Goal: Task Accomplishment & Management: Complete application form

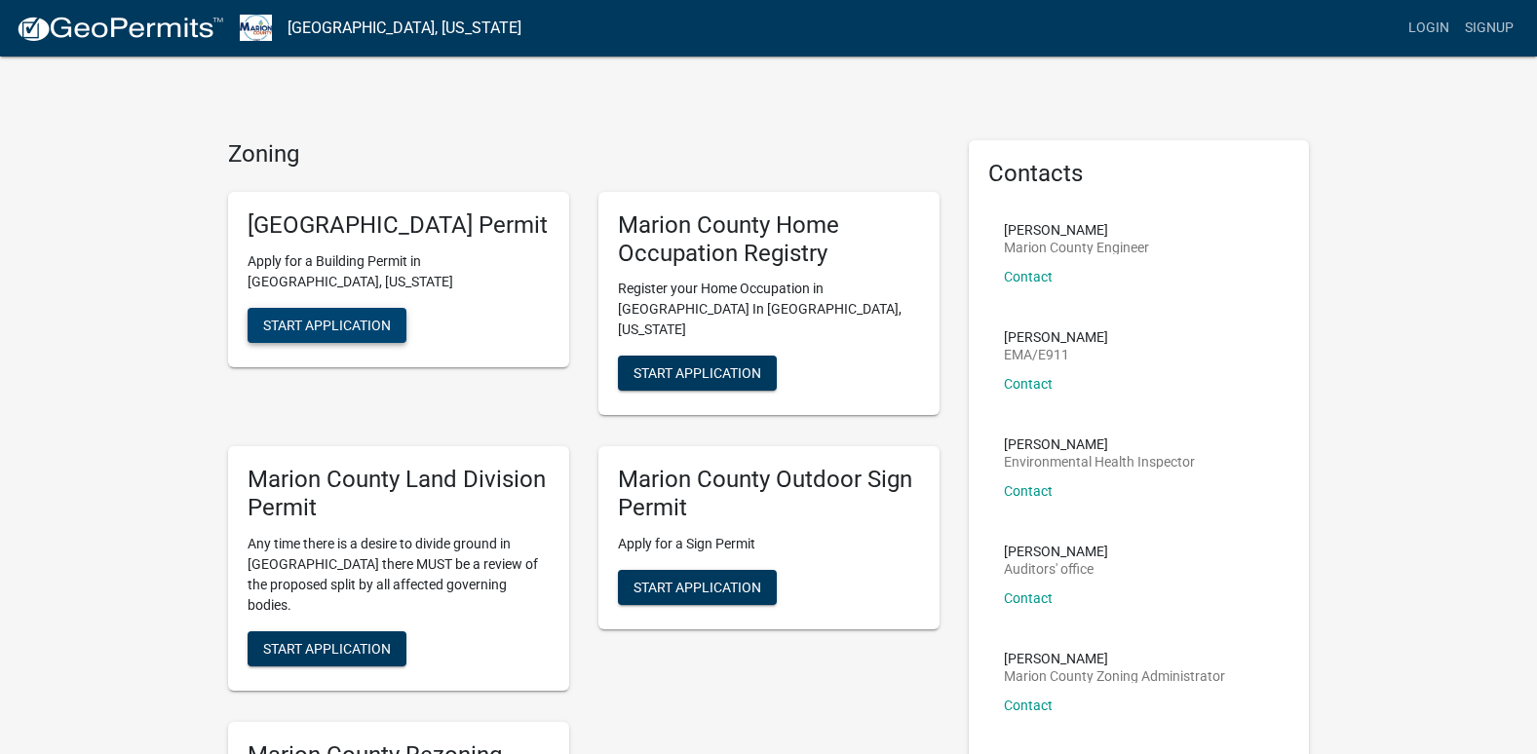
click at [395, 334] on button "Start Application" at bounding box center [327, 325] width 159 height 35
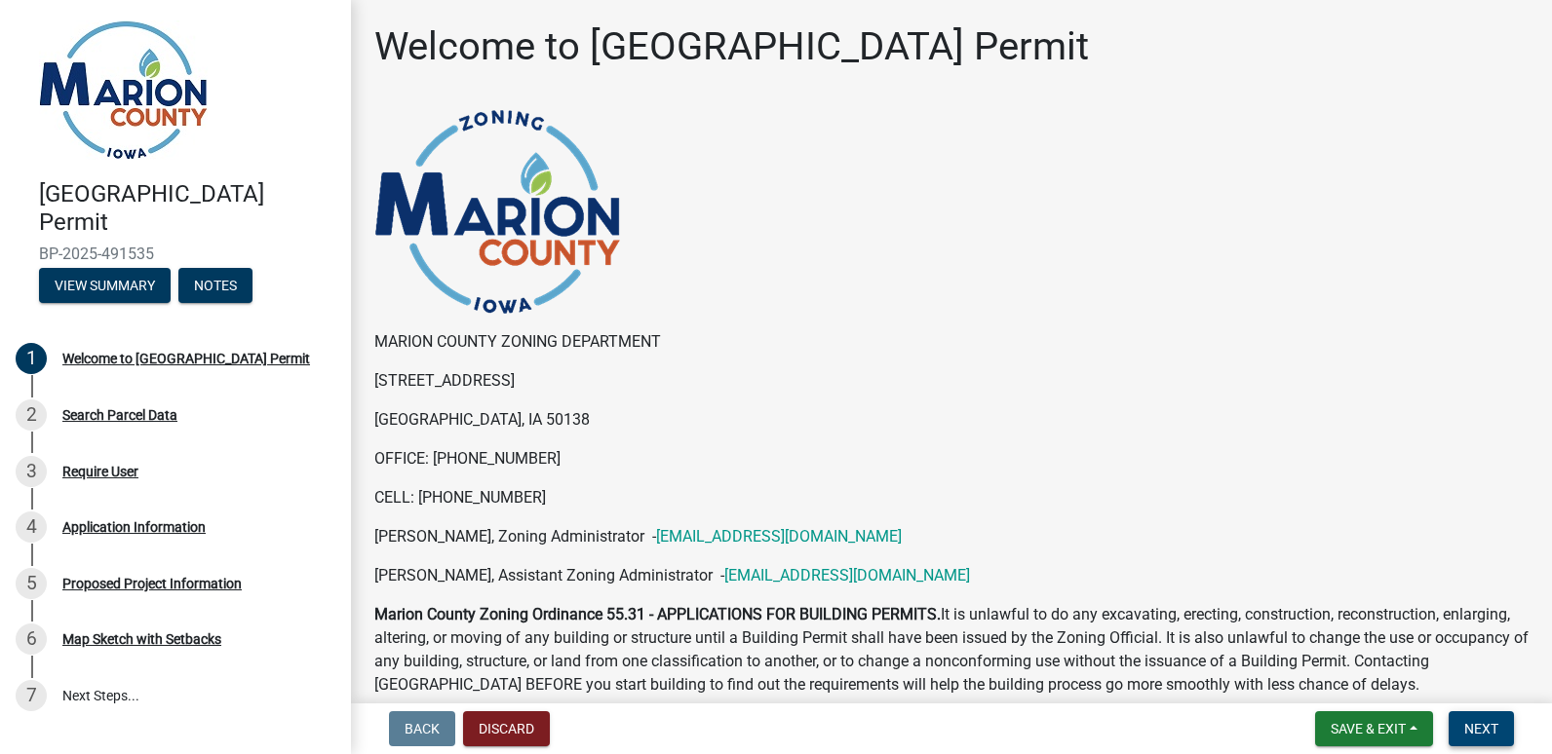
click at [1465, 717] on button "Next" at bounding box center [1480, 729] width 65 height 35
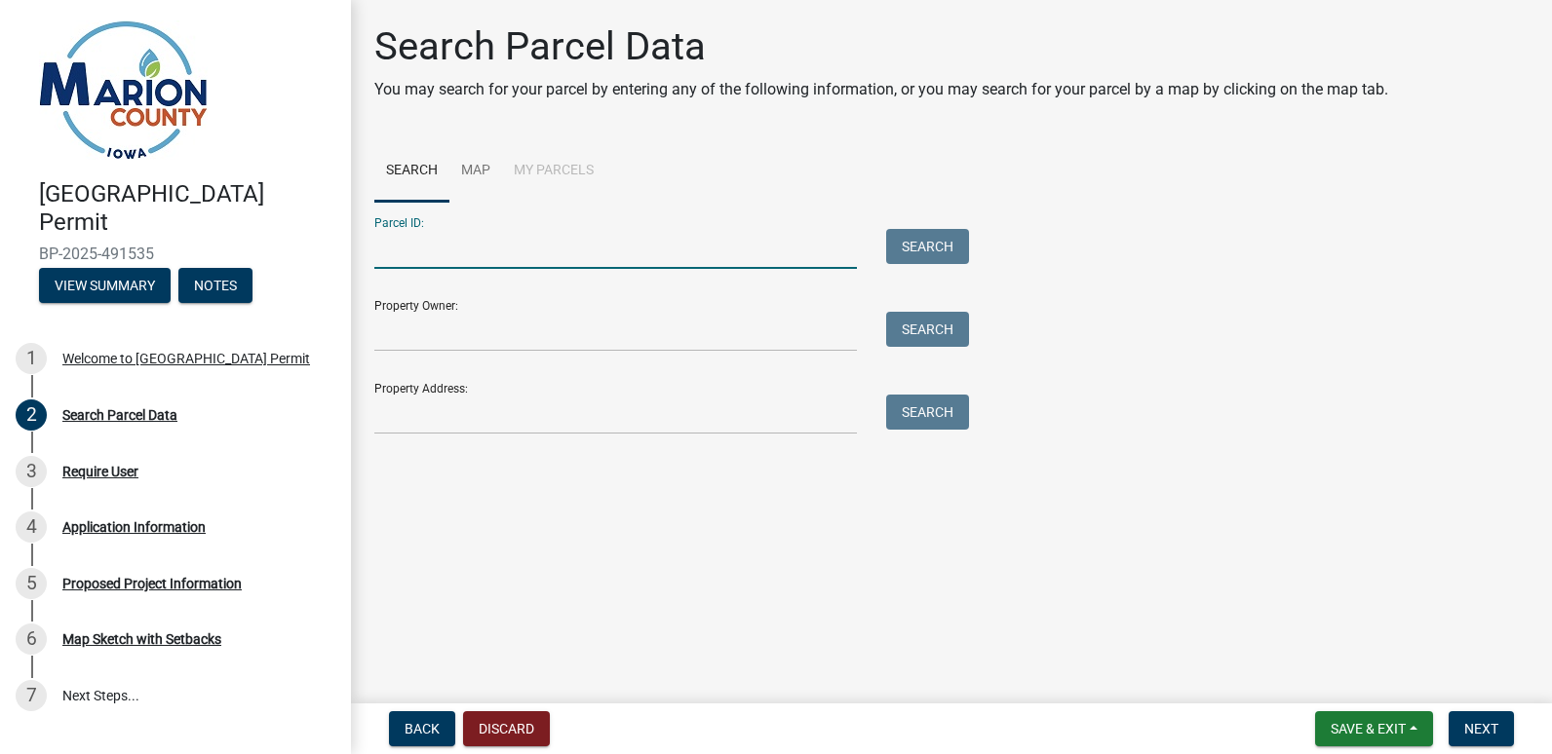
click at [705, 241] on input "Parcel ID:" at bounding box center [615, 249] width 482 height 40
click at [412, 243] on input "Parcel ID:" at bounding box center [615, 249] width 482 height 40
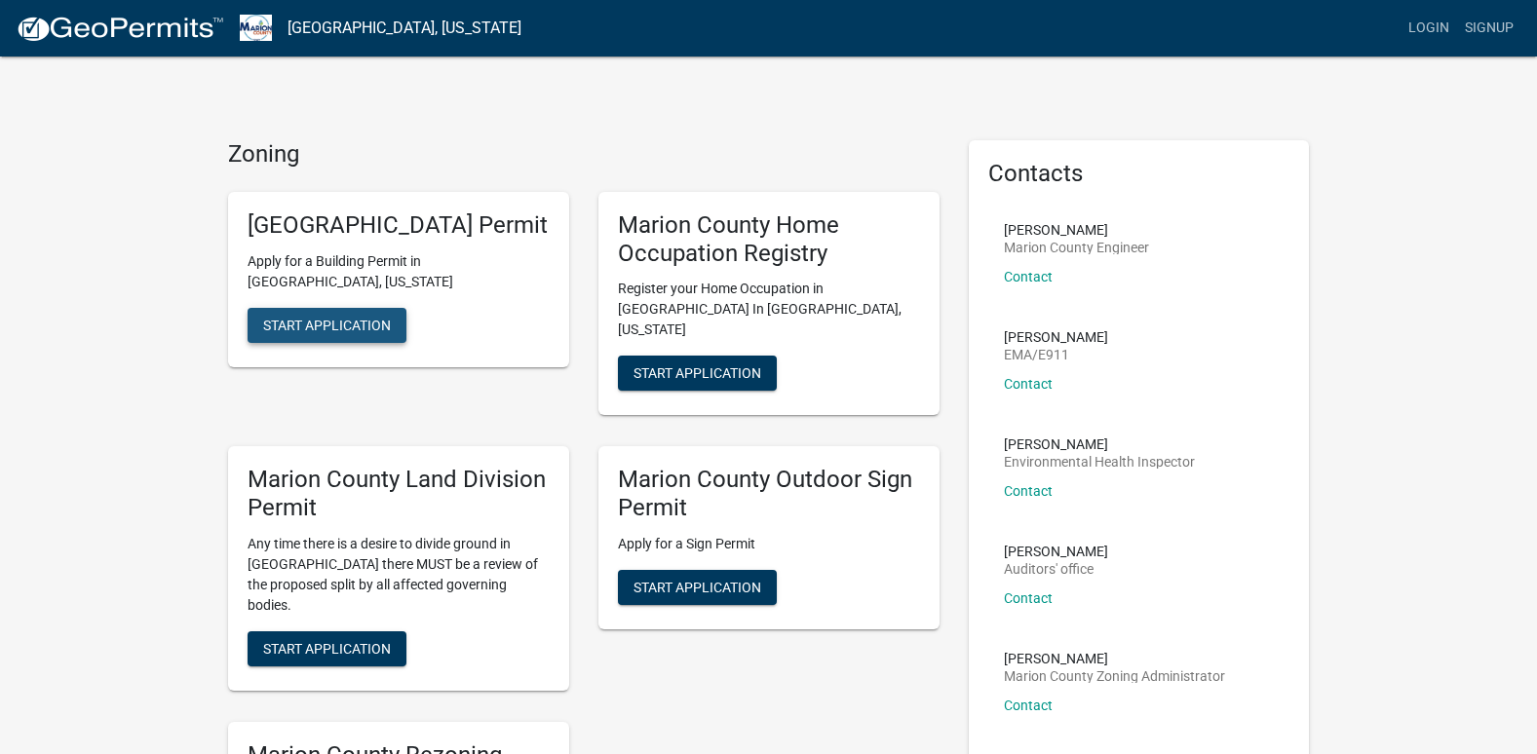
click at [353, 342] on button "Start Application" at bounding box center [327, 325] width 159 height 35
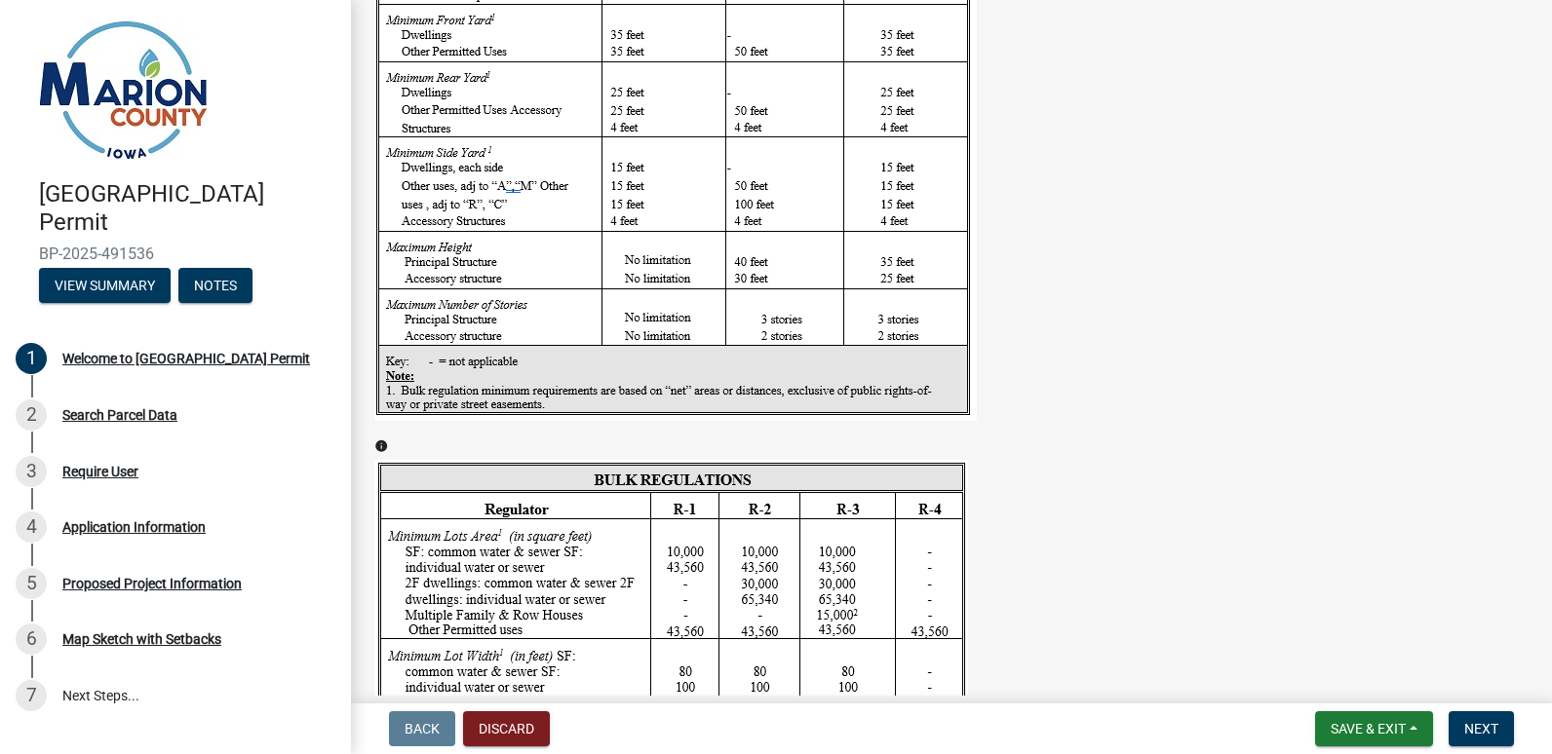
scroll to position [2508, 0]
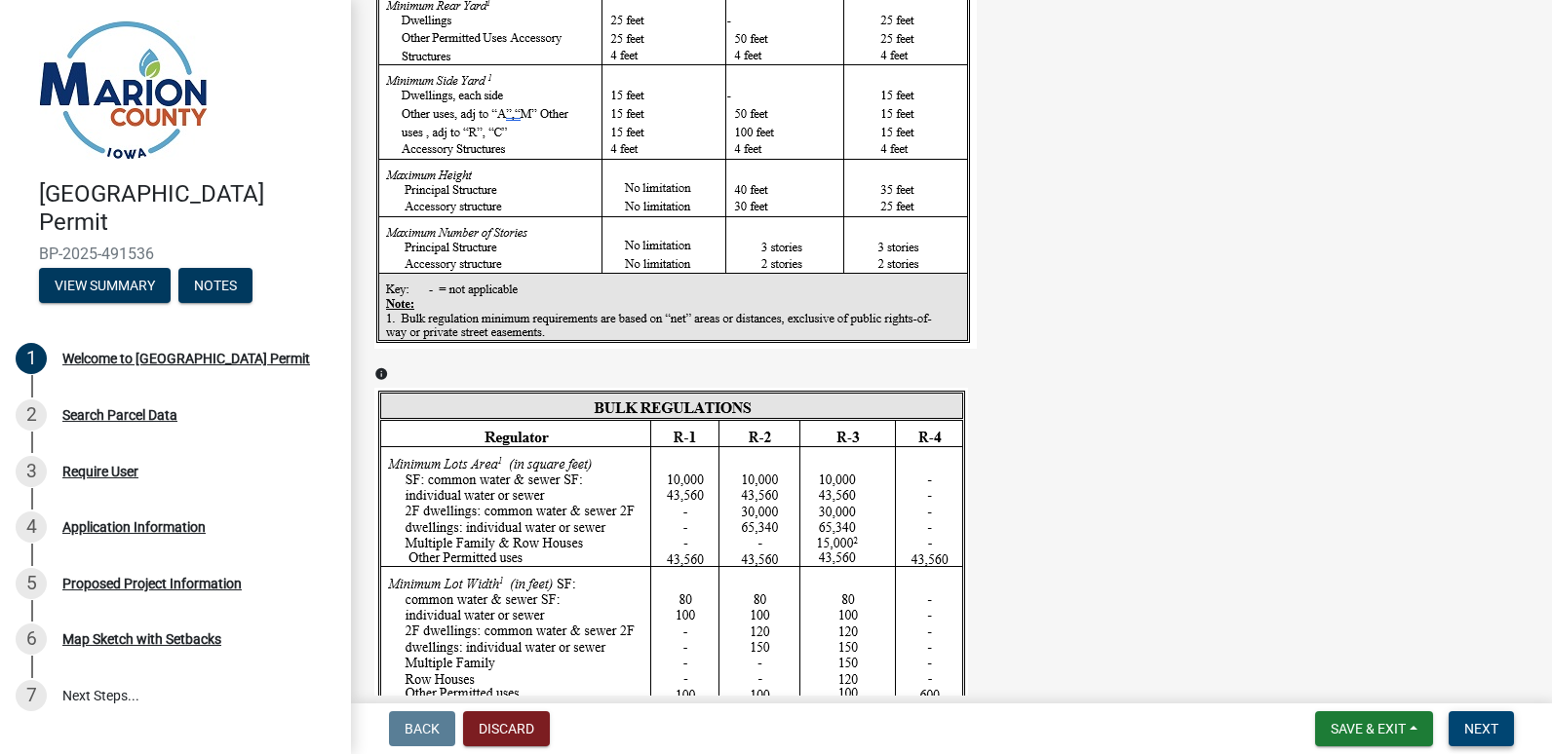
click at [1477, 719] on button "Next" at bounding box center [1480, 729] width 65 height 35
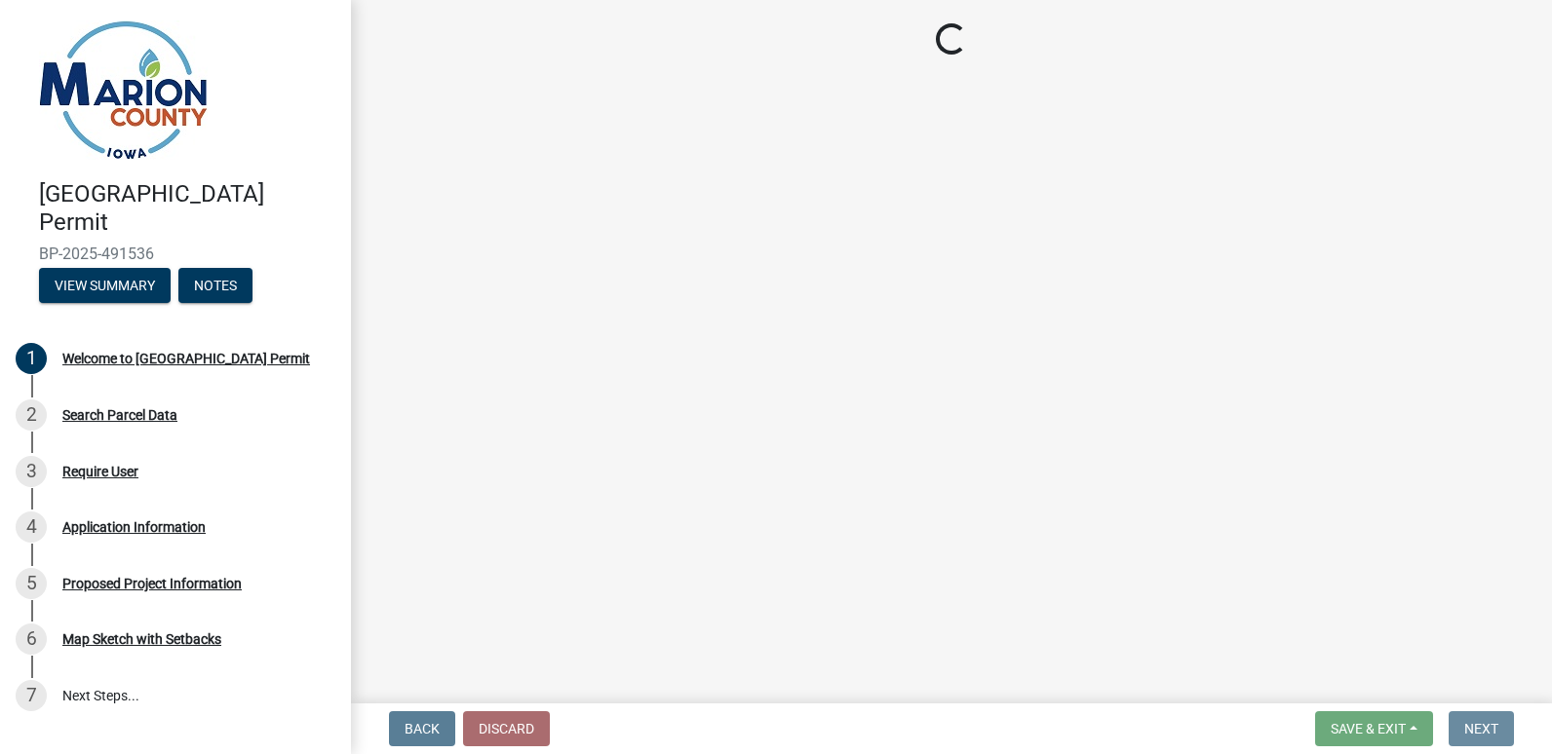
scroll to position [0, 0]
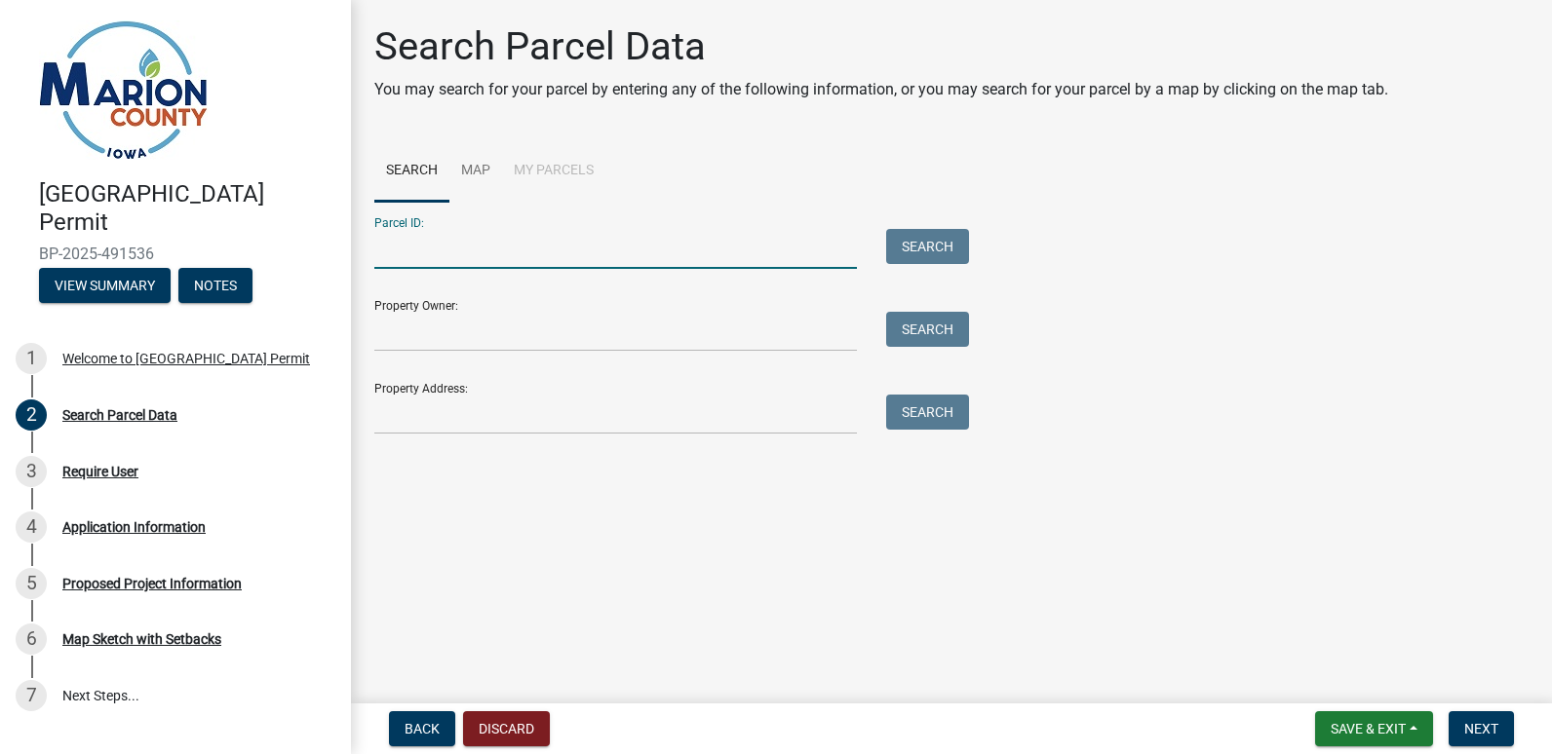
click at [419, 254] on input "Parcel ID:" at bounding box center [615, 249] width 482 height 40
paste input "0613901000"
type input "0613901000"
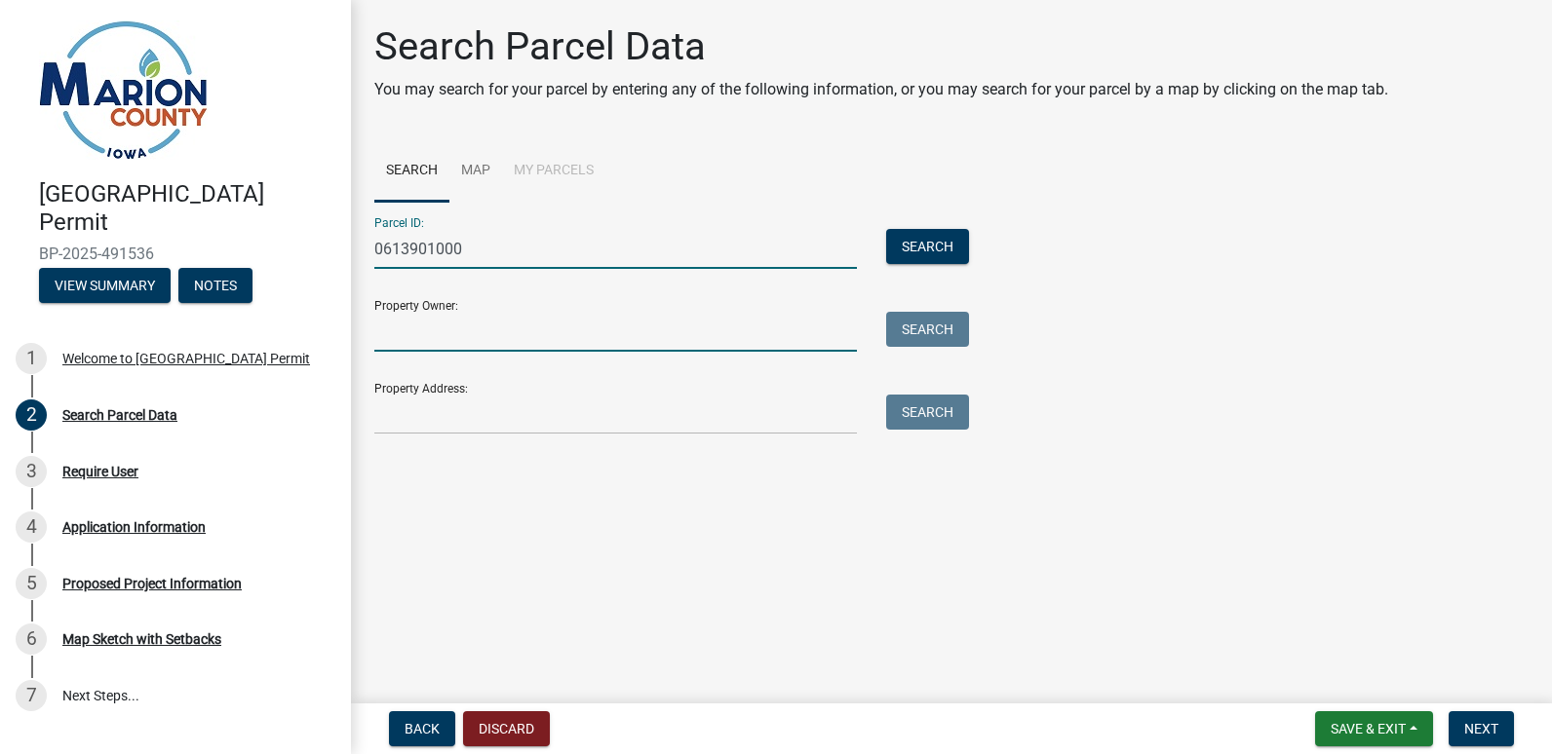
click at [554, 341] on input "Property Owner:" at bounding box center [615, 332] width 482 height 40
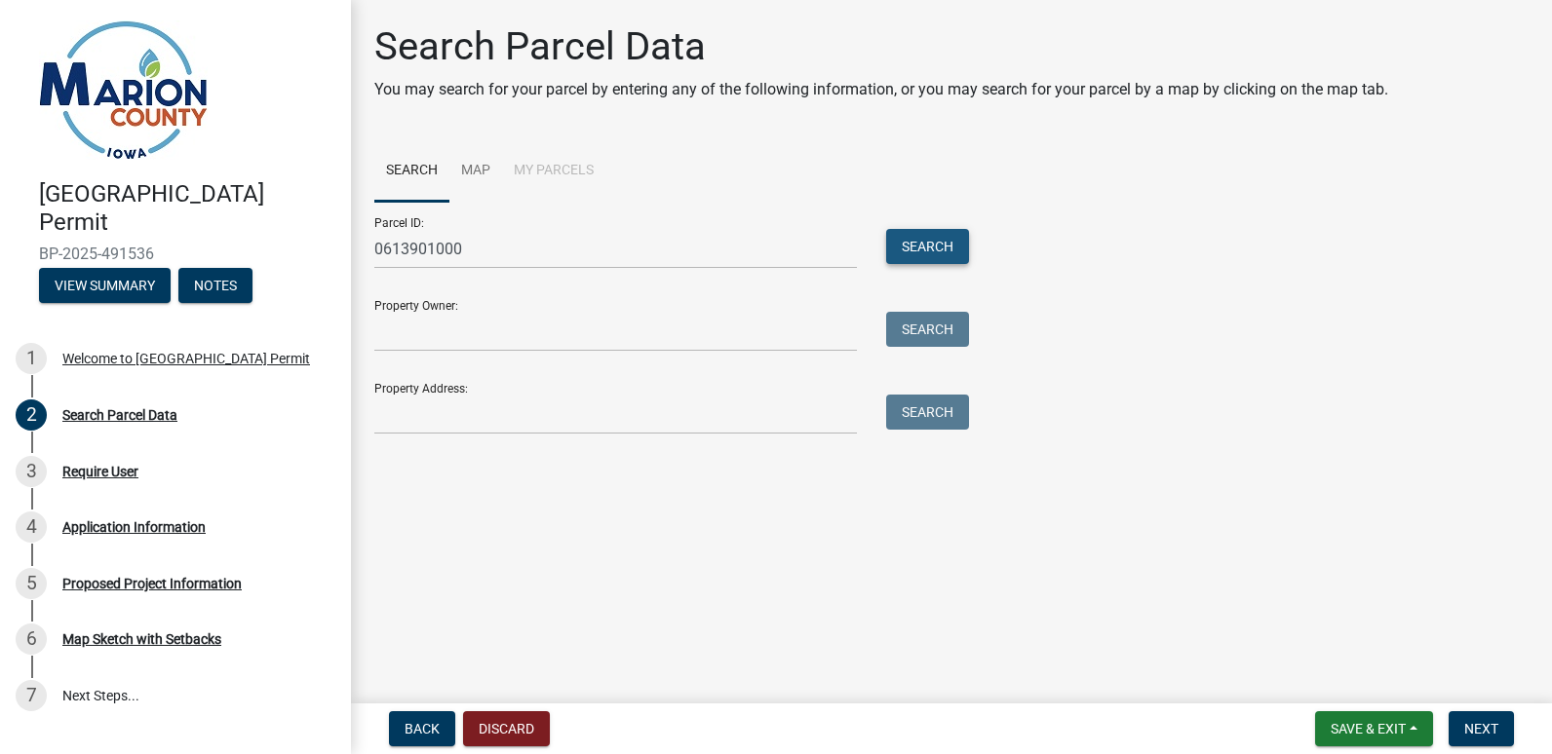
click at [930, 246] on button "Search" at bounding box center [927, 246] width 83 height 35
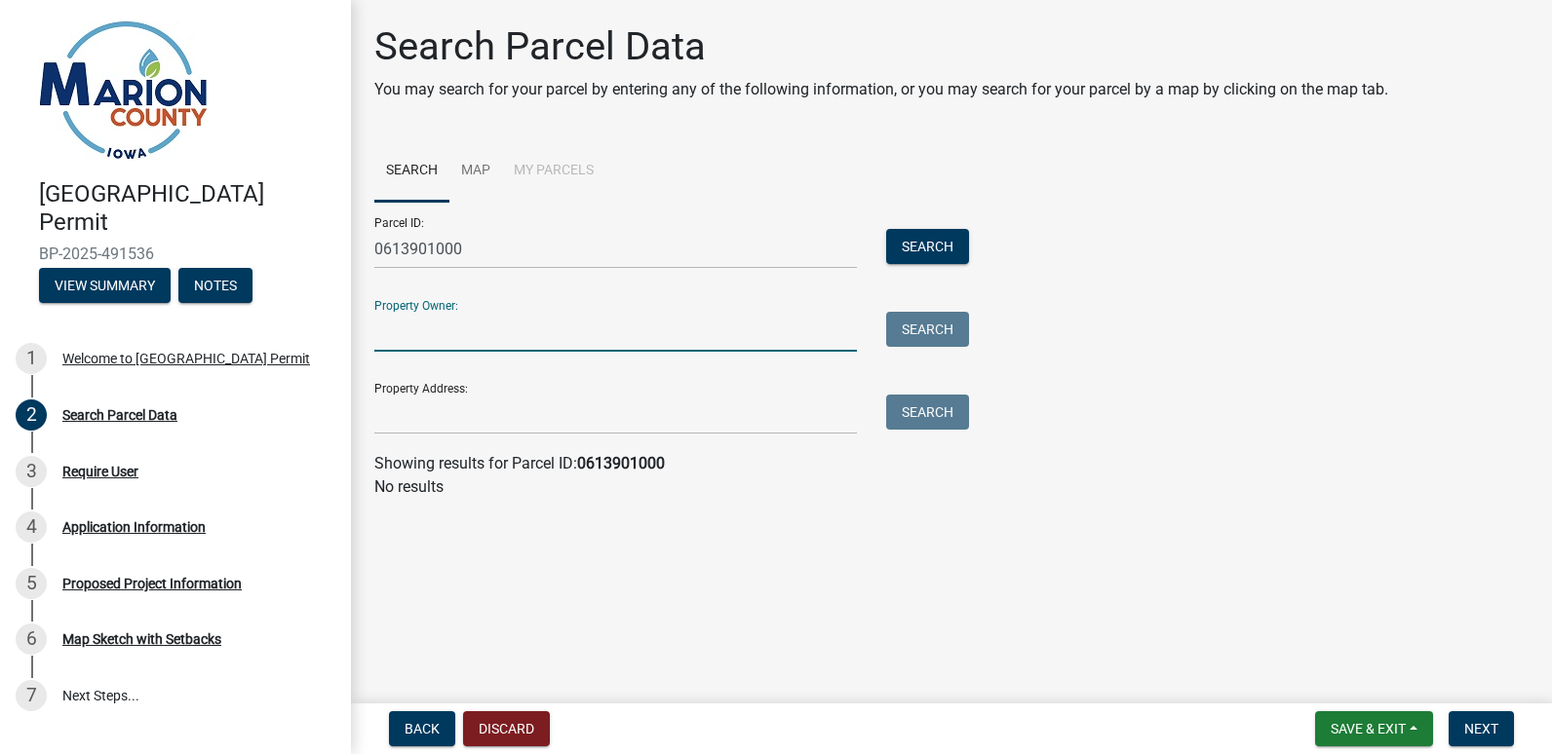
click at [530, 327] on input "Property Owner:" at bounding box center [615, 332] width 482 height 40
click at [433, 333] on input "Property Owner:" at bounding box center [615, 332] width 482 height 40
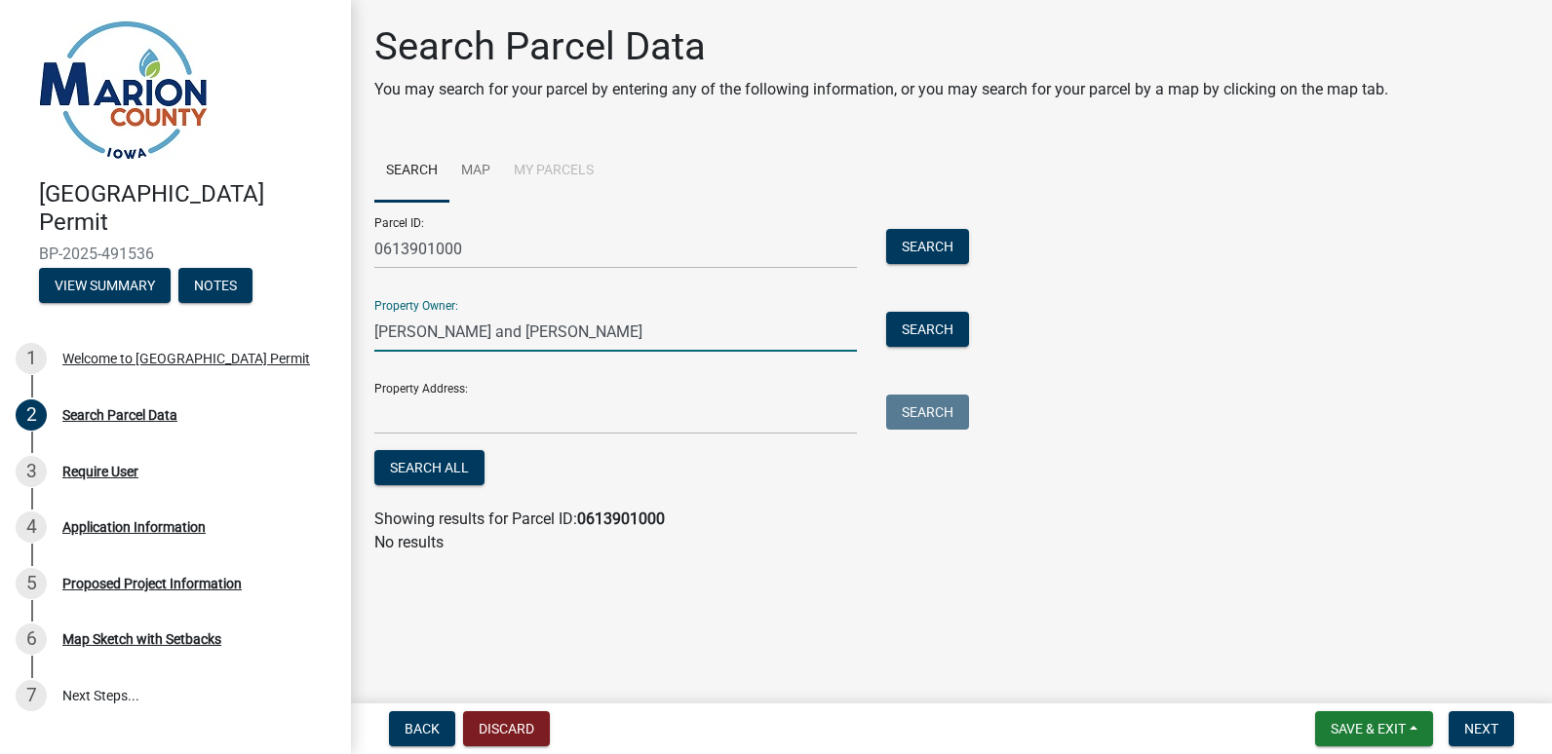
type input "[PERSON_NAME] and [PERSON_NAME]"
click at [428, 421] on input "Property Address:" at bounding box center [615, 415] width 482 height 40
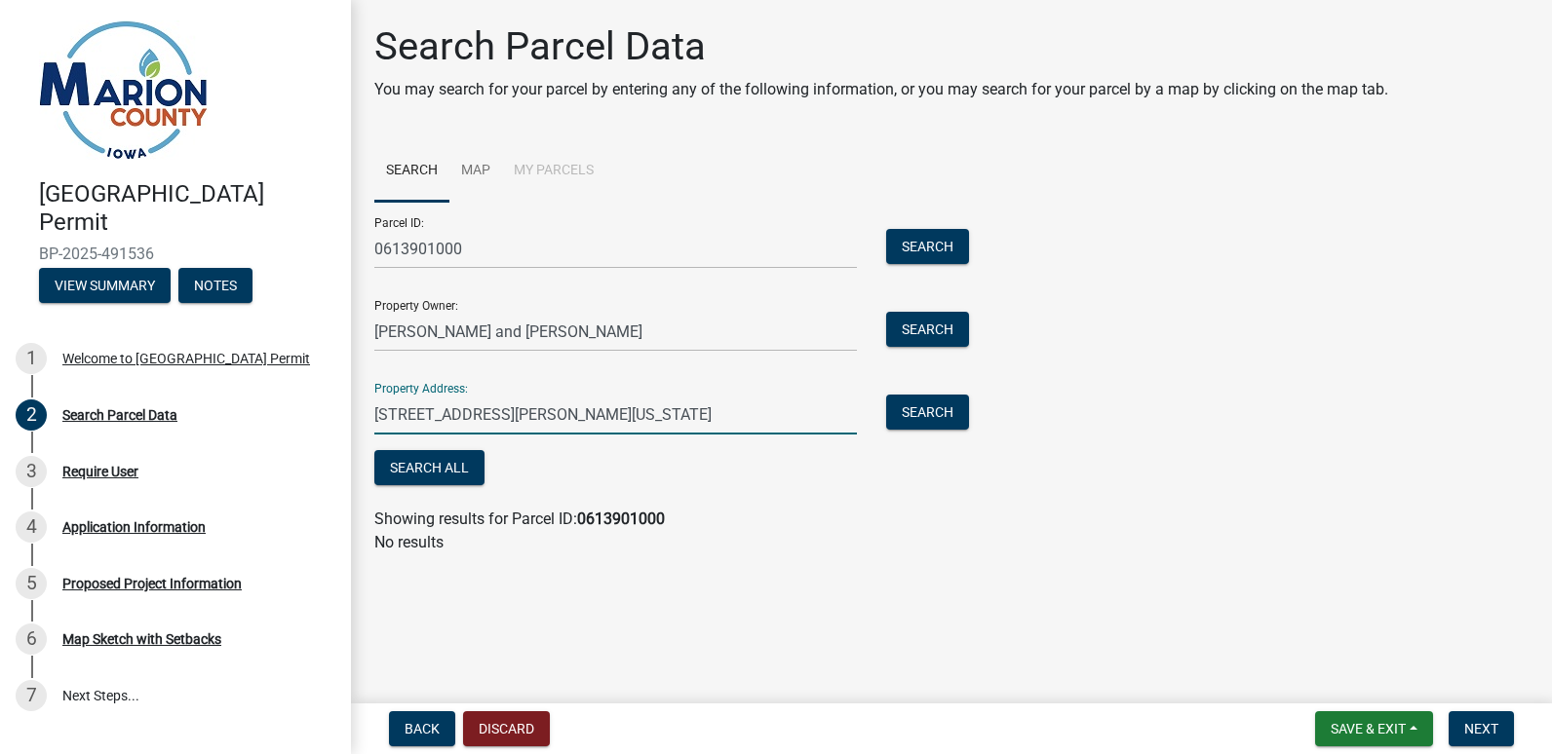
click at [1187, 667] on main "Search Parcel Data You may search for your parcel by entering any of the follow…" at bounding box center [951, 348] width 1201 height 696
click at [478, 413] on input "[STREET_ADDRESS][PERSON_NAME][US_STATE]" at bounding box center [615, 415] width 482 height 40
type input "[STREET_ADDRESS][PERSON_NAME][US_STATE]"
click at [1491, 728] on span "Next" at bounding box center [1481, 729] width 34 height 16
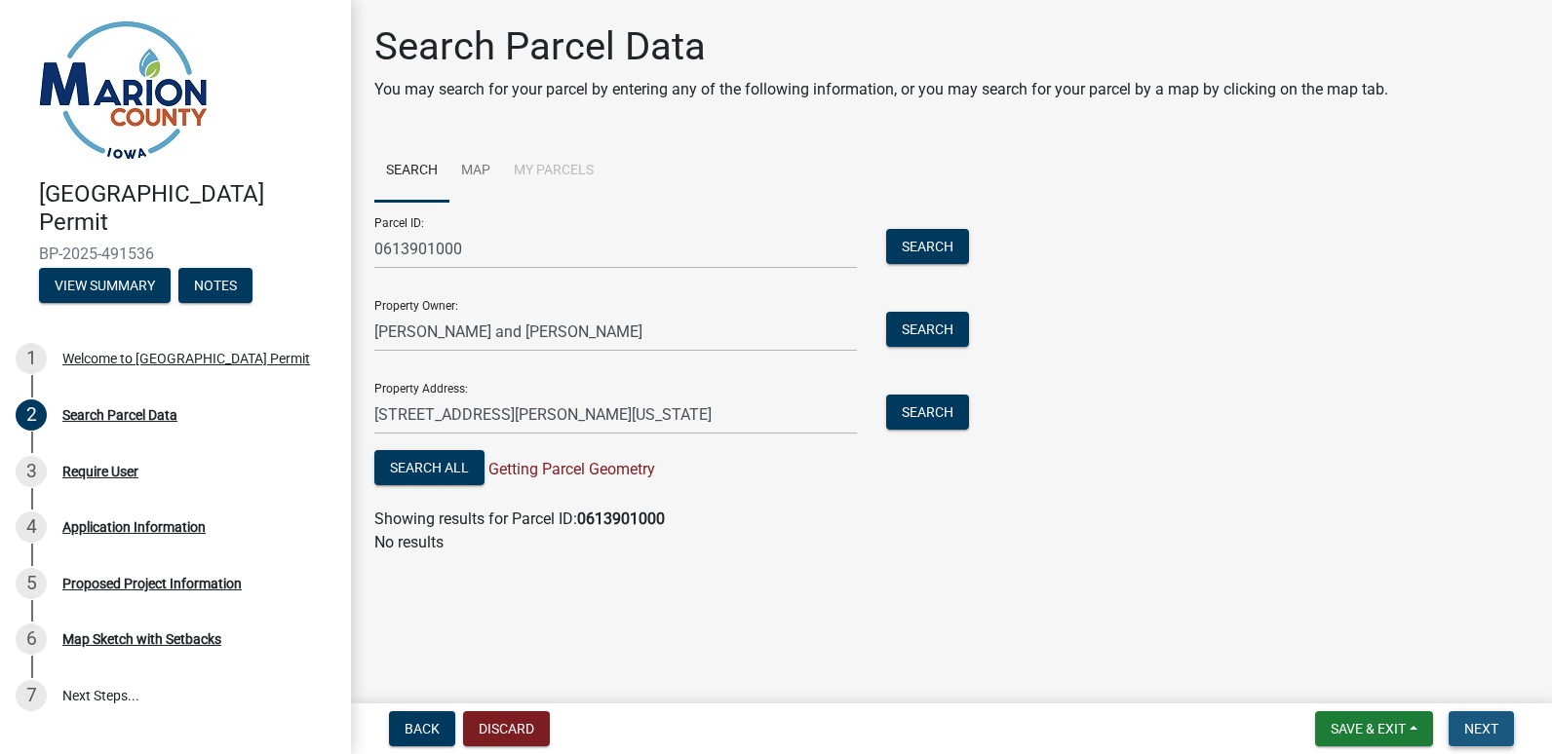
click at [1484, 725] on span "Next" at bounding box center [1481, 729] width 34 height 16
click at [434, 472] on button "Search All" at bounding box center [429, 467] width 110 height 35
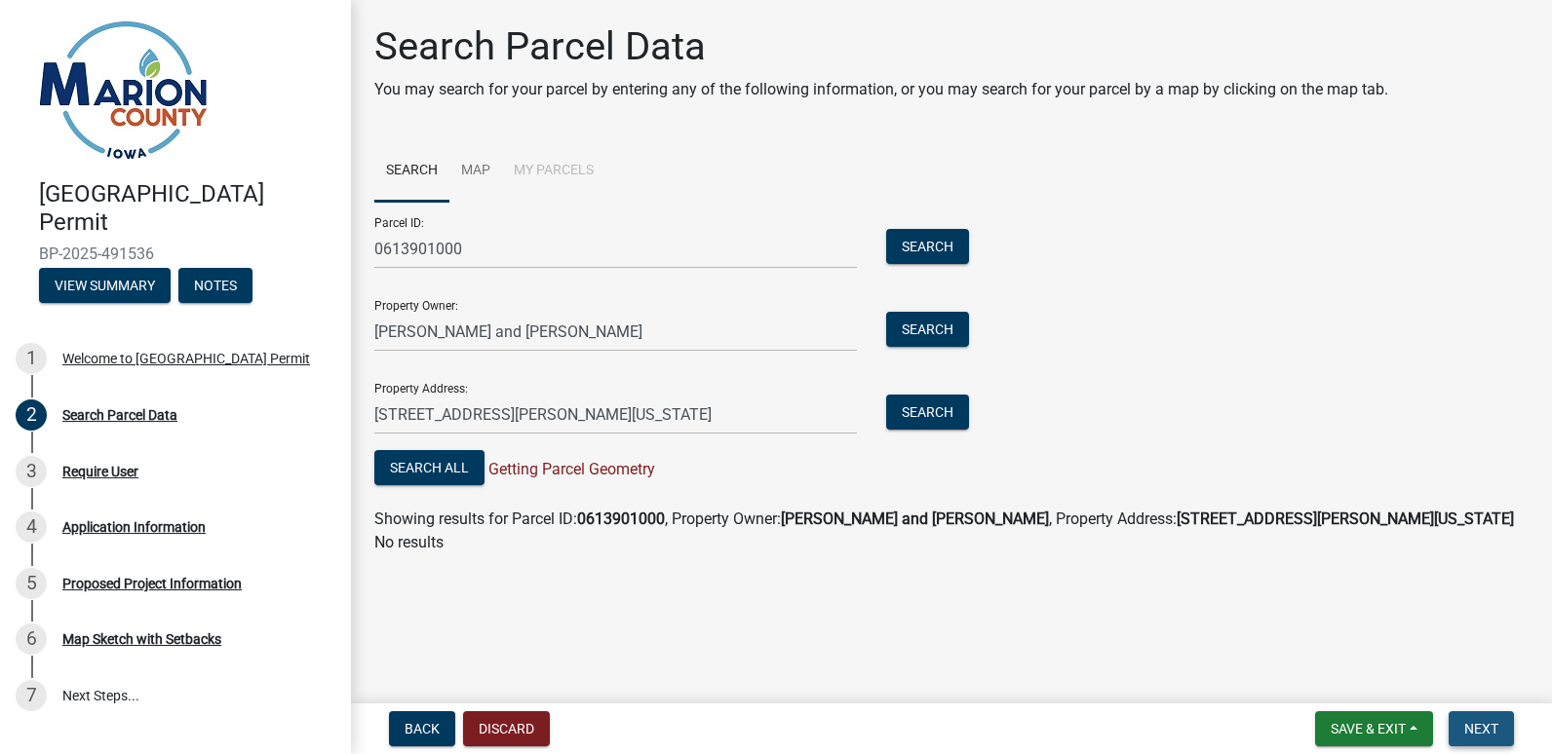
click at [1484, 721] on span "Next" at bounding box center [1481, 729] width 34 height 16
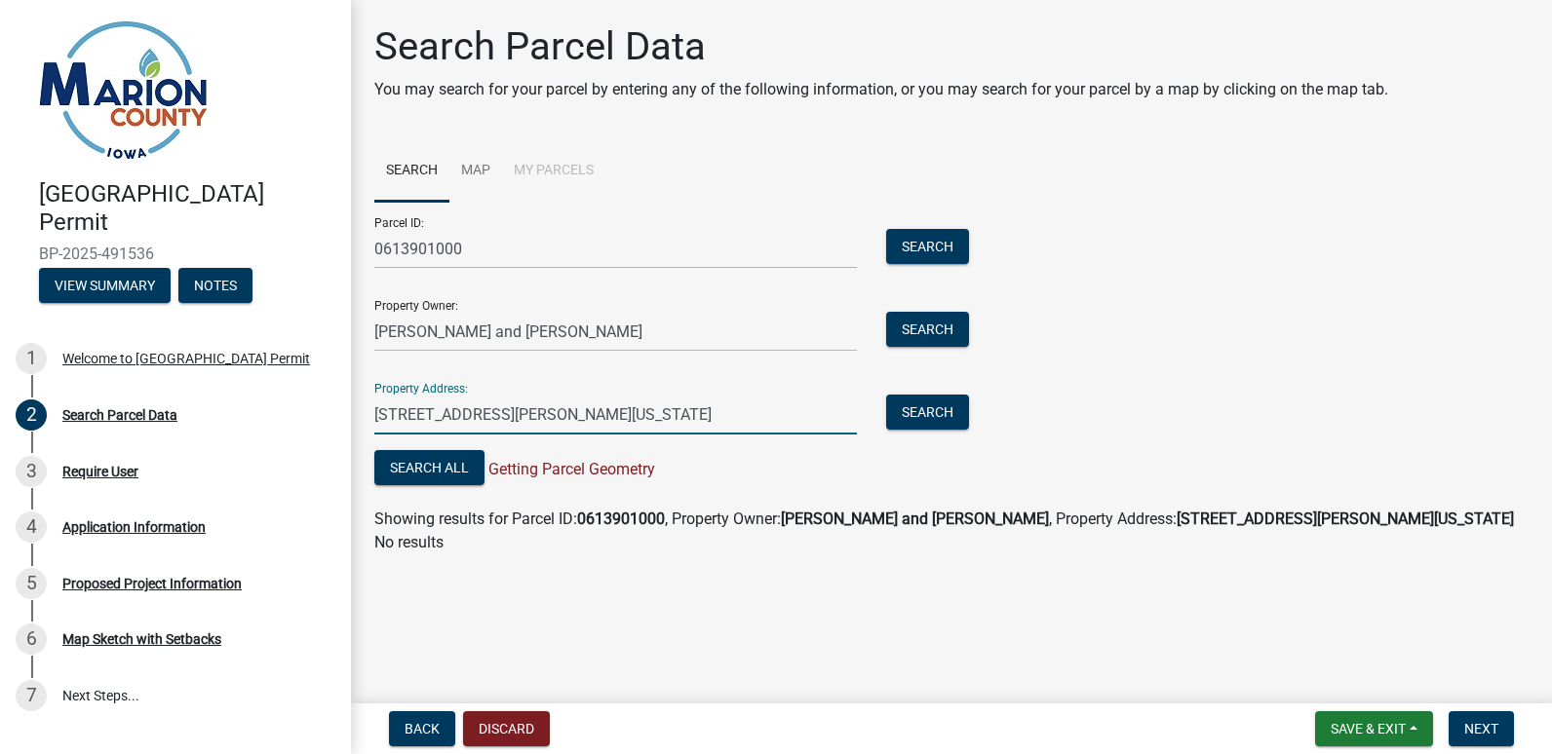
drag, startPoint x: 644, startPoint y: 406, endPoint x: 367, endPoint y: 390, distance: 277.3
click at [367, 390] on div "Search Parcel Data You may search for your parcel by entering any of the follow…" at bounding box center [951, 297] width 1183 height 549
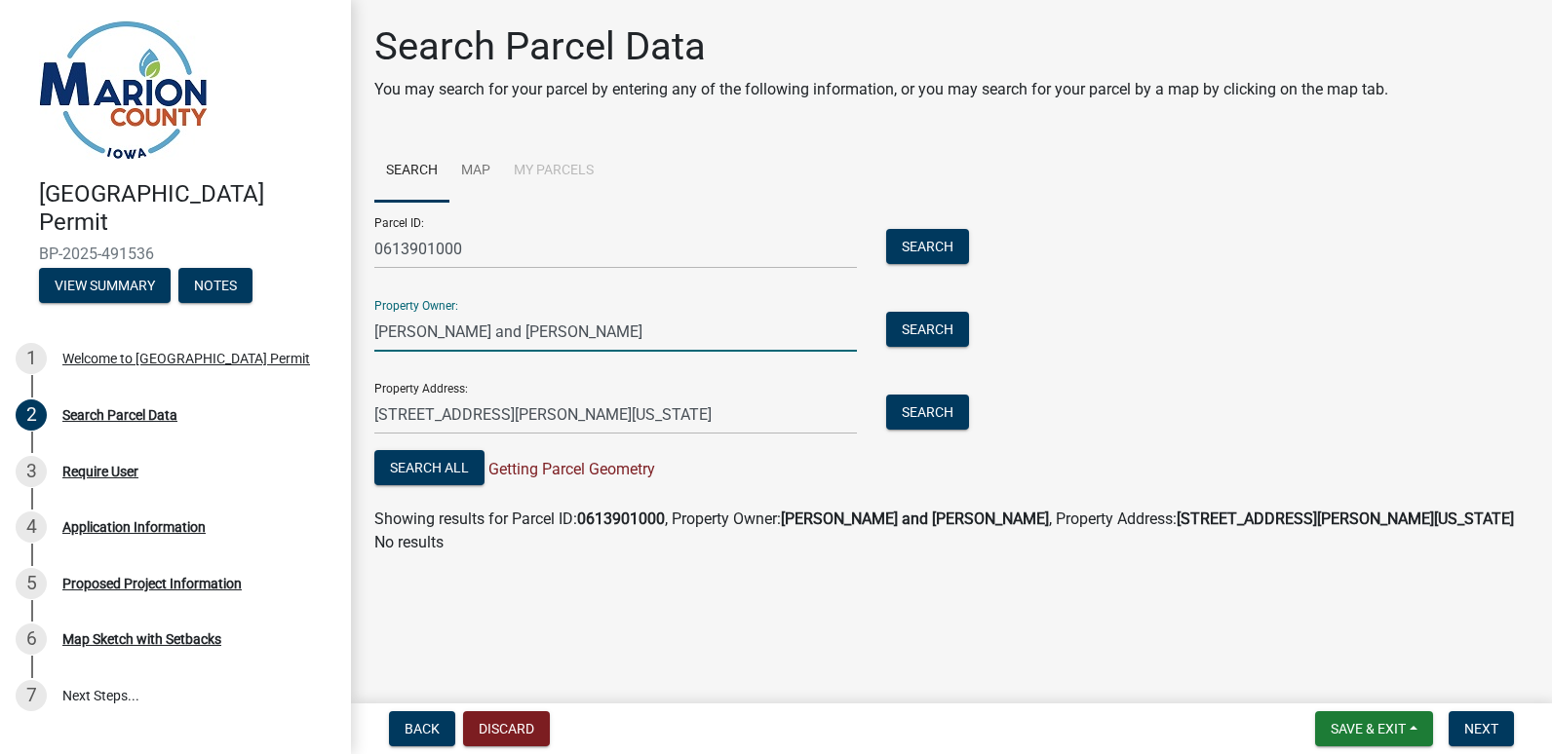
drag, startPoint x: 621, startPoint y: 332, endPoint x: 368, endPoint y: 334, distance: 252.5
click at [368, 334] on div "[PERSON_NAME] and [PERSON_NAME]" at bounding box center [616, 332] width 512 height 40
click at [423, 459] on button "Search All" at bounding box center [429, 467] width 110 height 35
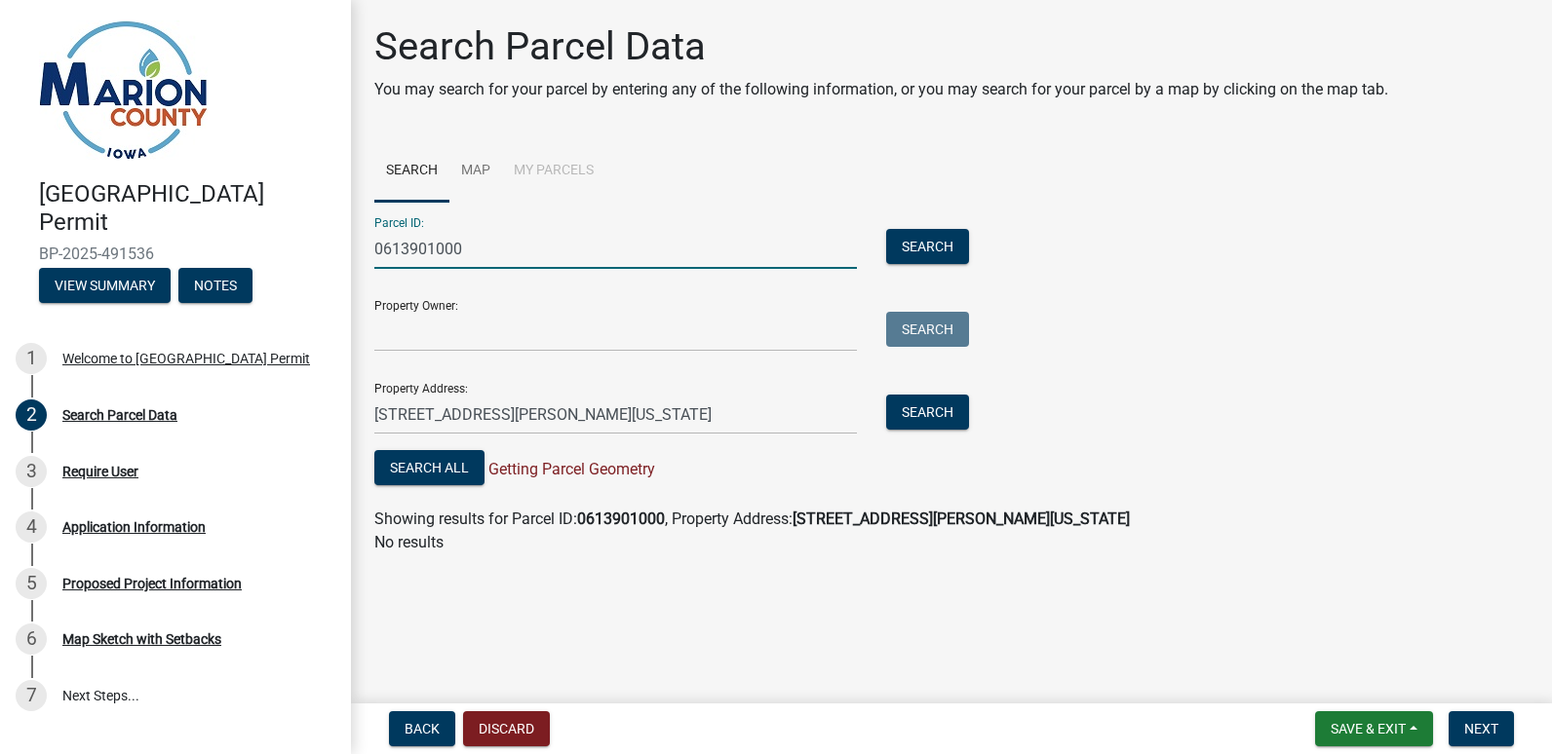
drag, startPoint x: 504, startPoint y: 249, endPoint x: 393, endPoint y: 256, distance: 111.4
click at [393, 256] on input "0613901000" at bounding box center [615, 249] width 482 height 40
click at [509, 536] on p "No results" at bounding box center [951, 542] width 1154 height 23
click at [460, 464] on button "Search All" at bounding box center [429, 467] width 110 height 35
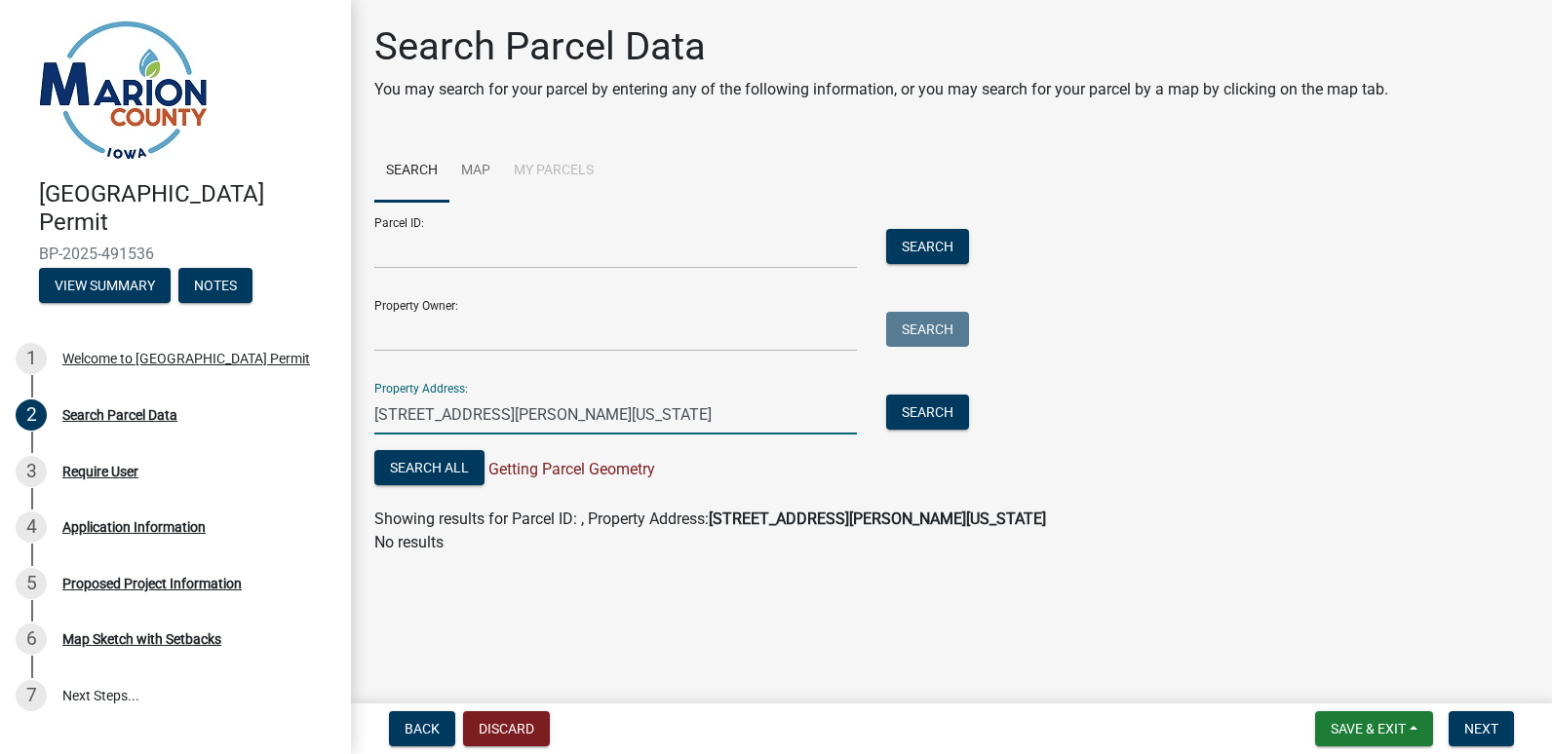
drag, startPoint x: 651, startPoint y: 416, endPoint x: 377, endPoint y: 429, distance: 274.2
click at [377, 429] on input "[STREET_ADDRESS][PERSON_NAME][US_STATE]" at bounding box center [615, 415] width 482 height 40
type input "1439"
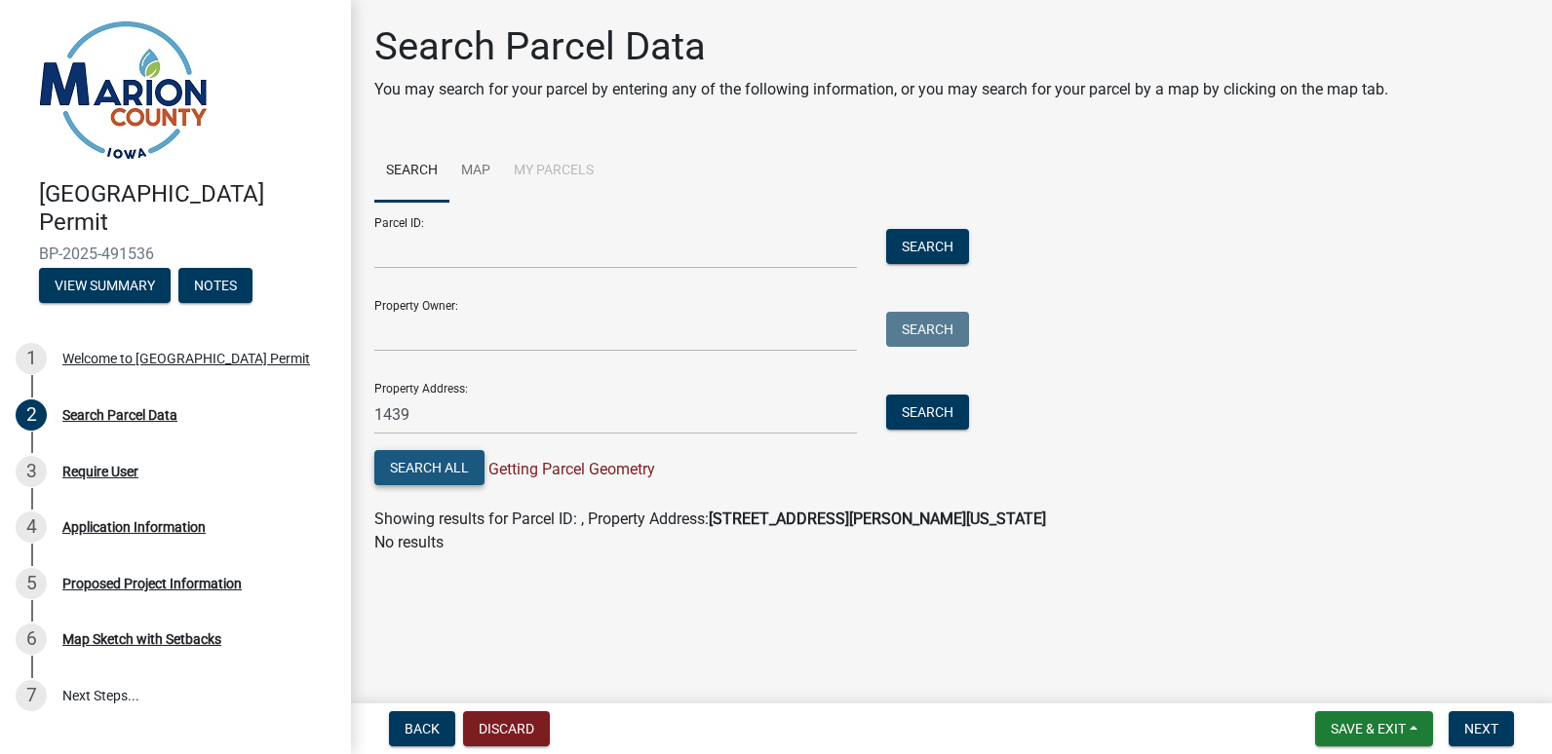
click at [388, 465] on button "Search All" at bounding box center [429, 467] width 110 height 35
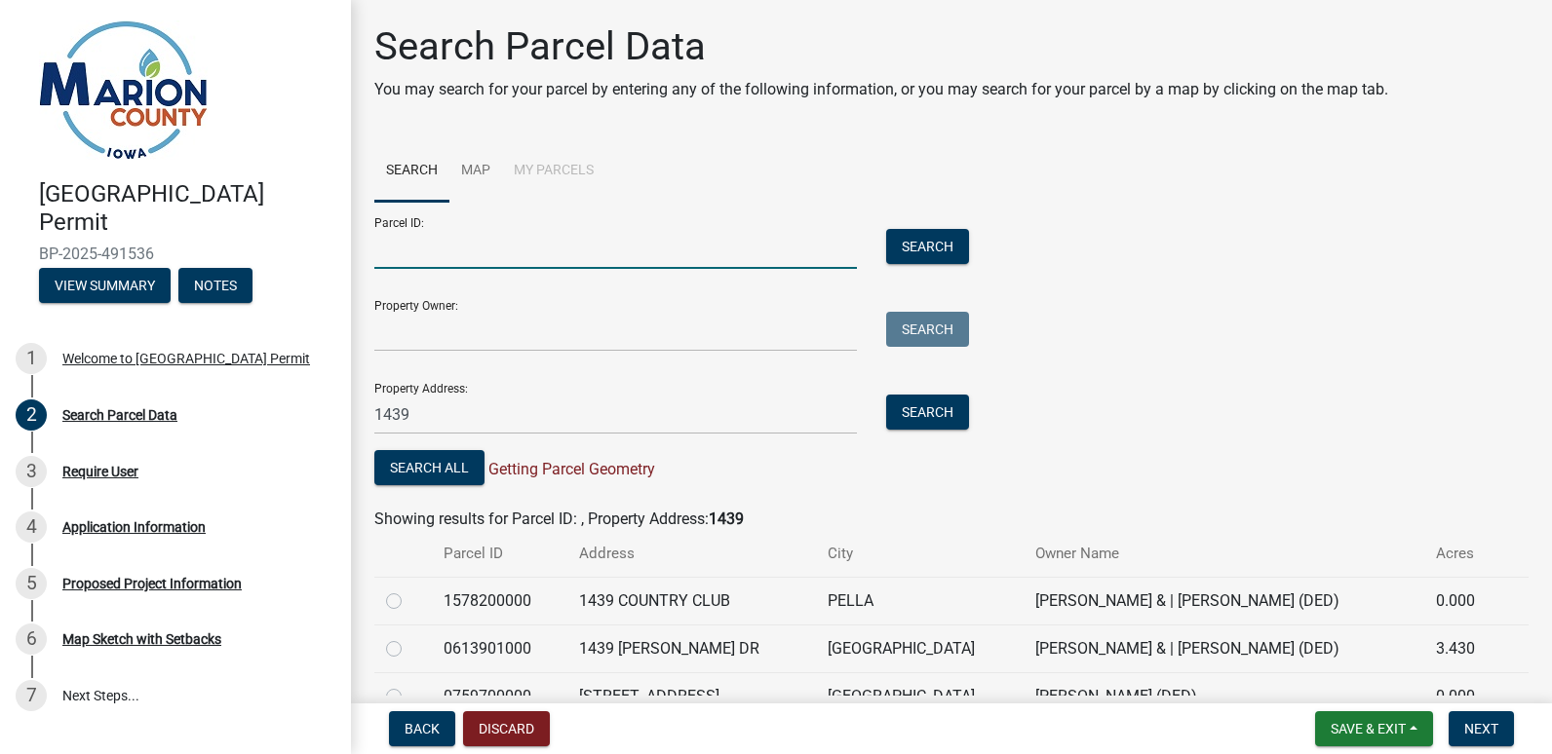
click at [512, 232] on input "Parcel ID:" at bounding box center [615, 249] width 482 height 40
paste input "0613901000"
type input "0613901000"
click at [409, 637] on label at bounding box center [409, 637] width 0 height 0
click at [409, 650] on input "radio" at bounding box center [415, 643] width 13 height 13
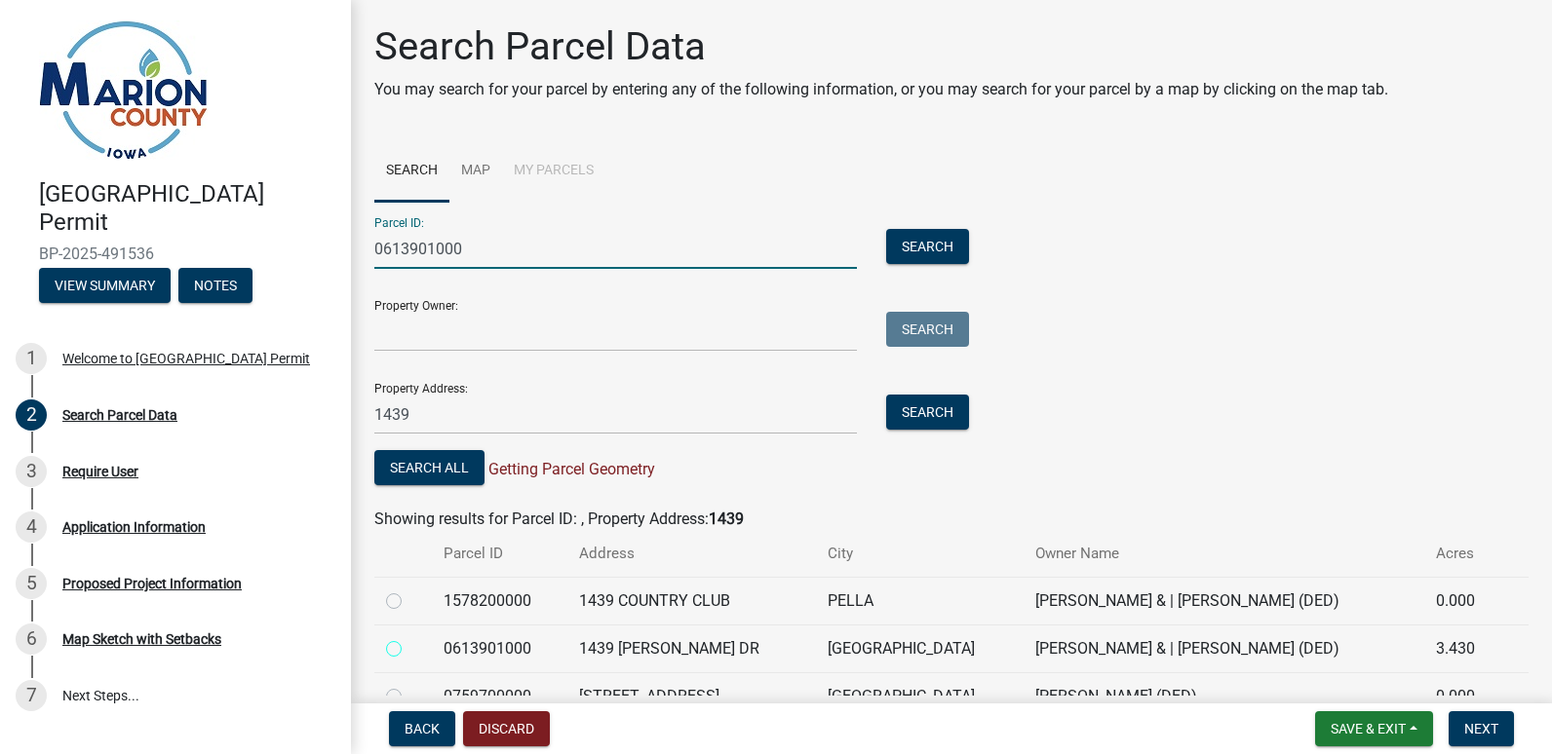
radio input "true"
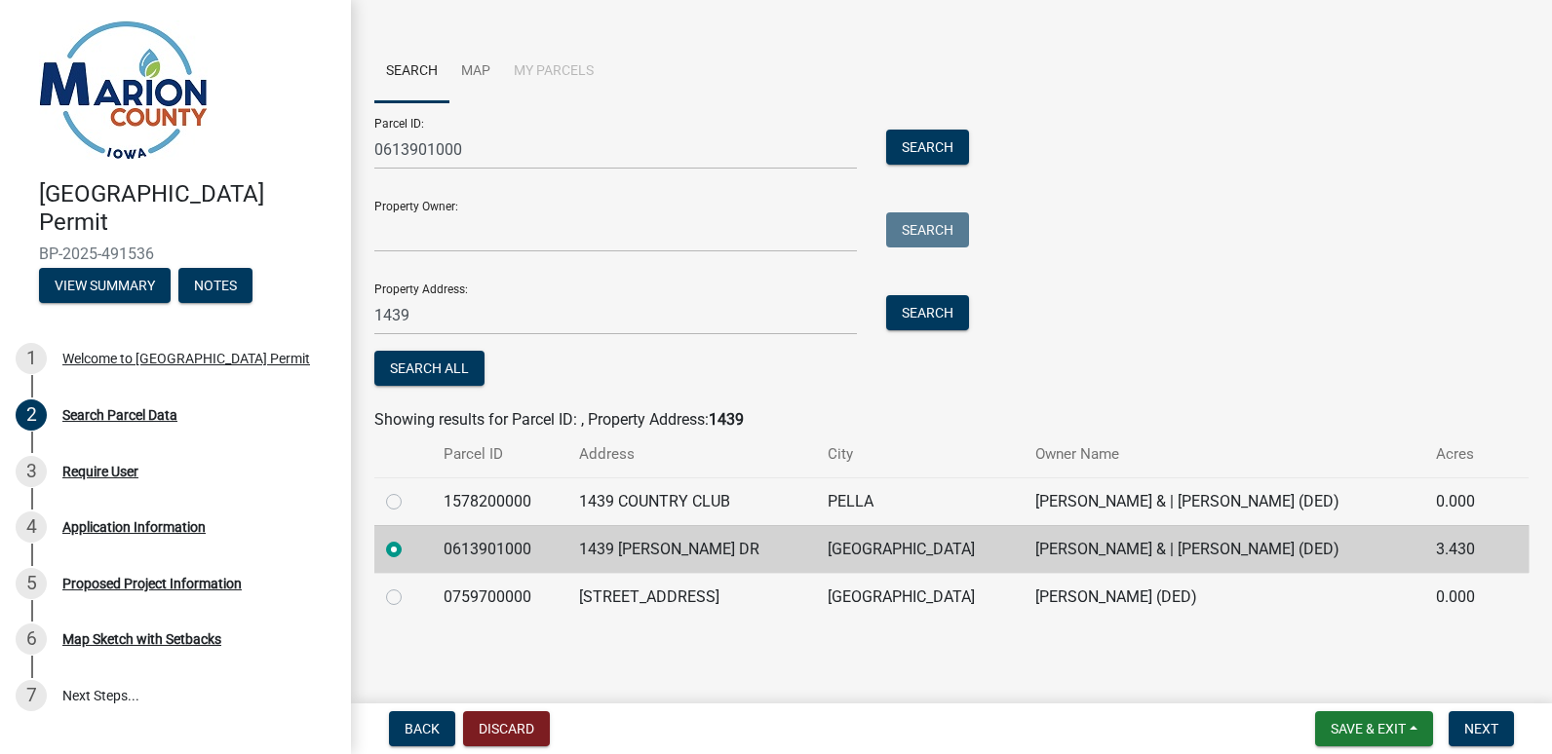
scroll to position [100, 0]
click at [1476, 724] on span "Next" at bounding box center [1481, 729] width 34 height 16
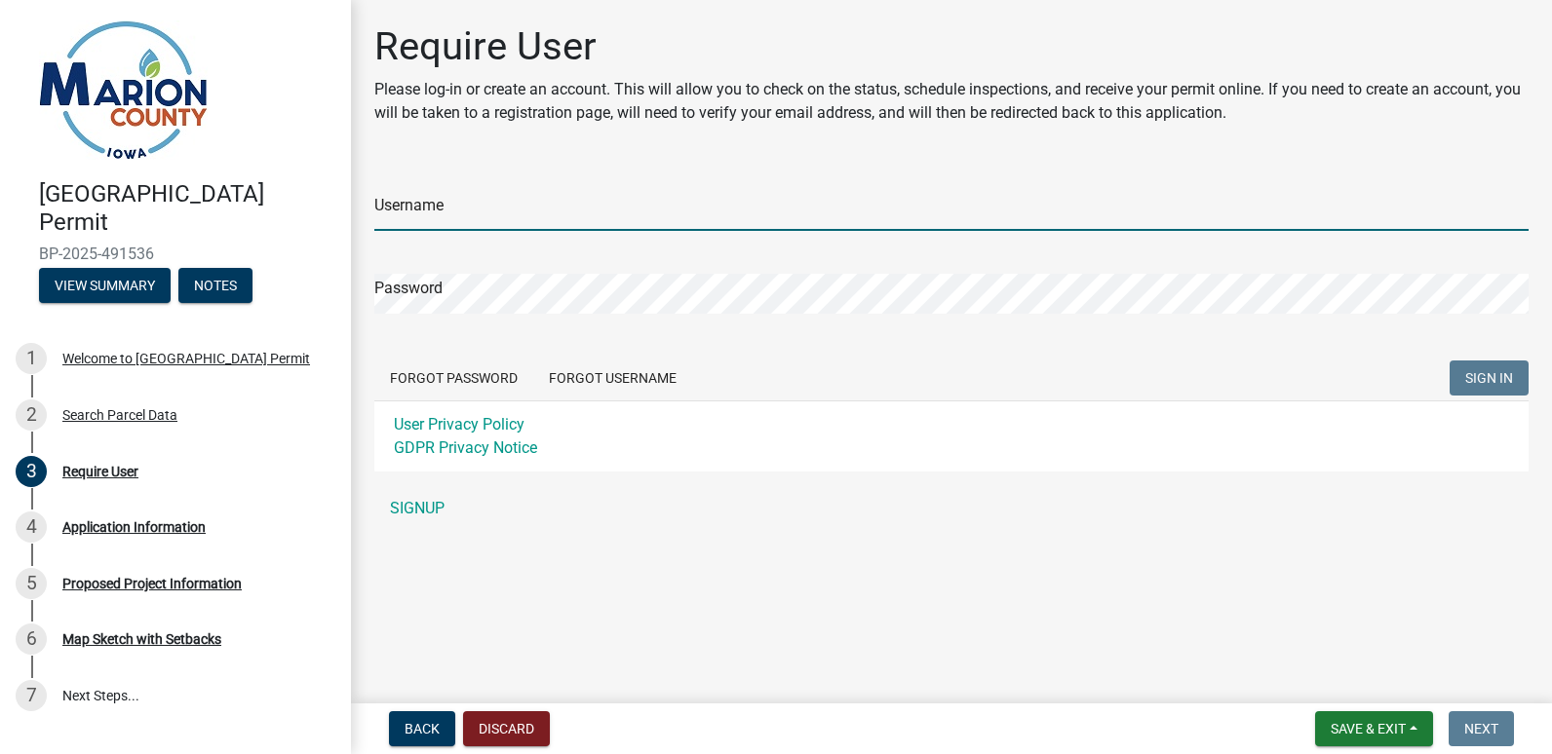
type input "[PERSON_NAME]"
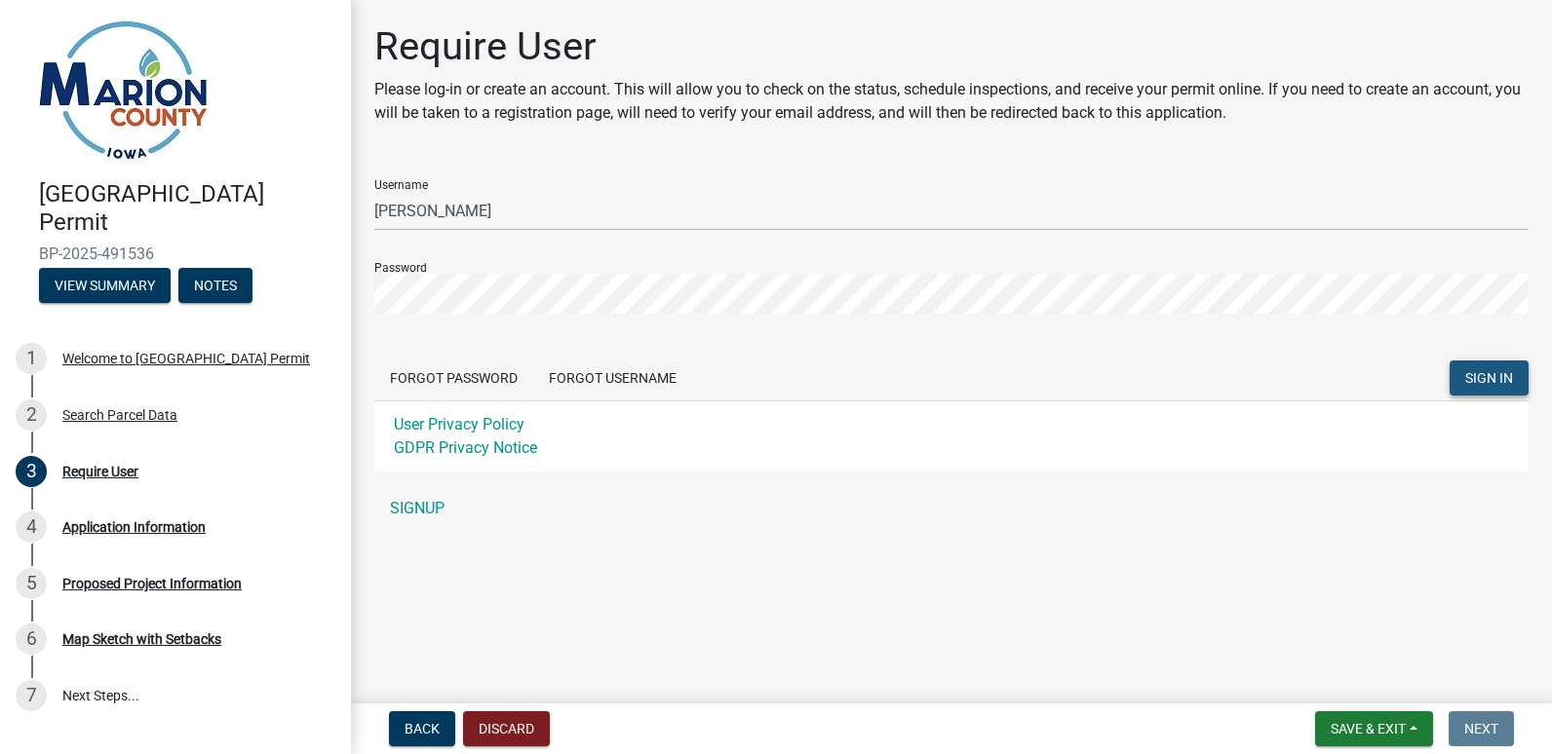
click at [1469, 374] on span "SIGN IN" at bounding box center [1489, 378] width 48 height 16
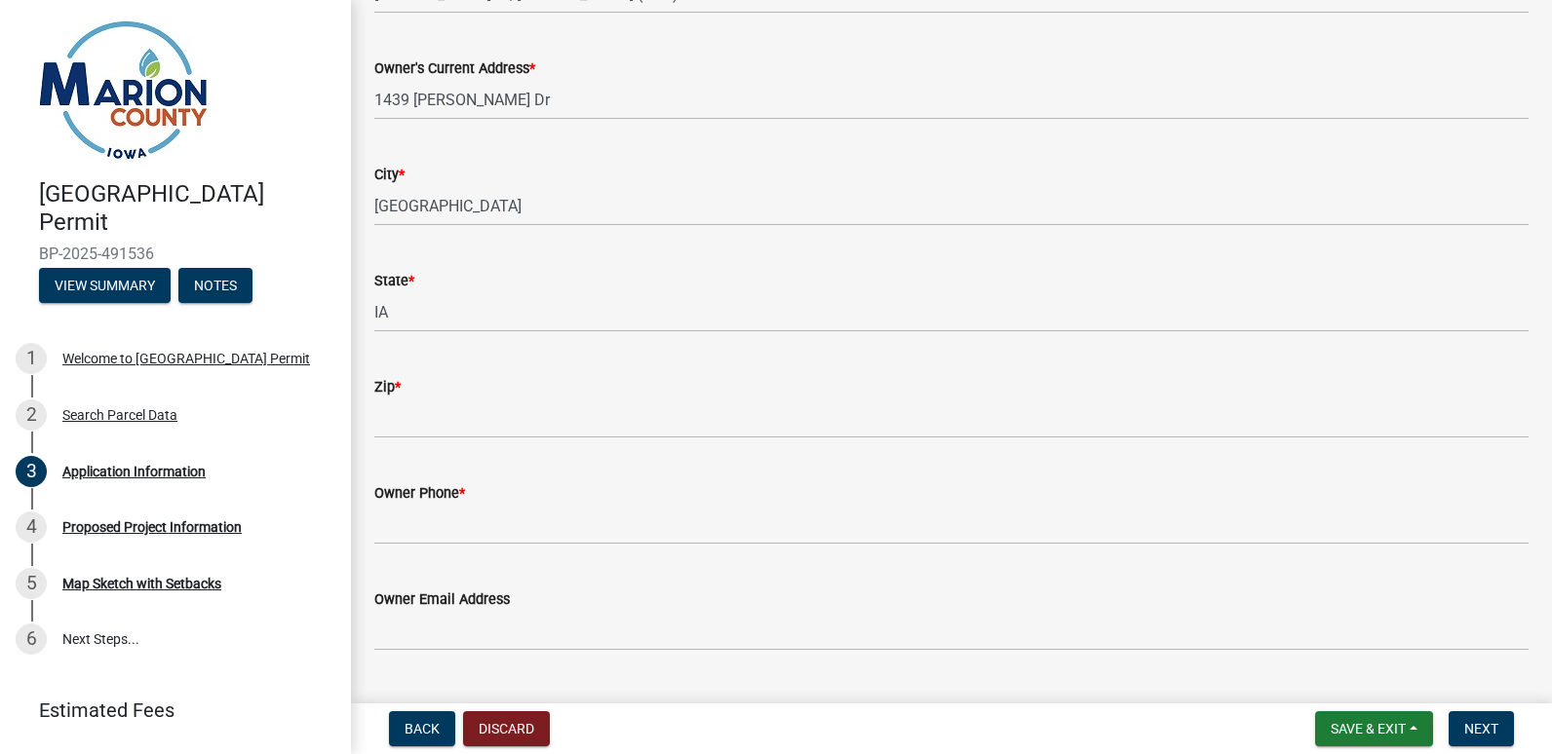
scroll to position [1082, 0]
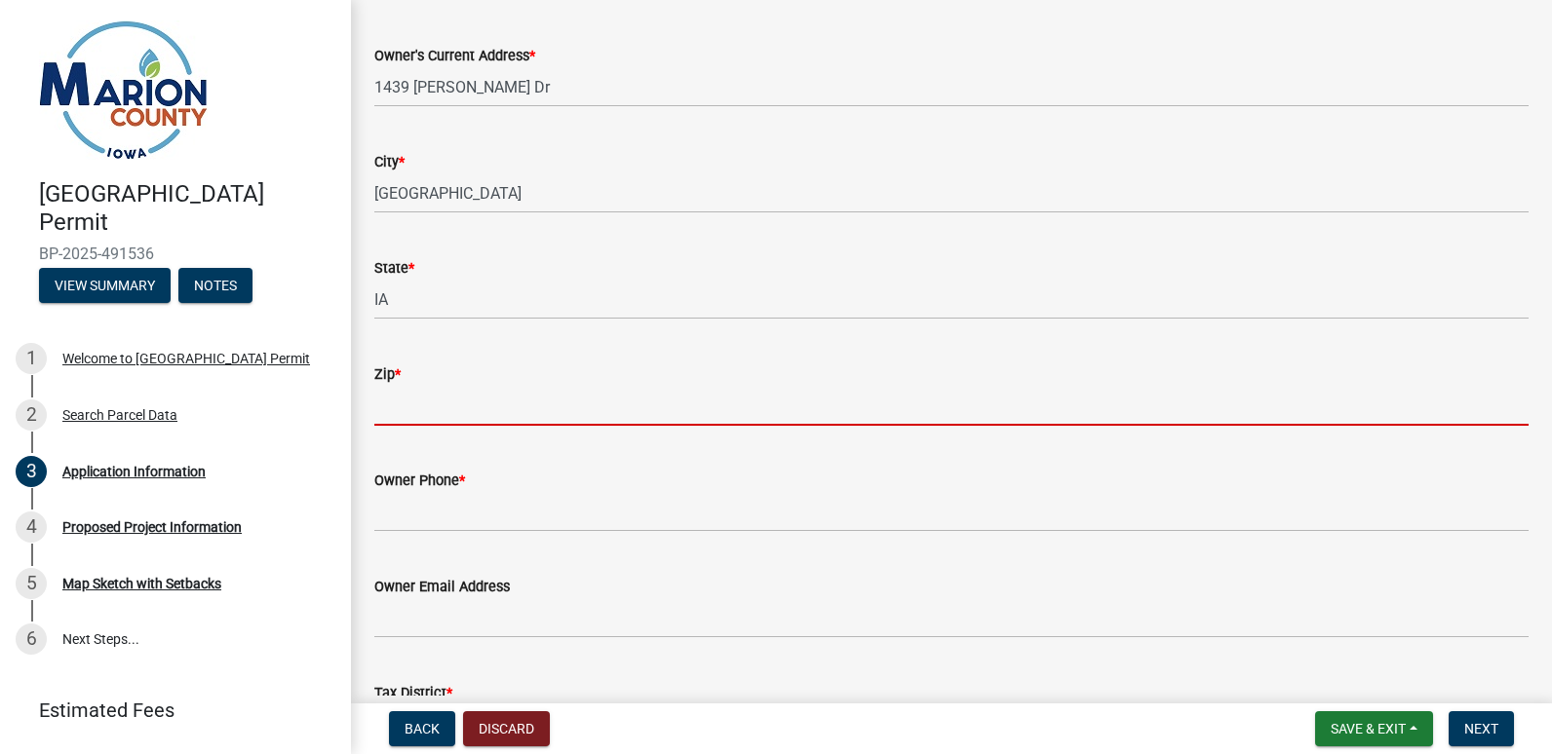
click at [674, 410] on input "Zip *" at bounding box center [951, 406] width 1154 height 40
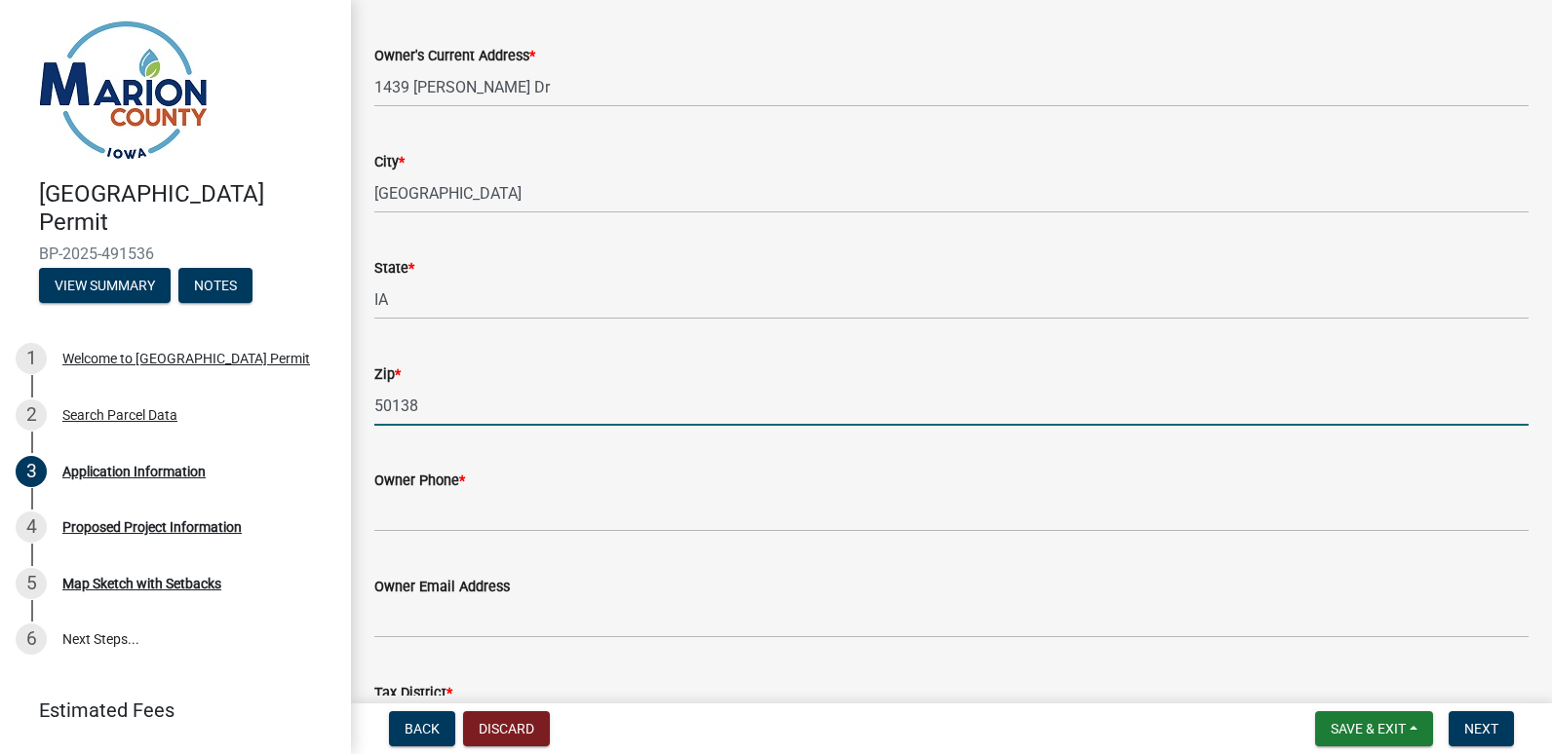
type input "50138"
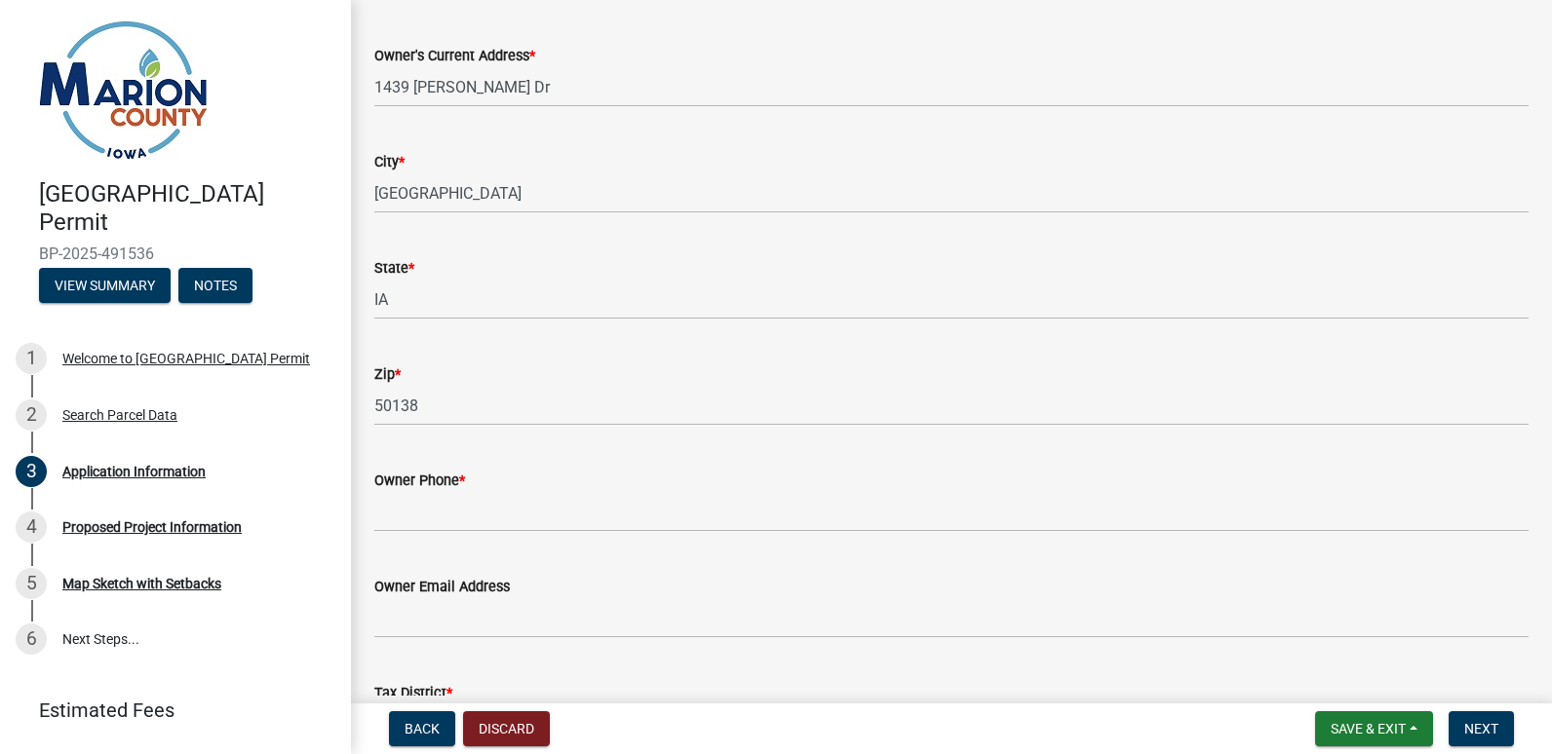
click at [887, 483] on div "Owner Phone *" at bounding box center [951, 480] width 1154 height 23
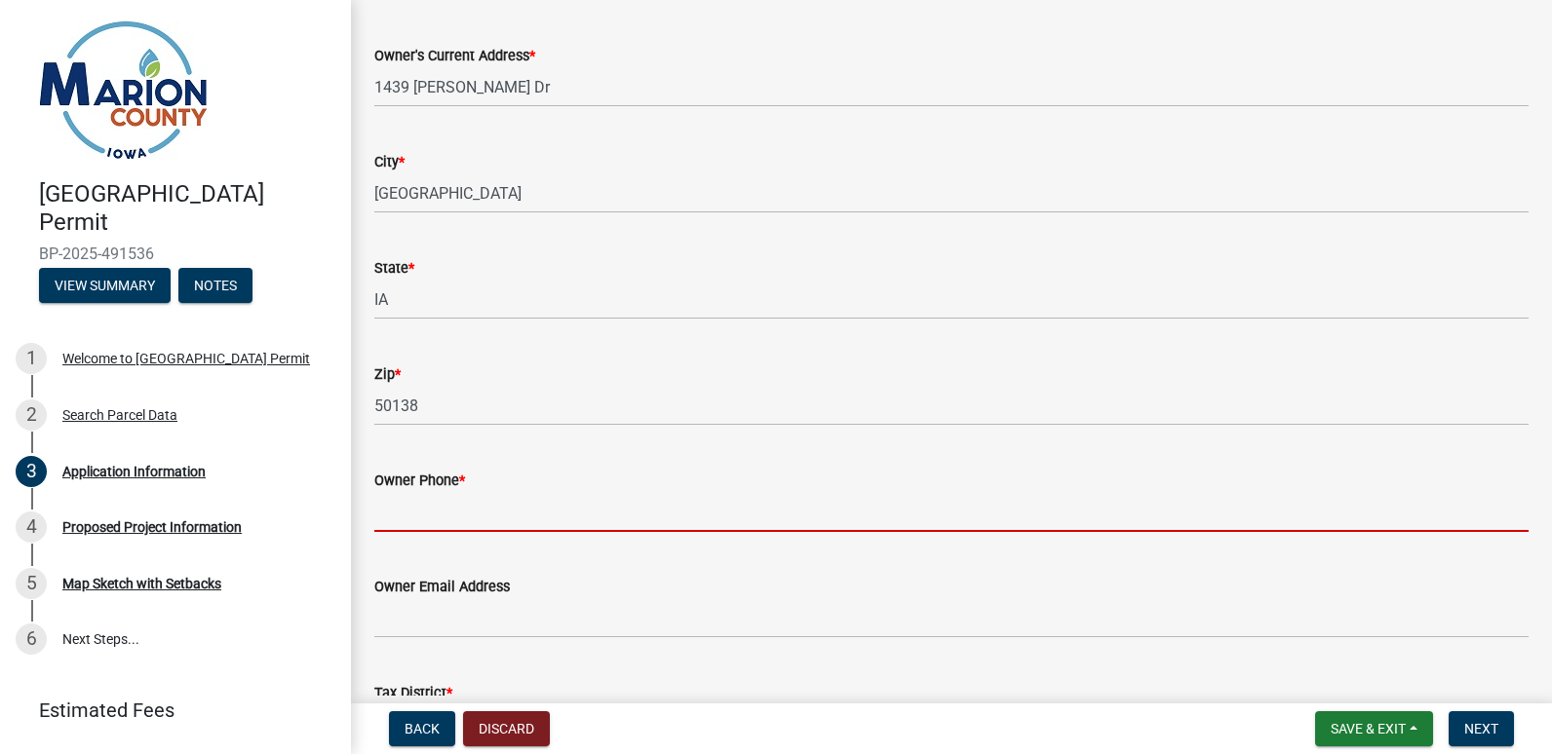
click at [691, 495] on input "Owner Phone *" at bounding box center [951, 512] width 1154 height 40
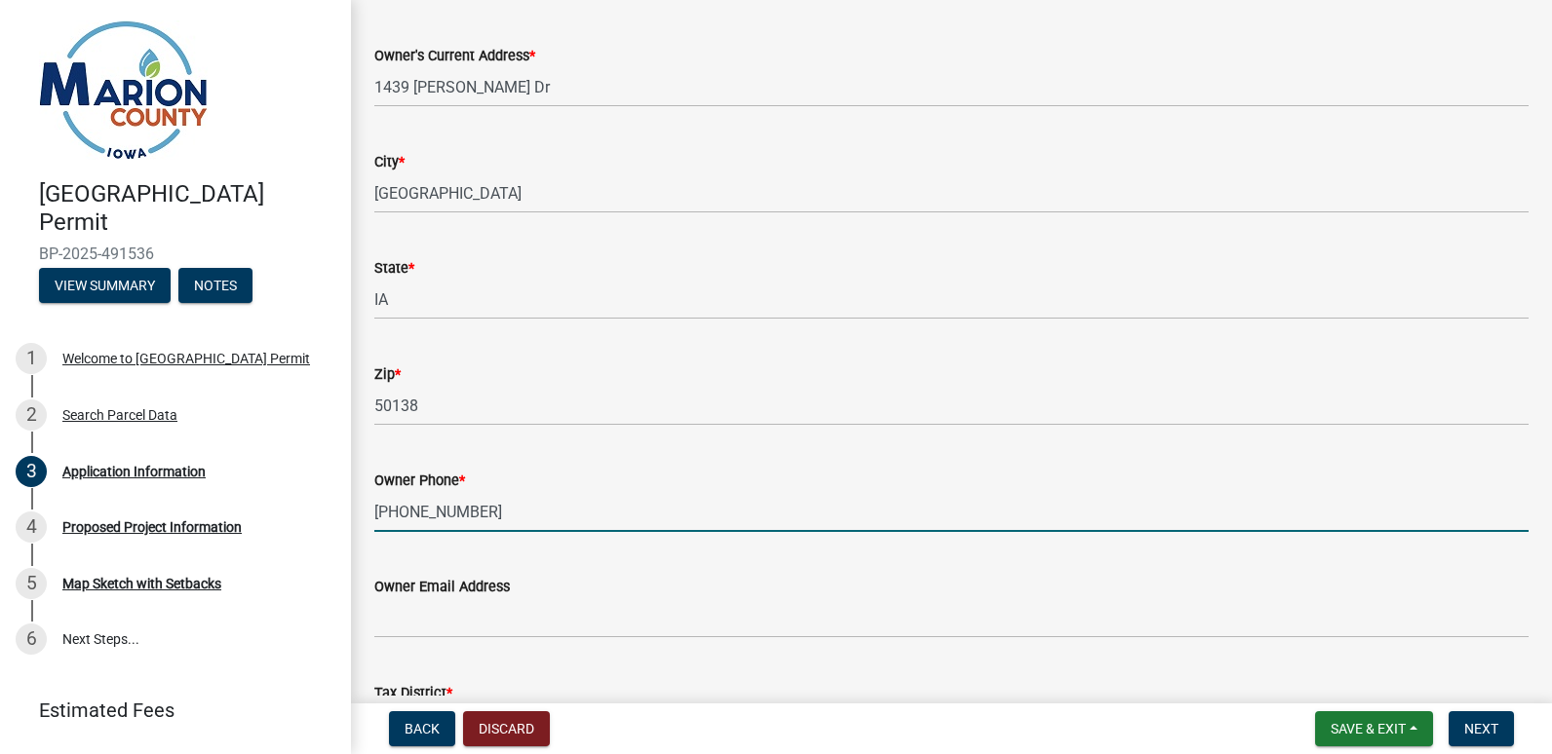
type input "[PHONE_NUMBER]"
click at [623, 592] on div "Owner Email Address" at bounding box center [951, 586] width 1154 height 23
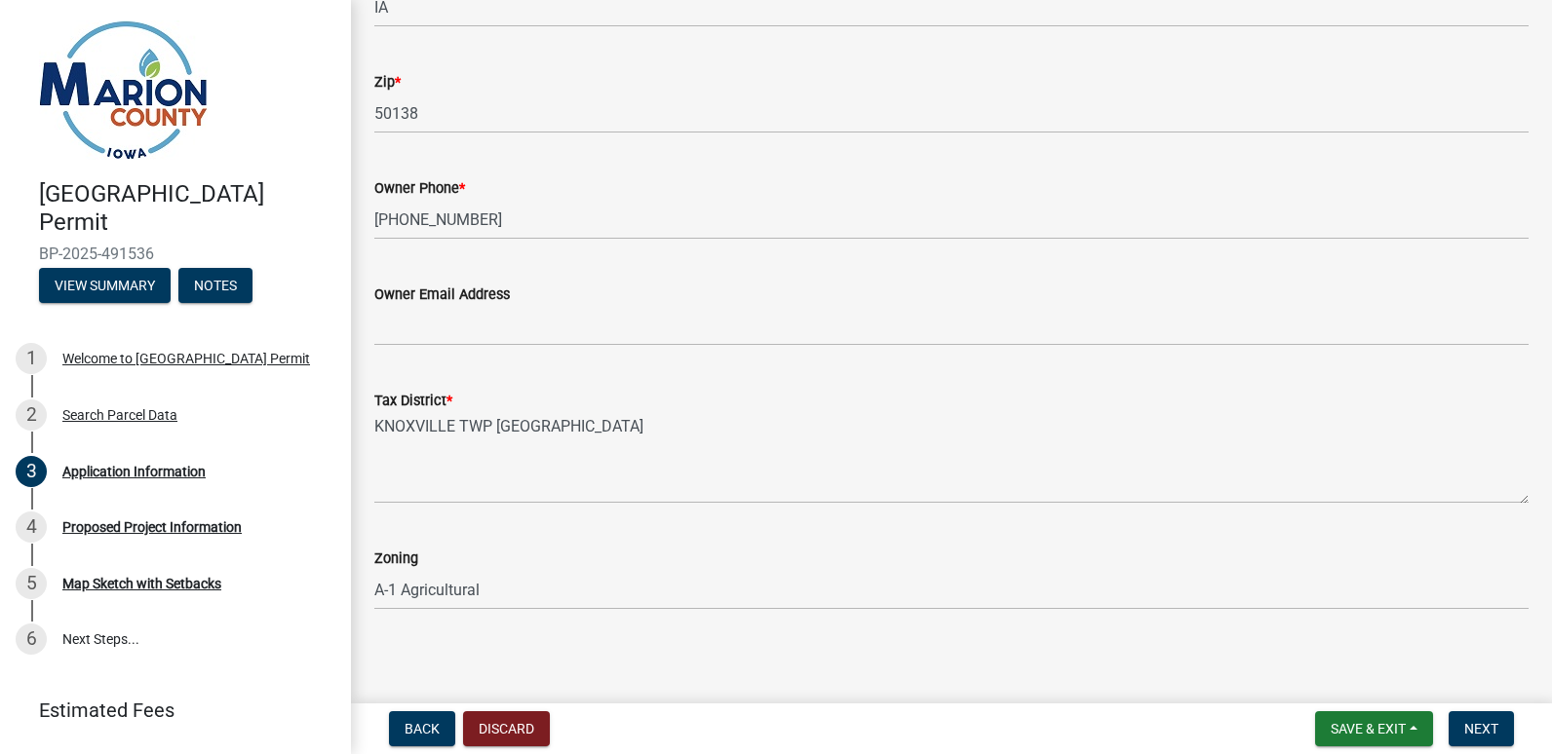
scroll to position [1380, 0]
click at [1484, 721] on span "Next" at bounding box center [1481, 729] width 34 height 16
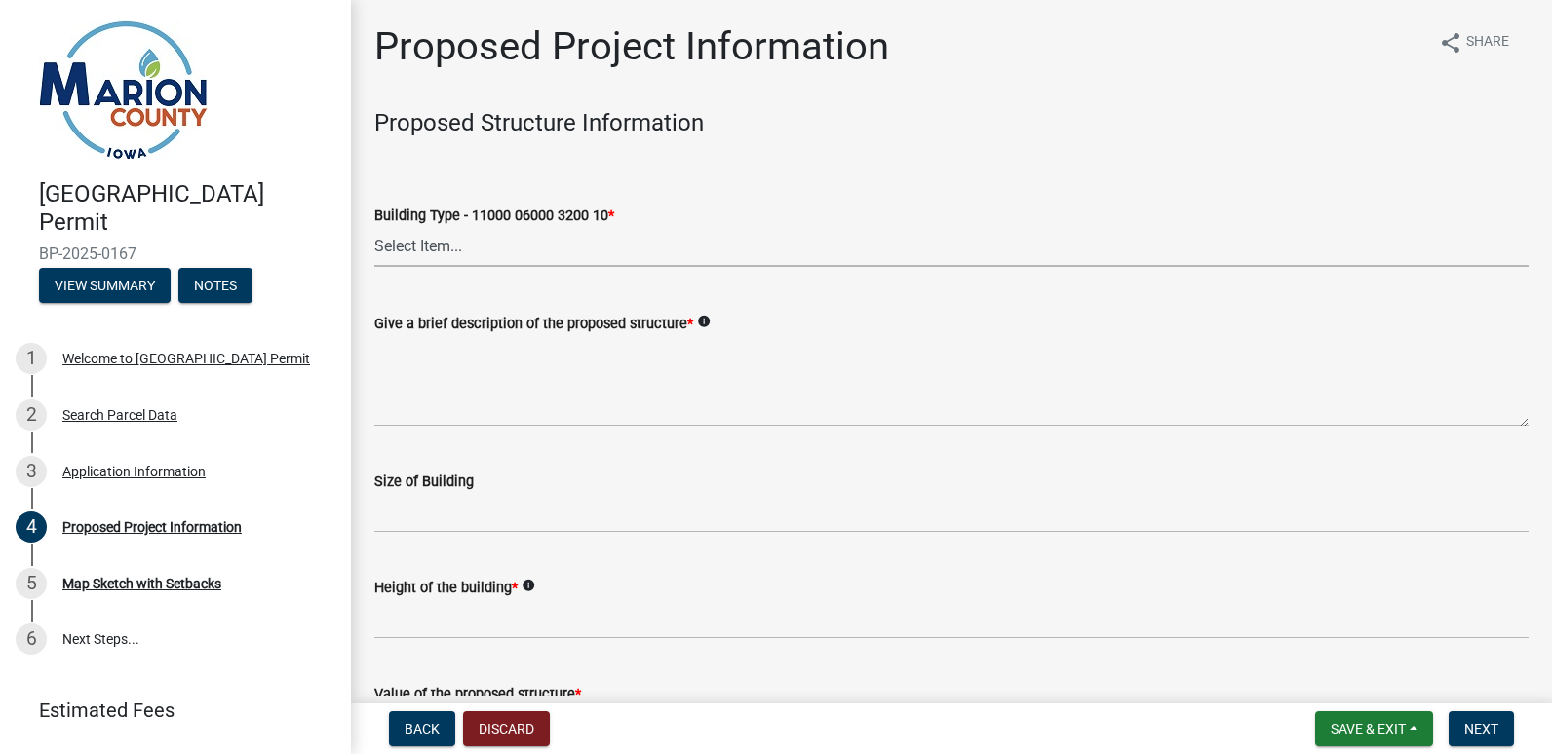
click at [446, 238] on select "Select Item... Dwellings - One Family Residential - 11000 06000 3200 10 Dwellin…" at bounding box center [951, 247] width 1154 height 40
click at [374, 227] on select "Select Item... Dwellings - One Family Residential - 11000 06000 3200 10 Dwellin…" at bounding box center [951, 247] width 1154 height 40
select select "ad82ad94-9bd8-43b2-a066-f5ac38fcadf5"
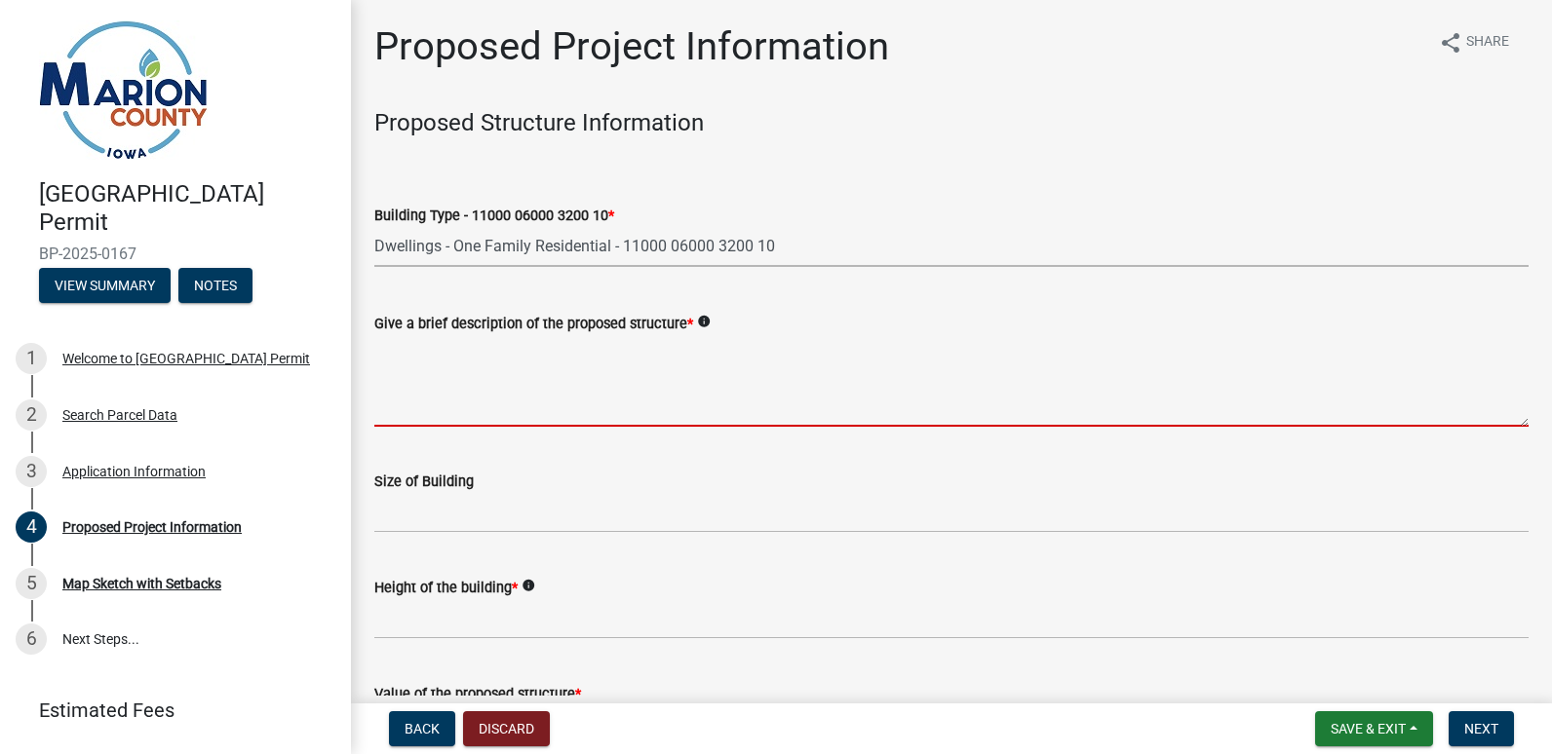
click at [522, 392] on textarea "Give a brief description of the proposed structure *" at bounding box center [951, 381] width 1154 height 92
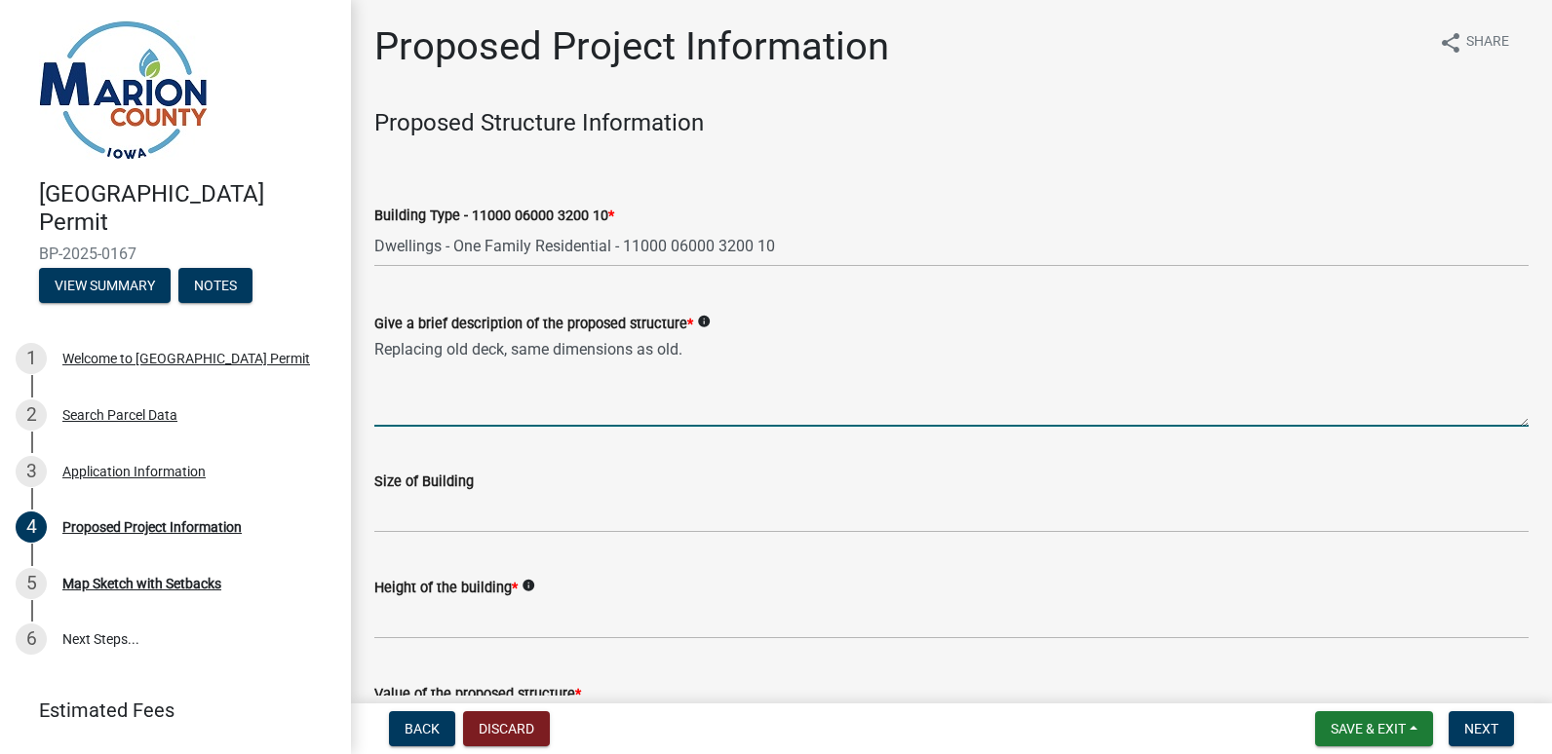
type textarea "Replacing old deck, same dimensions as old."
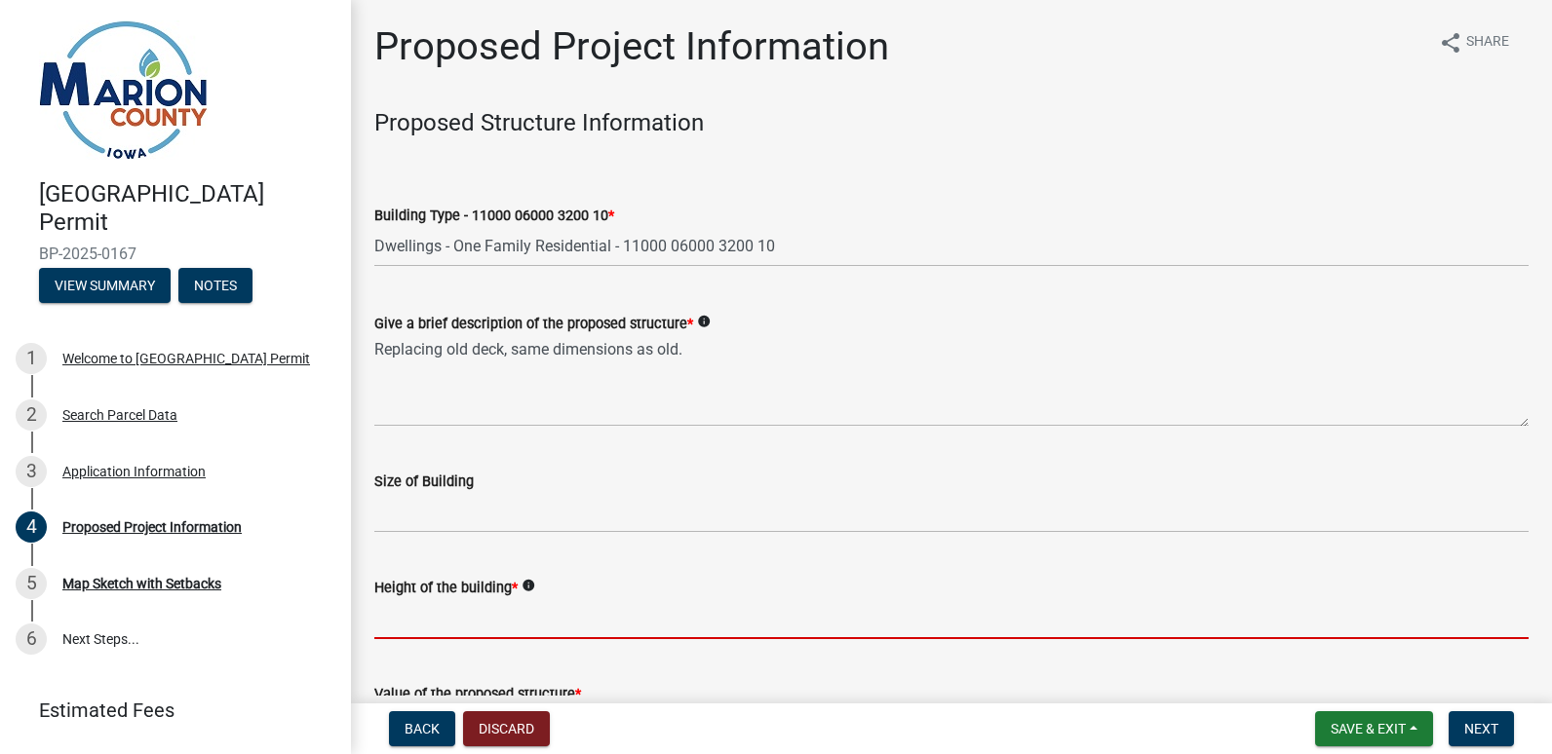
click at [575, 604] on input "Height of the building *" at bounding box center [951, 619] width 1154 height 40
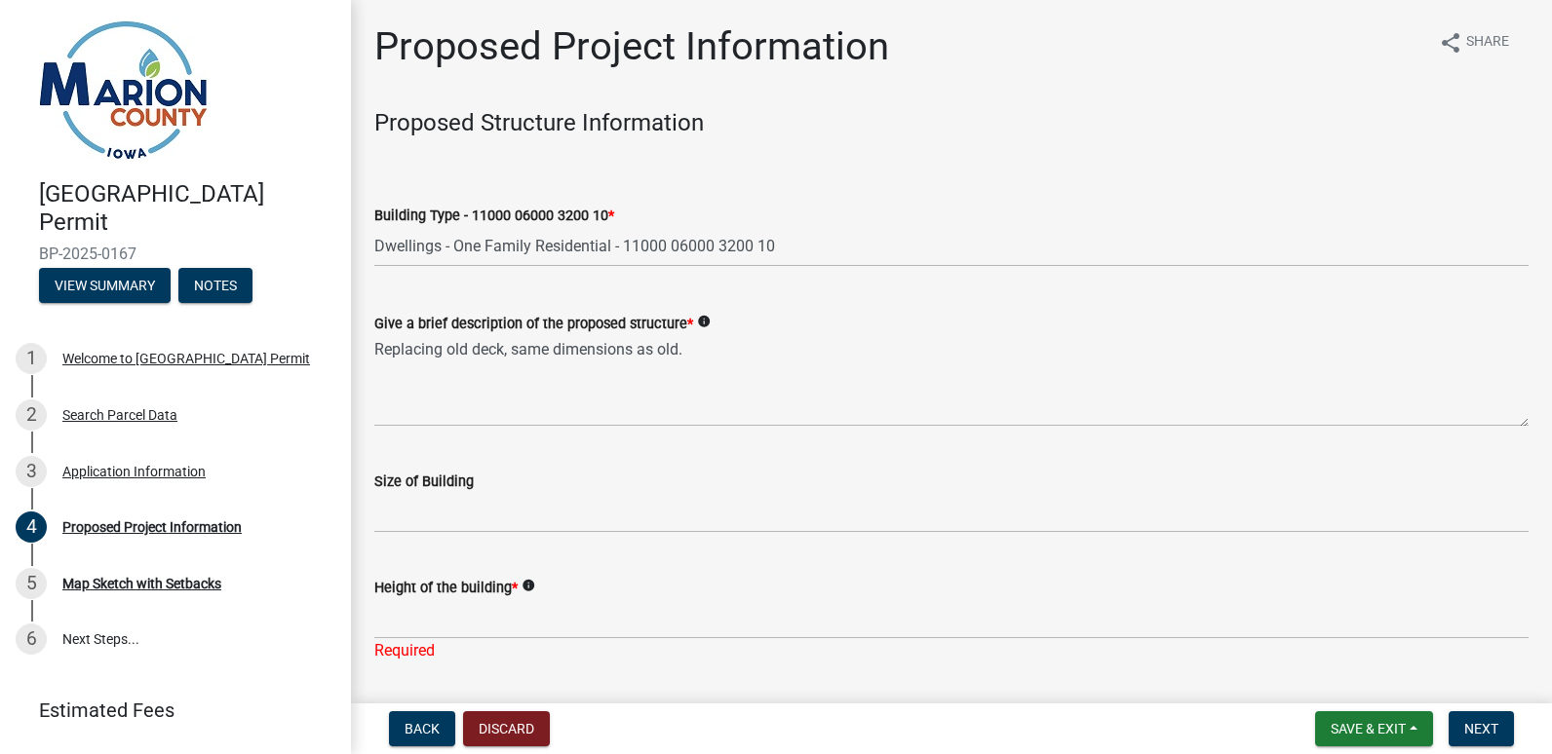
drag, startPoint x: 536, startPoint y: 596, endPoint x: 532, endPoint y: 467, distance: 128.7
drag, startPoint x: 532, startPoint y: 467, endPoint x: 400, endPoint y: 249, distance: 255.4
click at [400, 249] on select "Select Item... Dwellings - One Family Residential - 11000 06000 3200 10 Dwellin…" at bounding box center [951, 247] width 1154 height 40
click at [374, 227] on select "Select Item... Dwellings - One Family Residential - 11000 06000 3200 10 Dwellin…" at bounding box center [951, 247] width 1154 height 40
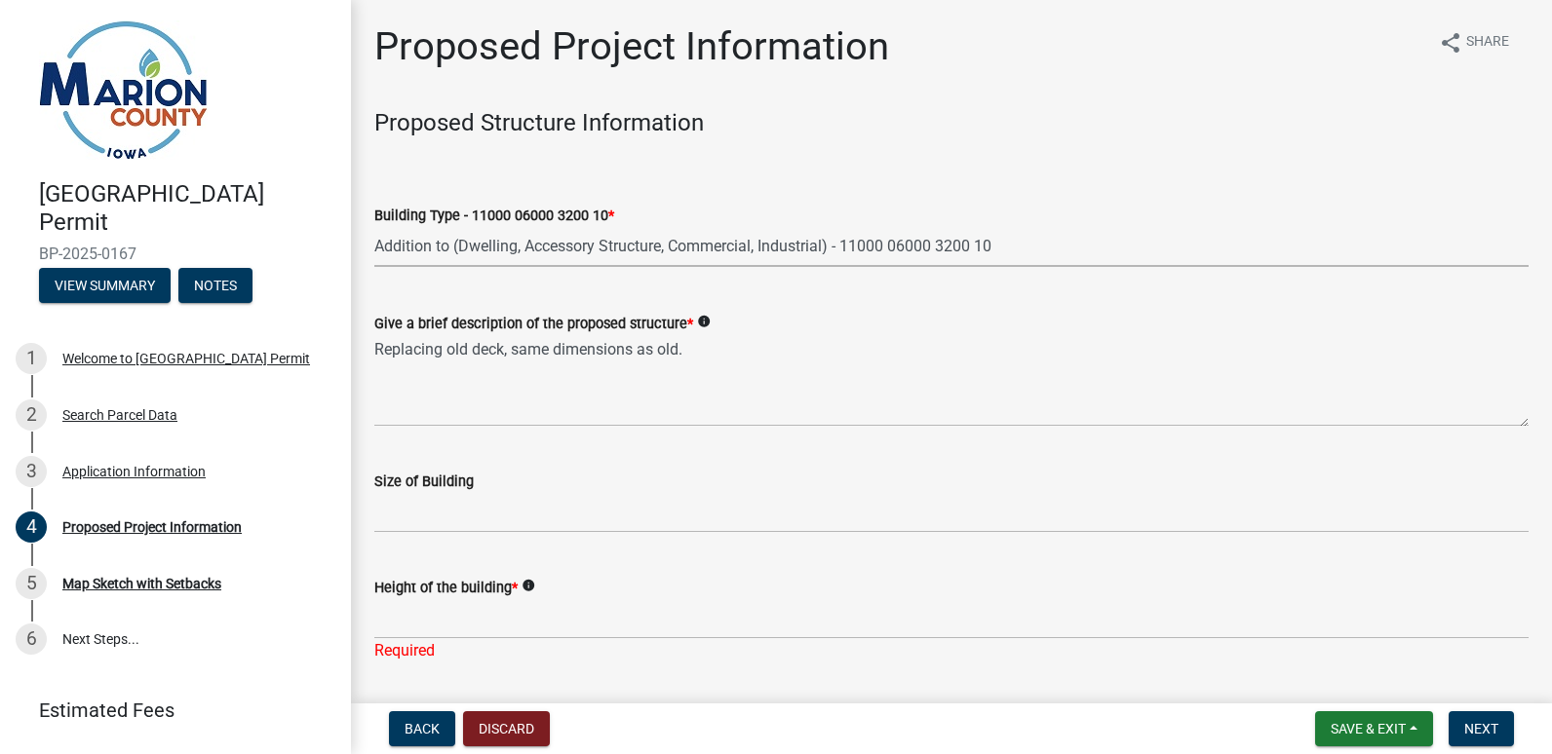
select select "2345ac37-7929-4014-941a-81c65e7ce3e9"
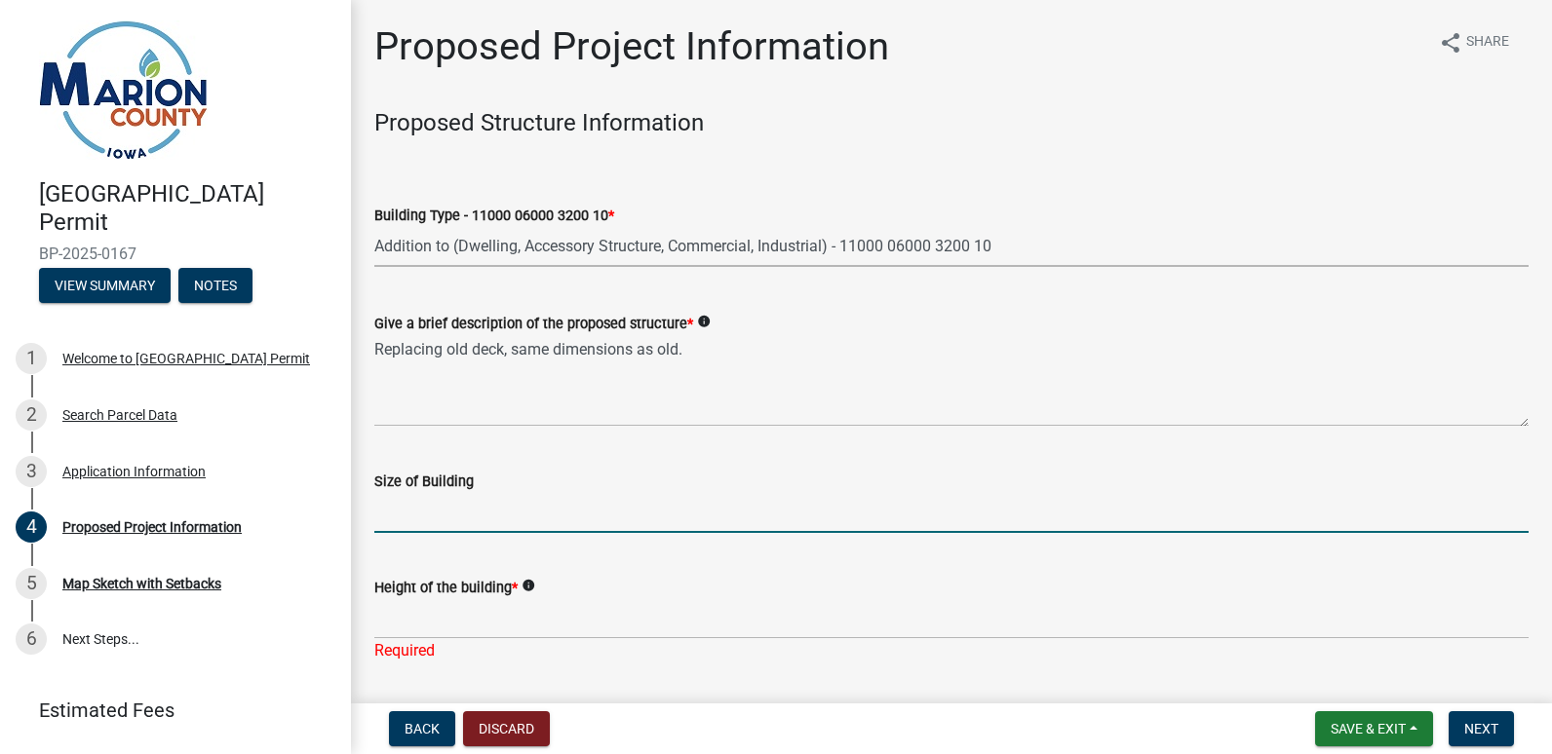
click at [519, 514] on input "Size of Building" at bounding box center [951, 513] width 1154 height 40
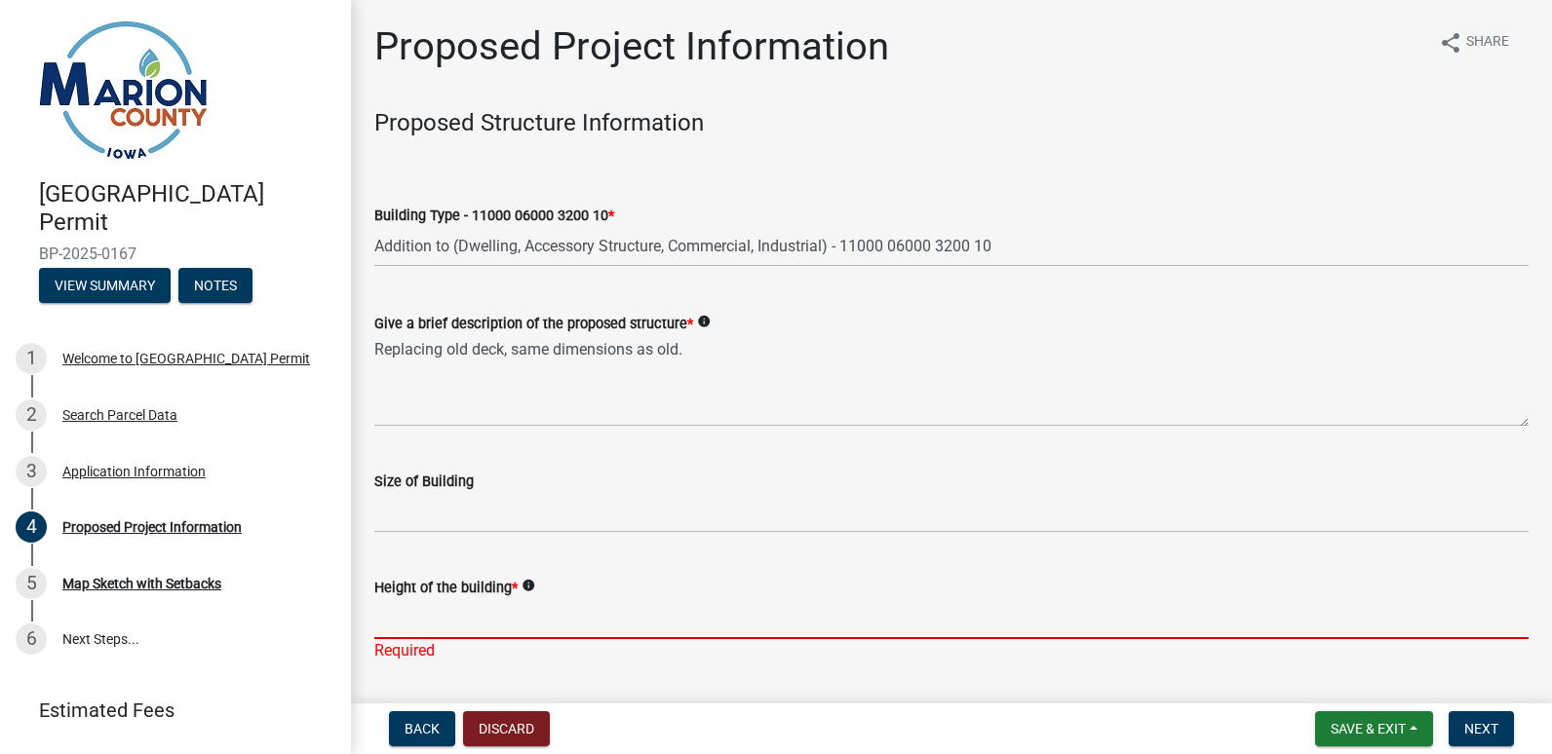
click at [542, 605] on input "Height of the building *" at bounding box center [951, 619] width 1154 height 40
click at [521, 584] on icon "info" at bounding box center [528, 586] width 14 height 14
click at [502, 619] on input "Height of the building *" at bounding box center [951, 619] width 1154 height 40
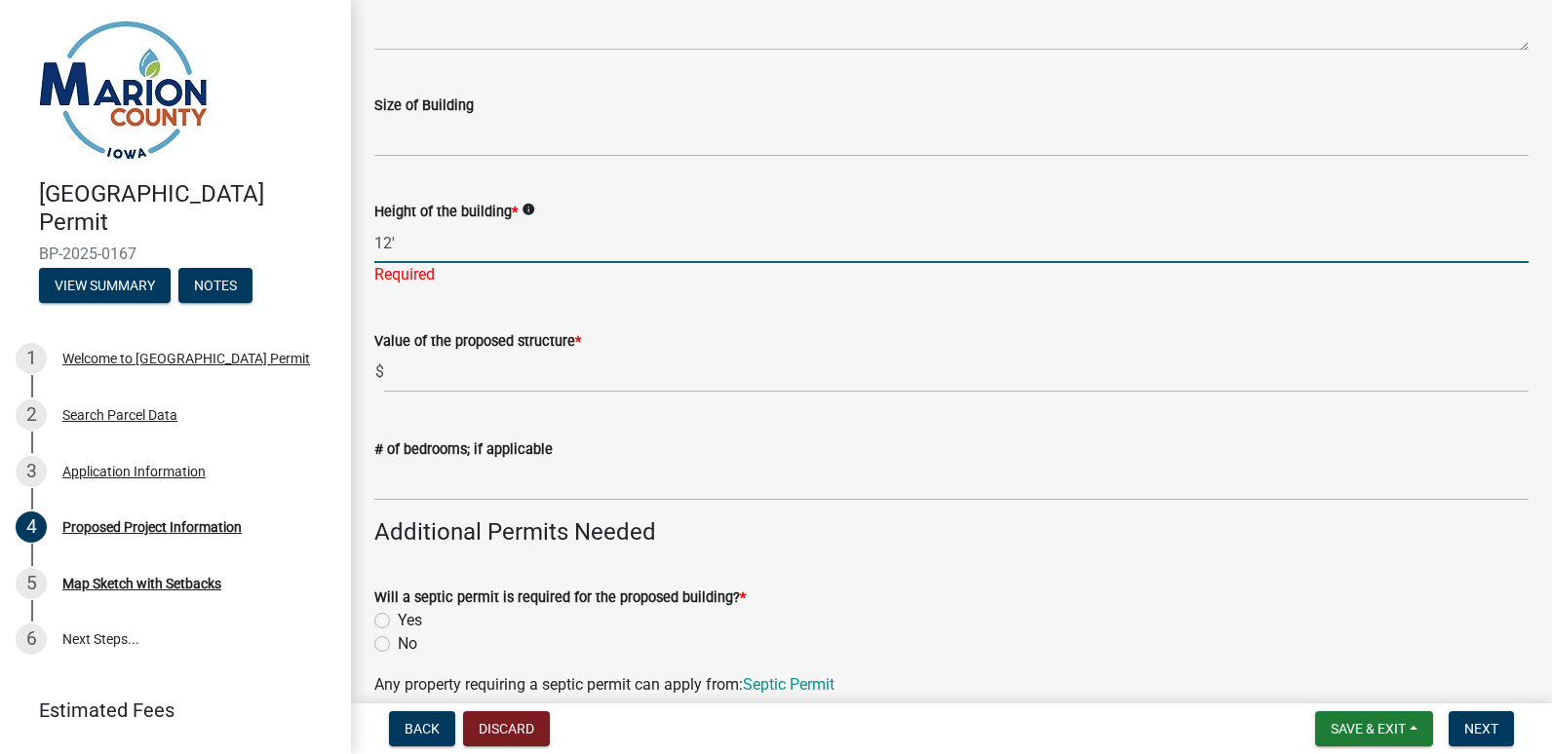
scroll to position [380, 0]
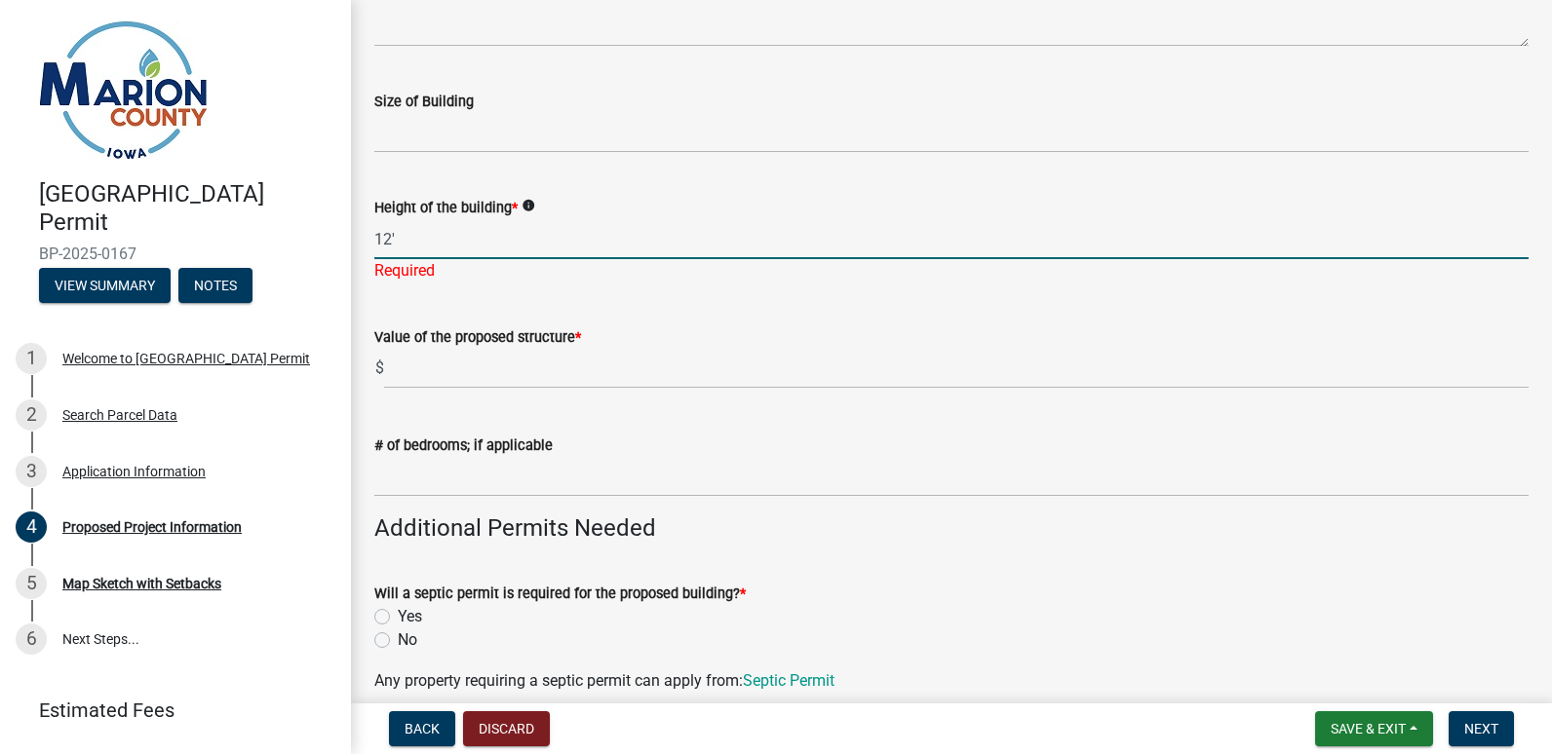
type input "12'"
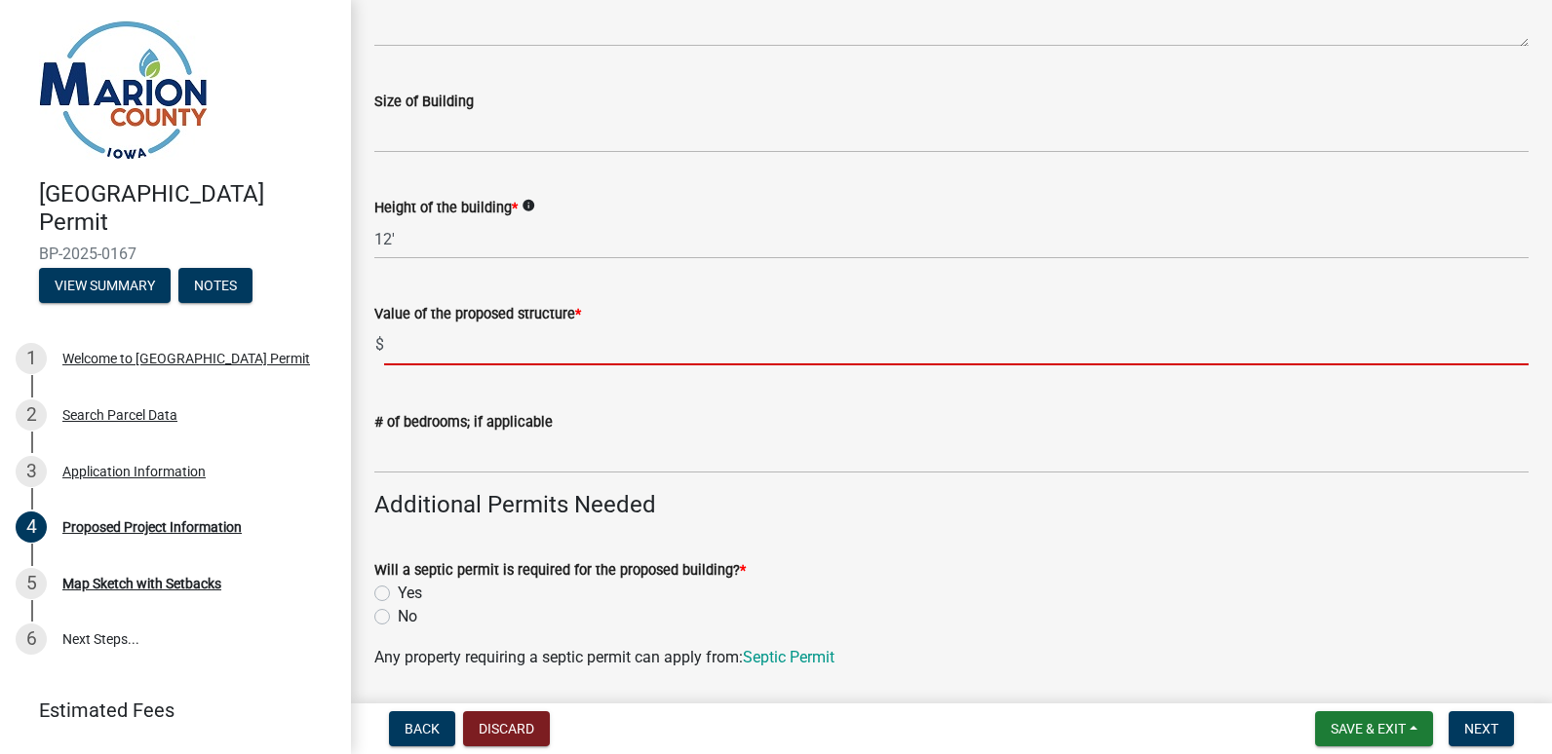
click at [528, 366] on wm-data-entity-input "Value of the proposed structure * $" at bounding box center [951, 329] width 1154 height 108
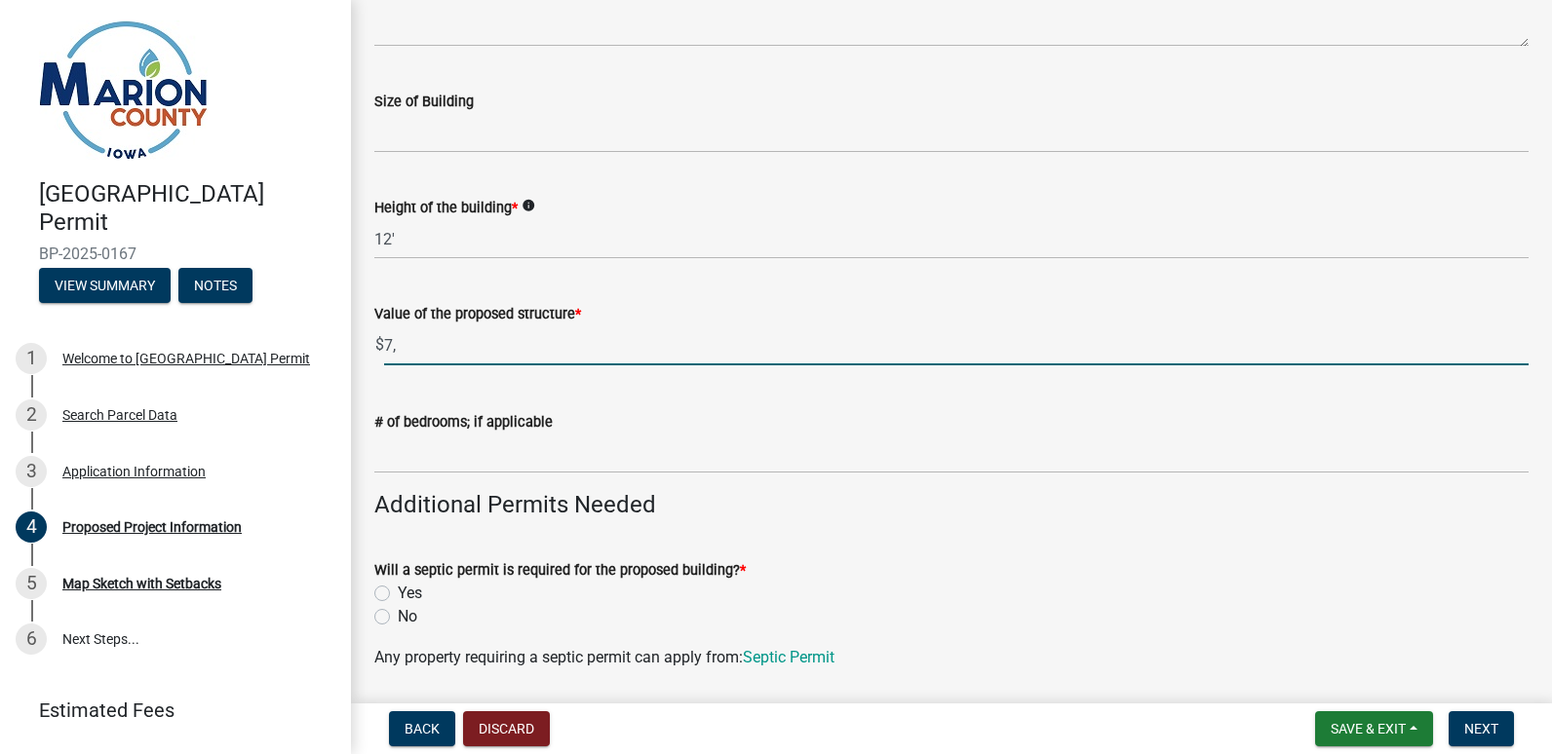
type input "7"
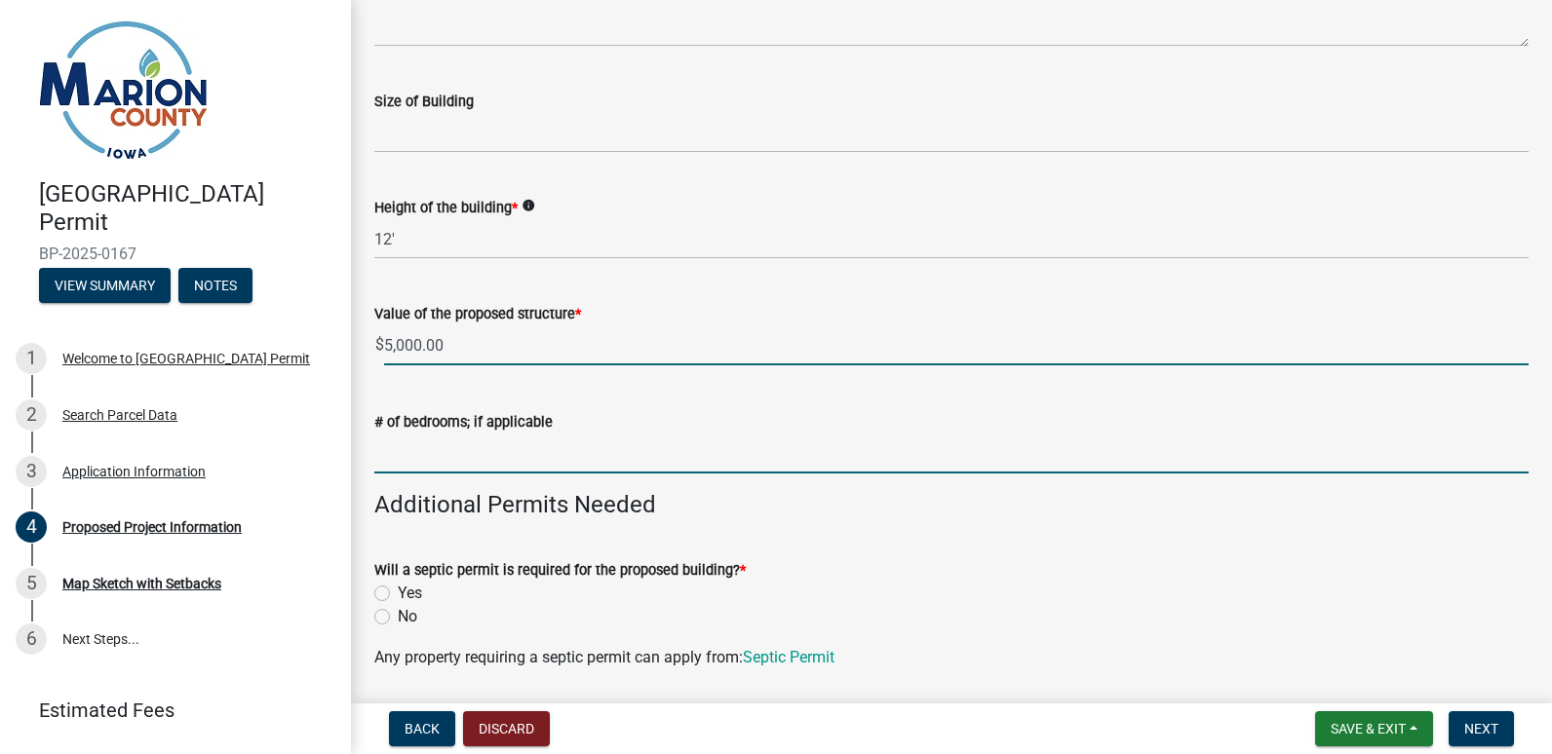
type input "5000"
click at [478, 438] on input "text" at bounding box center [951, 454] width 1154 height 40
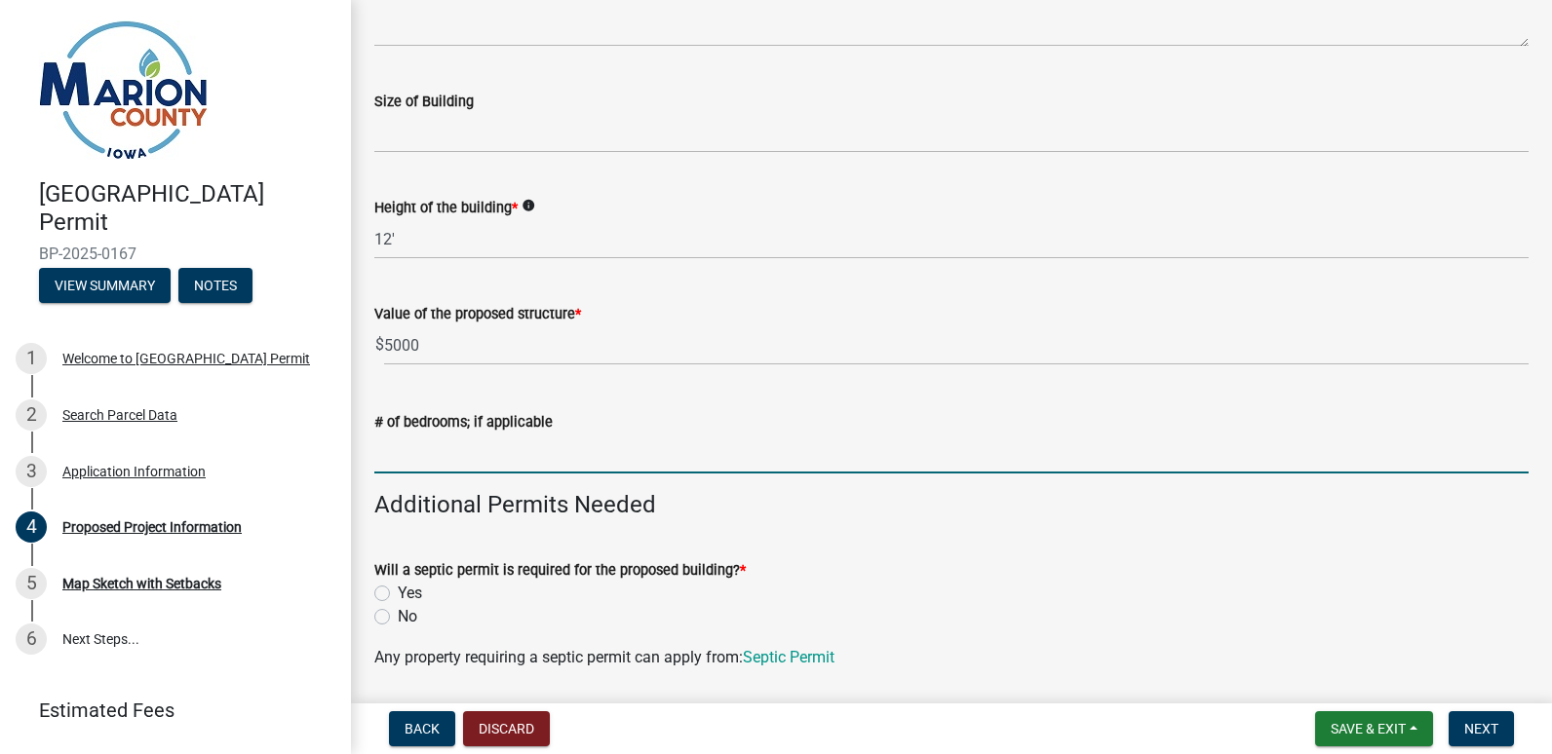
click at [398, 619] on label "No" at bounding box center [407, 616] width 19 height 23
click at [398, 618] on input "No" at bounding box center [404, 611] width 13 height 13
radio input "true"
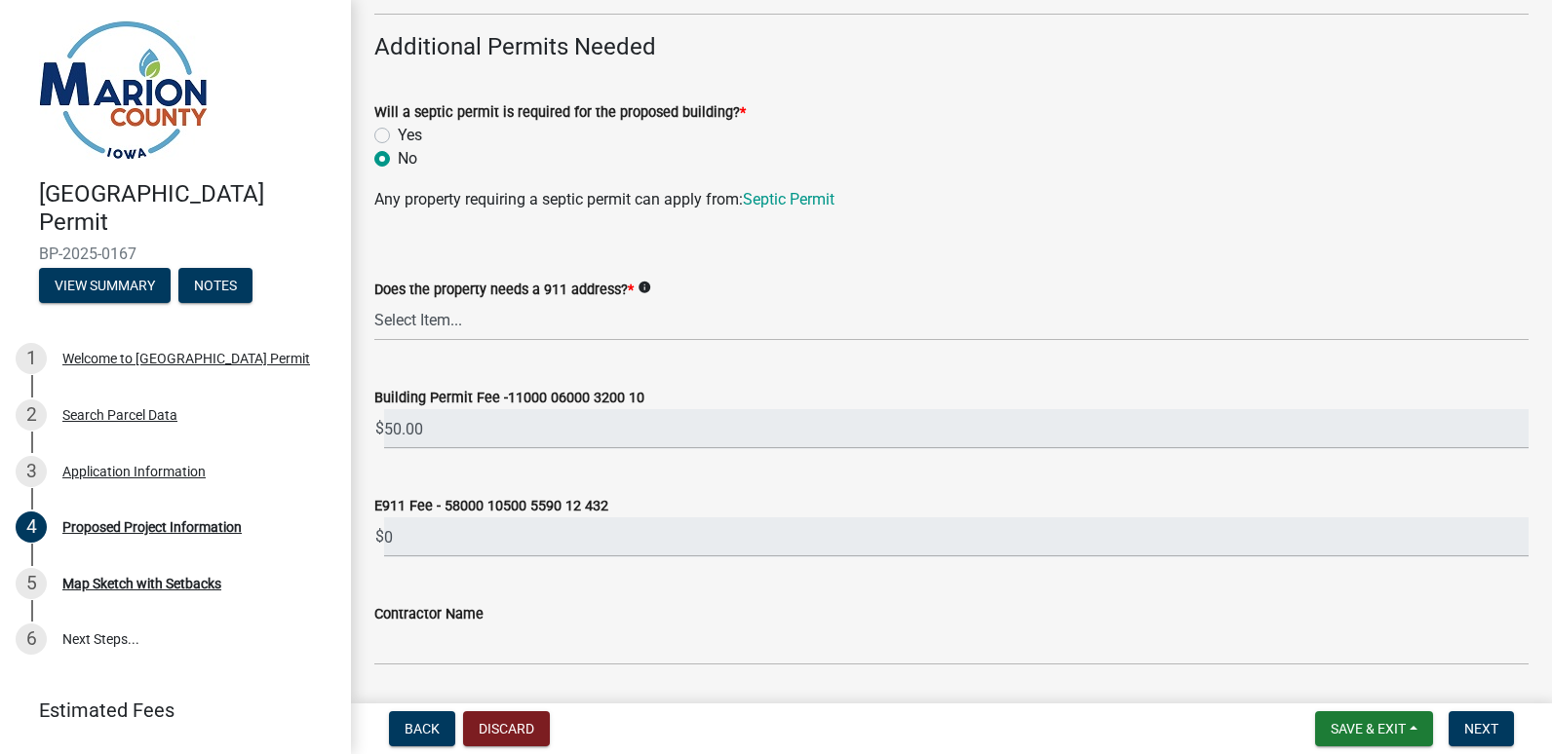
scroll to position [845, 0]
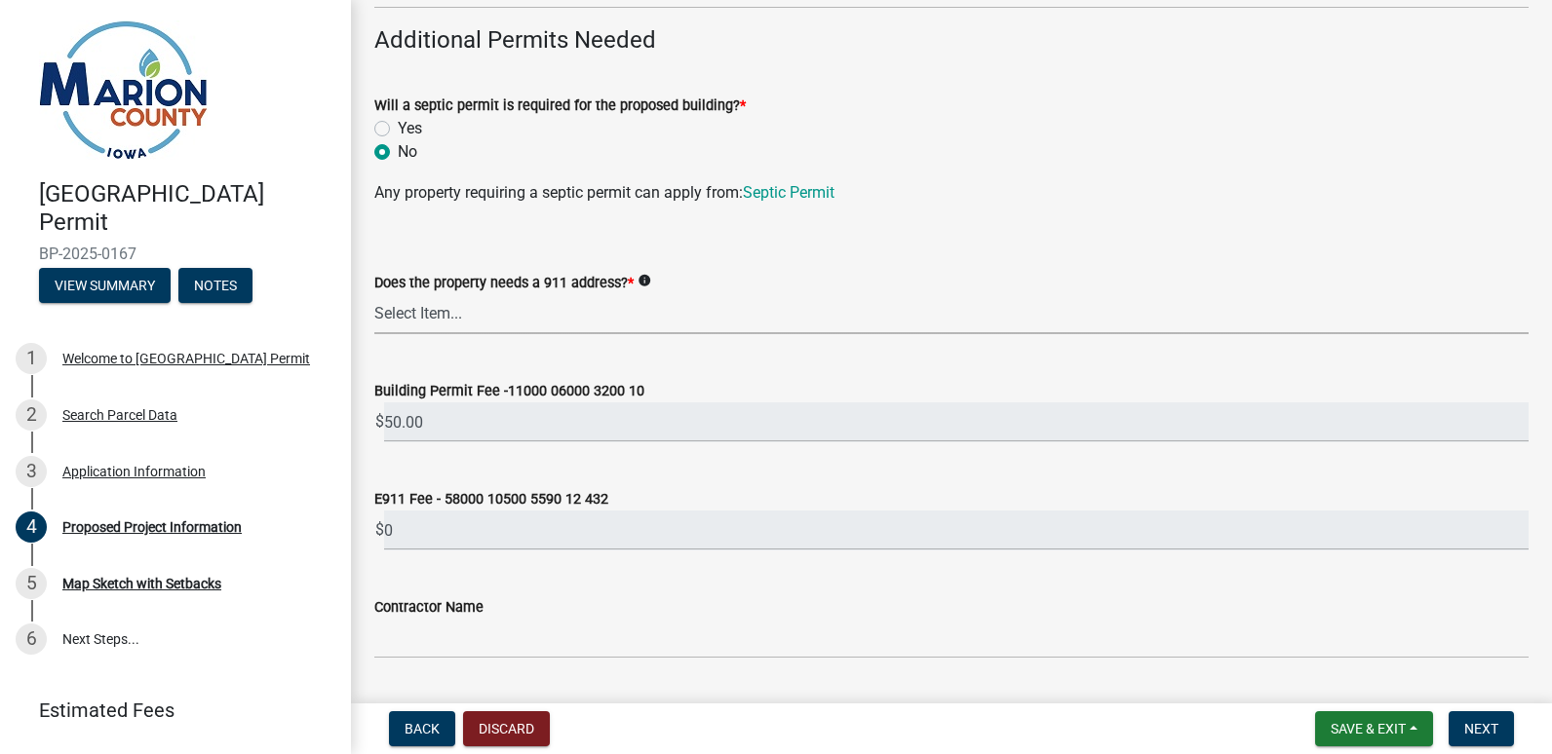
click at [500, 301] on select "Select Item... Yes No" at bounding box center [951, 314] width 1154 height 40
click at [374, 294] on select "Select Item... Yes No" at bounding box center [951, 314] width 1154 height 40
select select "7ee9b347-9d60-4880-bc15-13e3f262939b"
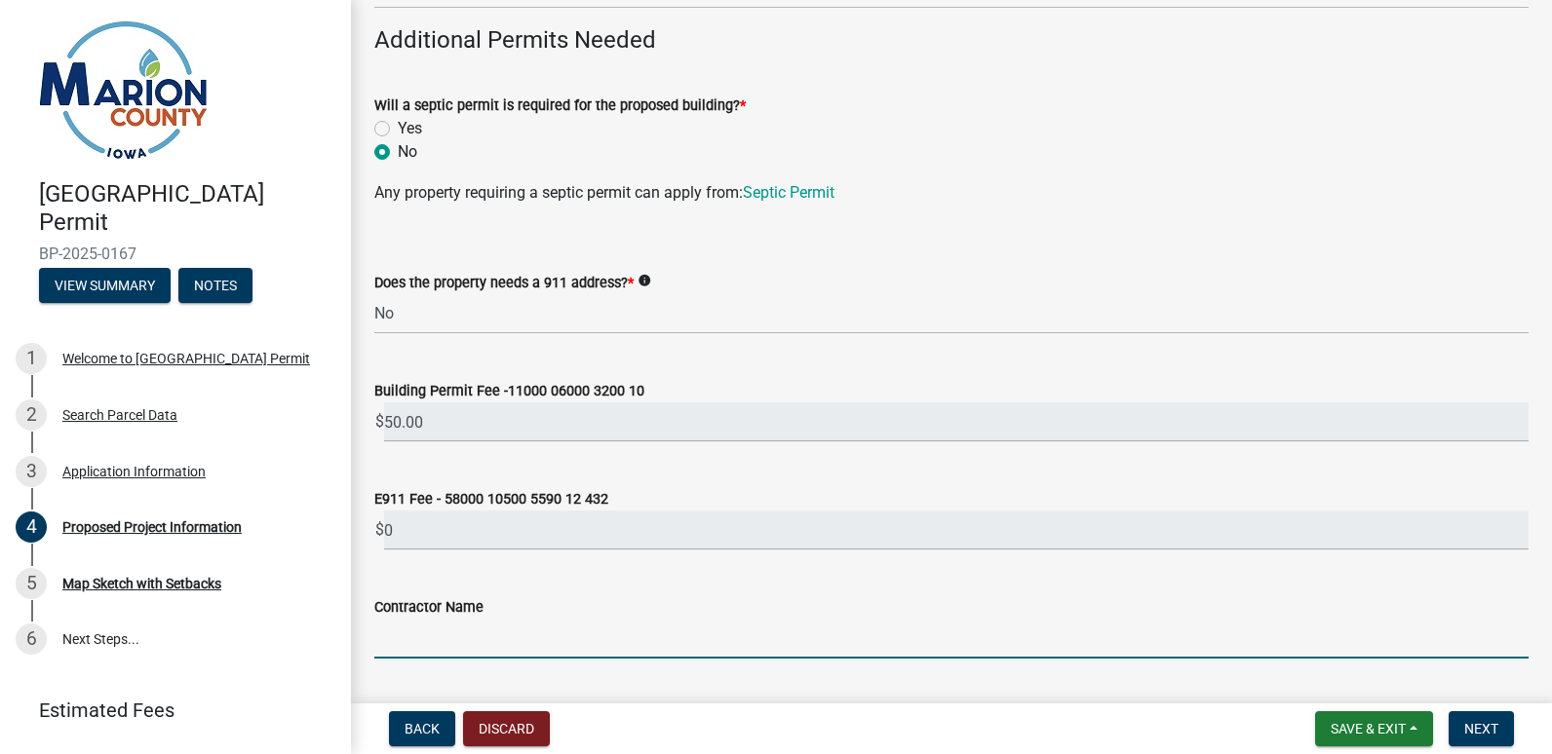
click at [578, 624] on input "Contractor Name" at bounding box center [951, 639] width 1154 height 40
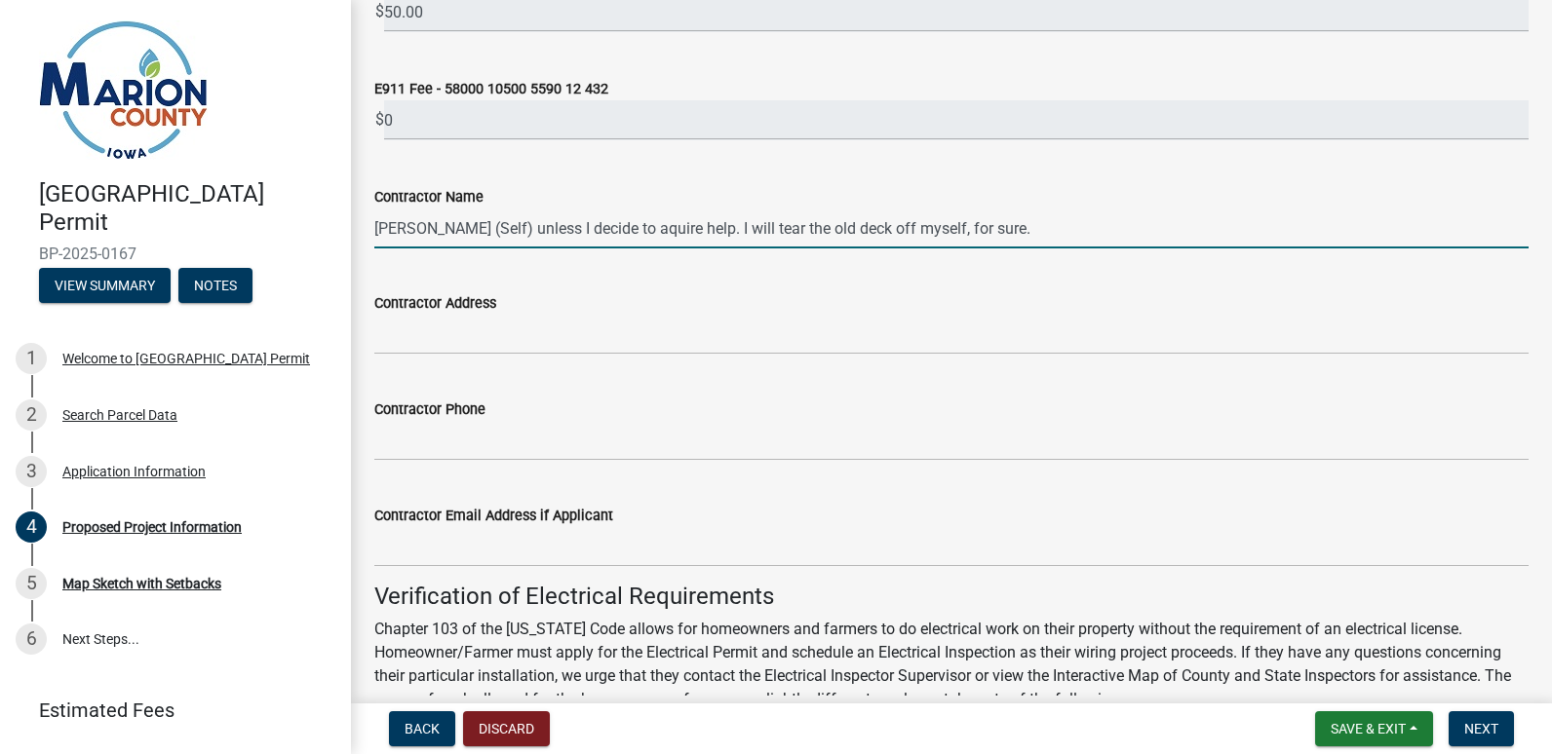
scroll to position [1259, 0]
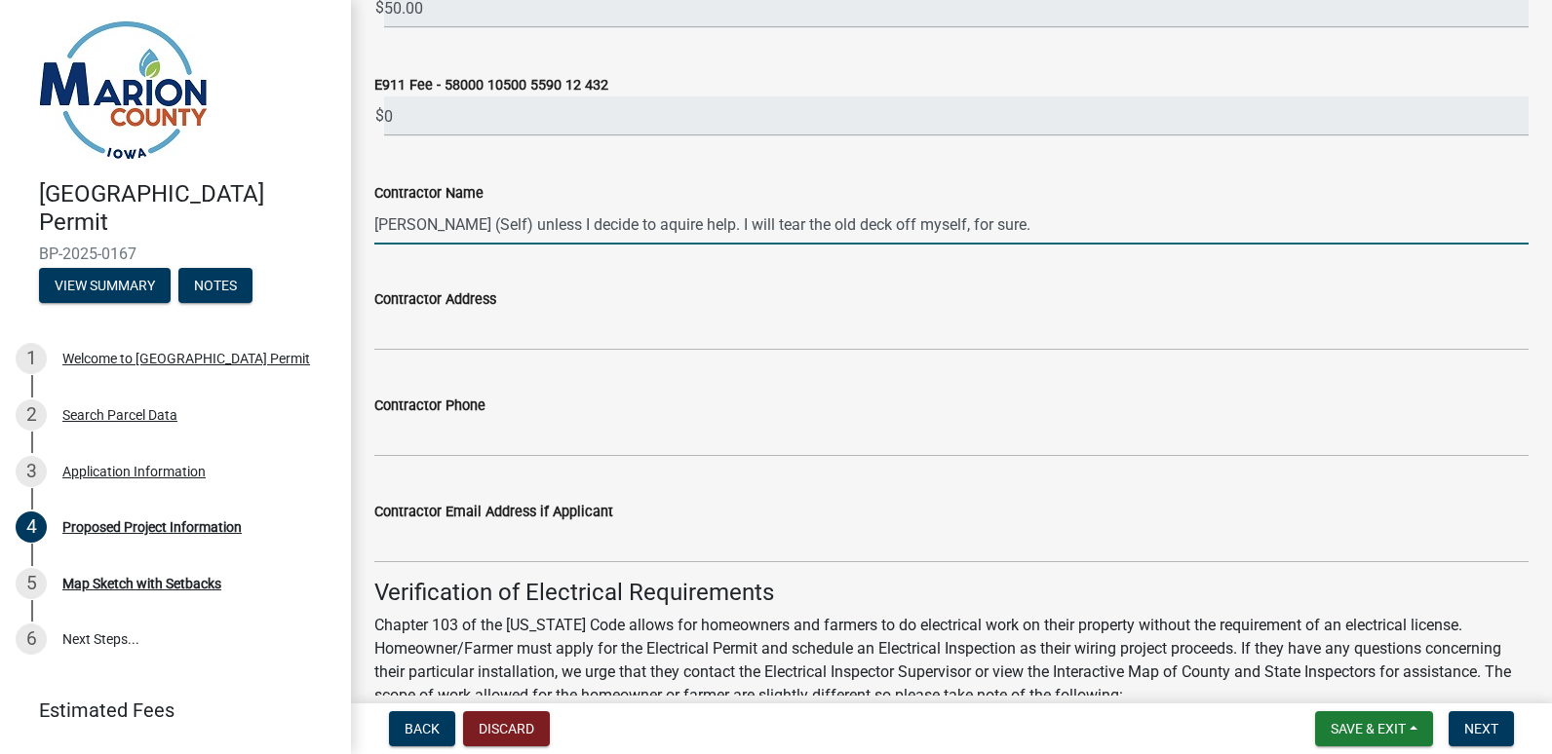
type input "[PERSON_NAME] (Self) unless I decide to aquire help. I will tear the old deck o…"
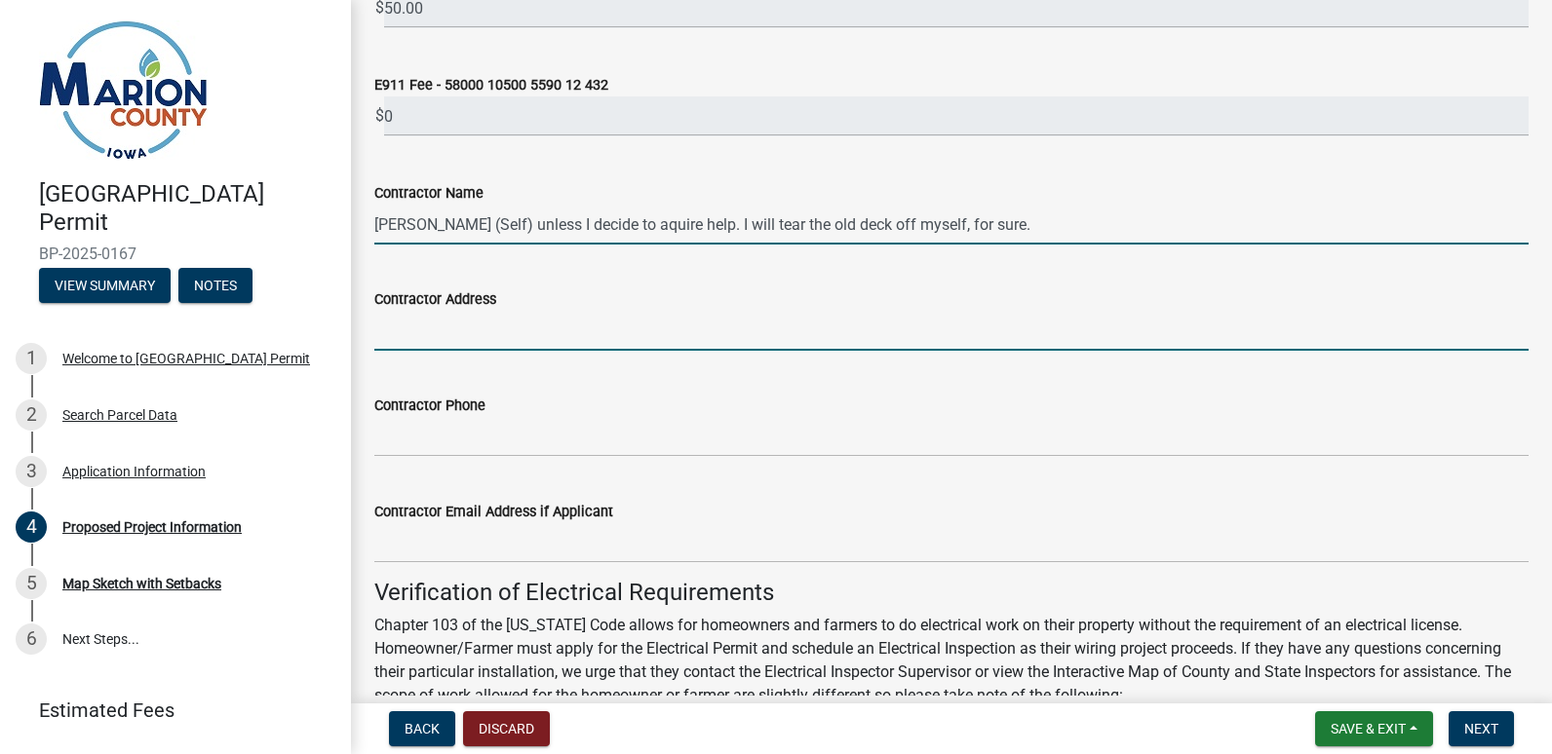
click at [460, 335] on input "Contractor Address" at bounding box center [951, 331] width 1154 height 40
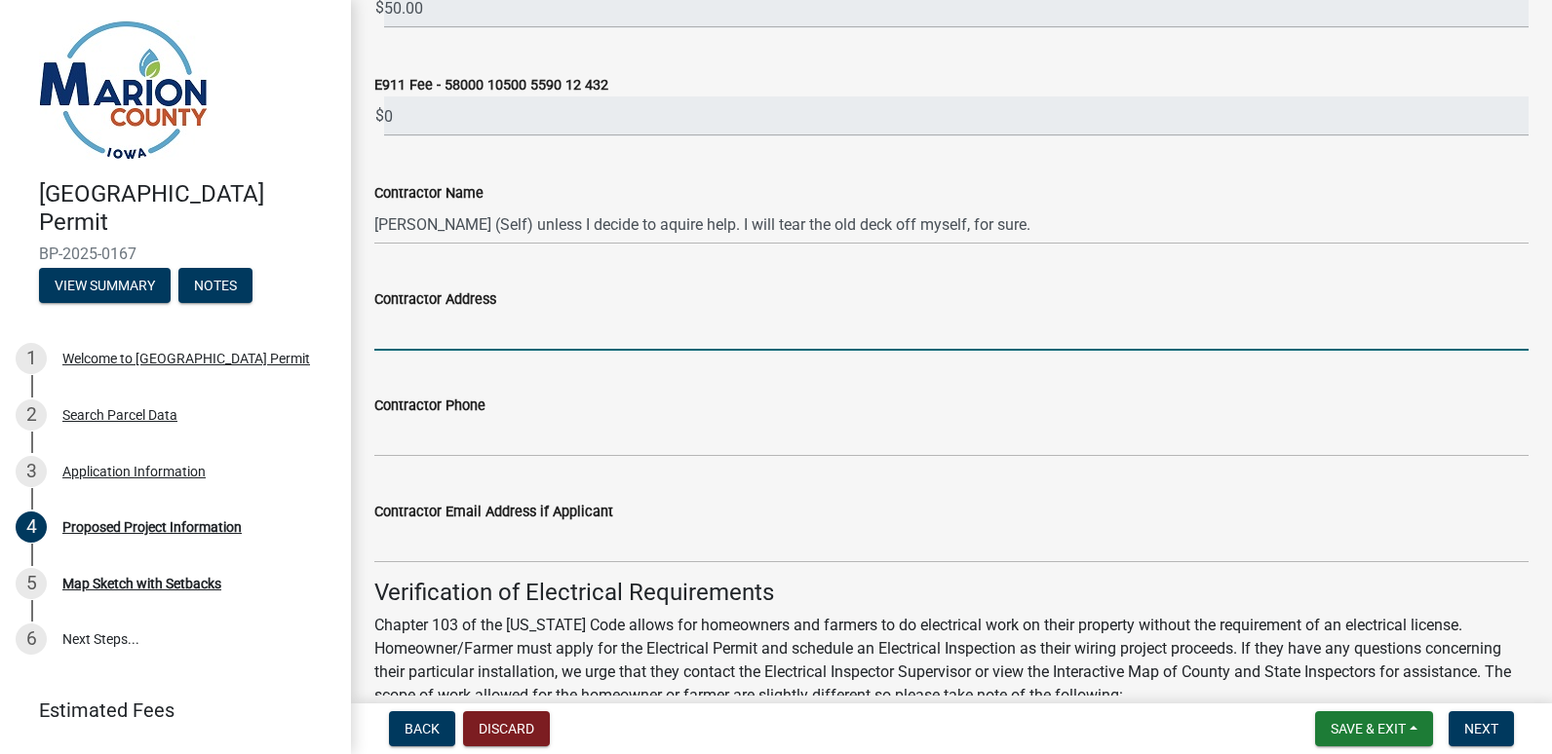
type input "1439 [PERSON_NAME] DR"
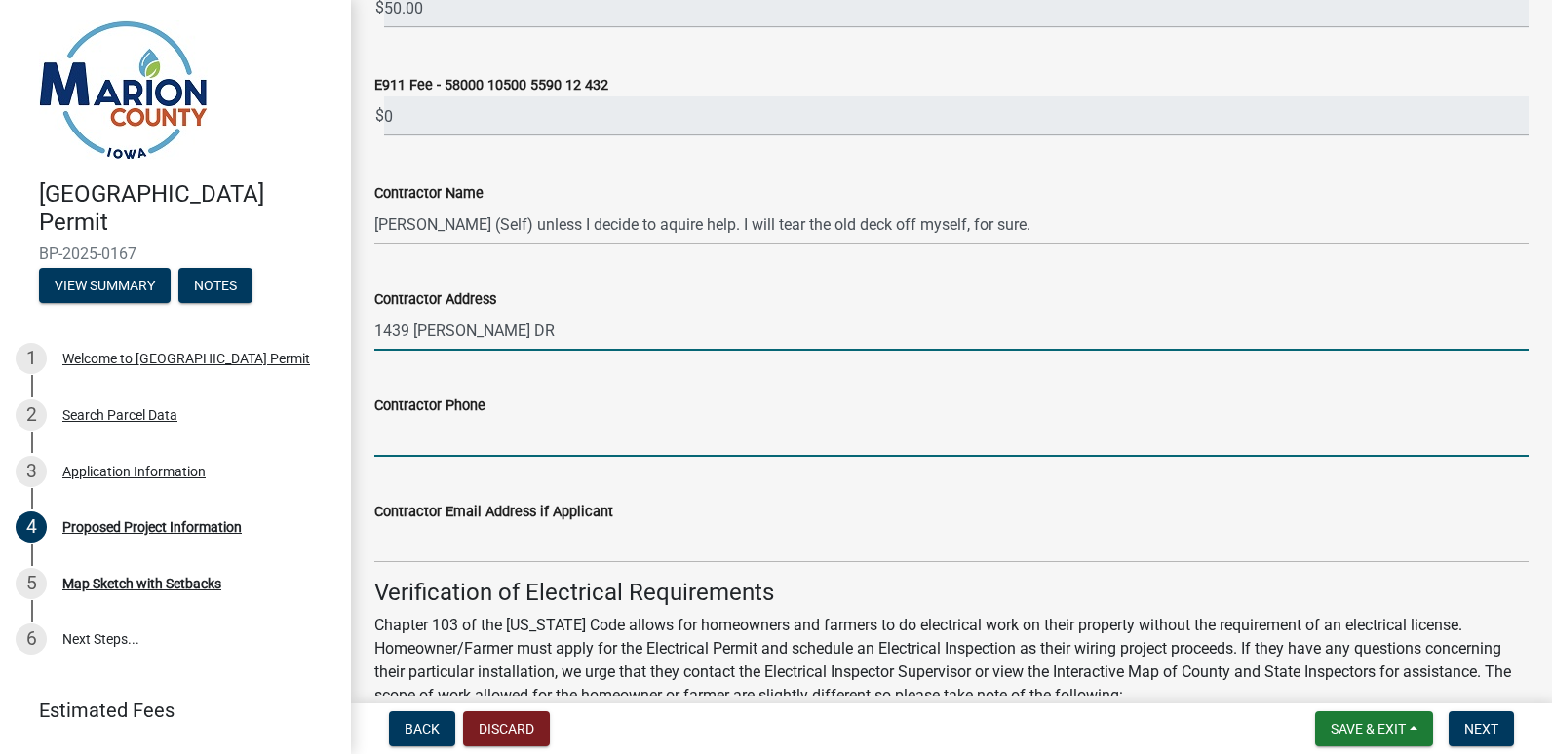
type input "5157835287"
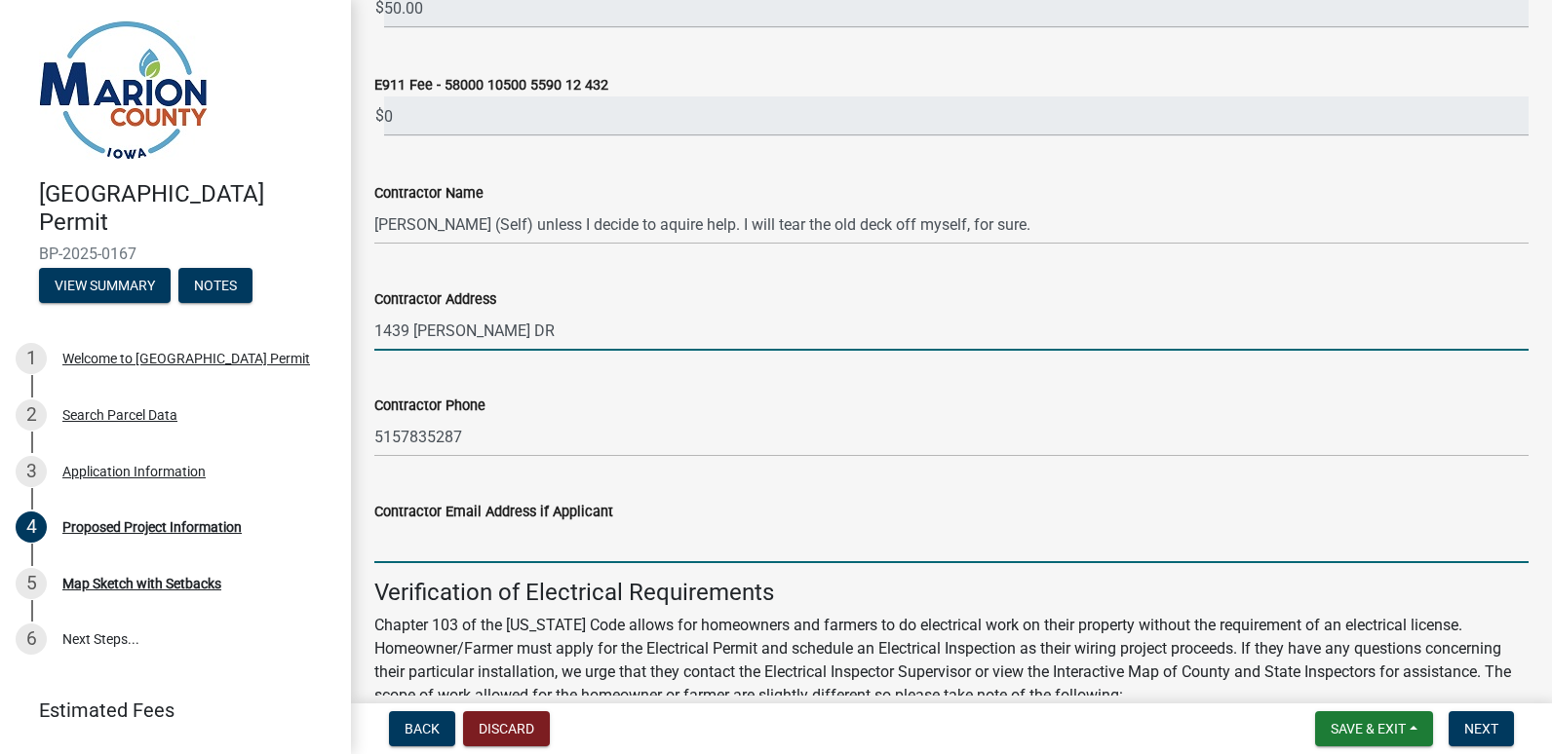
type input "[EMAIL_ADDRESS][DOMAIN_NAME]"
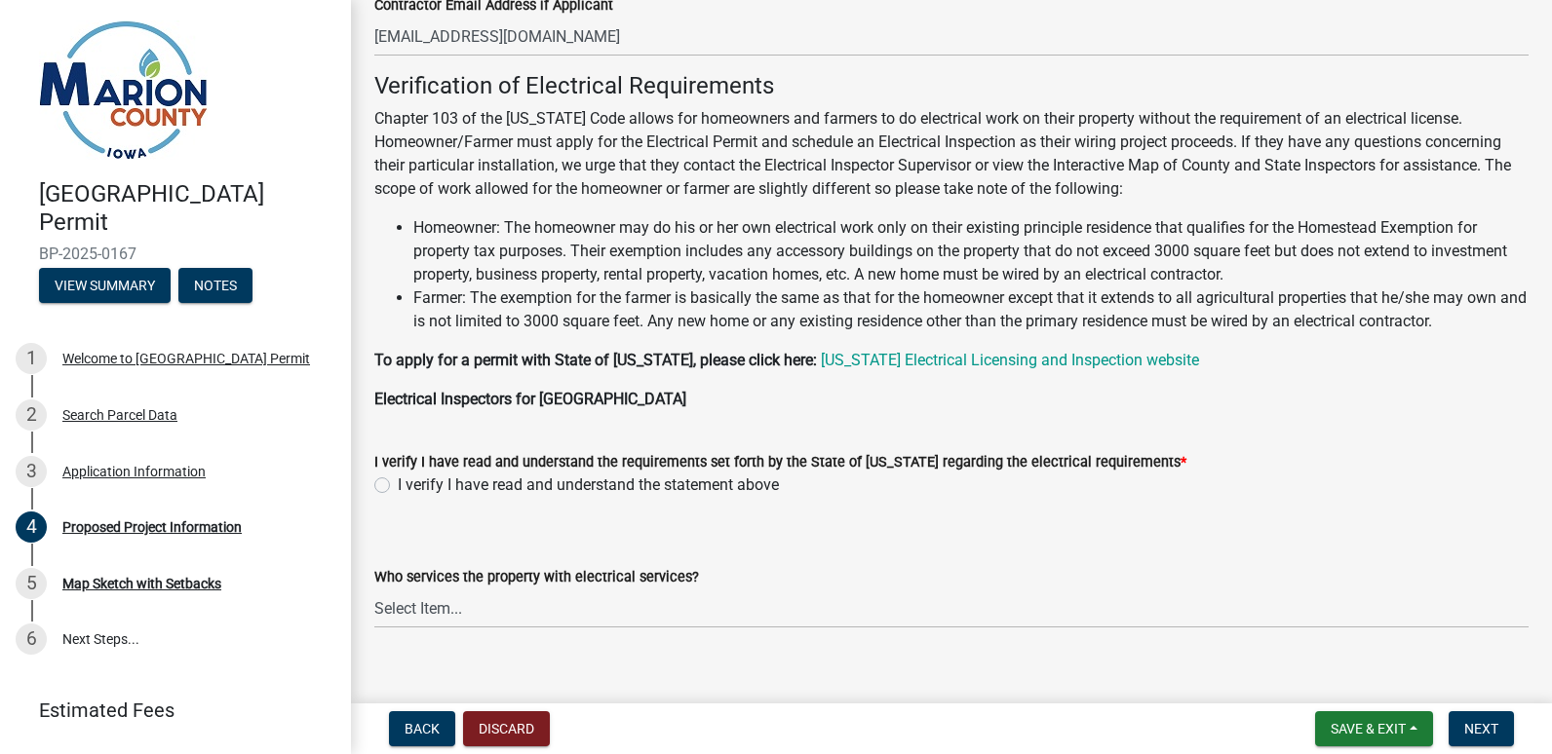
scroll to position [1792, 0]
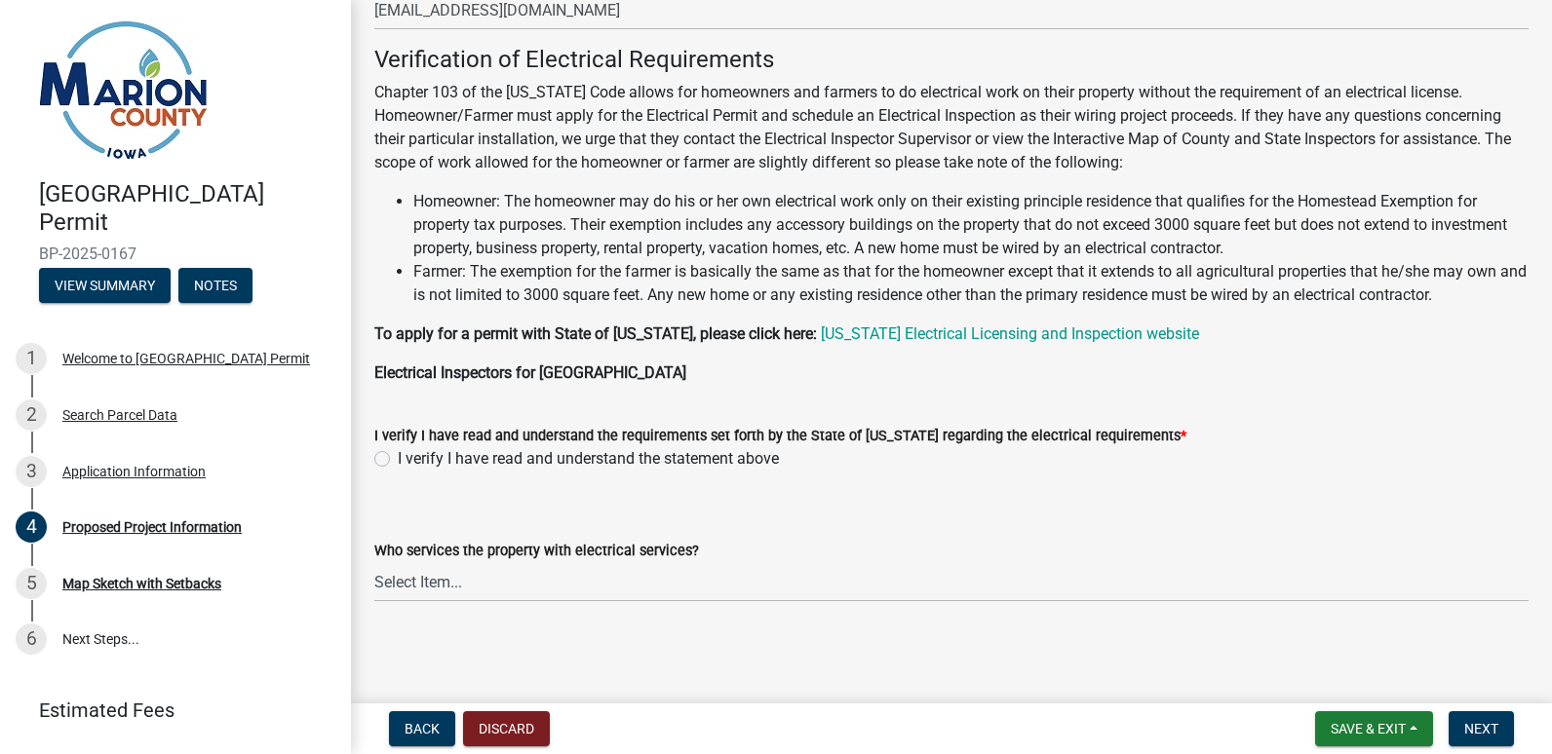
click at [398, 463] on label "I verify I have read and understand the statement above" at bounding box center [588, 458] width 381 height 23
click at [398, 460] on input "I verify I have read and understand the statement above" at bounding box center [404, 453] width 13 height 13
radio input "true"
click at [597, 574] on select "Select Item... Pella REC MidAmerican Energy Other" at bounding box center [951, 582] width 1154 height 40
click at [973, 521] on form "Who services the property with electrical services? Select Item... Pella REC Mi…" at bounding box center [951, 559] width 1154 height 87
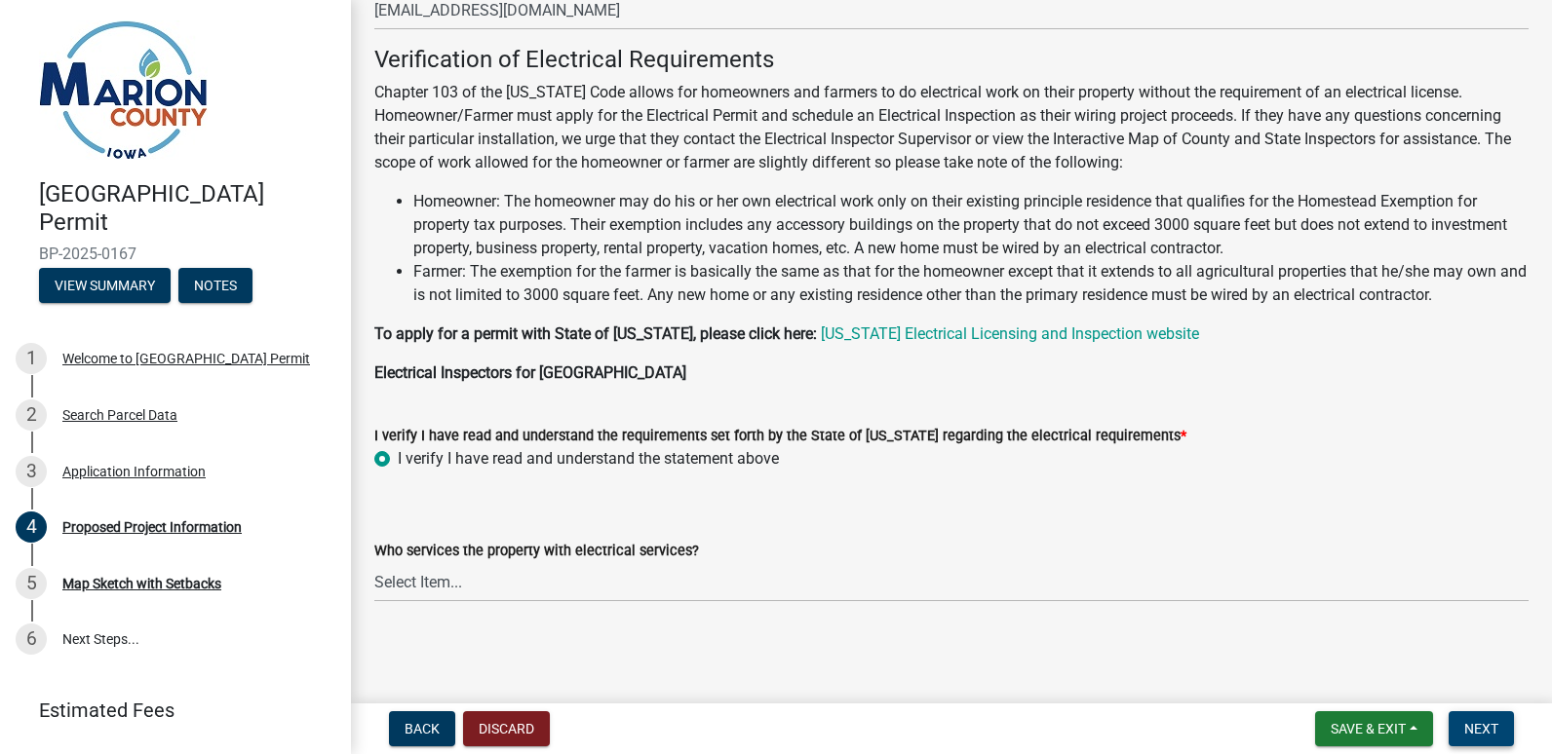
click at [1471, 717] on button "Next" at bounding box center [1480, 729] width 65 height 35
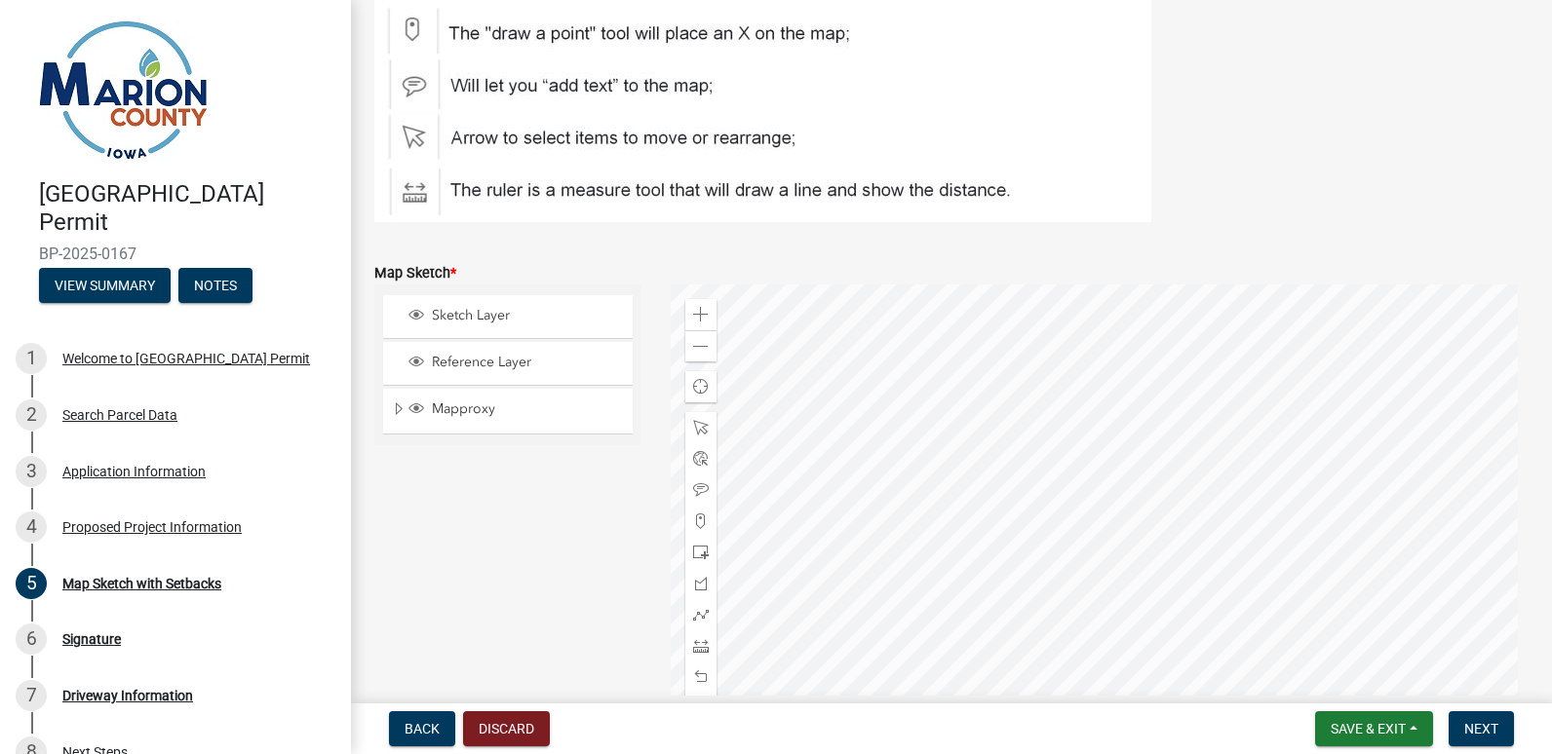
scroll to position [273, 0]
click at [702, 314] on span at bounding box center [701, 313] width 16 height 16
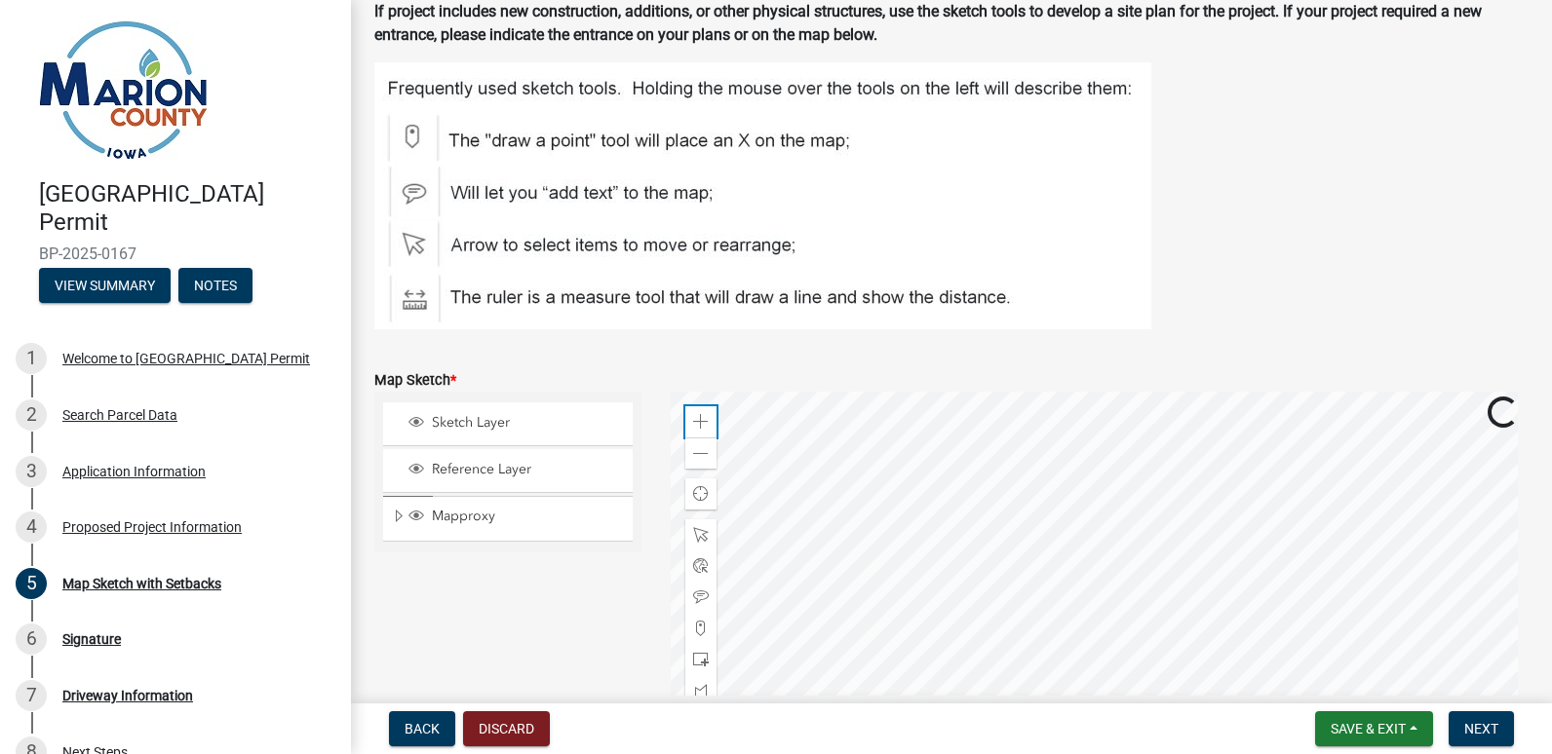
scroll to position [153, 0]
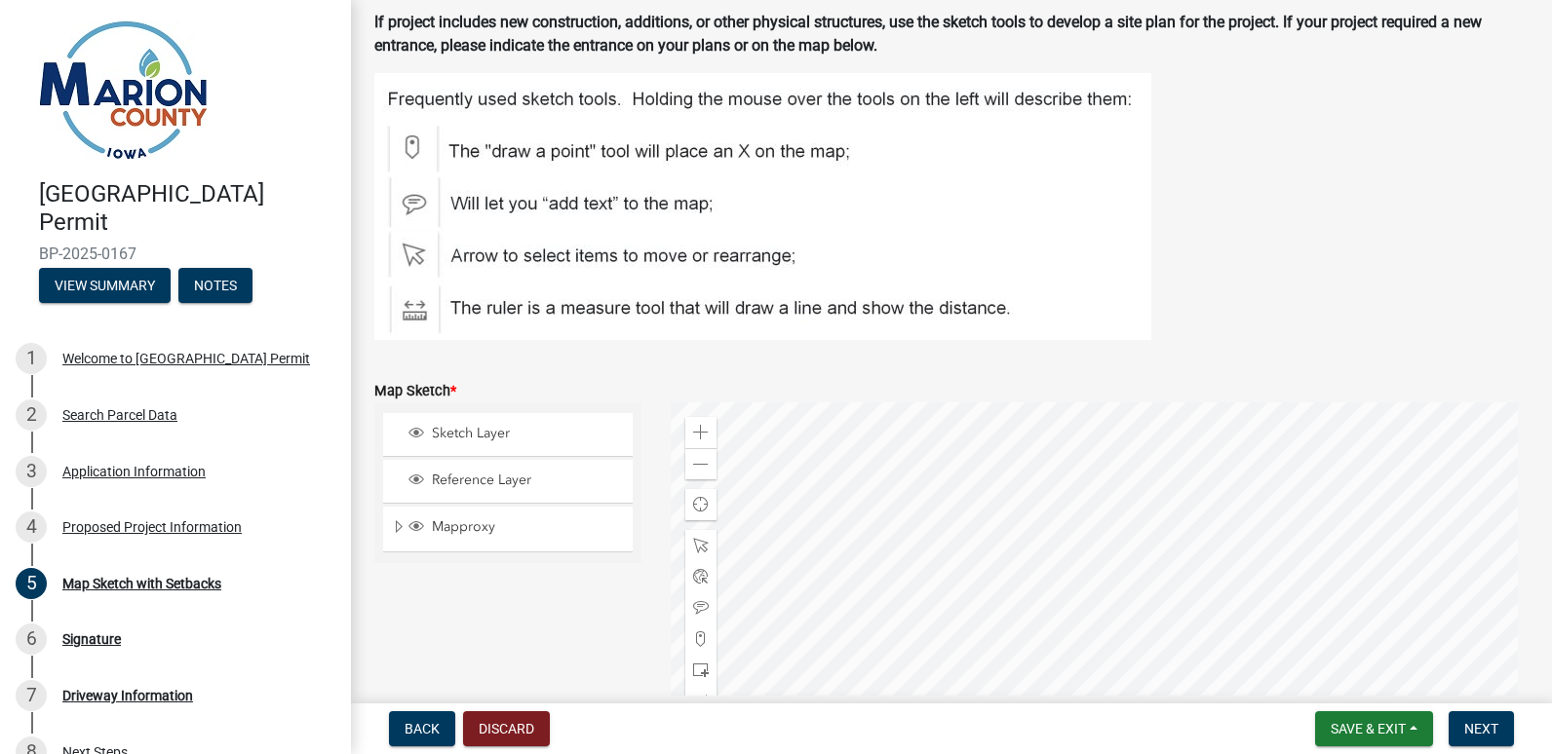
click at [1394, 544] on div at bounding box center [1100, 646] width 859 height 487
click at [1313, 638] on div at bounding box center [1100, 646] width 859 height 487
click at [1301, 611] on div at bounding box center [1100, 646] width 859 height 487
click at [1294, 531] on div at bounding box center [1100, 646] width 859 height 487
click at [687, 633] on div at bounding box center [700, 639] width 31 height 31
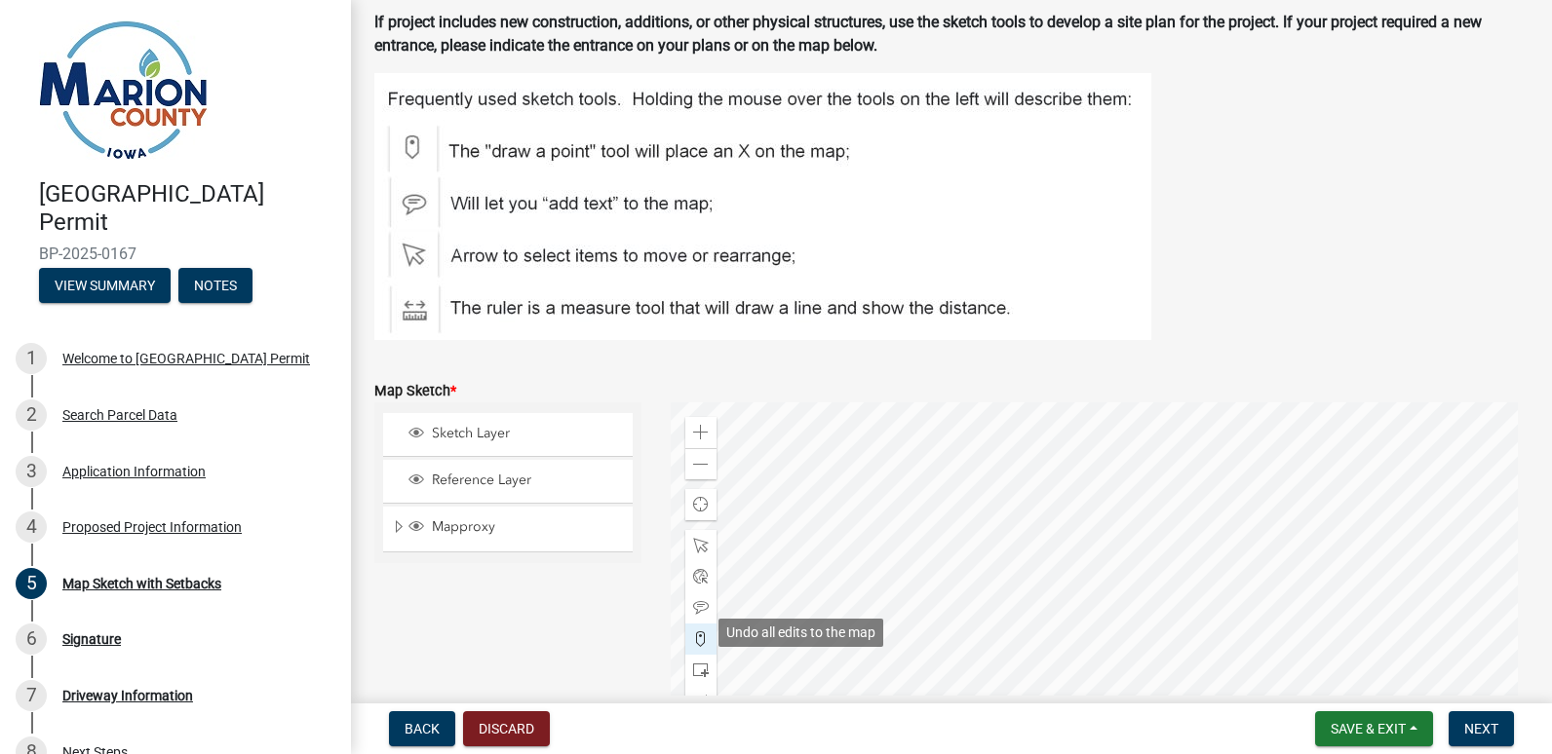
scroll to position [347, 0]
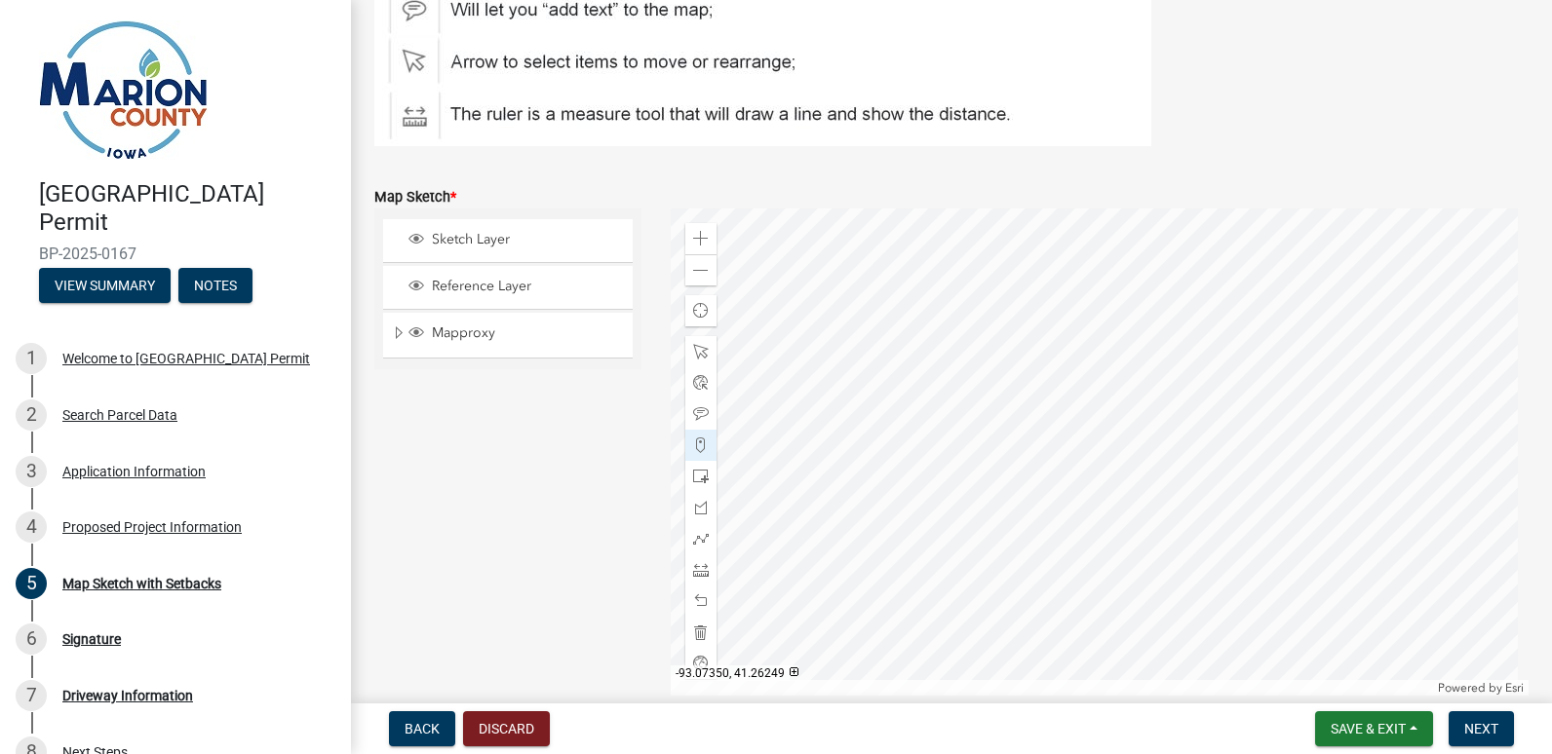
click at [1118, 390] on div at bounding box center [1100, 452] width 859 height 487
click at [1134, 390] on div at bounding box center [1100, 452] width 859 height 487
click at [1115, 389] on div at bounding box center [1100, 452] width 859 height 487
click at [1120, 397] on div at bounding box center [1100, 452] width 859 height 487
click at [1017, 91] on img at bounding box center [762, 12] width 777 height 267
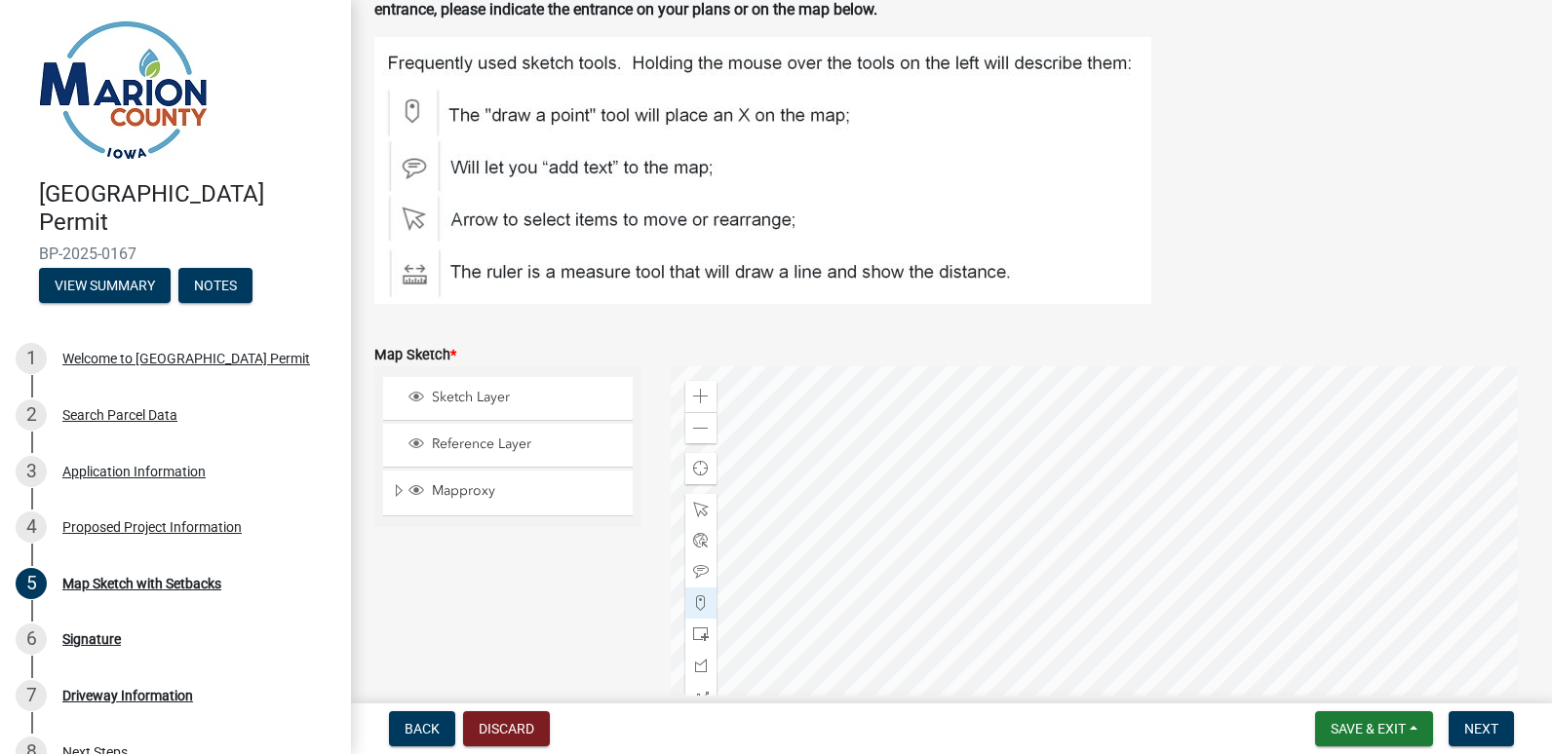
scroll to position [184, 0]
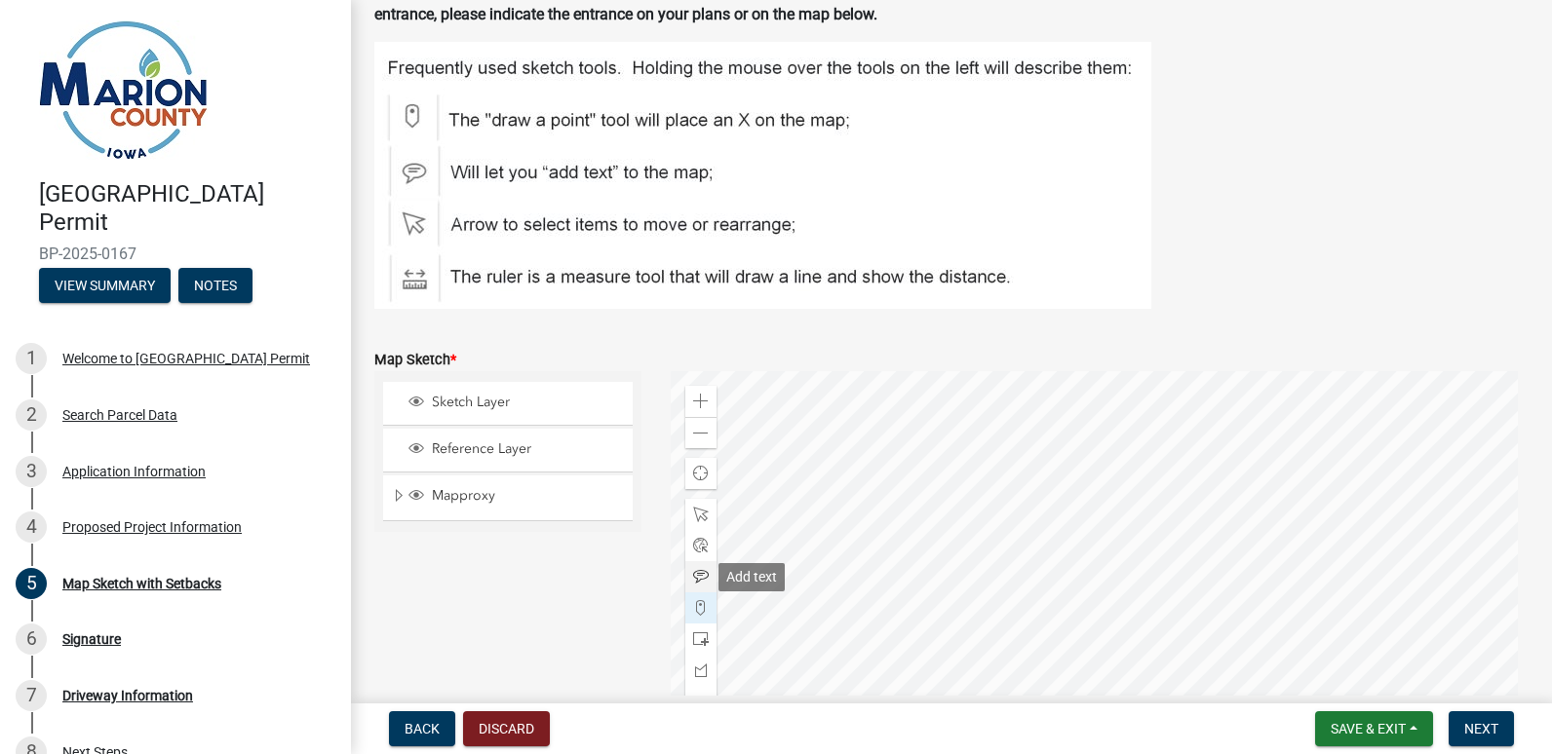
click at [703, 578] on span at bounding box center [701, 577] width 16 height 16
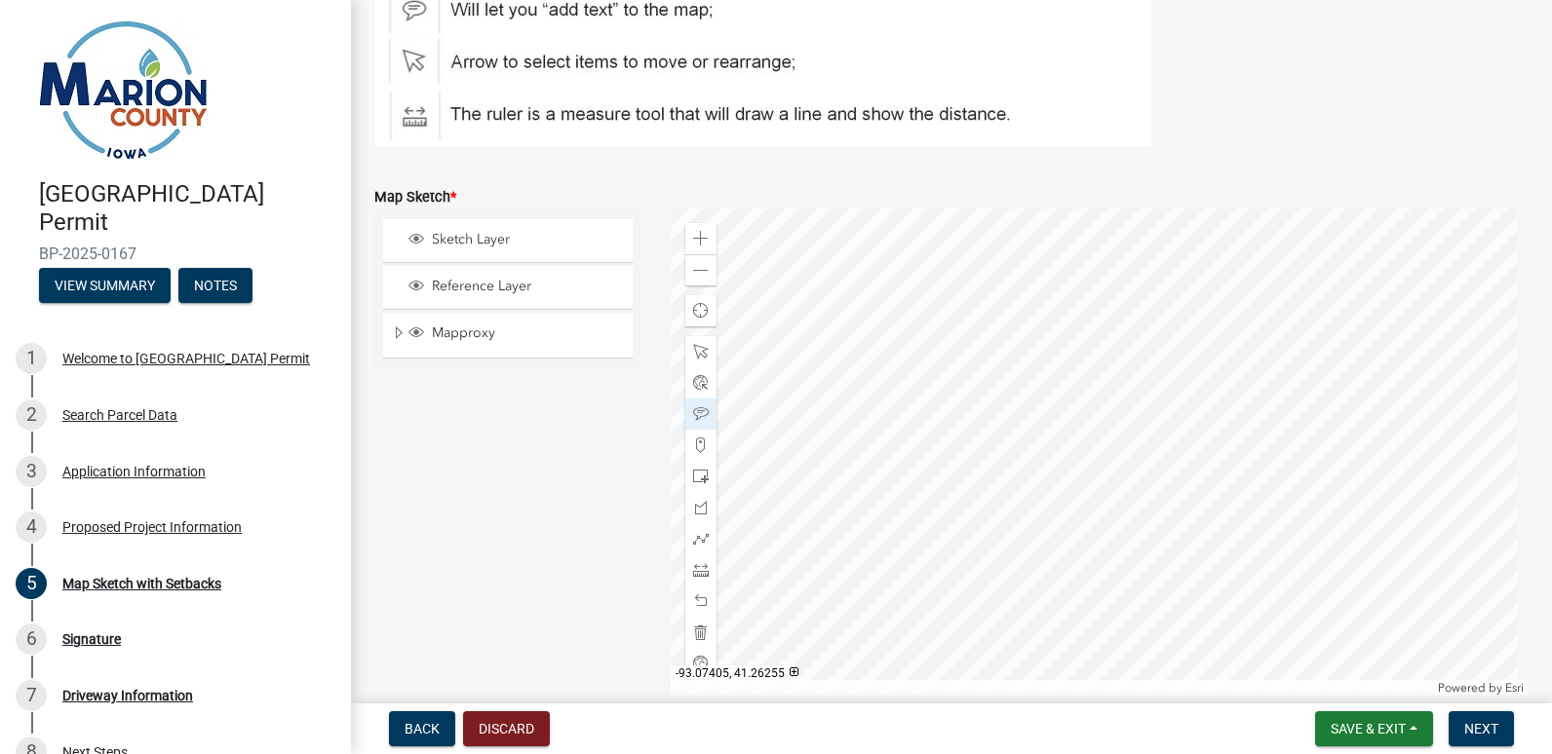
click at [920, 383] on div at bounding box center [1100, 452] width 859 height 487
click at [694, 420] on span at bounding box center [701, 414] width 16 height 16
click at [932, 409] on div at bounding box center [1100, 452] width 859 height 487
click at [704, 352] on span at bounding box center [701, 352] width 16 height 16
click at [1078, 404] on div at bounding box center [1100, 452] width 859 height 487
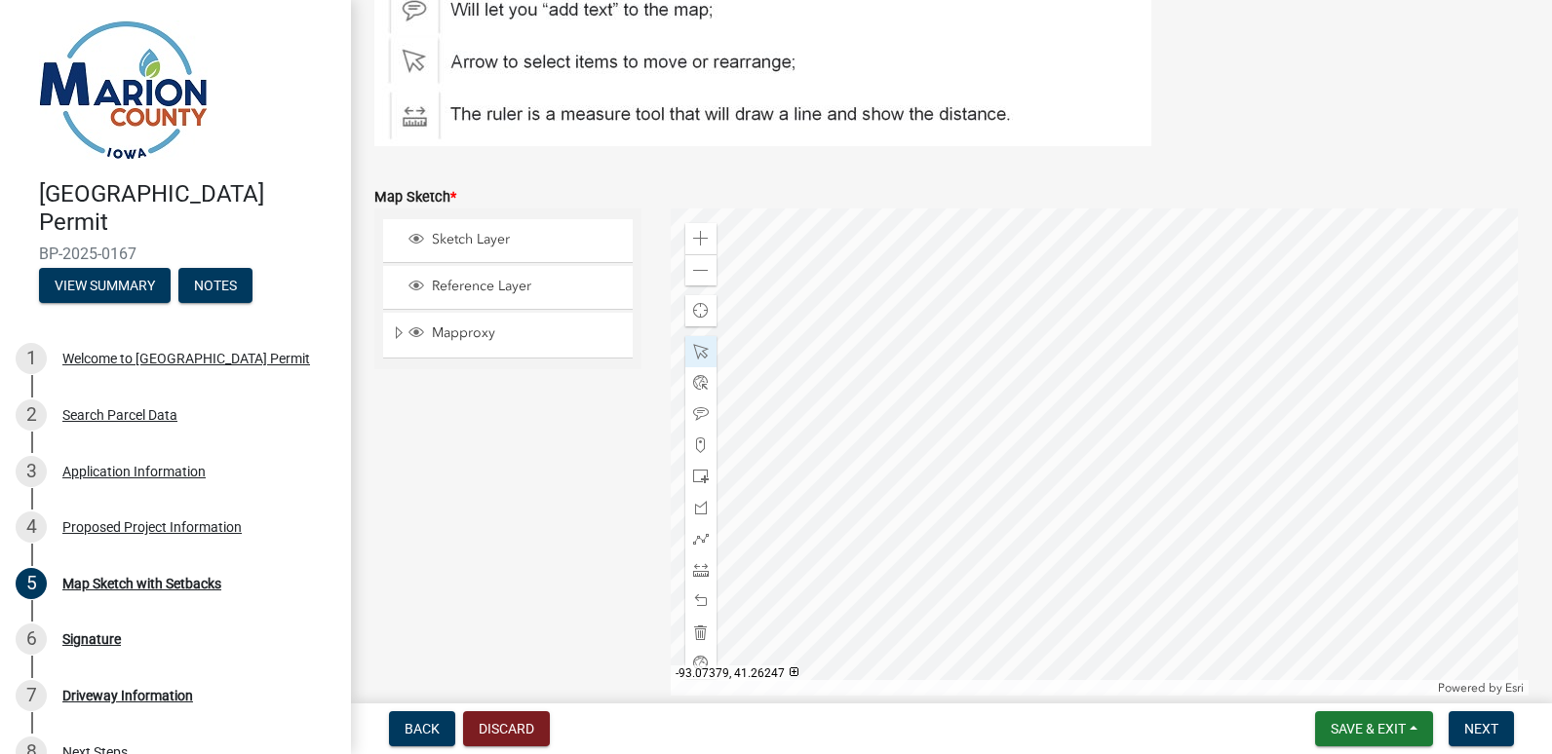
click at [1018, 421] on div at bounding box center [1100, 452] width 859 height 487
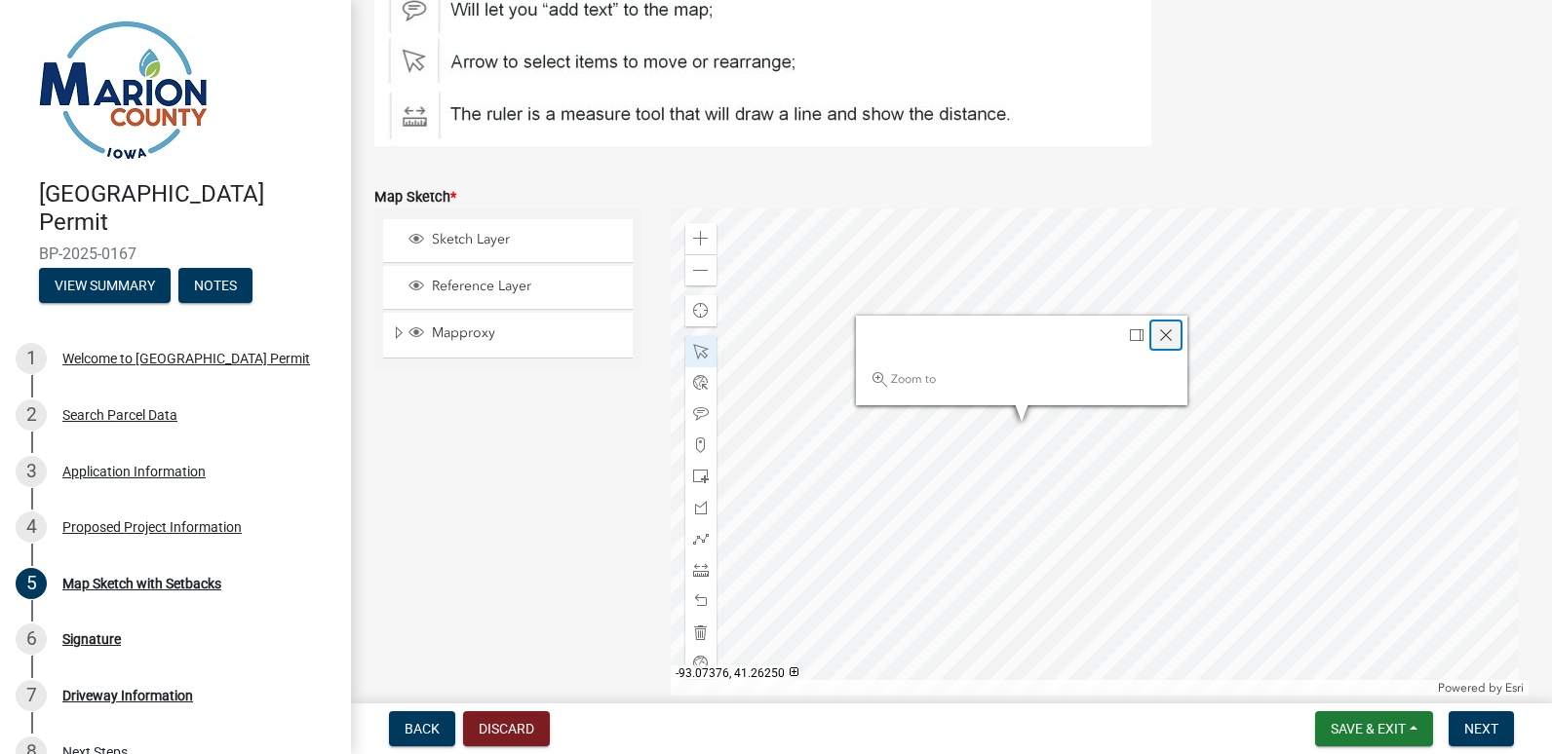
click at [1170, 329] on div "Close" at bounding box center [1165, 335] width 29 height 27
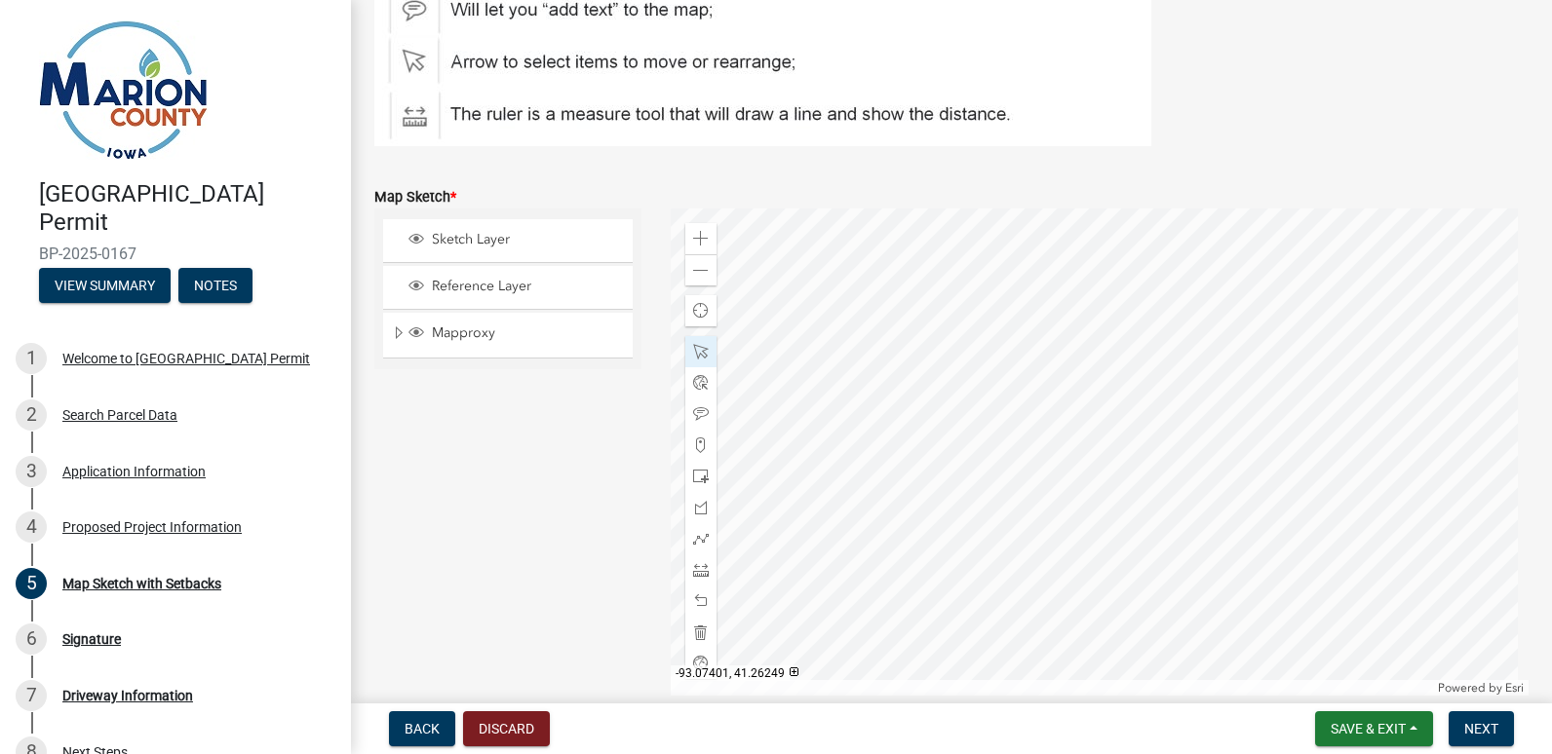
click at [935, 410] on div at bounding box center [1100, 452] width 859 height 487
click at [1093, 394] on div at bounding box center [1100, 452] width 859 height 487
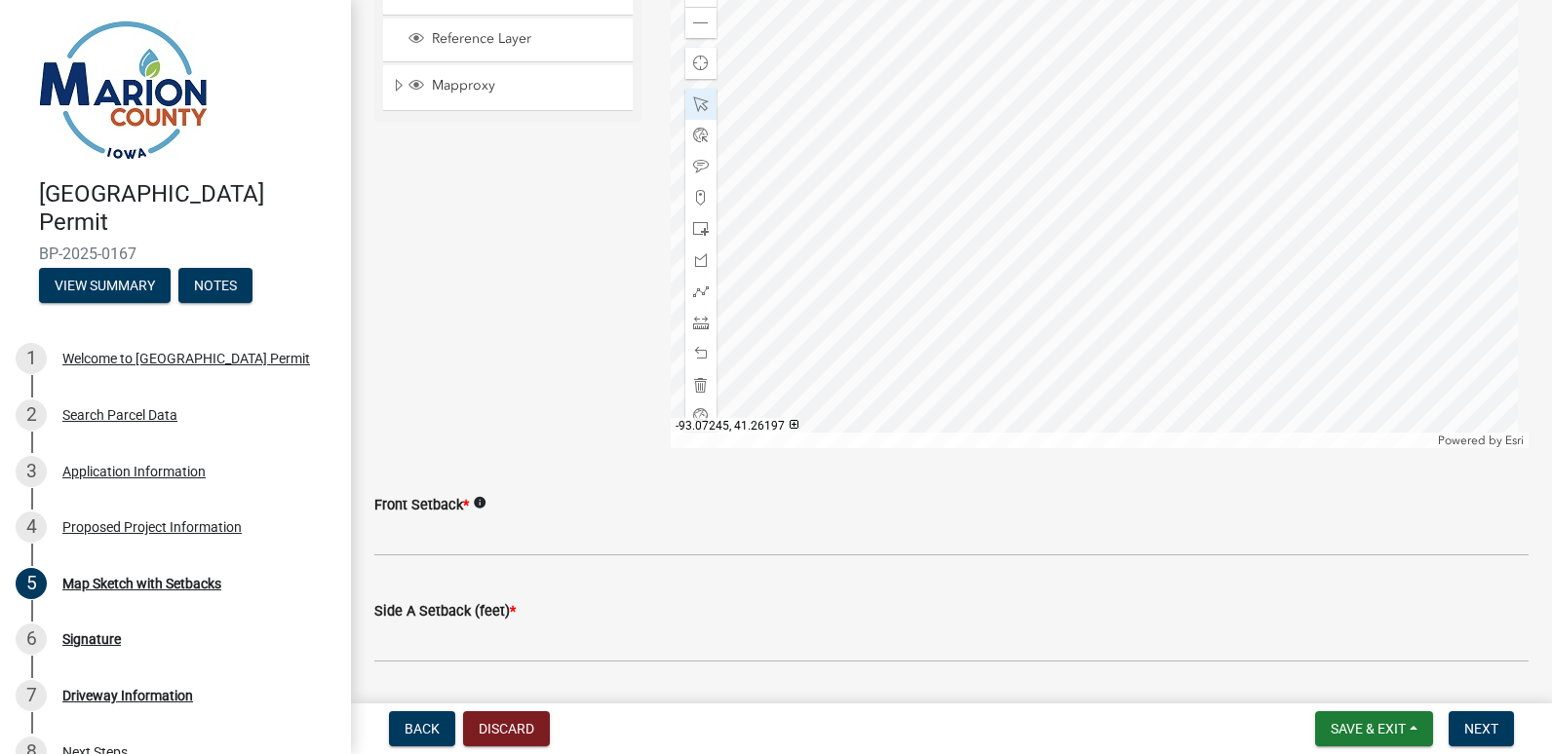
scroll to position [620, 0]
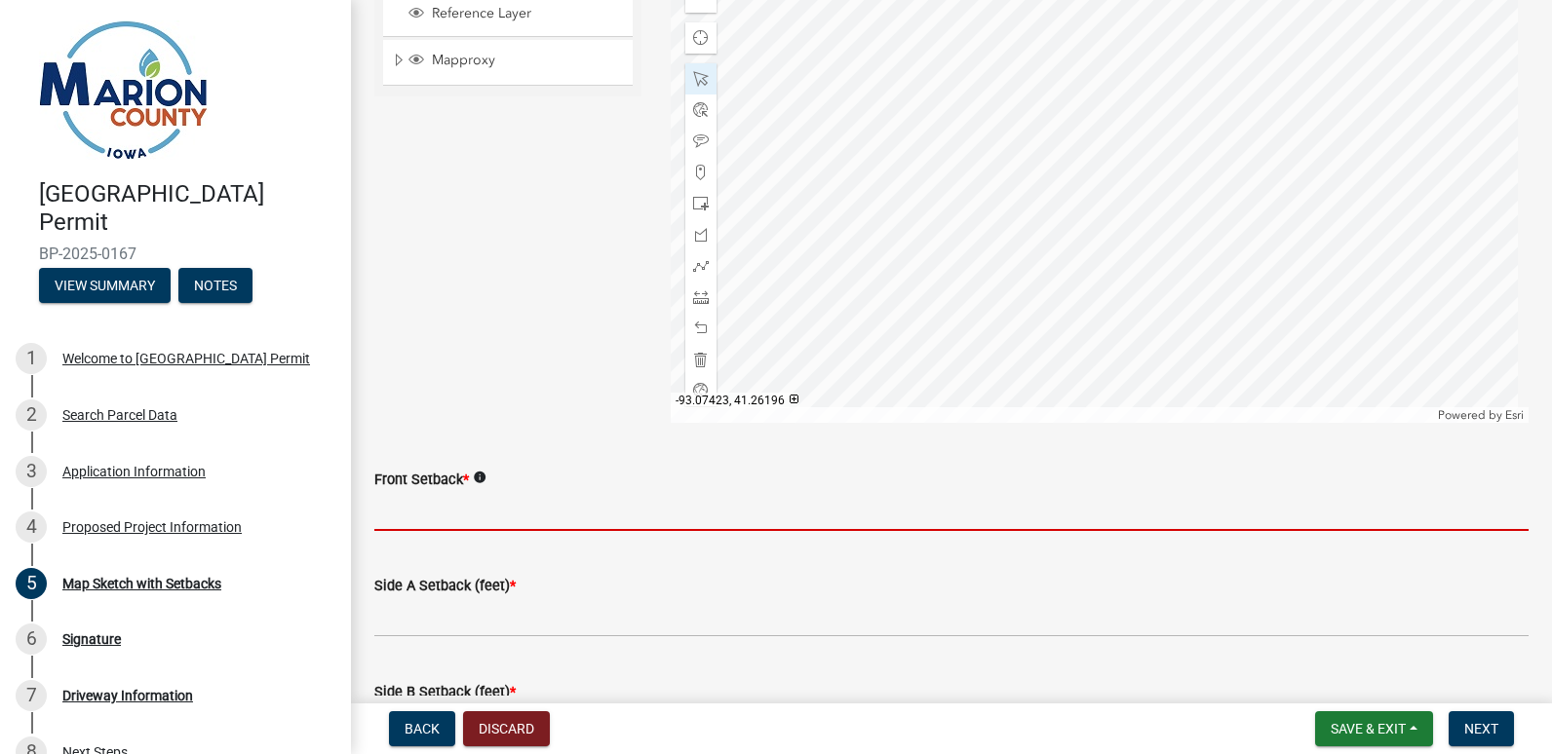
click at [520, 518] on input "Front Setback *" at bounding box center [951, 511] width 1154 height 40
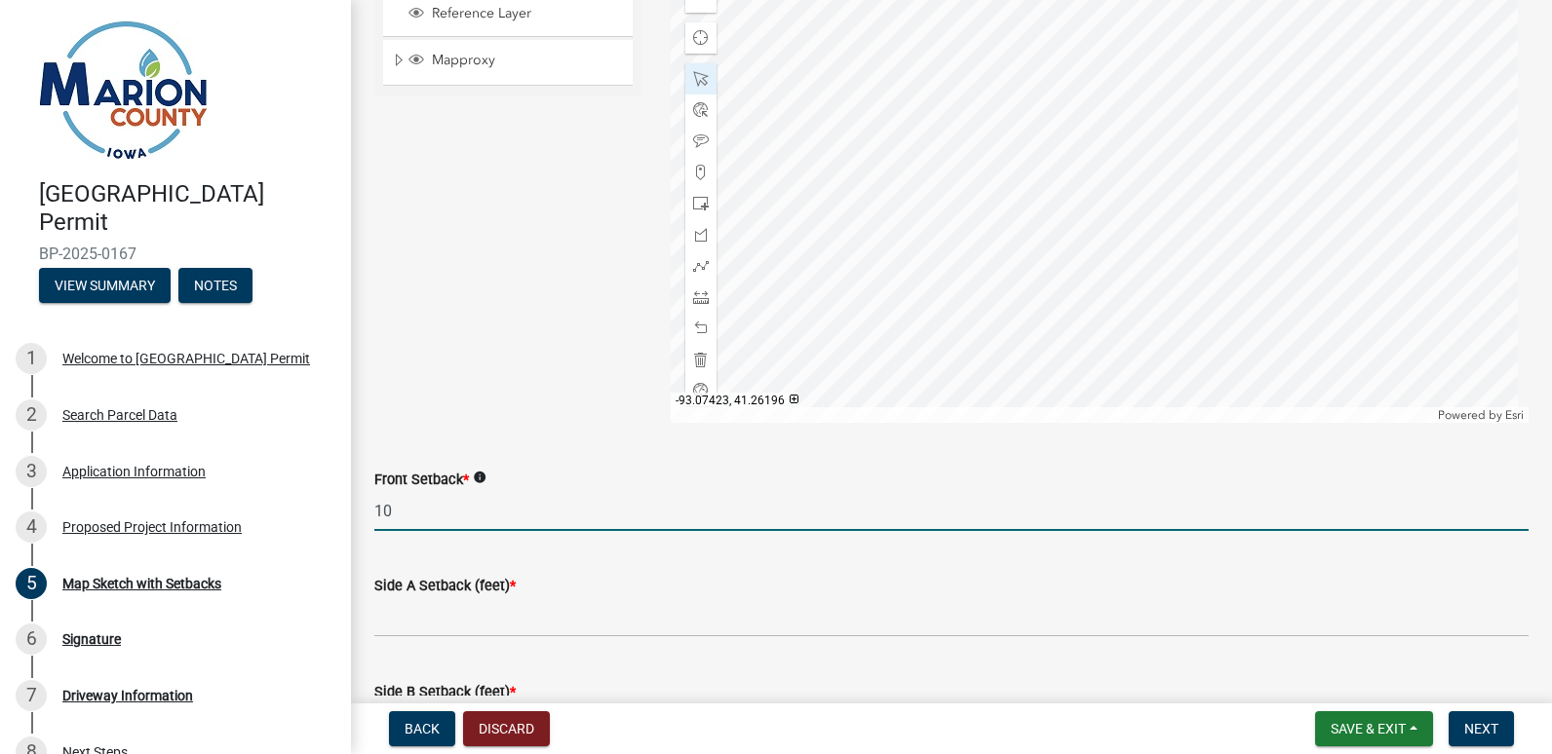
type input "1"
type input "Over 100'"
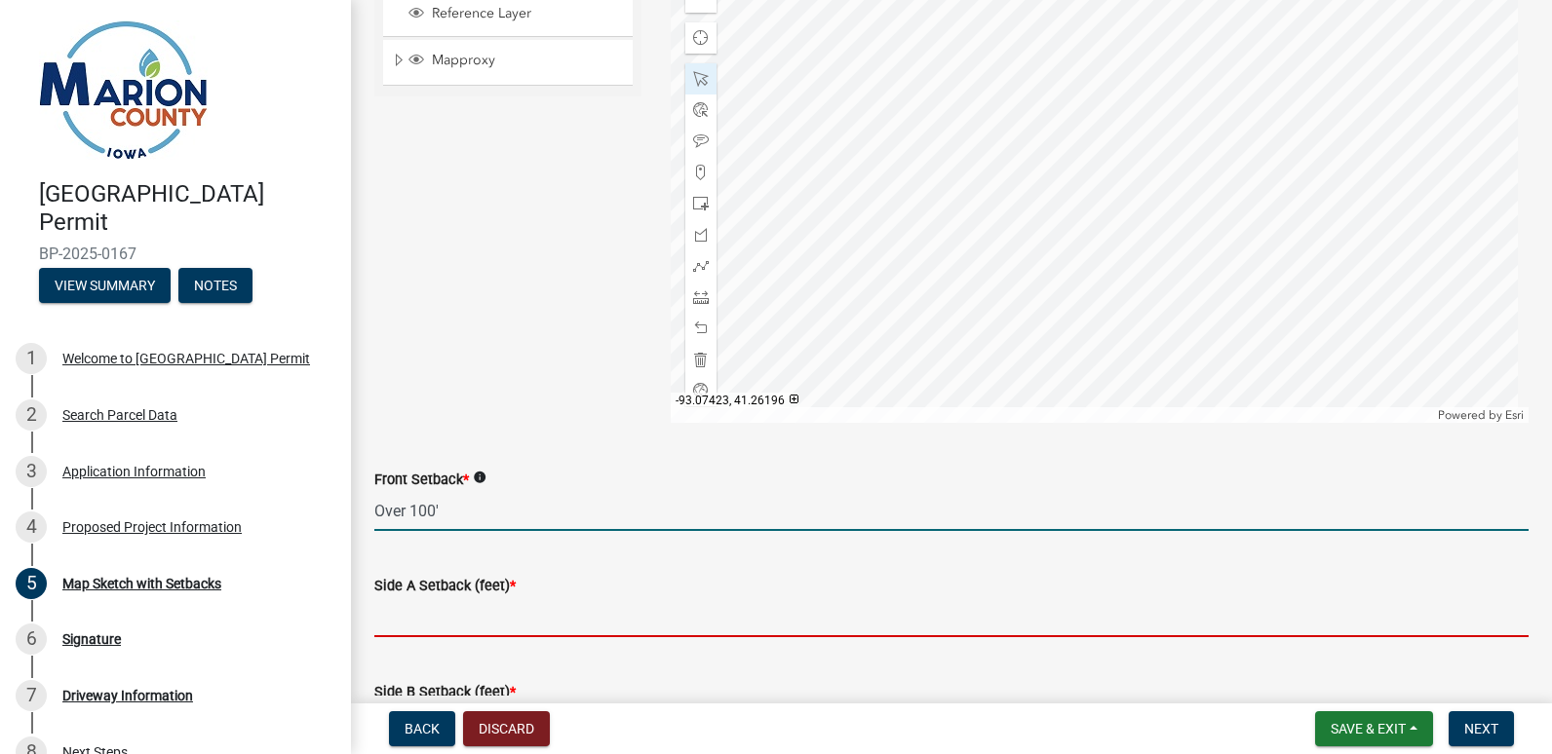
click at [497, 606] on input "Side A Setback (feet) *" at bounding box center [951, 617] width 1154 height 40
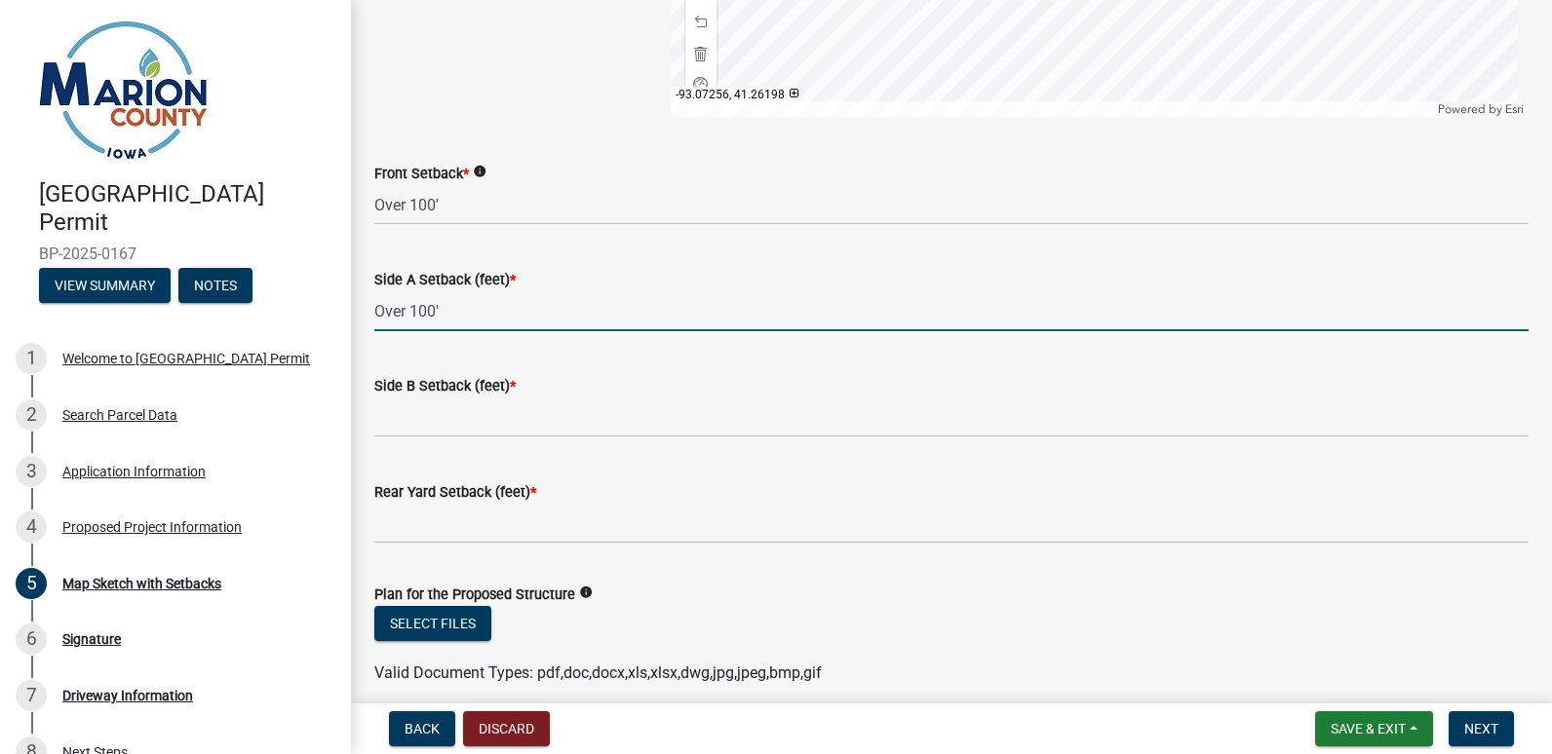
scroll to position [942, 0]
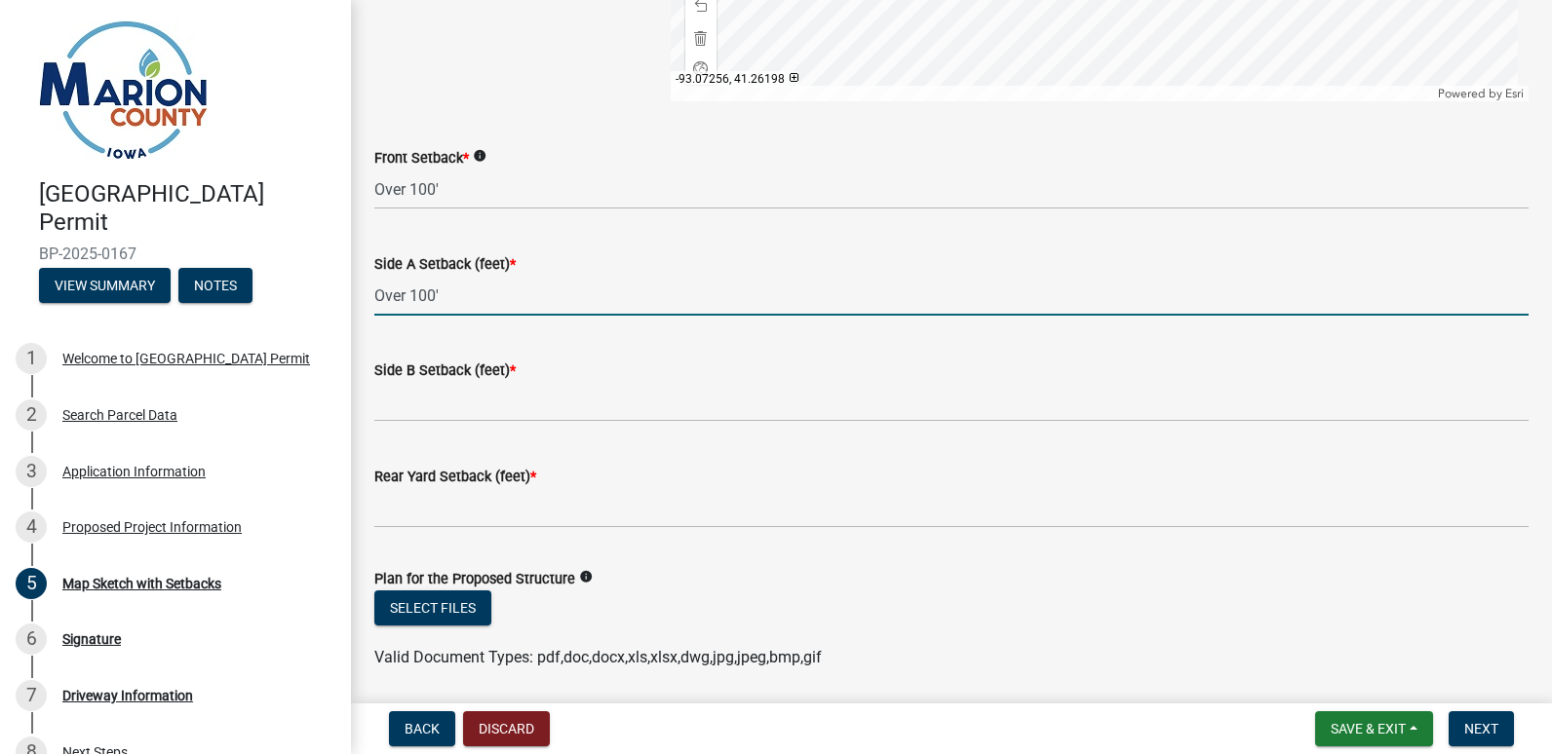
type input "Over 100'"
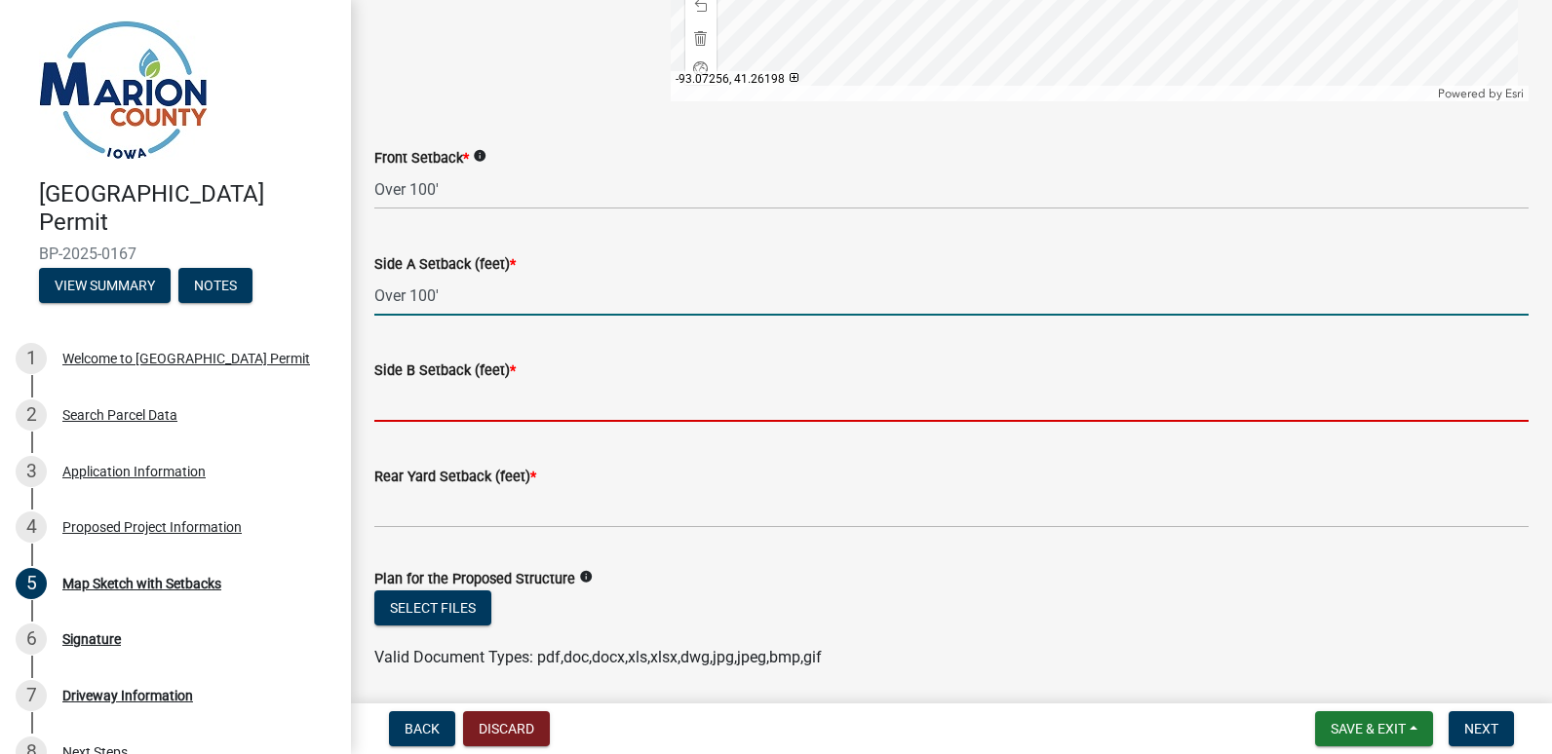
click at [536, 403] on input "Side B Setback (feet) *" at bounding box center [951, 402] width 1154 height 40
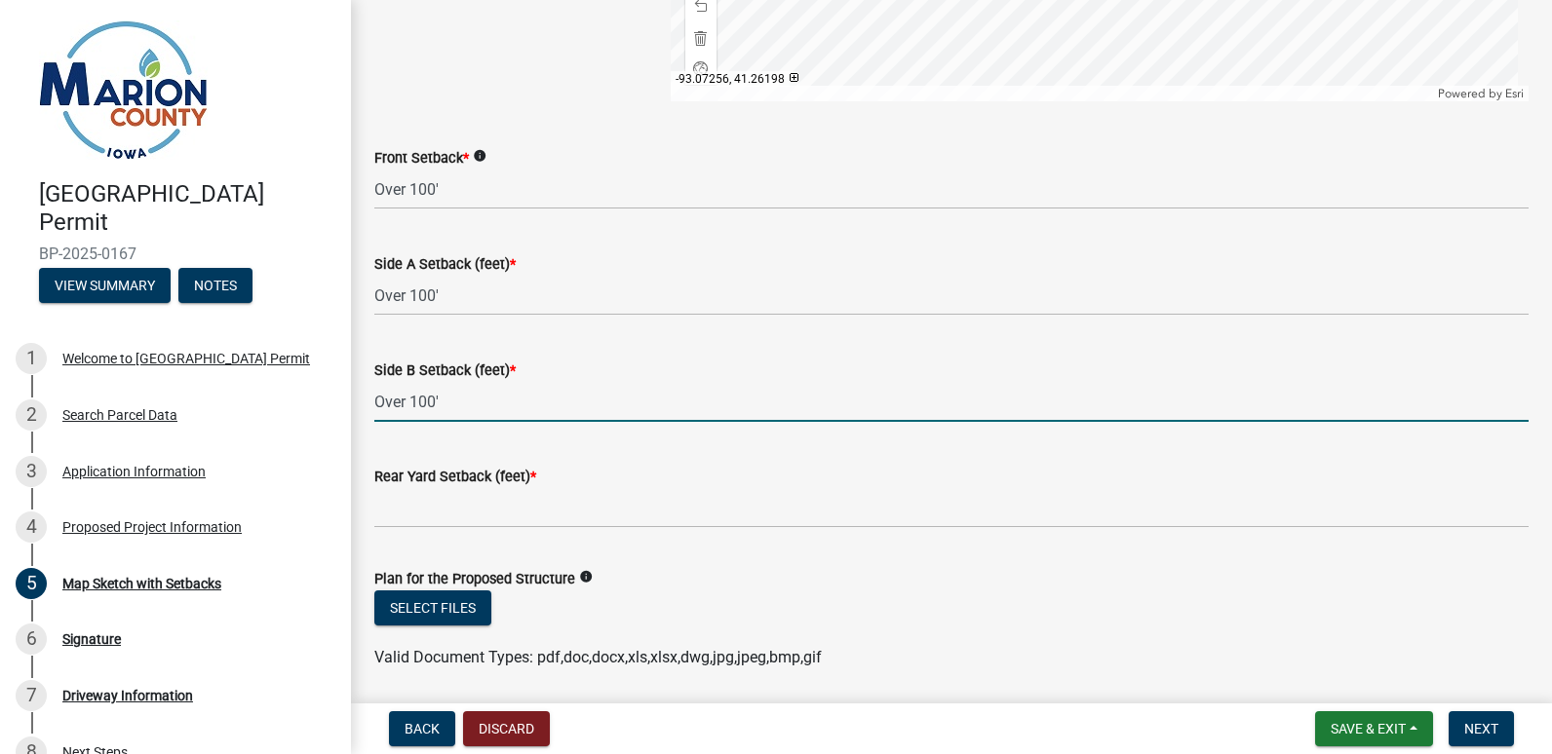
type input "Over 100'"
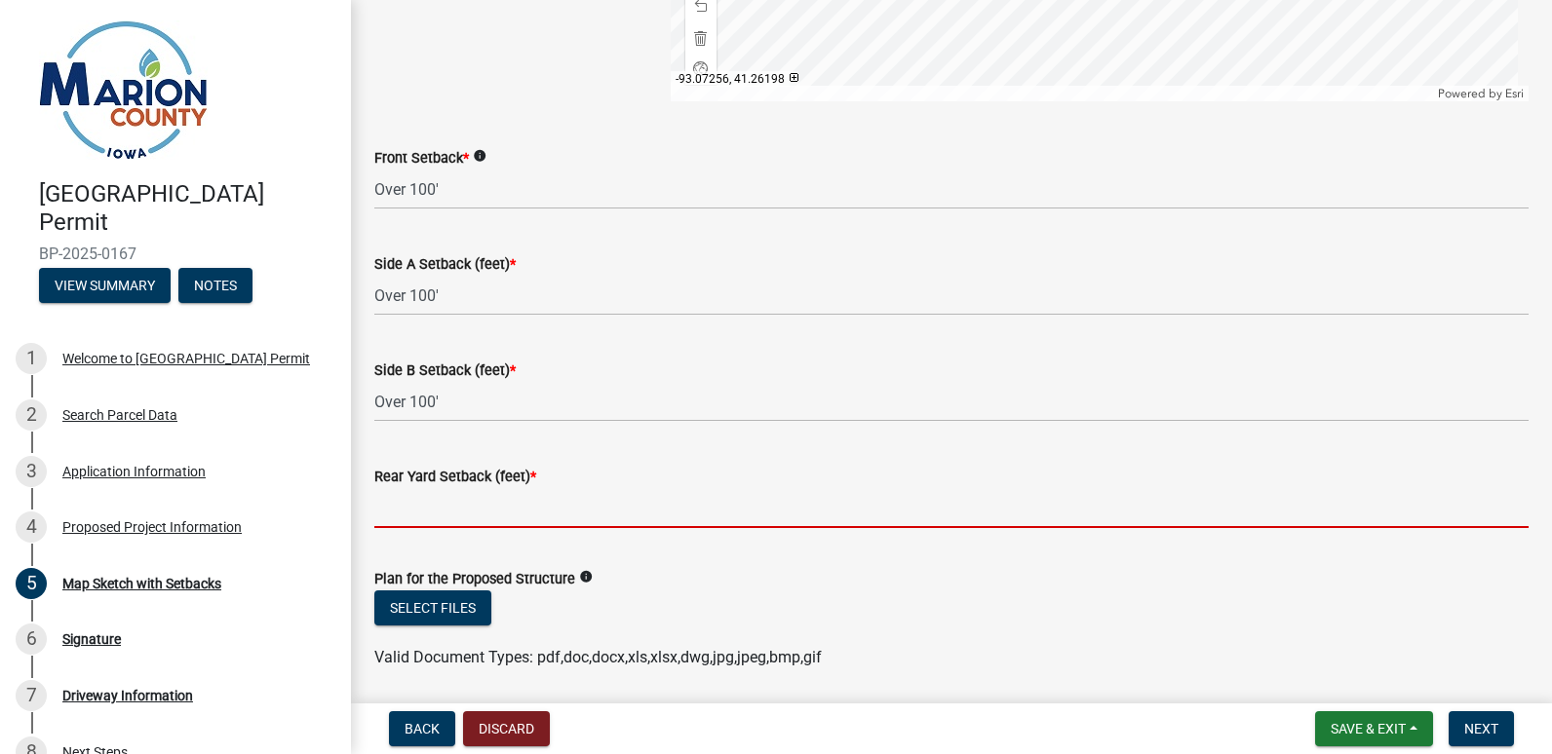
click at [488, 498] on input "Rear Yard Setback (feet) *" at bounding box center [951, 508] width 1154 height 40
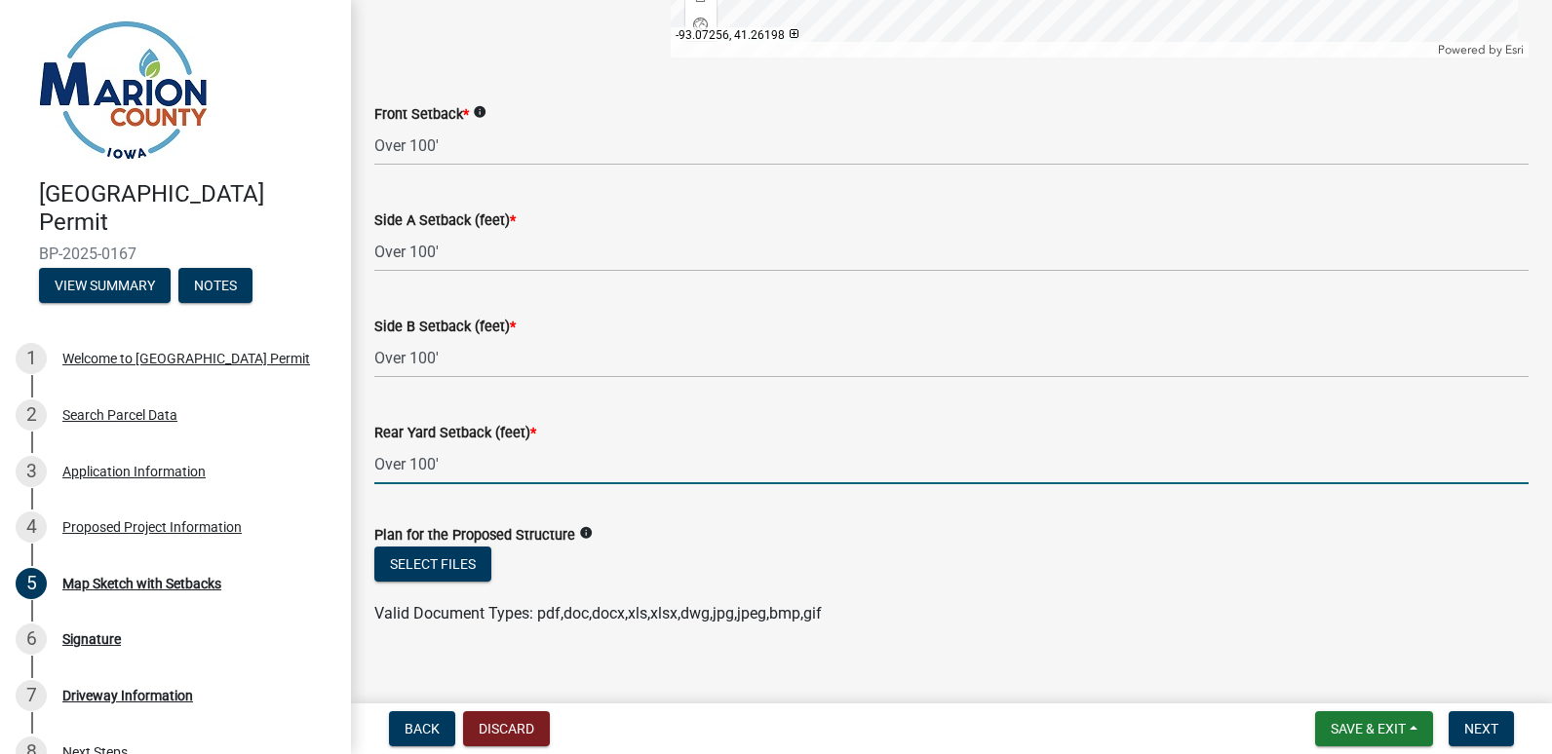
scroll to position [1009, 0]
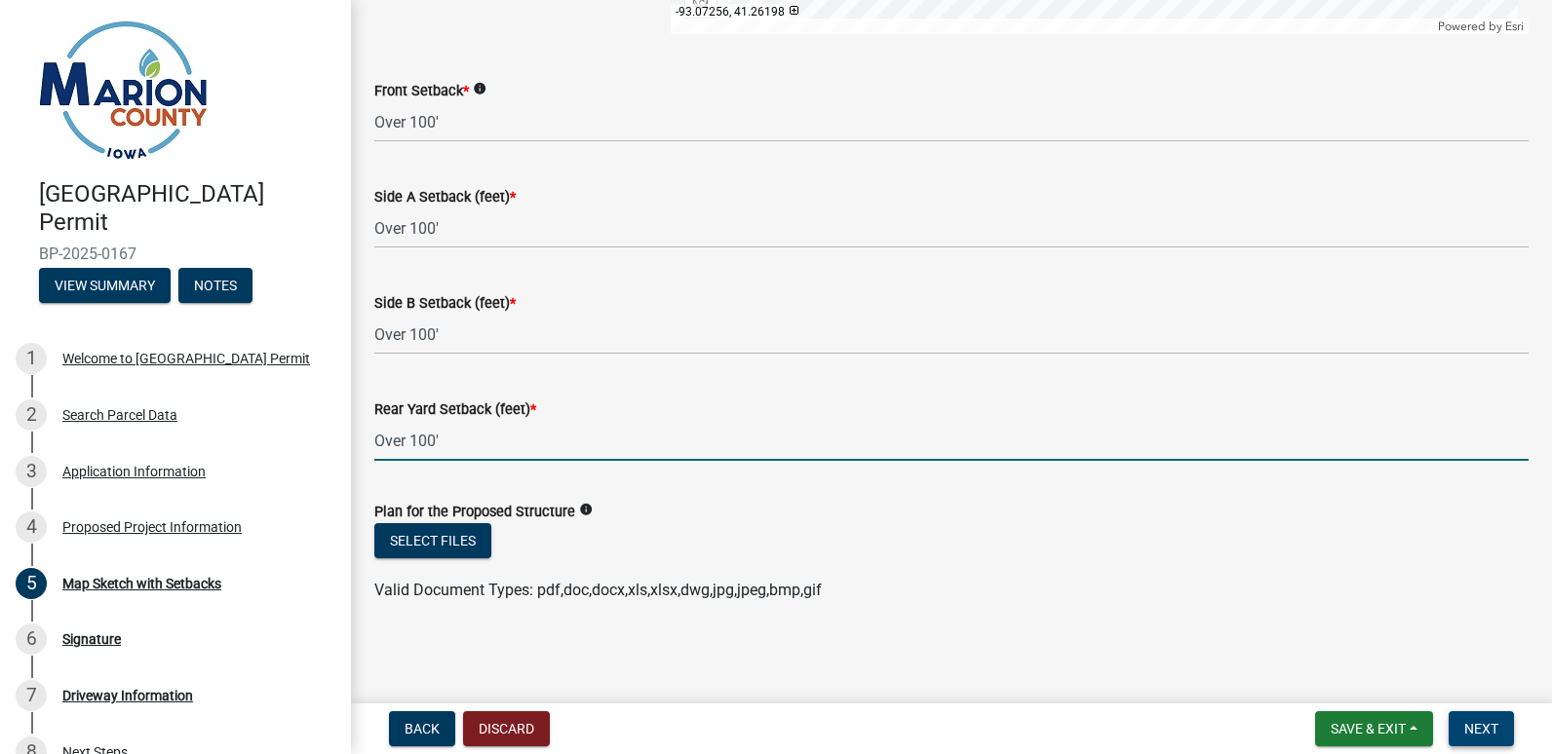
type input "Over 100'"
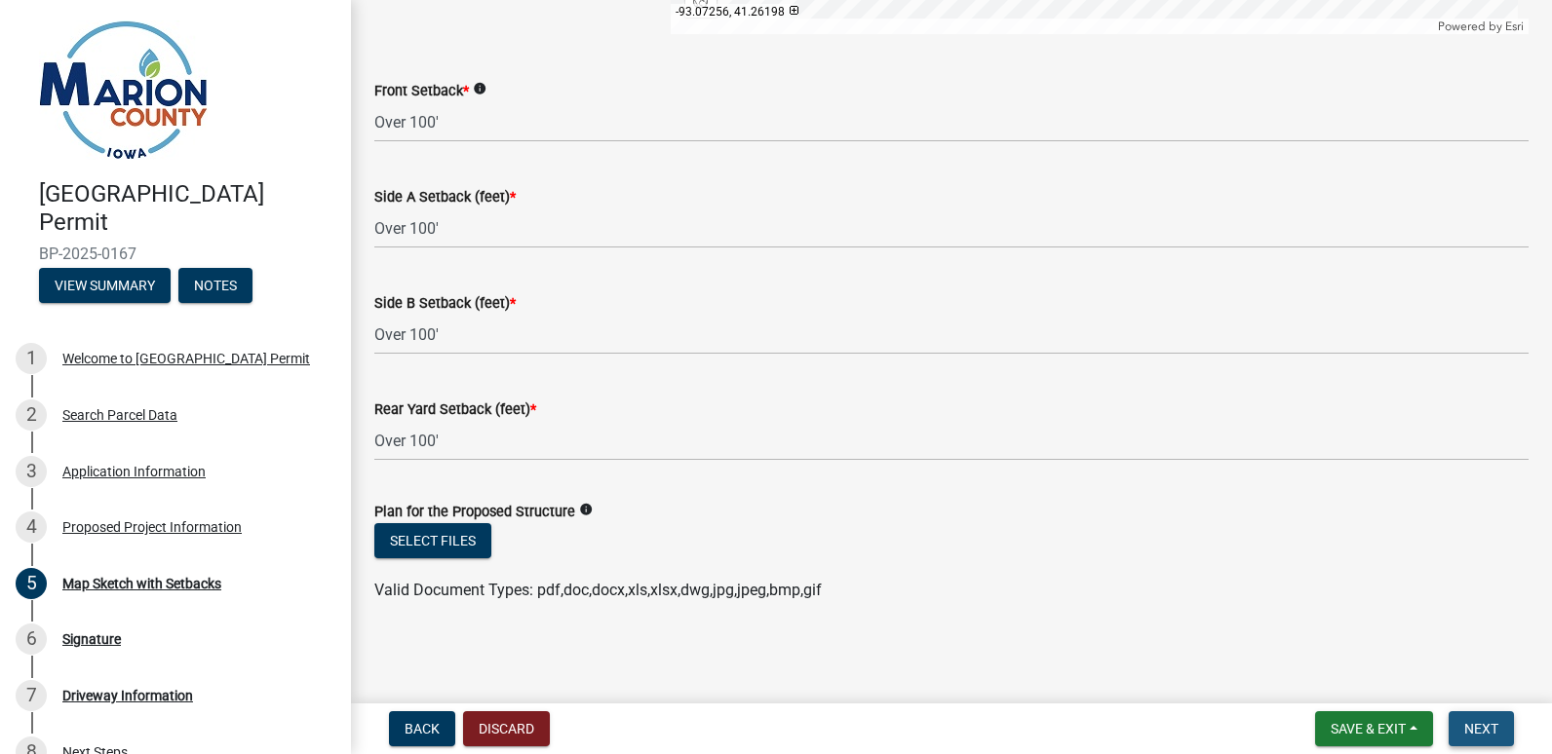
click at [1479, 719] on button "Next" at bounding box center [1480, 729] width 65 height 35
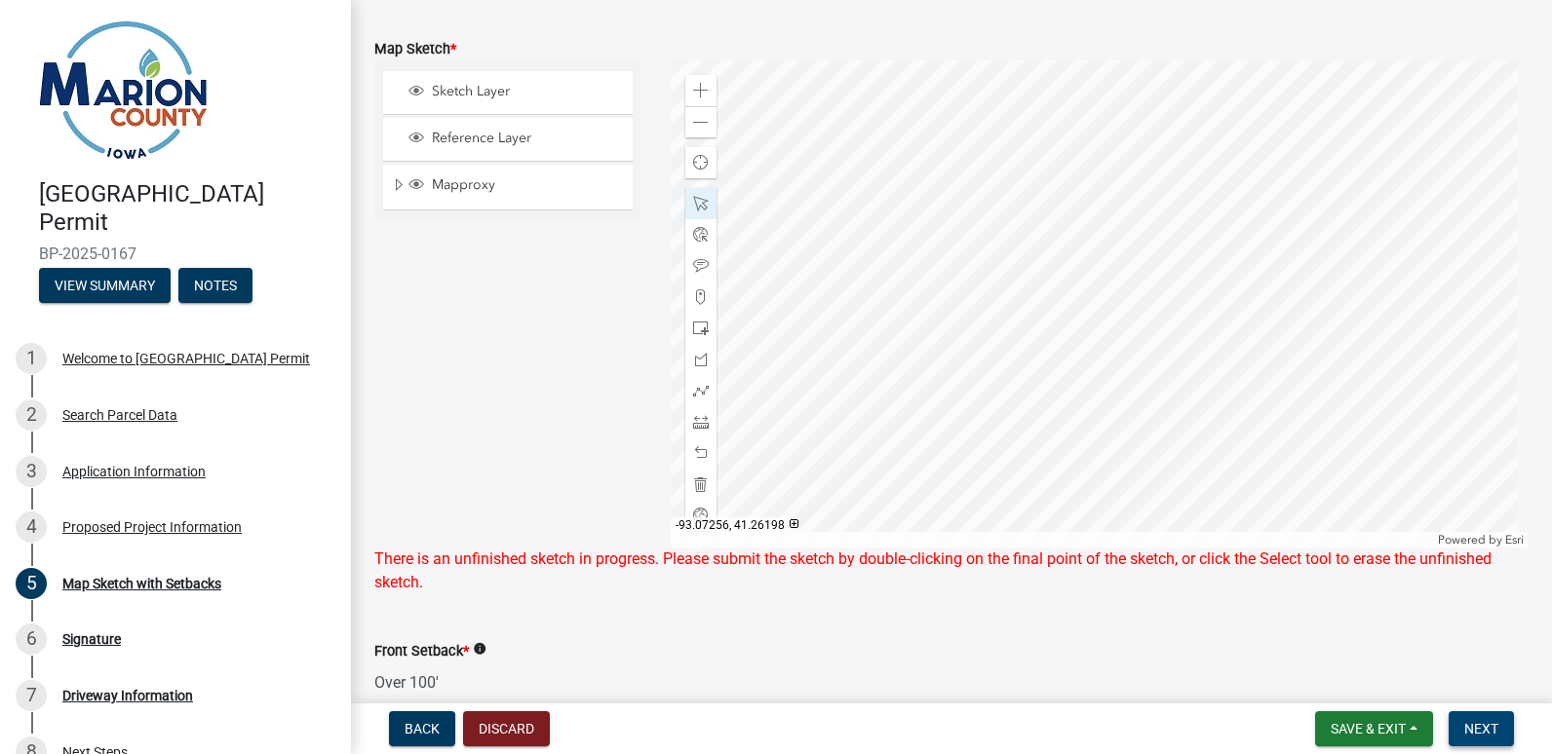
scroll to position [448, 0]
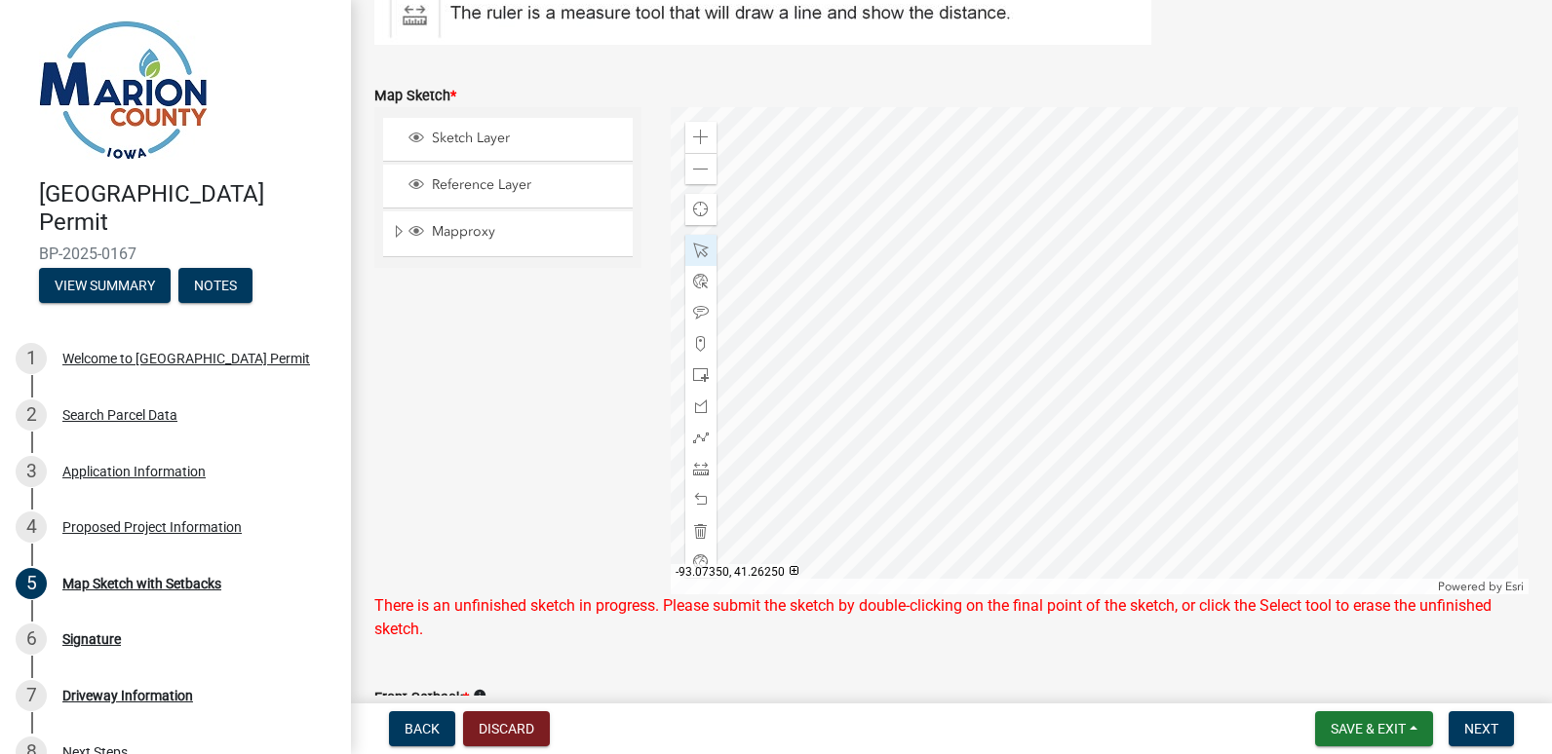
click at [1125, 305] on div at bounding box center [1100, 350] width 859 height 487
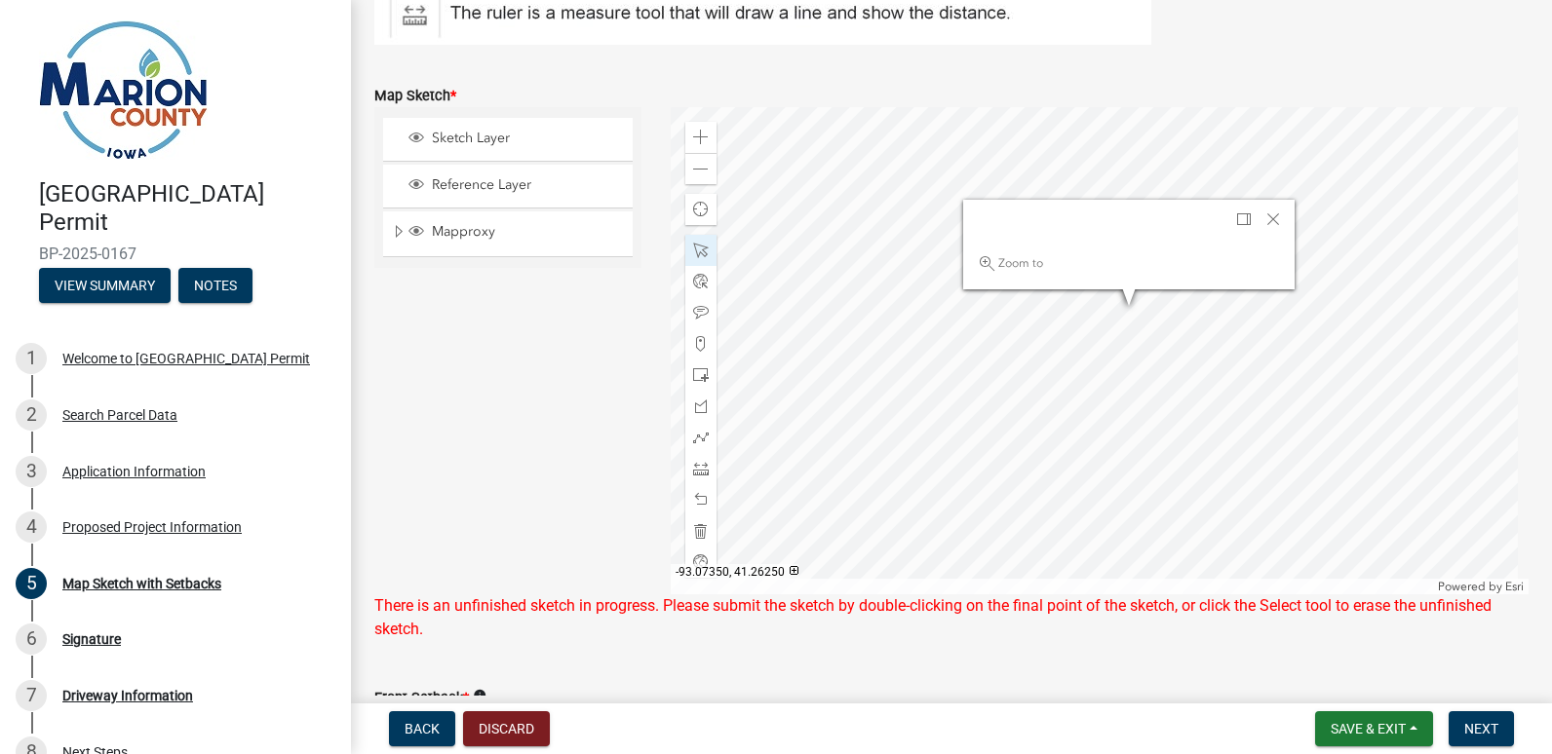
click at [1125, 305] on div at bounding box center [1100, 350] width 859 height 487
click at [1123, 330] on div at bounding box center [1100, 350] width 859 height 487
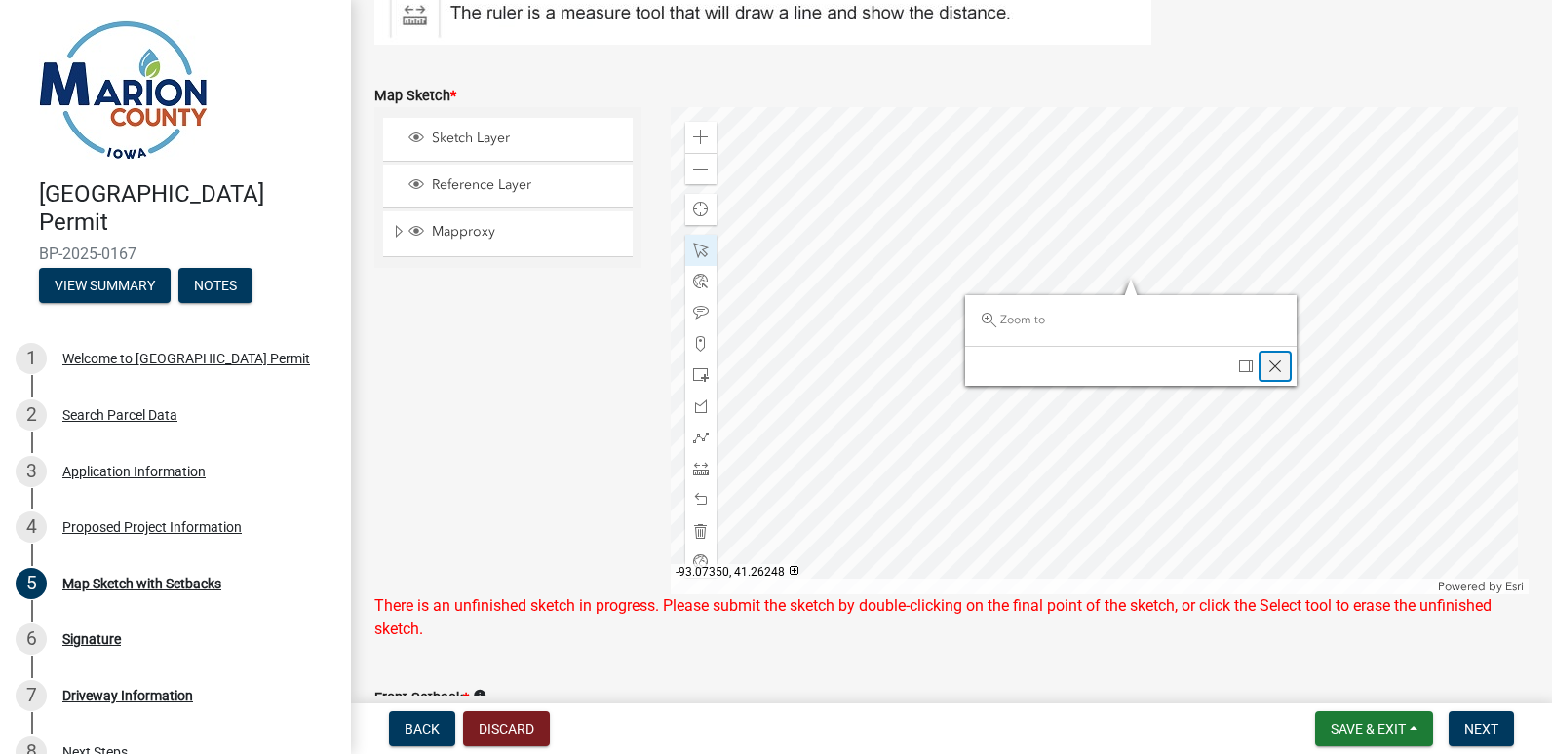
click at [1267, 366] on span "Close" at bounding box center [1275, 367] width 16 height 16
click at [1119, 644] on wm-data-entity-input "Map Sketch * Sketch Layer Reference Layer Mapproxy Surveys Townships Political …" at bounding box center [951, 359] width 1154 height 598
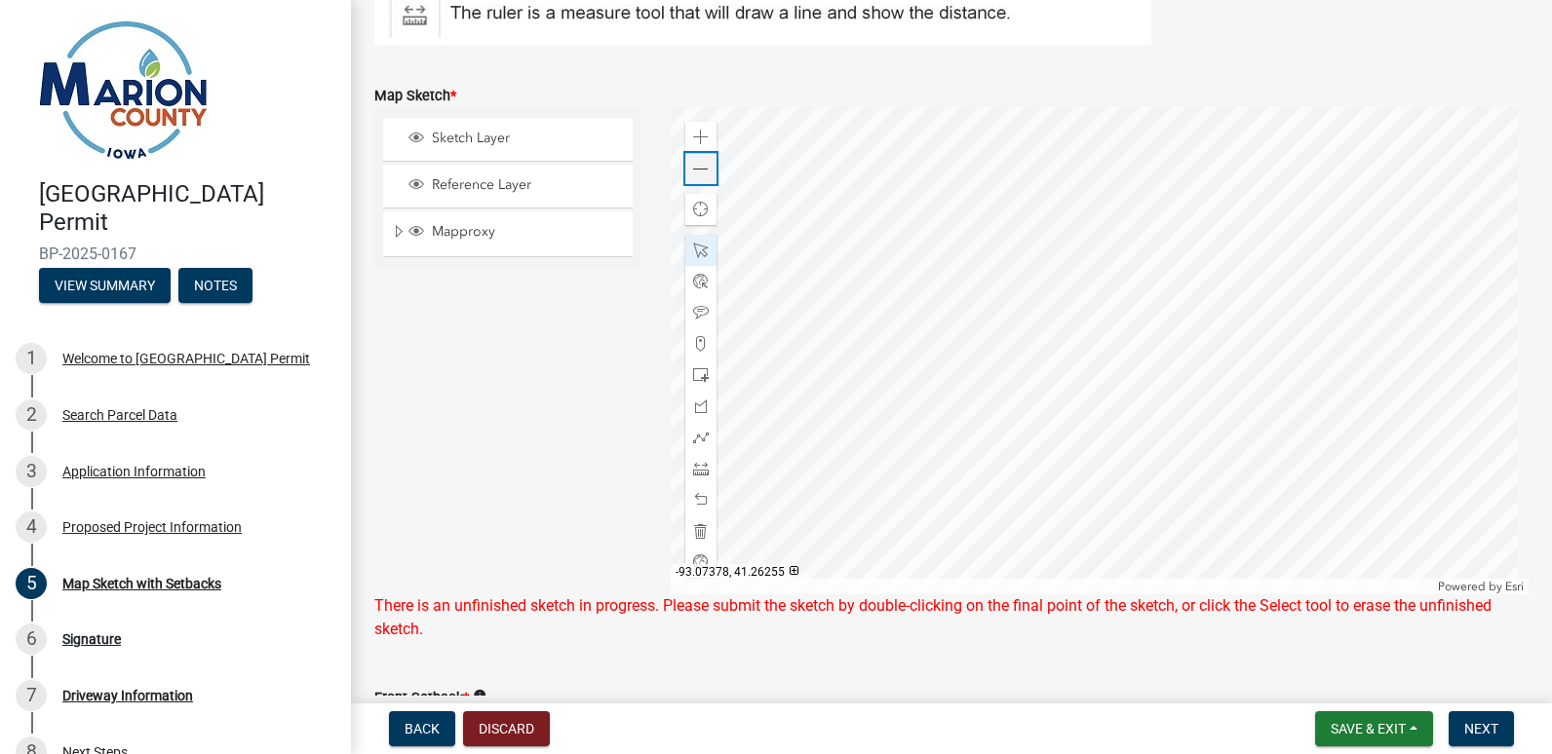
click at [695, 171] on span at bounding box center [701, 170] width 16 height 16
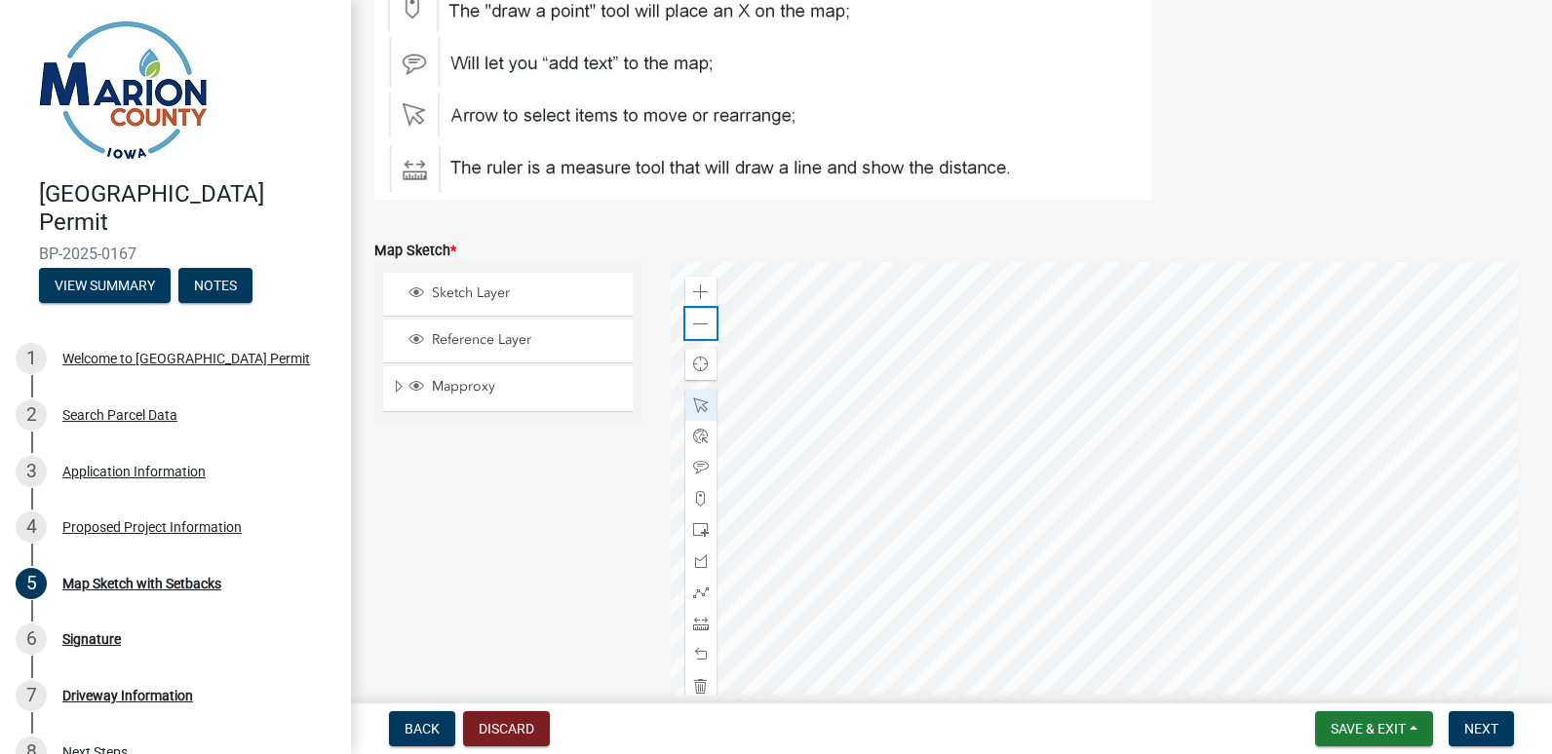
scroll to position [318, 0]
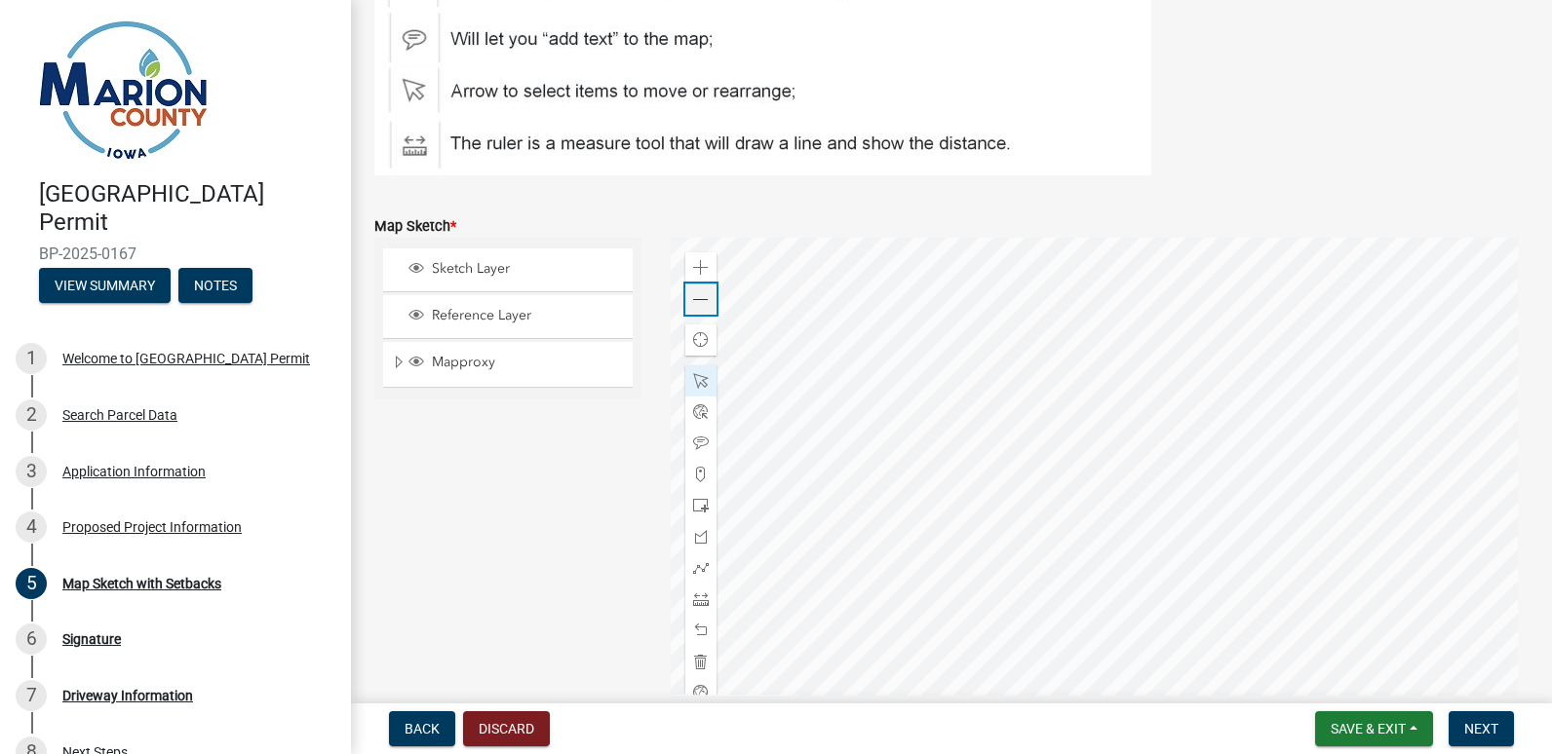
click at [695, 295] on span at bounding box center [701, 300] width 16 height 16
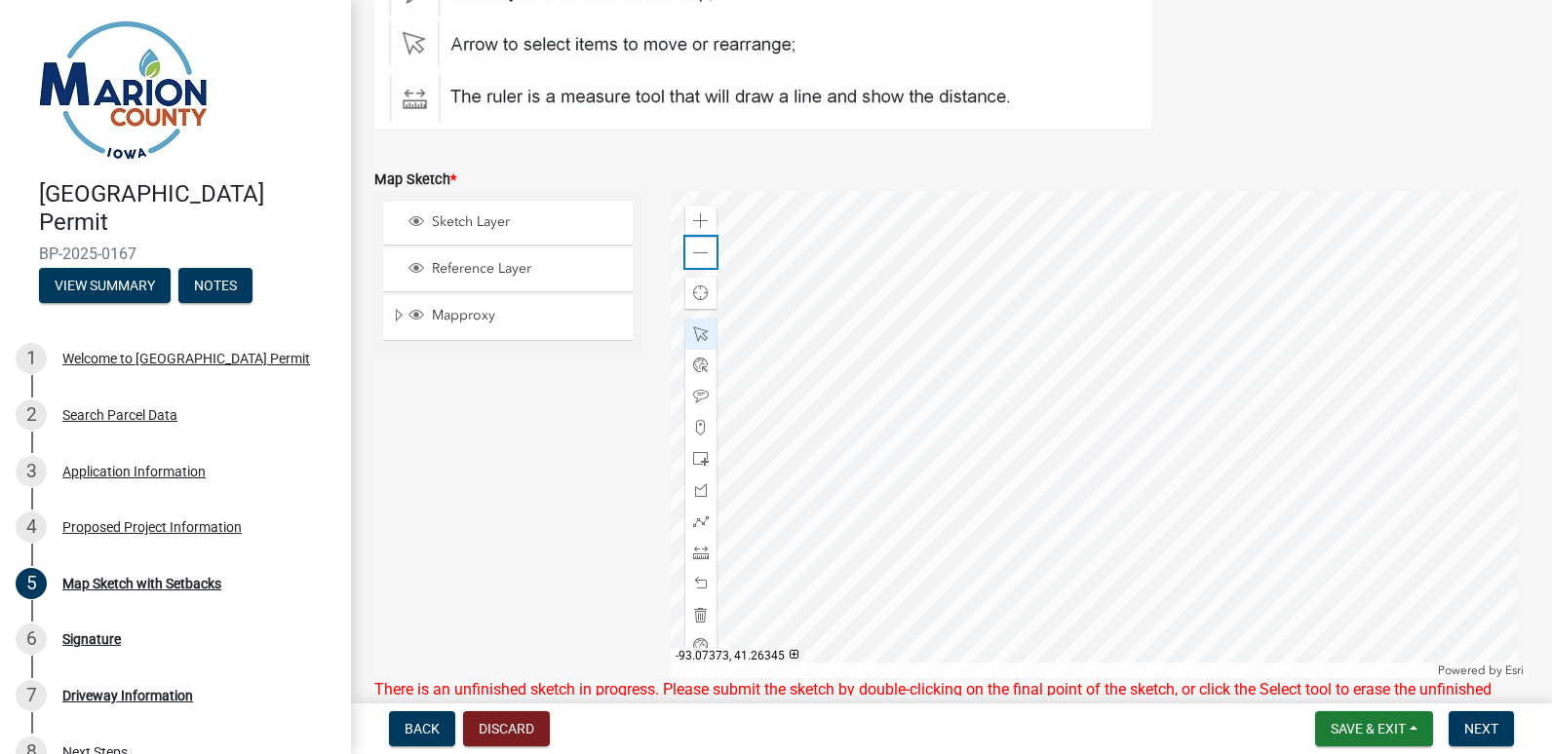
scroll to position [375, 0]
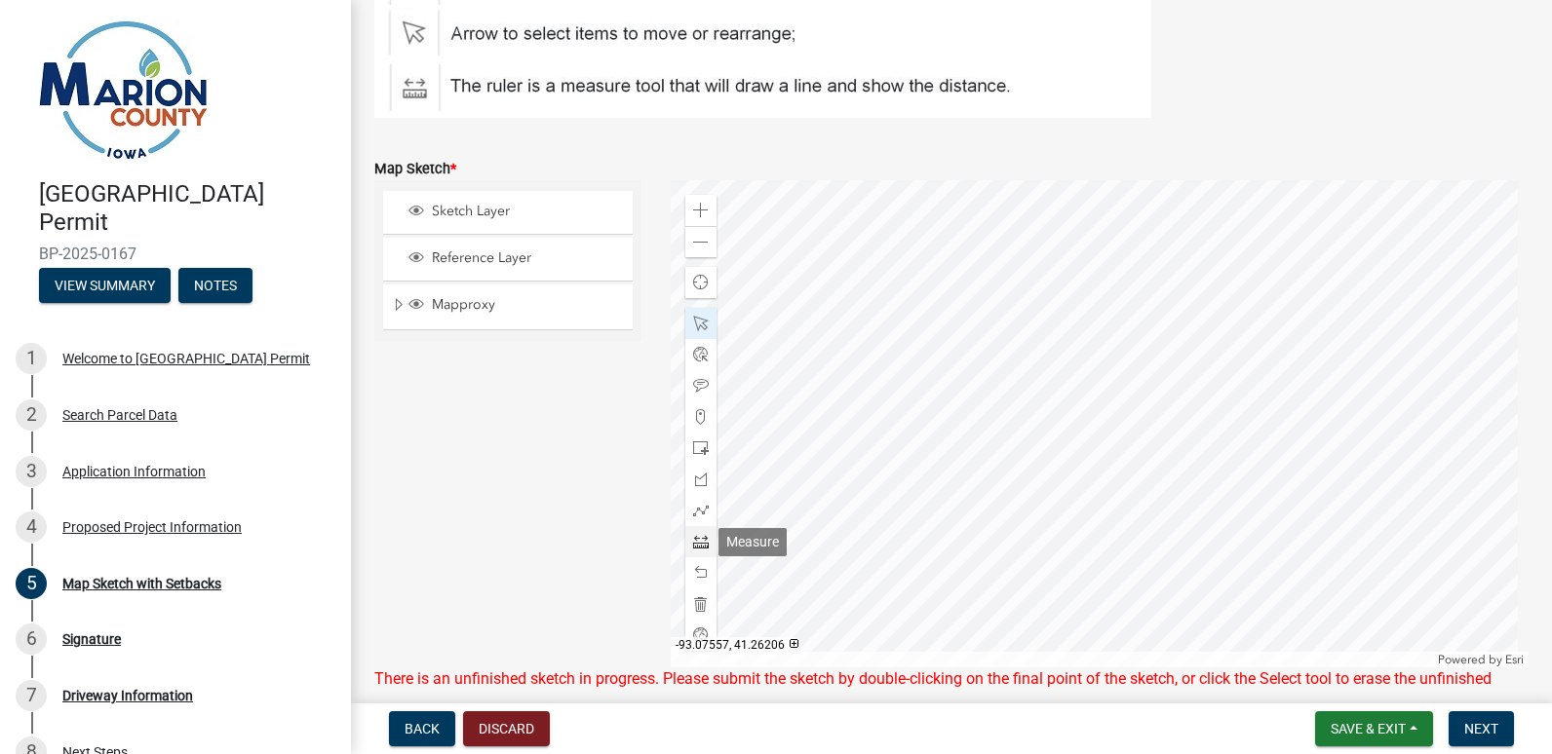
click at [698, 540] on span at bounding box center [701, 542] width 16 height 16
click at [1035, 413] on div at bounding box center [1100, 423] width 859 height 487
click at [699, 537] on span at bounding box center [701, 542] width 16 height 16
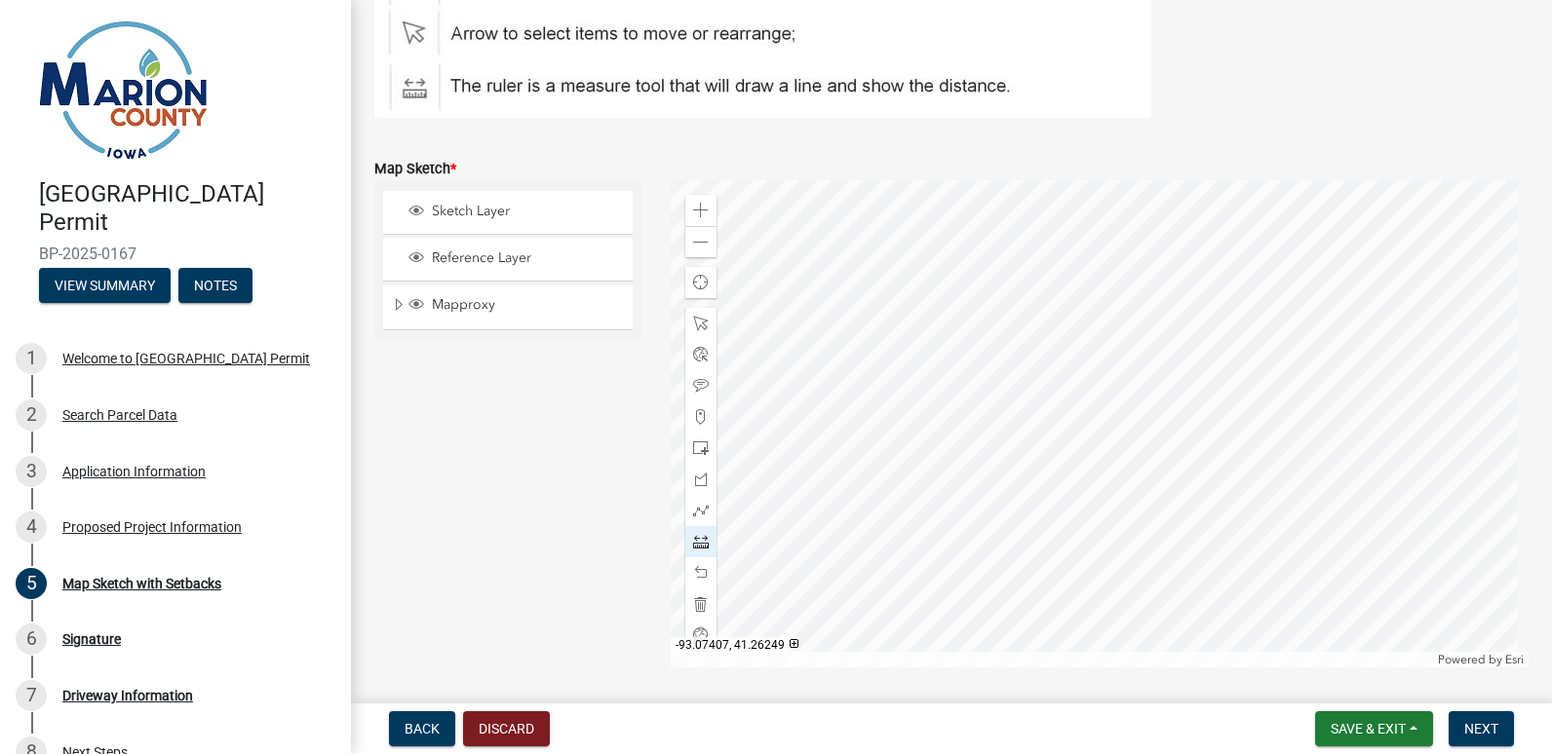
click at [1032, 416] on div at bounding box center [1100, 423] width 859 height 487
click at [968, 454] on div at bounding box center [1100, 423] width 859 height 487
click at [695, 575] on span at bounding box center [701, 573] width 16 height 16
click at [1132, 418] on div at bounding box center [1100, 423] width 859 height 487
click at [784, 579] on div at bounding box center [1100, 423] width 859 height 487
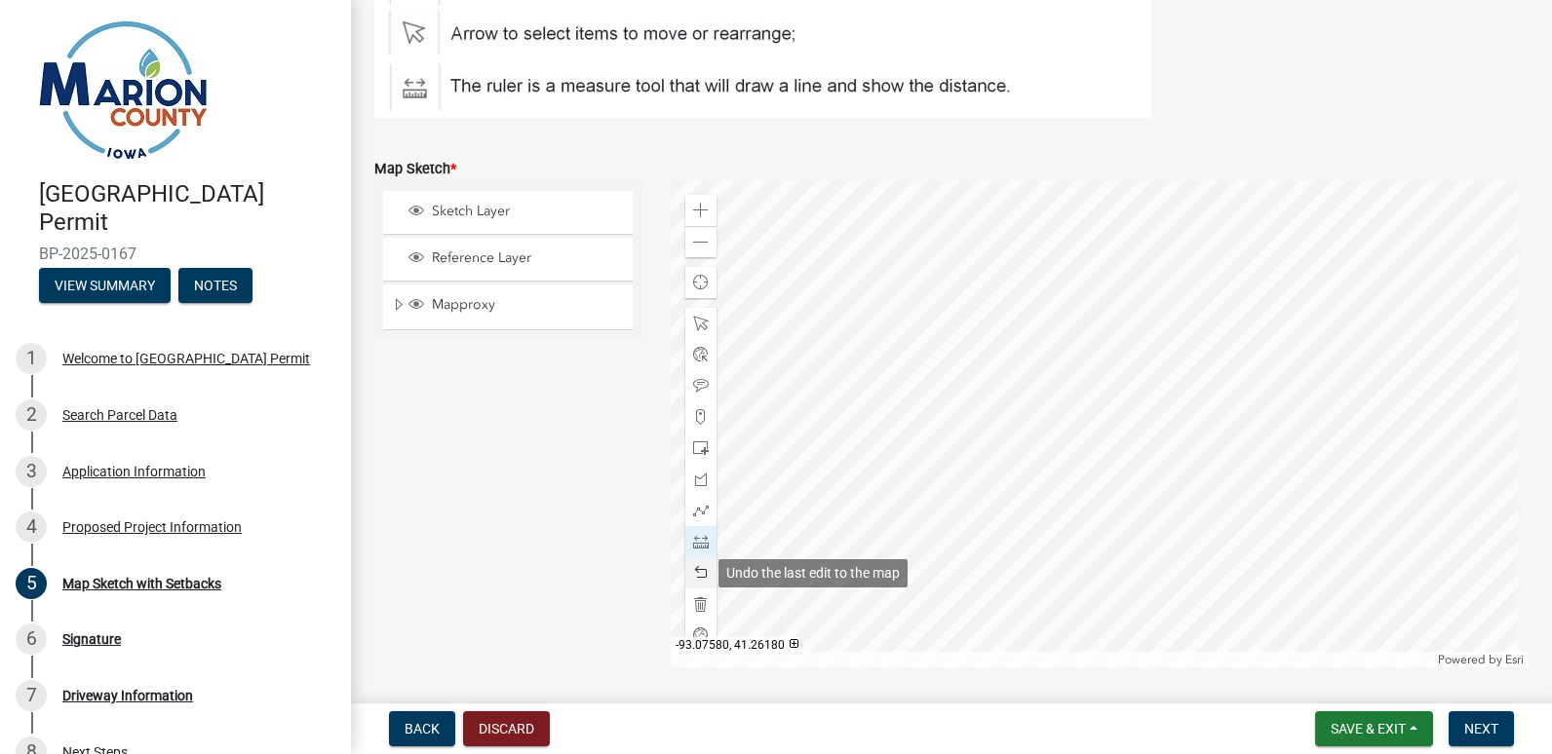
click at [700, 578] on span at bounding box center [701, 573] width 16 height 16
click at [1136, 611] on div at bounding box center [1100, 423] width 859 height 487
click at [1246, 429] on div at bounding box center [1100, 423] width 859 height 487
click at [693, 567] on span at bounding box center [701, 573] width 16 height 16
click at [693, 322] on span at bounding box center [701, 324] width 16 height 16
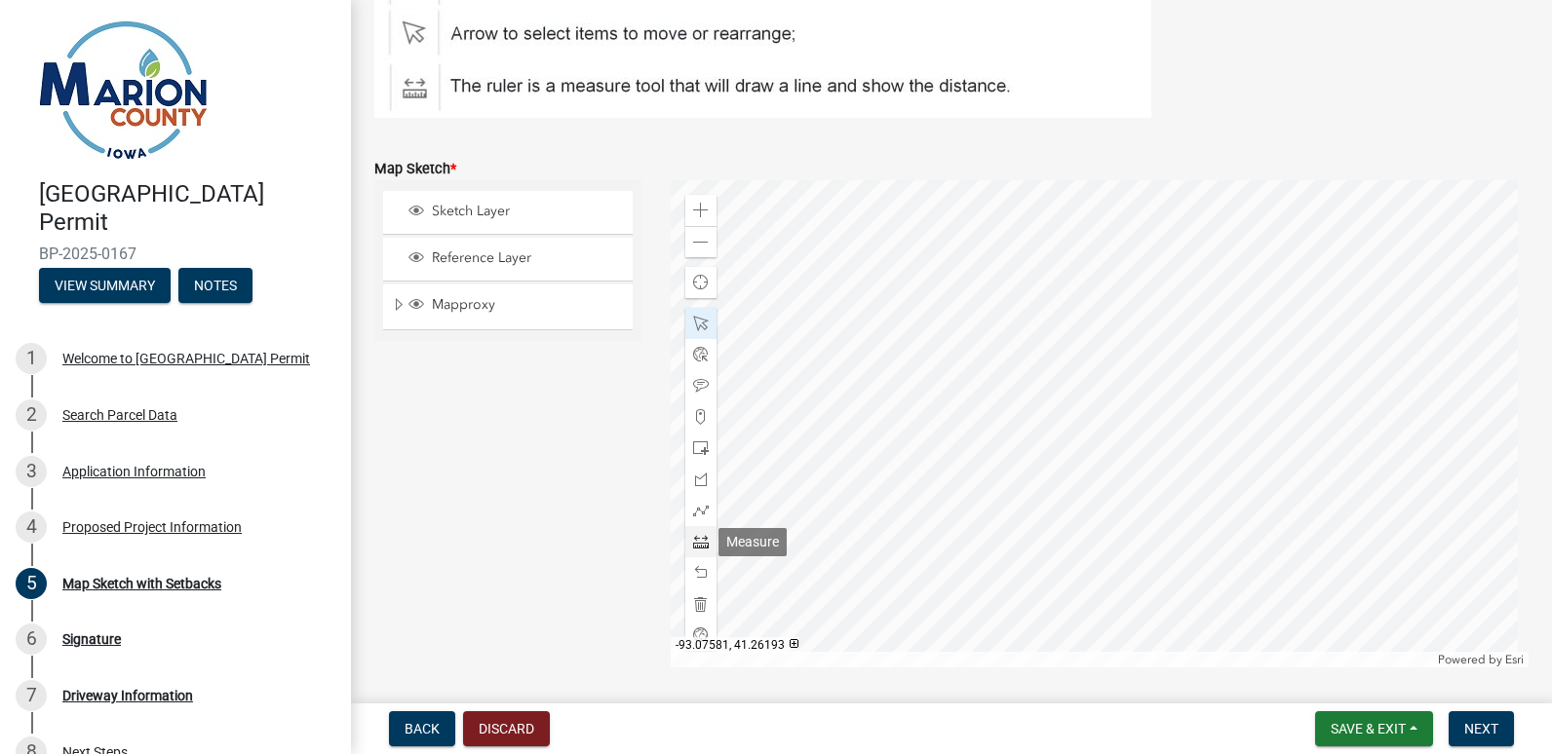
click at [701, 543] on span at bounding box center [701, 542] width 16 height 16
click at [1032, 415] on div at bounding box center [1100, 423] width 859 height 487
click at [1135, 418] on div at bounding box center [1100, 423] width 859 height 487
click at [693, 318] on span at bounding box center [701, 324] width 16 height 16
click at [695, 540] on span at bounding box center [701, 542] width 16 height 16
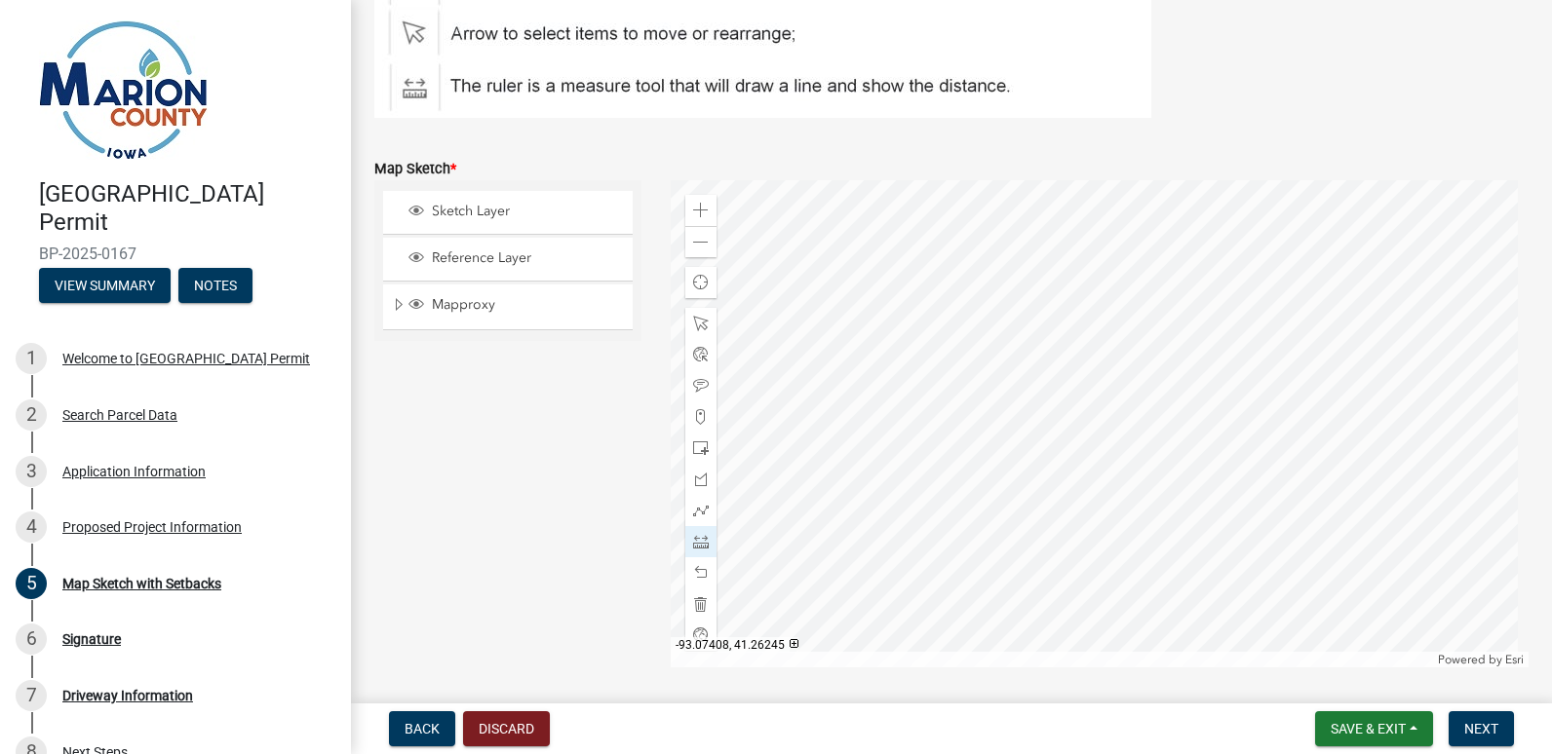
click at [1031, 426] on div at bounding box center [1100, 423] width 859 height 487
click at [1136, 421] on div at bounding box center [1100, 423] width 859 height 487
click at [1137, 609] on div at bounding box center [1100, 423] width 859 height 487
click at [1261, 417] on div at bounding box center [1100, 423] width 859 height 487
click at [1136, 421] on div at bounding box center [1100, 423] width 859 height 487
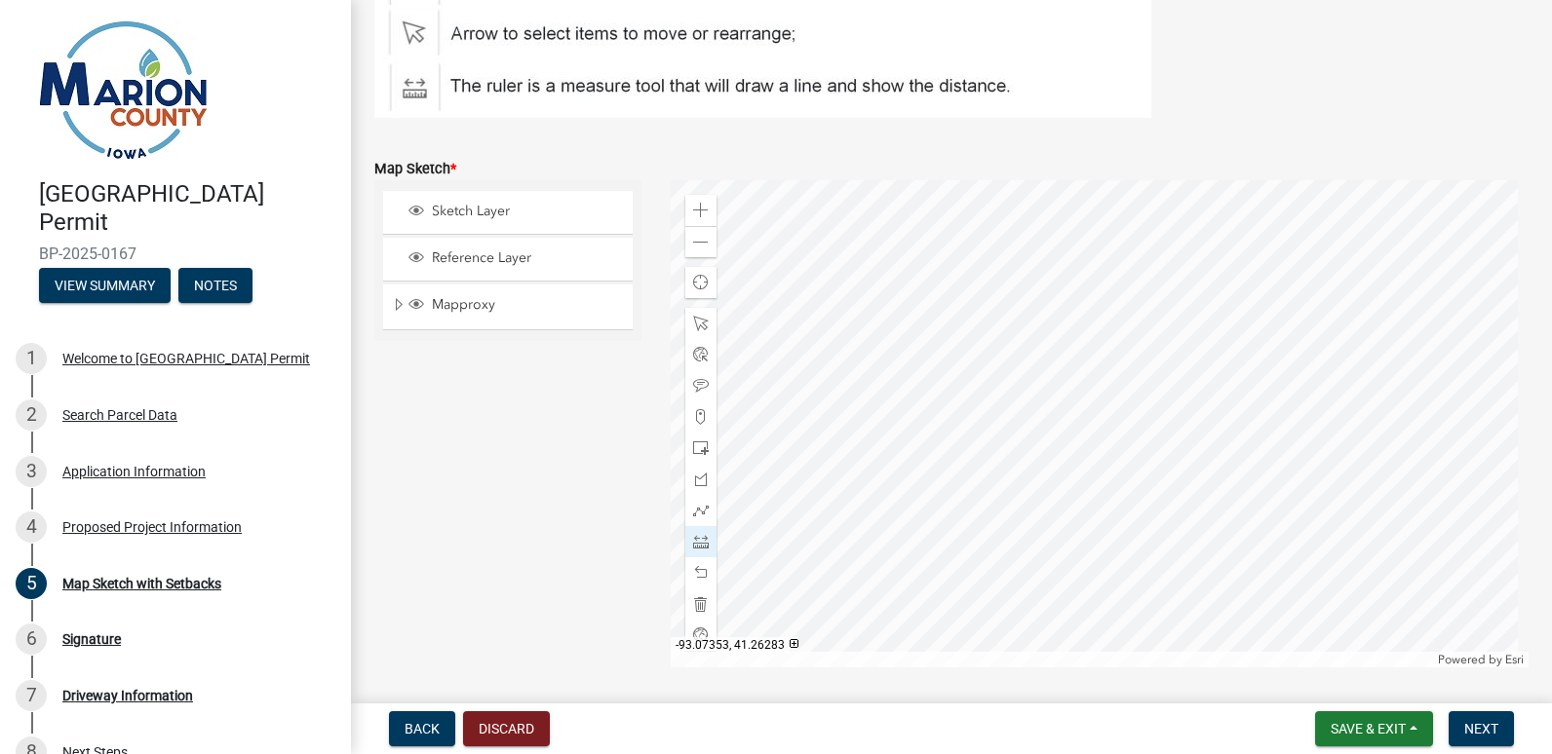
click at [1133, 332] on div at bounding box center [1100, 423] width 859 height 487
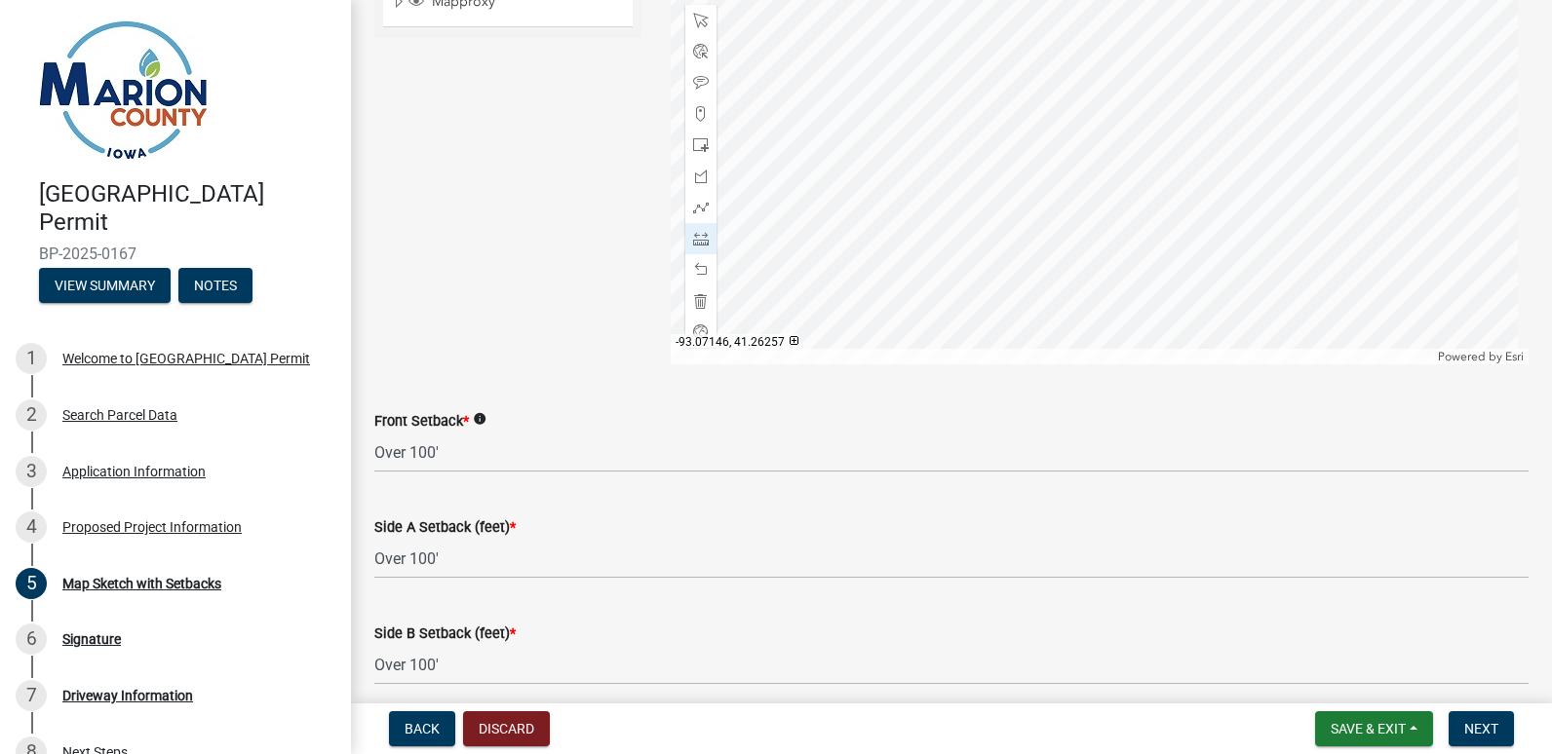
scroll to position [710, 0]
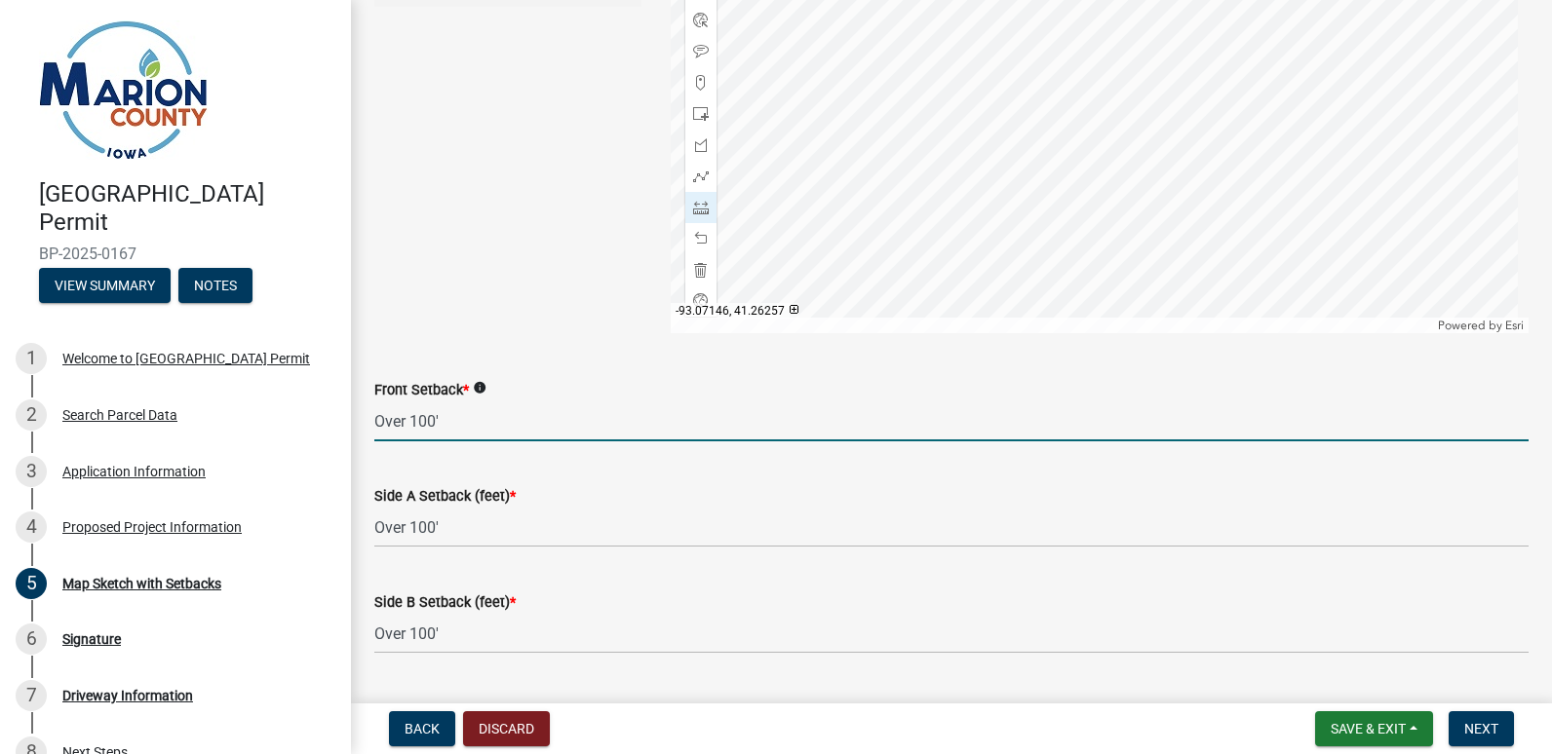
drag, startPoint x: 439, startPoint y: 423, endPoint x: 371, endPoint y: 422, distance: 67.3
click at [371, 422] on div "Front Setback * info Over 100'" at bounding box center [951, 396] width 1183 height 91
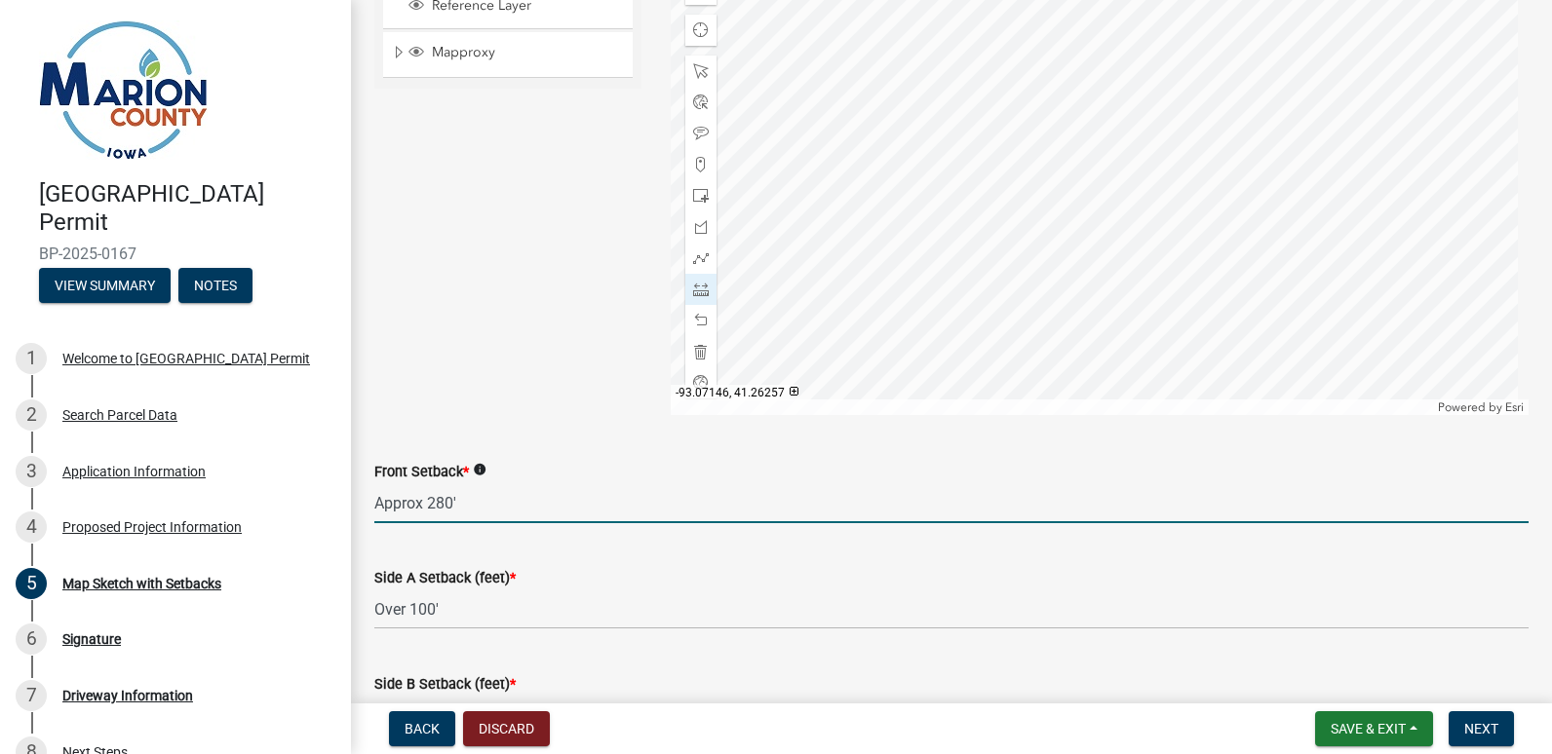
scroll to position [638, 0]
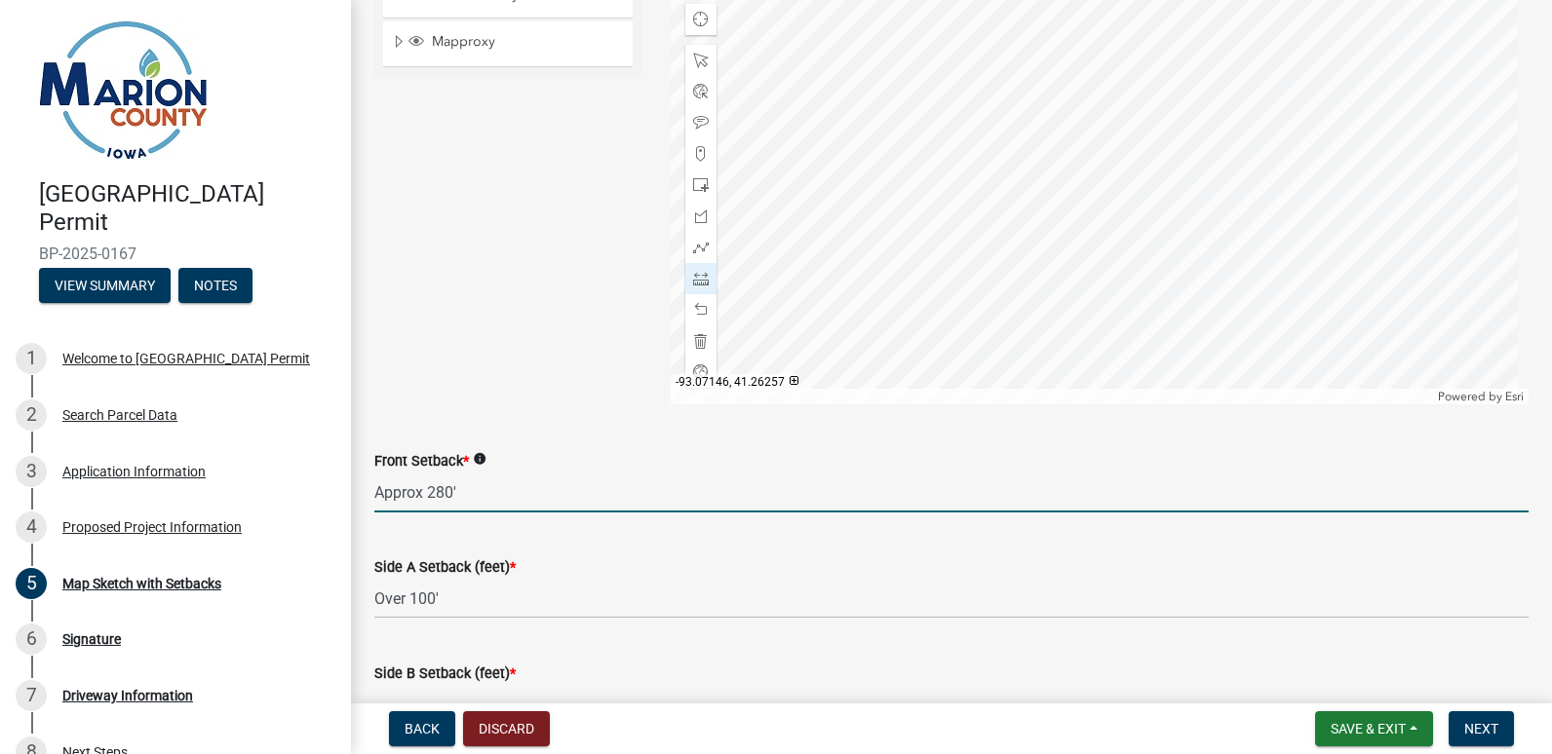
type input "Approx 280'"
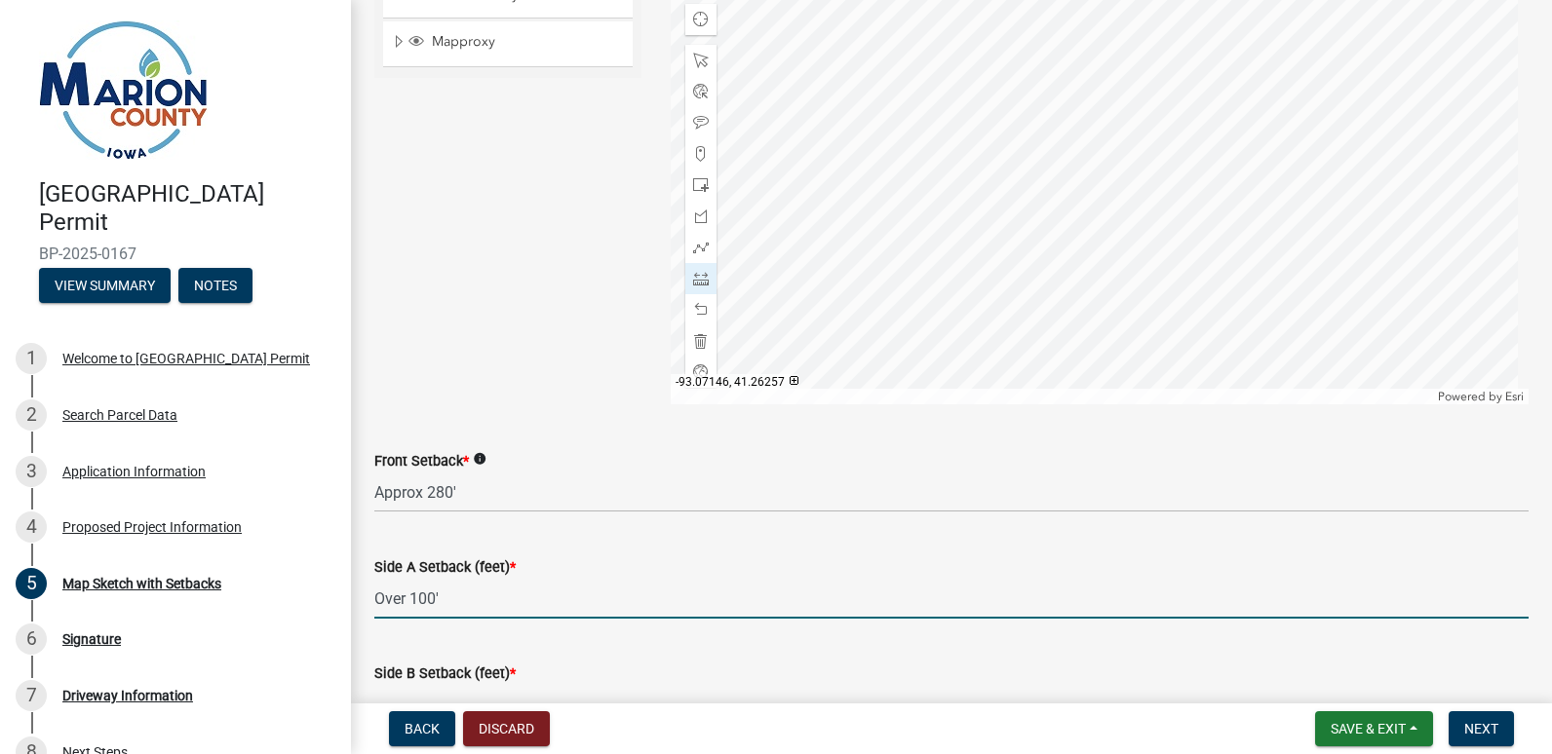
drag, startPoint x: 452, startPoint y: 597, endPoint x: 369, endPoint y: 605, distance: 83.2
click at [369, 605] on div "Side A Setback (feet) * Over 100'" at bounding box center [951, 573] width 1183 height 91
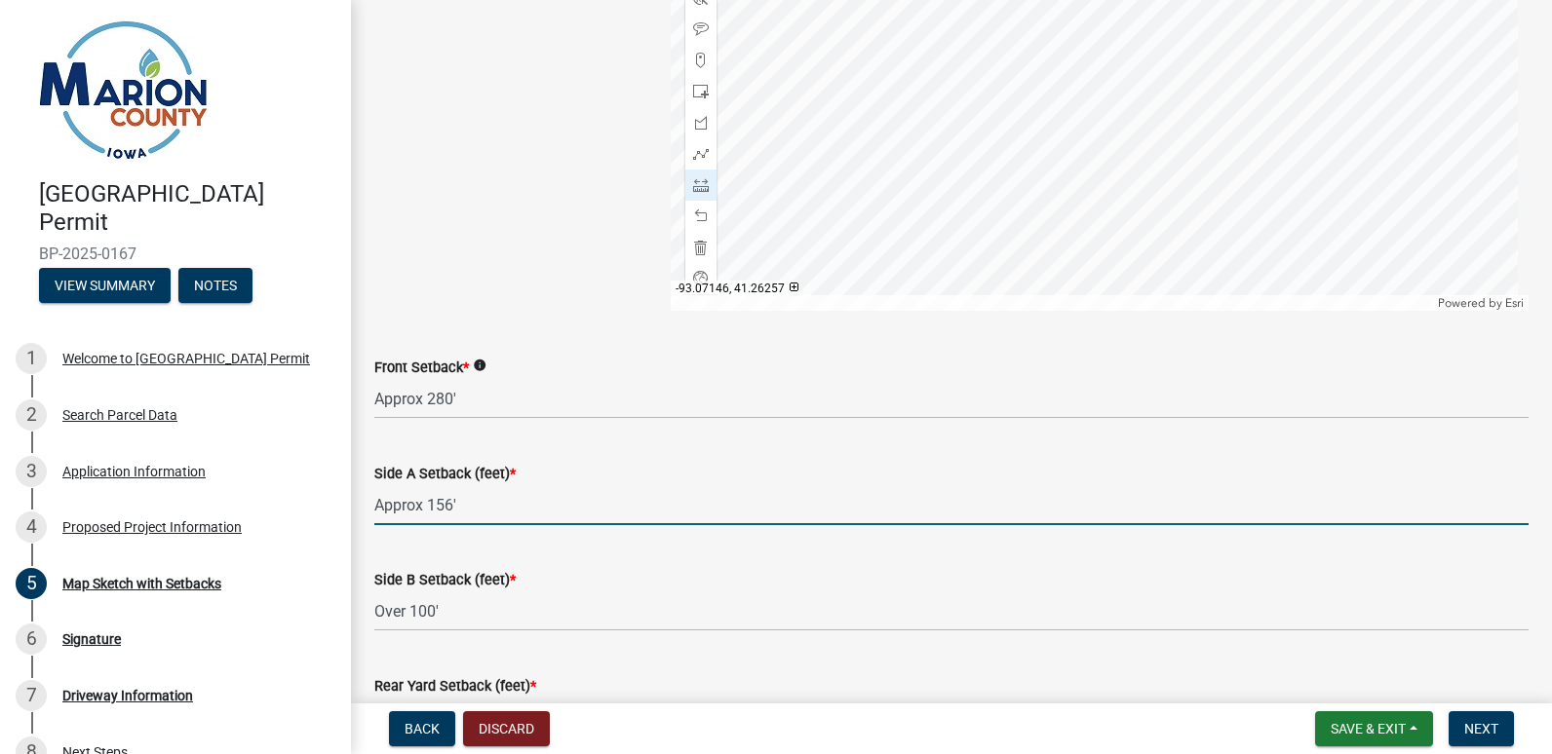
scroll to position [738, 0]
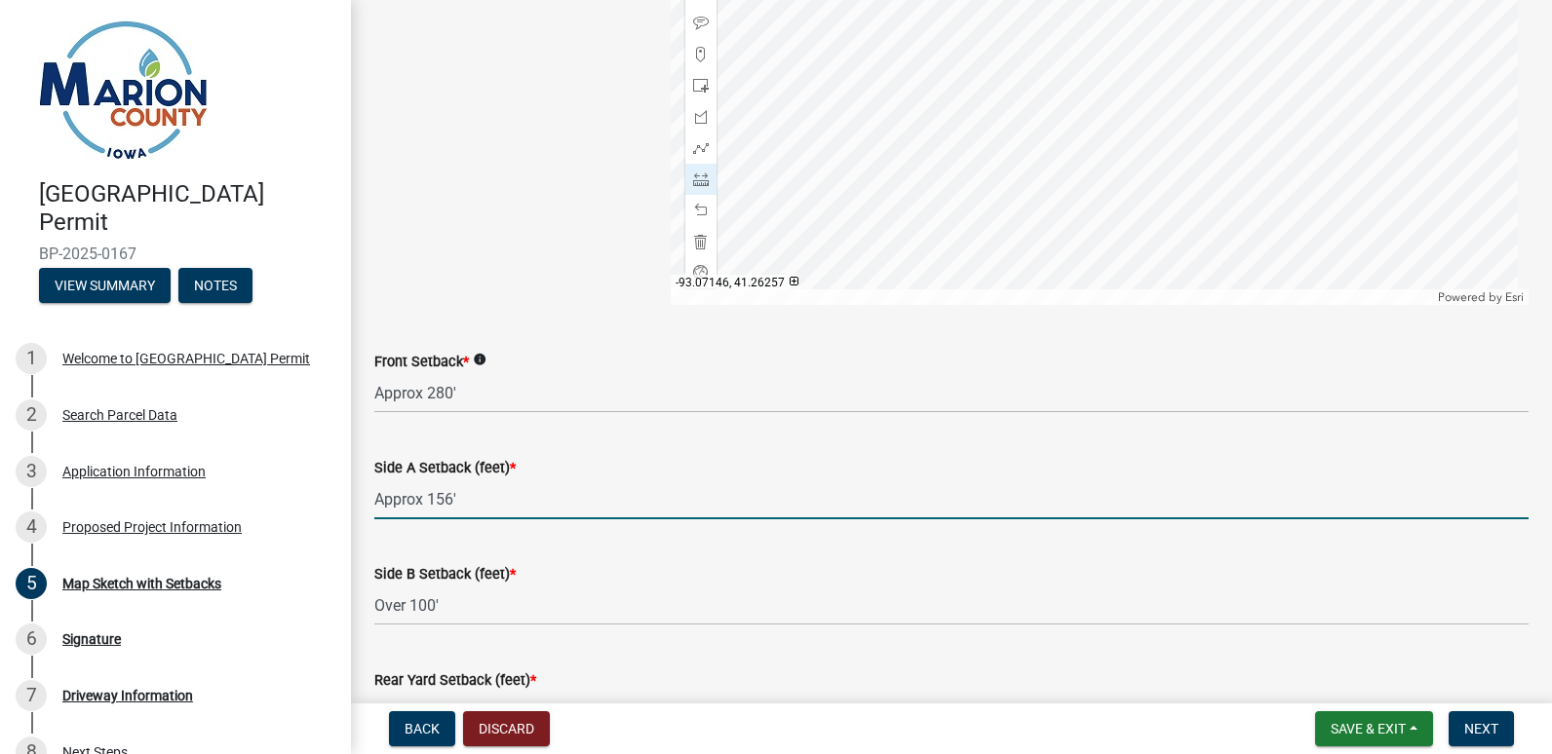
type input "Approx 156'"
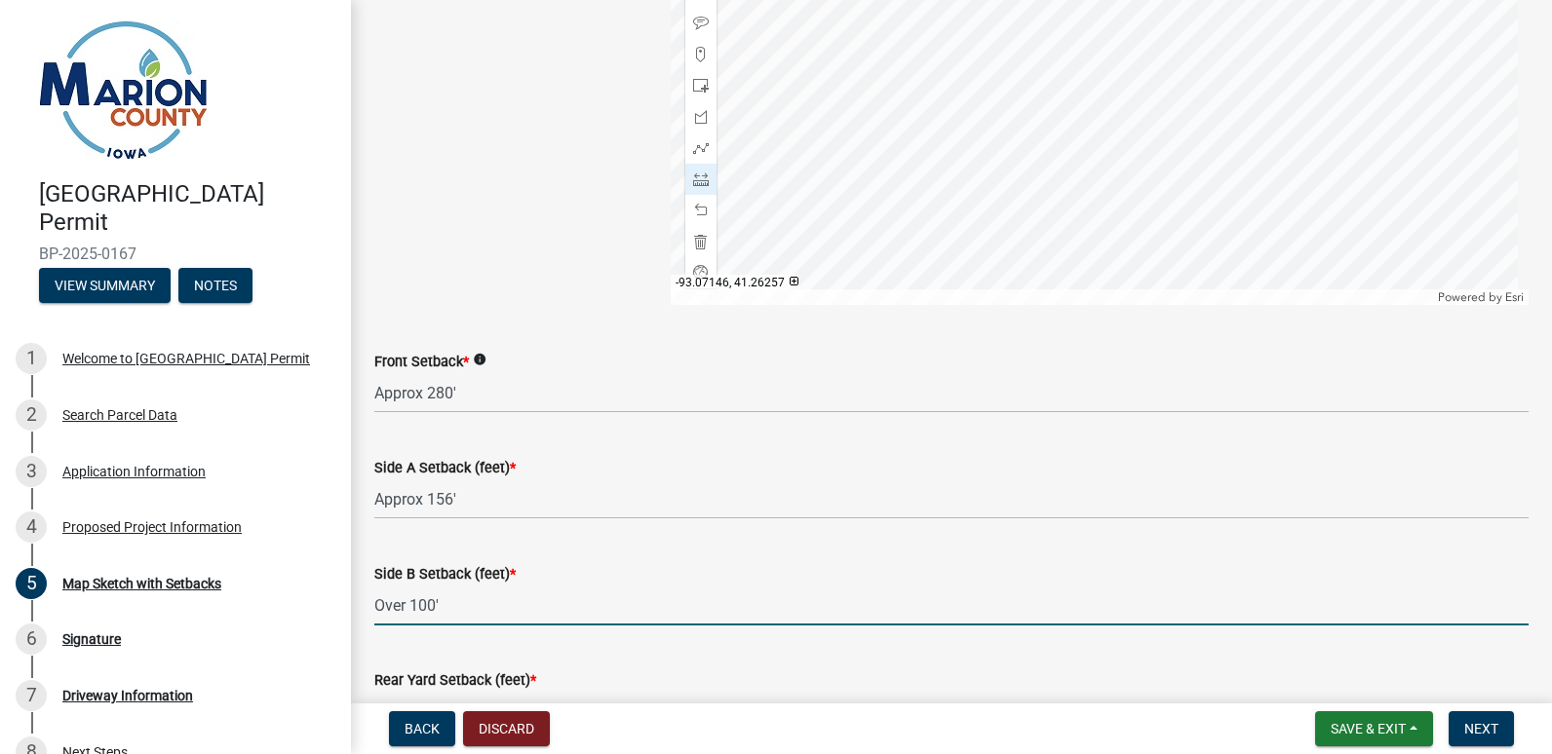
drag, startPoint x: 451, startPoint y: 597, endPoint x: 395, endPoint y: 599, distance: 56.6
click at [395, 599] on input "Over 100'" at bounding box center [951, 606] width 1154 height 40
type input "O"
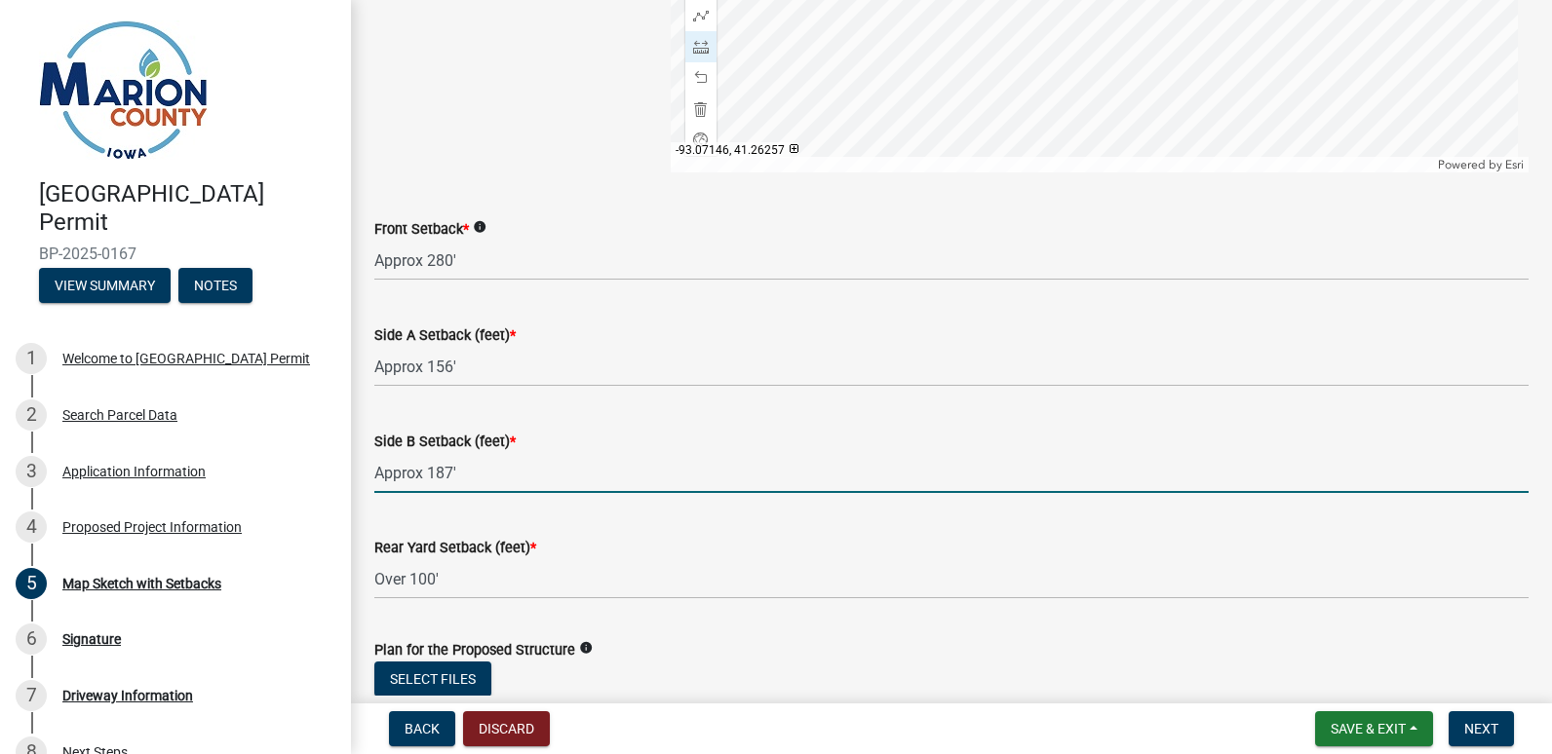
scroll to position [873, 0]
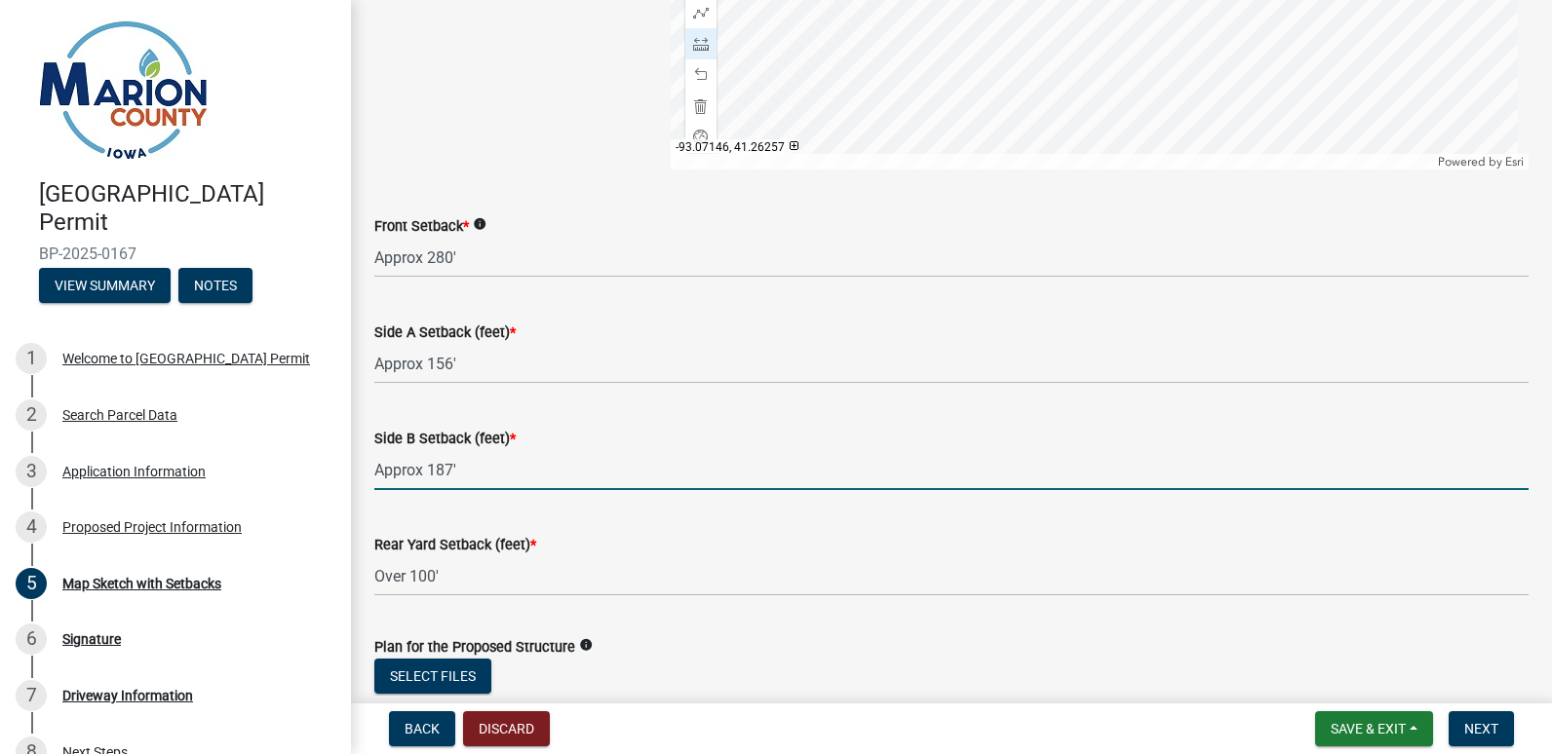
type input "Approx 187'"
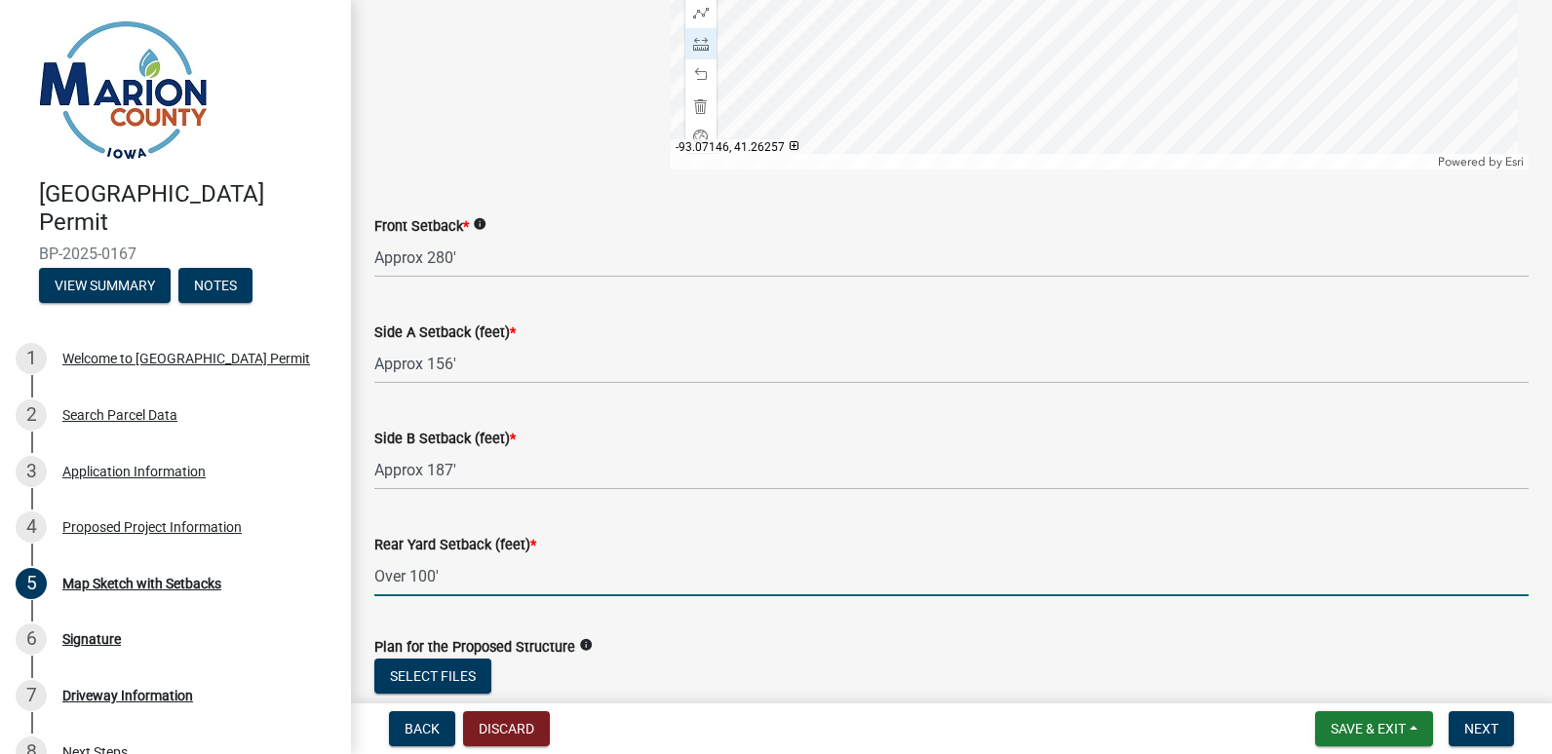
drag, startPoint x: 470, startPoint y: 574, endPoint x: 336, endPoint y: 568, distance: 133.7
click at [336, 568] on div "[GEOGRAPHIC_DATA] Permit BP-2025-0167 View Summary Notes 1 Welcome to [GEOGRAPH…" at bounding box center [776, 377] width 1552 height 754
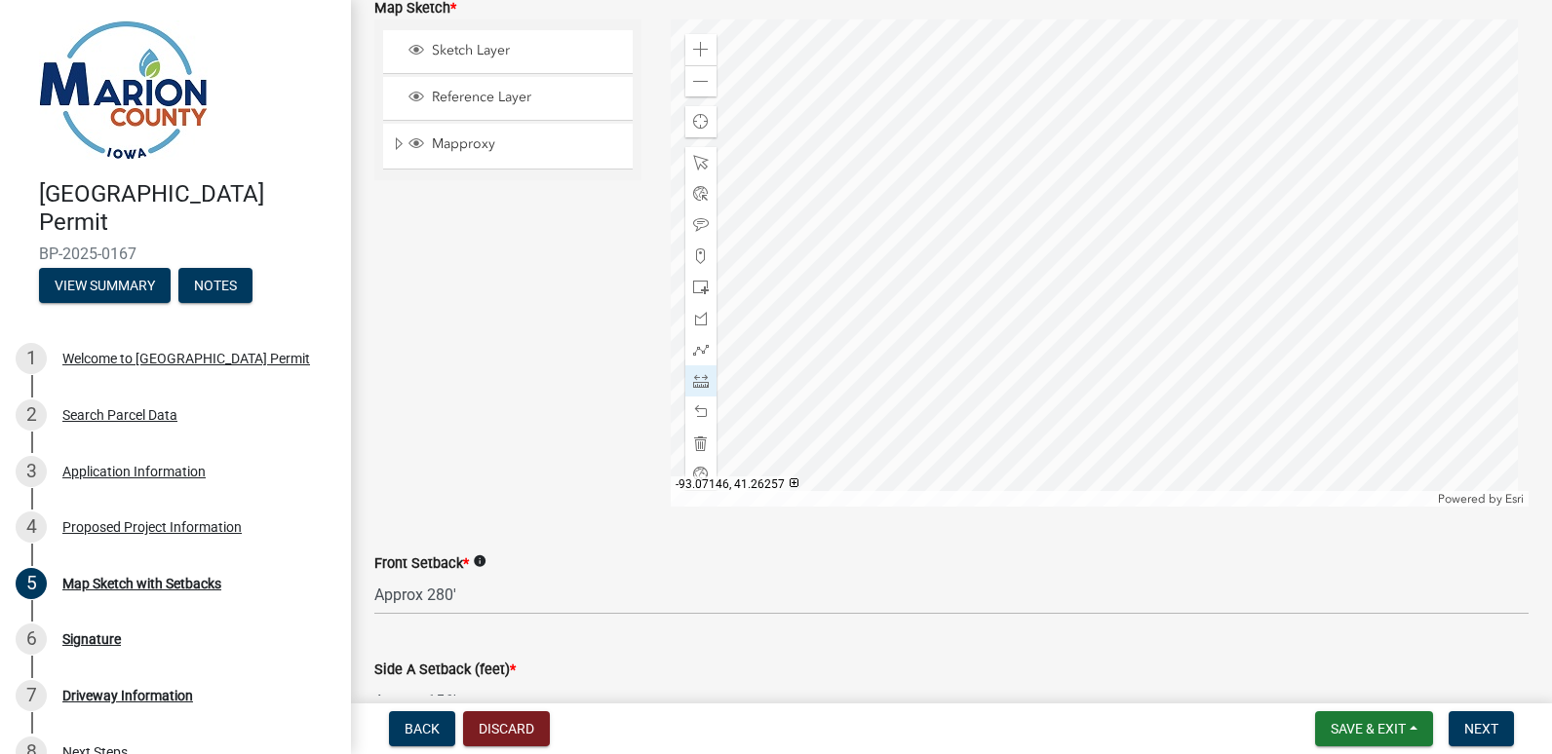
scroll to position [530, 0]
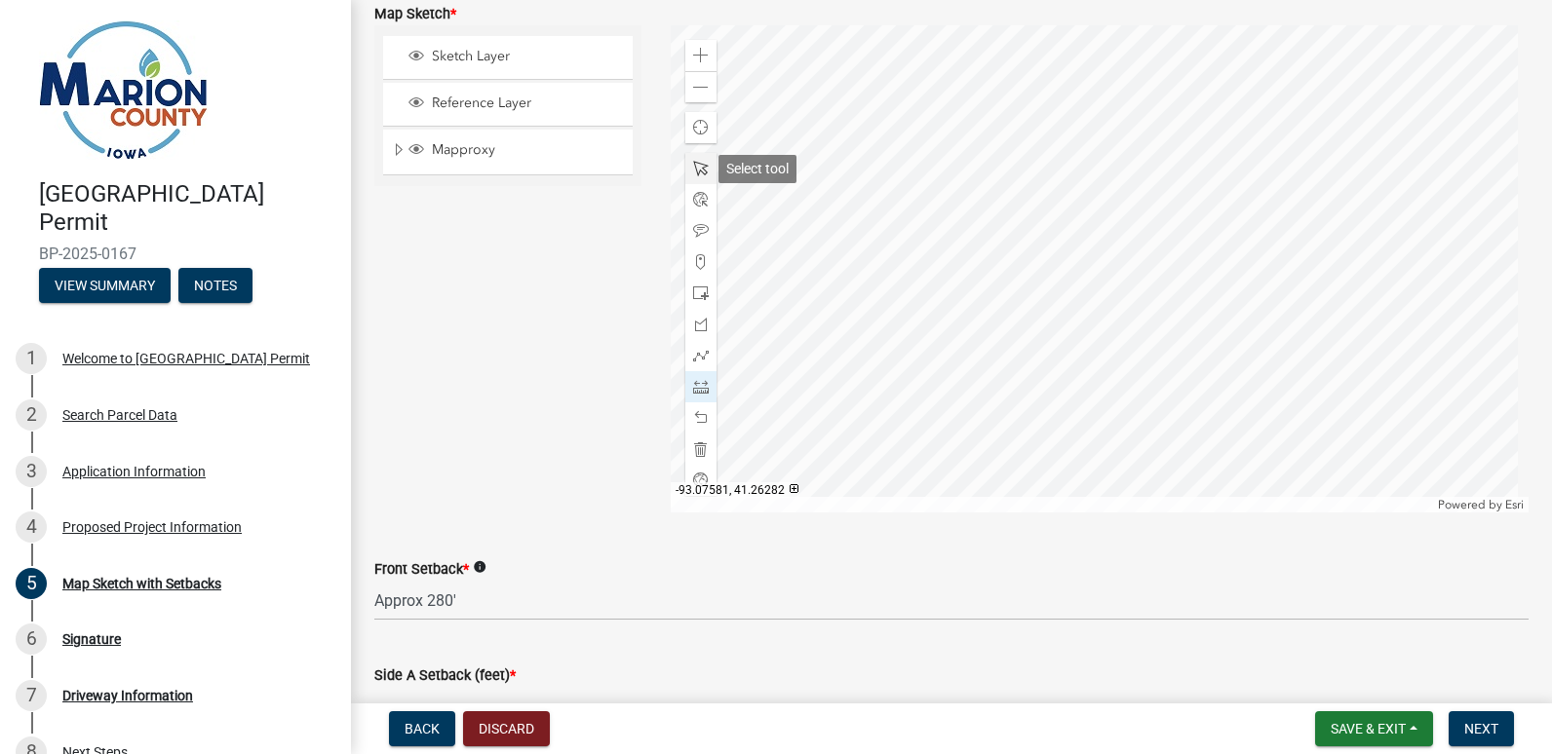
type input "Approx 132'"
click at [704, 178] on div at bounding box center [700, 168] width 31 height 31
click at [693, 225] on span at bounding box center [701, 231] width 16 height 16
click at [1049, 283] on div at bounding box center [1100, 268] width 859 height 487
click at [697, 232] on span at bounding box center [701, 231] width 16 height 16
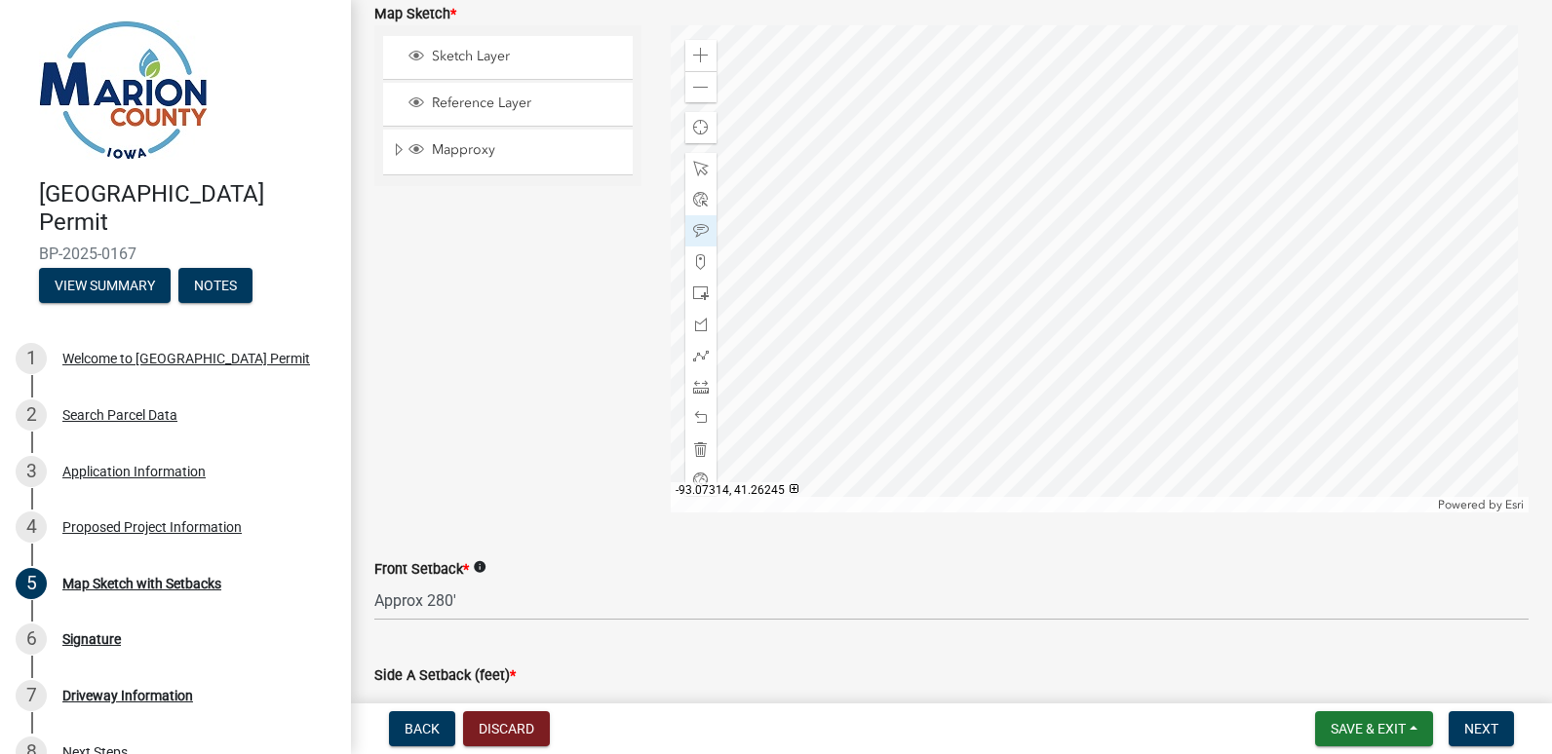
click at [1204, 270] on div at bounding box center [1100, 268] width 859 height 487
click at [699, 226] on span at bounding box center [701, 231] width 16 height 16
click at [1143, 197] on div at bounding box center [1100, 268] width 859 height 487
click at [697, 222] on div at bounding box center [700, 230] width 31 height 31
click at [1124, 391] on div at bounding box center [1100, 268] width 859 height 487
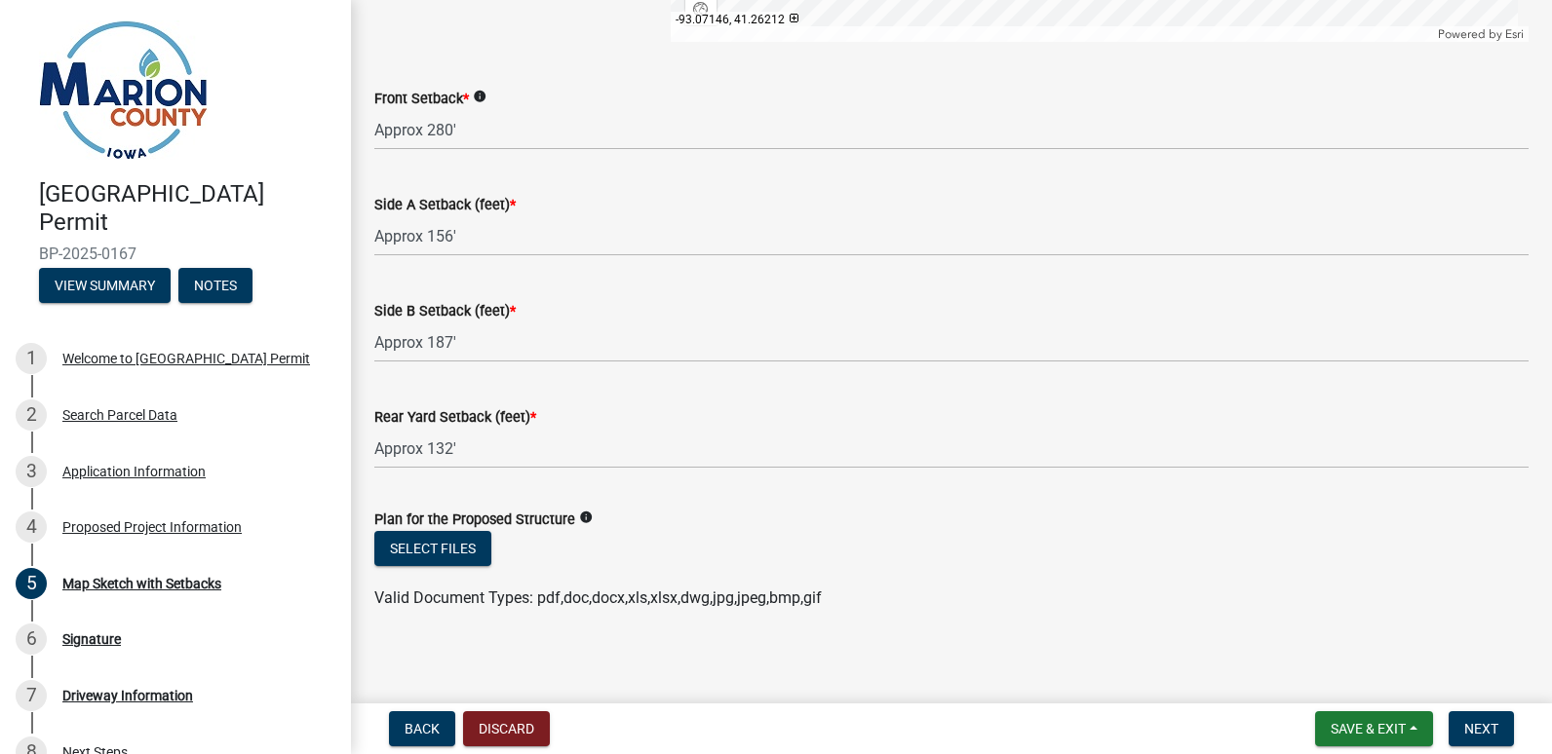
scroll to position [1009, 0]
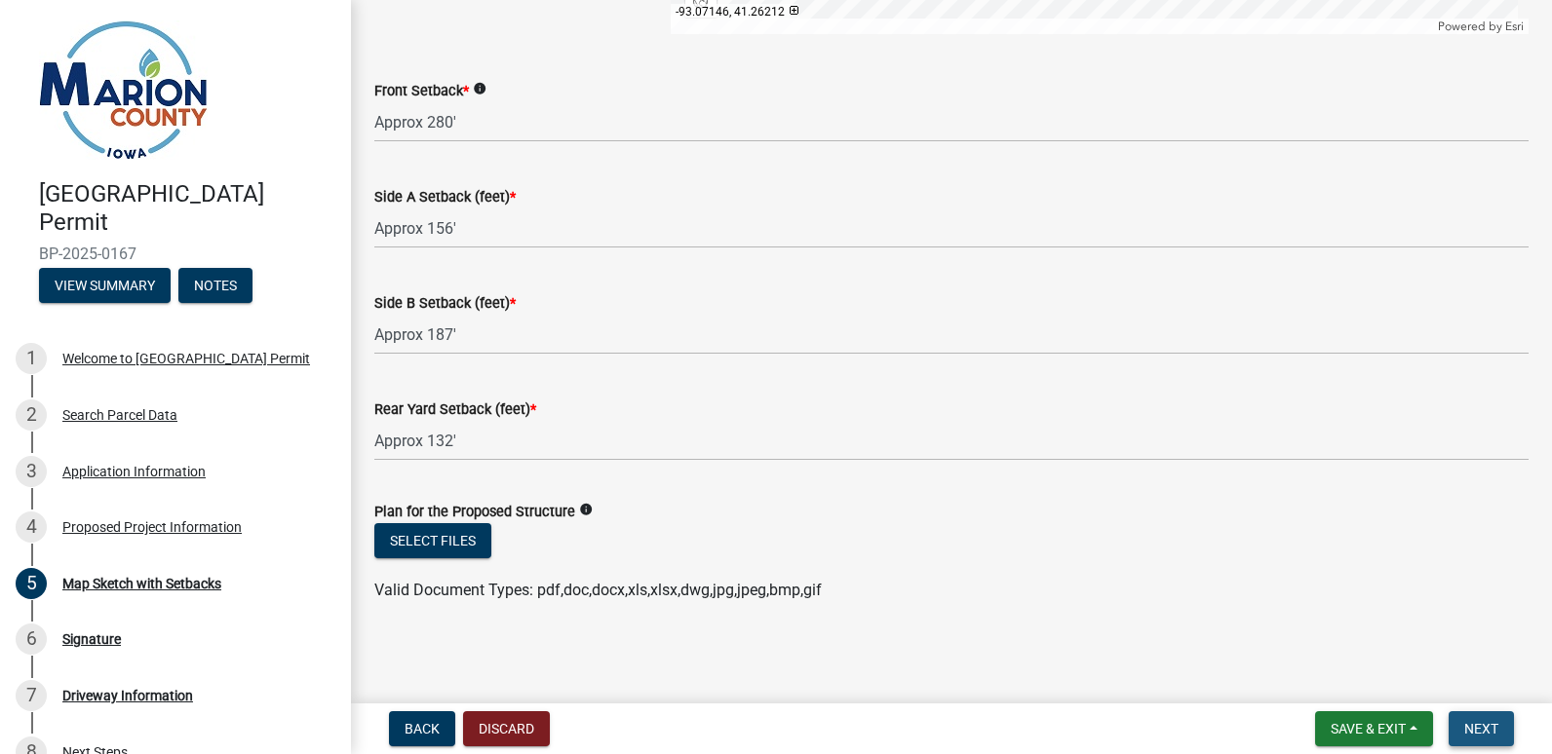
click at [1478, 721] on span "Next" at bounding box center [1481, 729] width 34 height 16
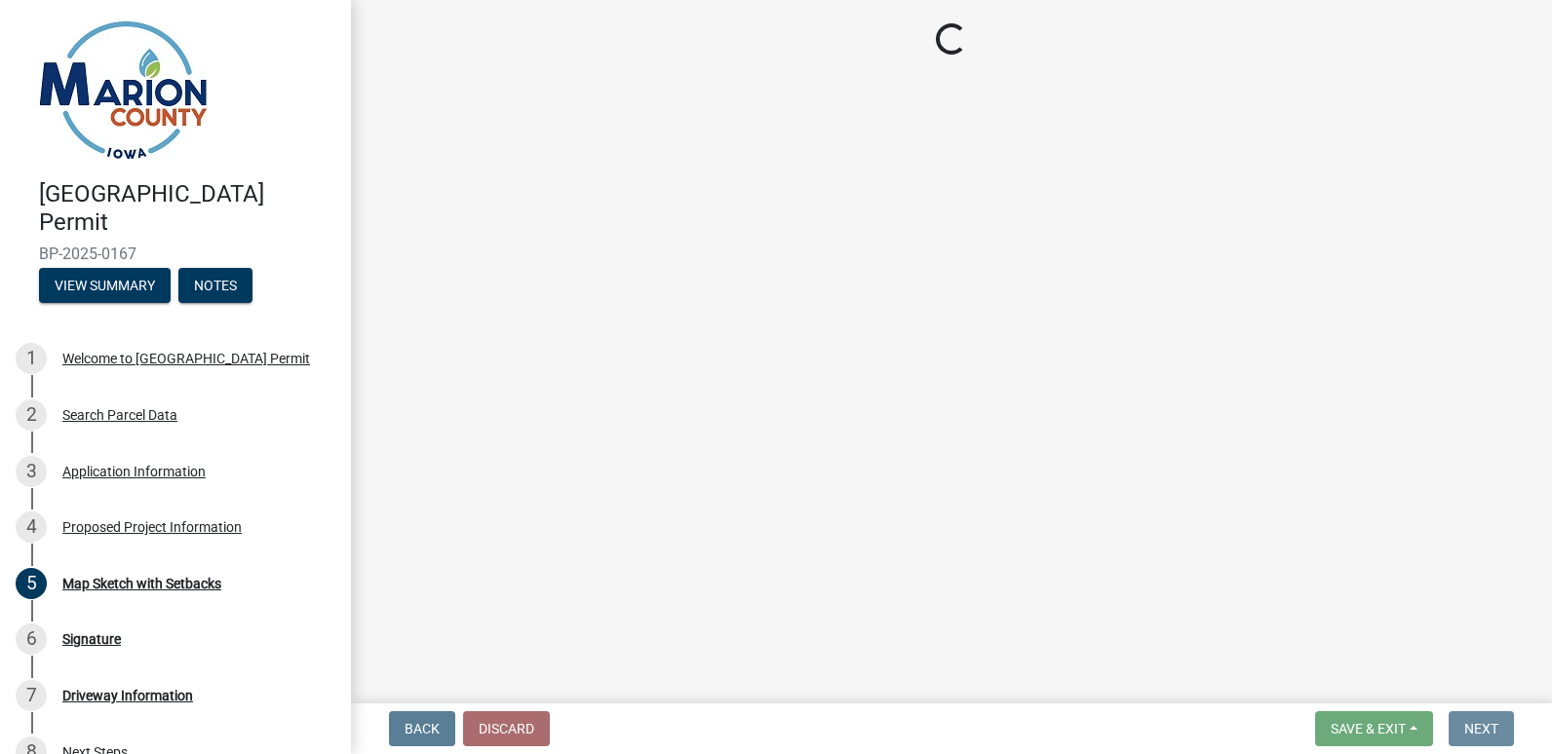
scroll to position [0, 0]
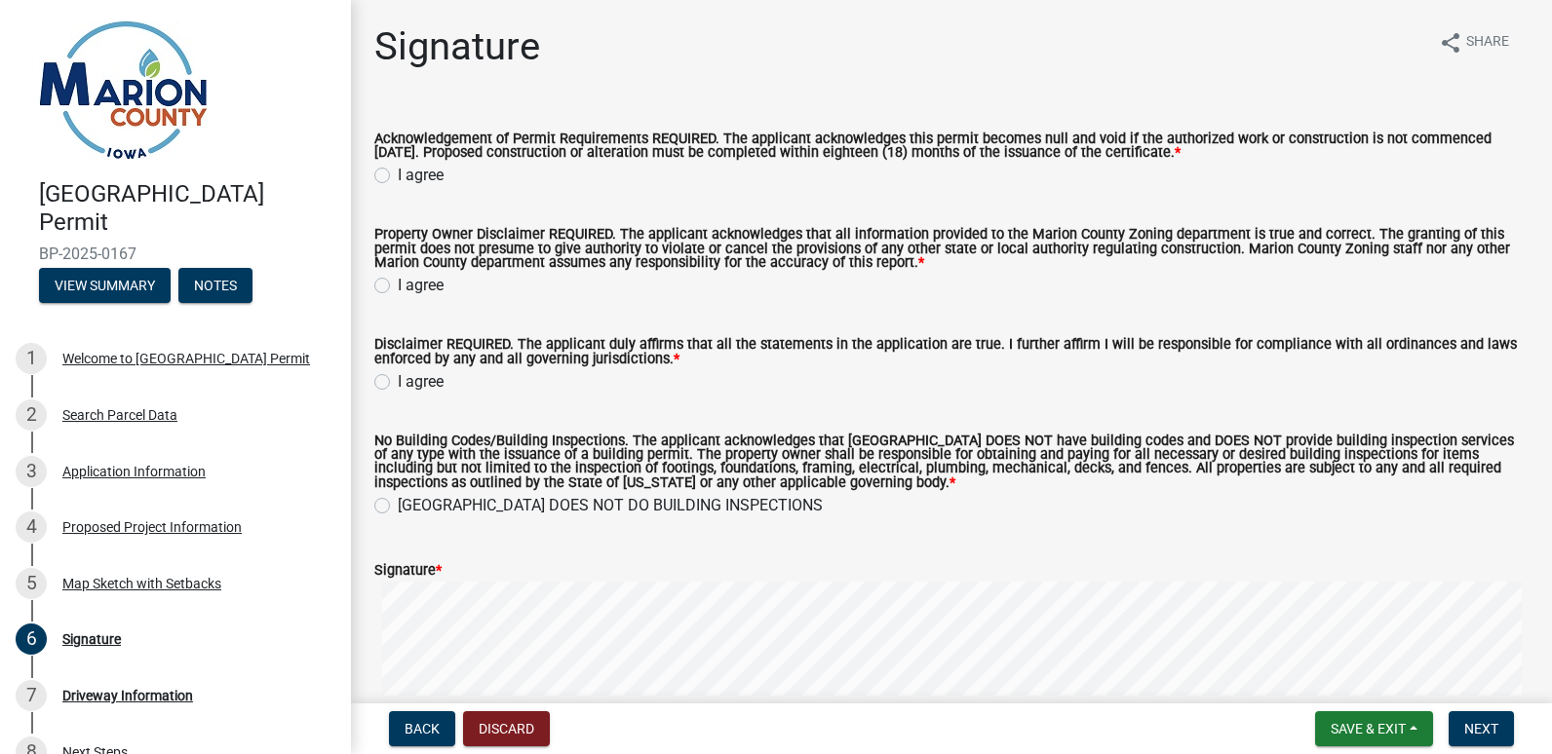
click at [398, 176] on label "I agree" at bounding box center [421, 175] width 46 height 23
click at [398, 176] on input "I agree" at bounding box center [404, 170] width 13 height 13
radio input "true"
click at [398, 287] on label "I agree" at bounding box center [421, 285] width 46 height 23
click at [398, 287] on input "I agree" at bounding box center [404, 280] width 13 height 13
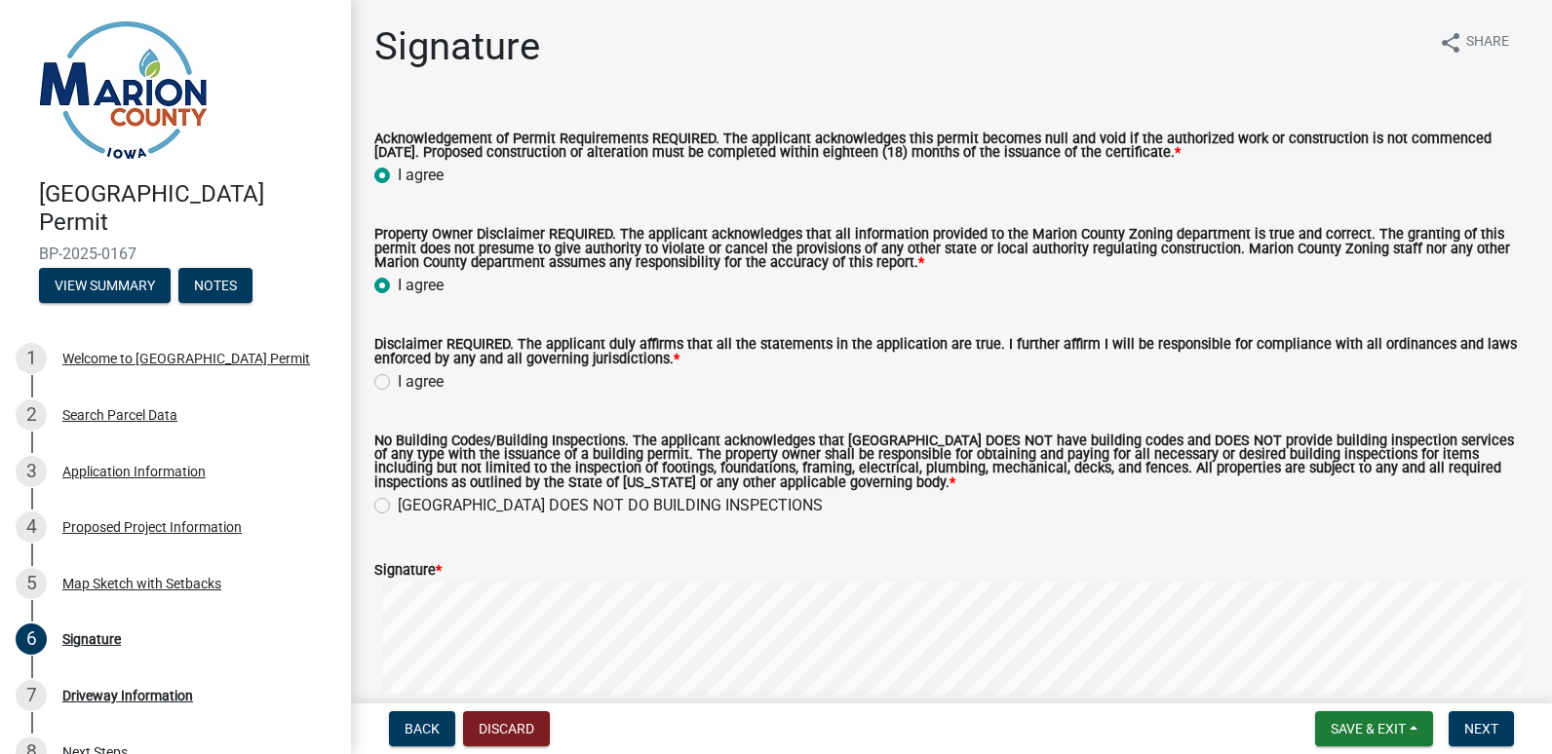
radio input "true"
click at [398, 385] on label "I agree" at bounding box center [421, 381] width 46 height 23
click at [398, 383] on input "I agree" at bounding box center [404, 376] width 13 height 13
radio input "true"
click at [398, 507] on label "[GEOGRAPHIC_DATA] DOES NOT DO BUILDING INSPECTIONS" at bounding box center [610, 505] width 425 height 23
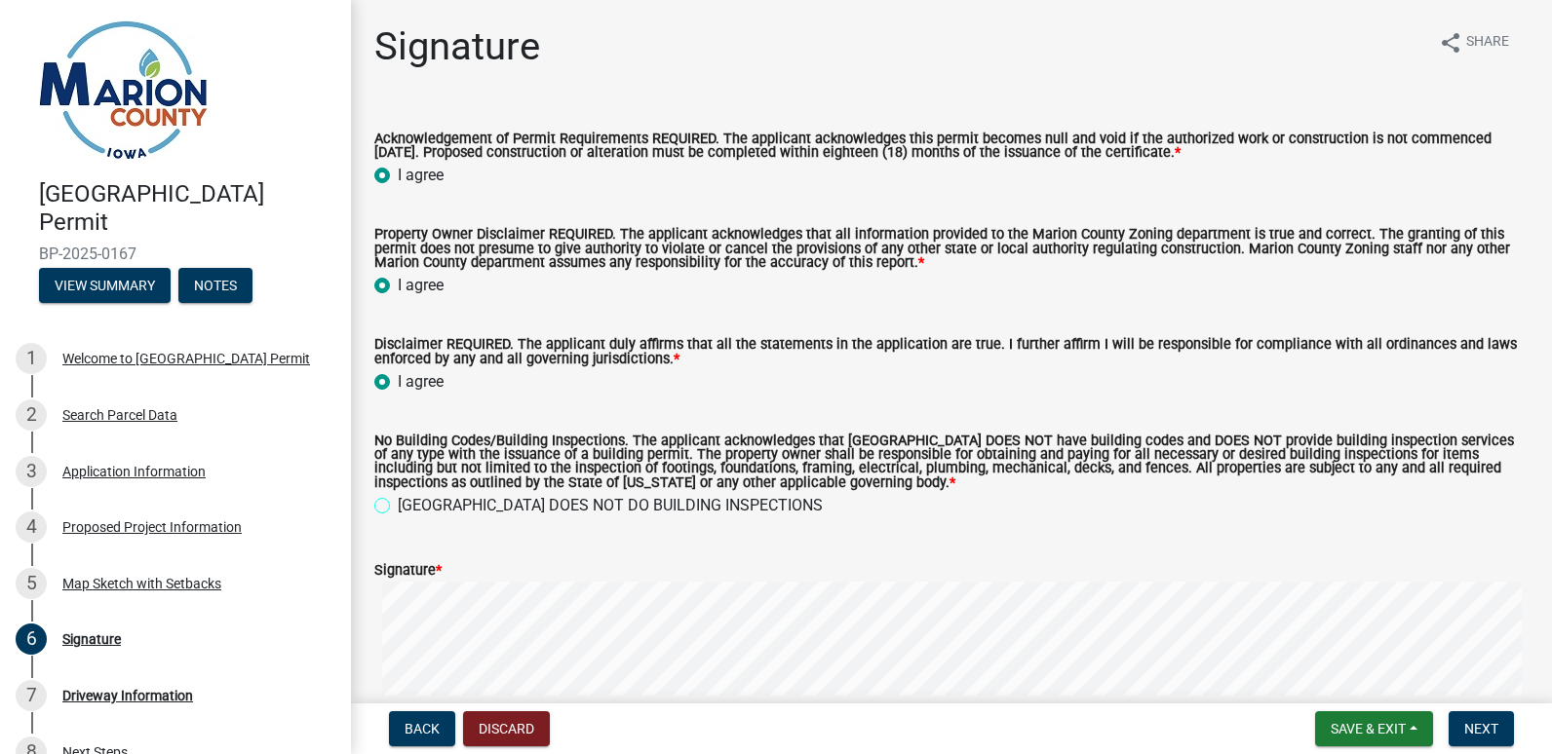
click at [398, 507] on input "[GEOGRAPHIC_DATA] DOES NOT DO BUILDING INSPECTIONS" at bounding box center [404, 500] width 13 height 13
radio input "true"
click at [453, 582] on div "Signature *" at bounding box center [951, 569] width 1154 height 23
click at [419, 573] on label "Signature *" at bounding box center [407, 571] width 67 height 14
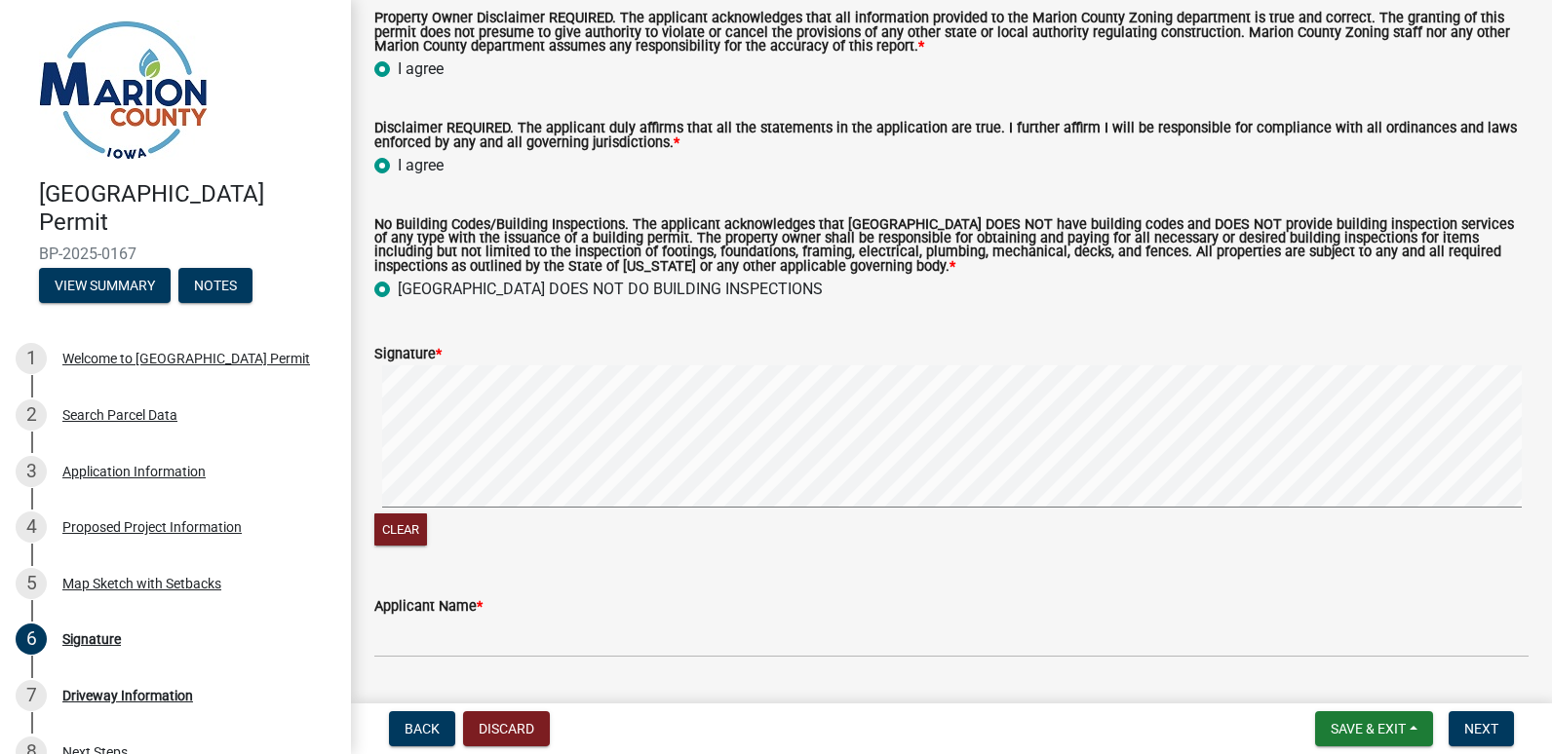
scroll to position [218, 0]
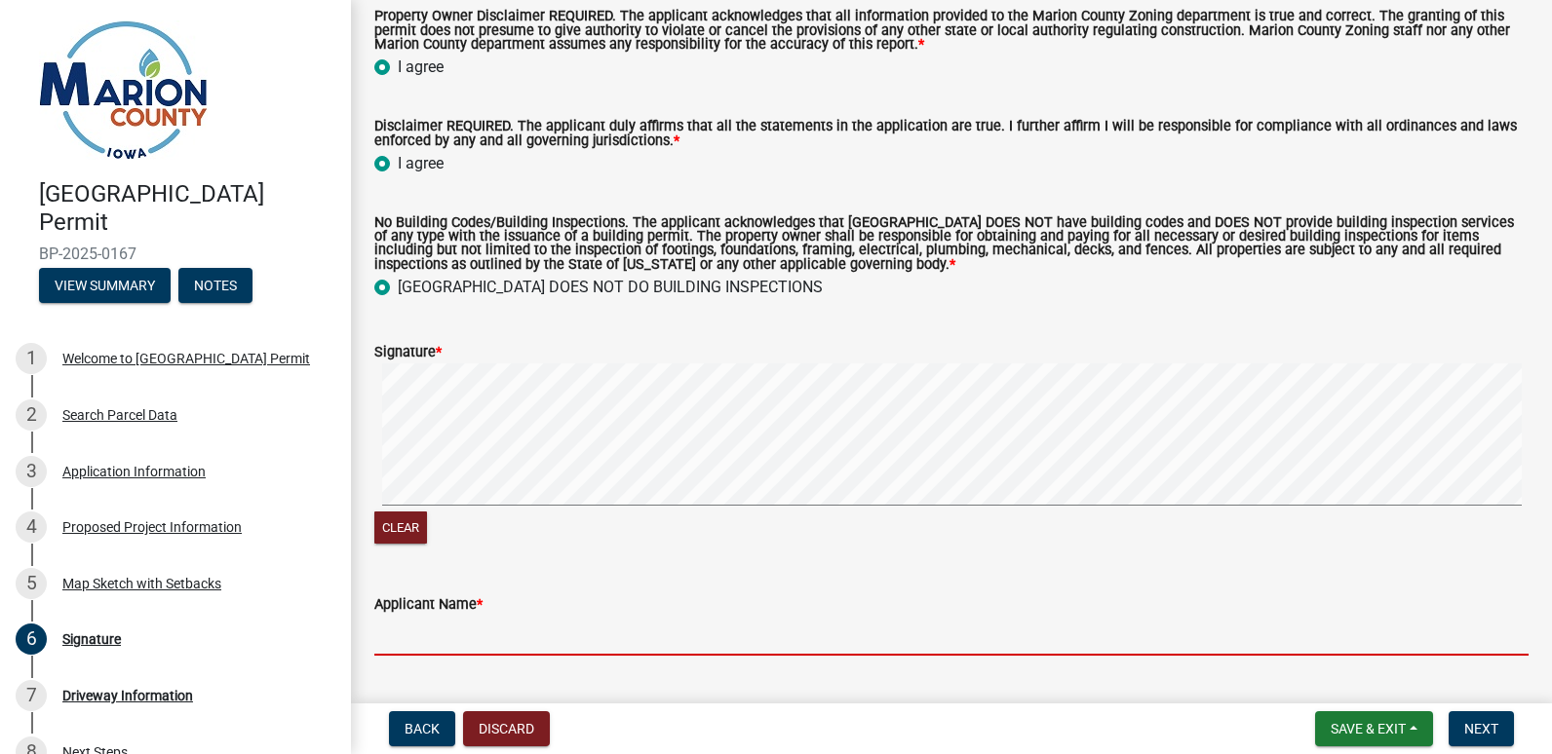
click at [550, 640] on input "Applicant Name *" at bounding box center [951, 636] width 1154 height 40
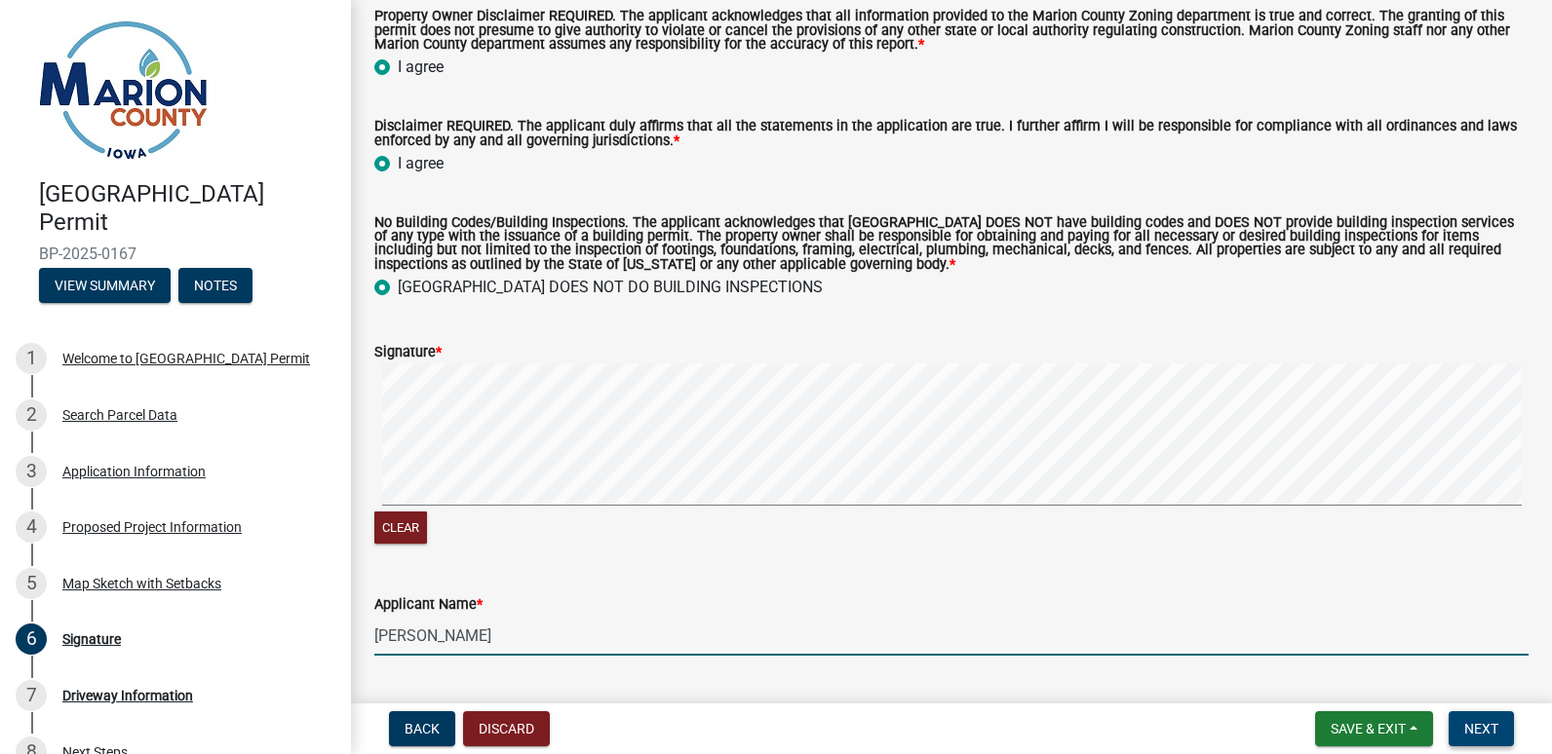
type input "[PERSON_NAME]"
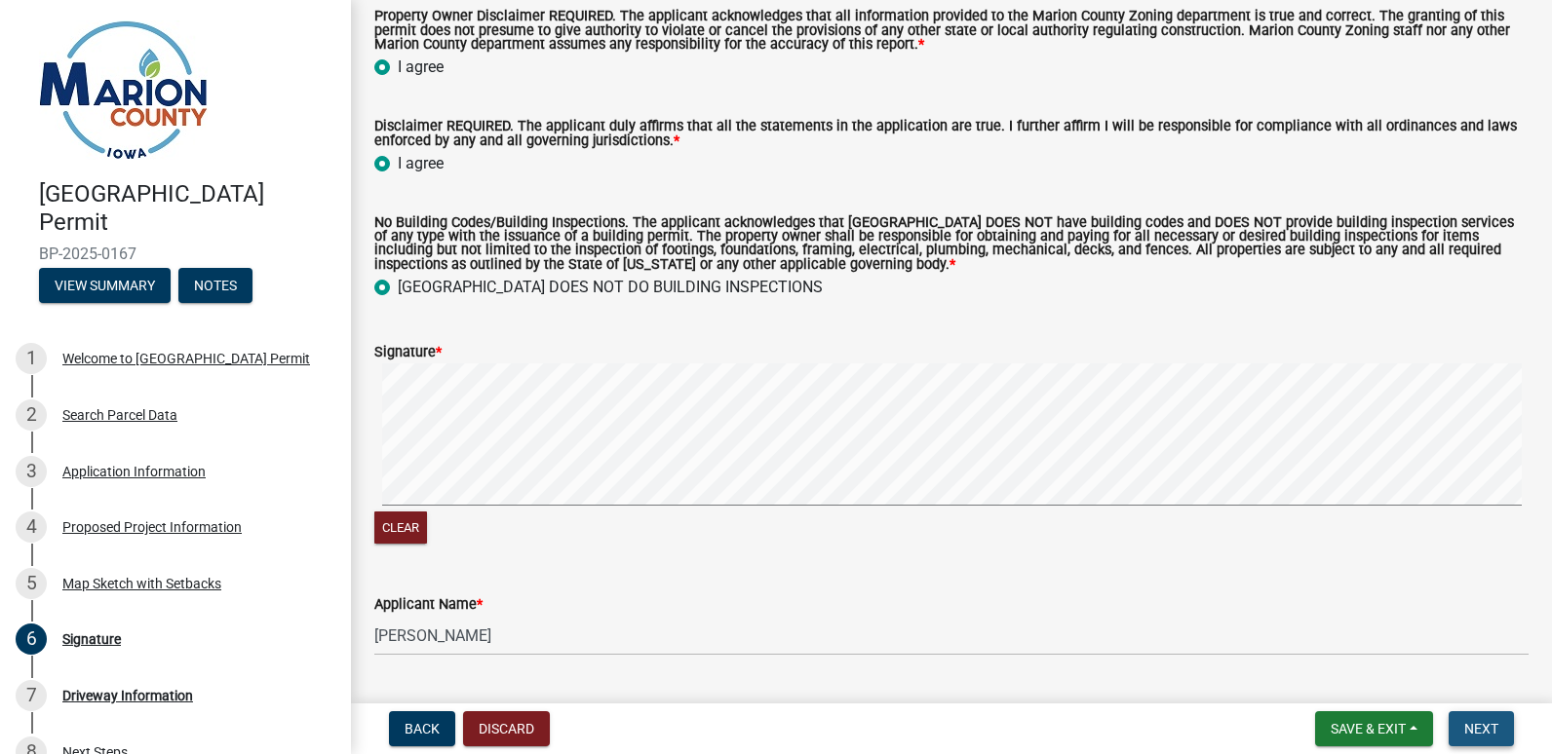
click at [1469, 731] on span "Next" at bounding box center [1481, 729] width 34 height 16
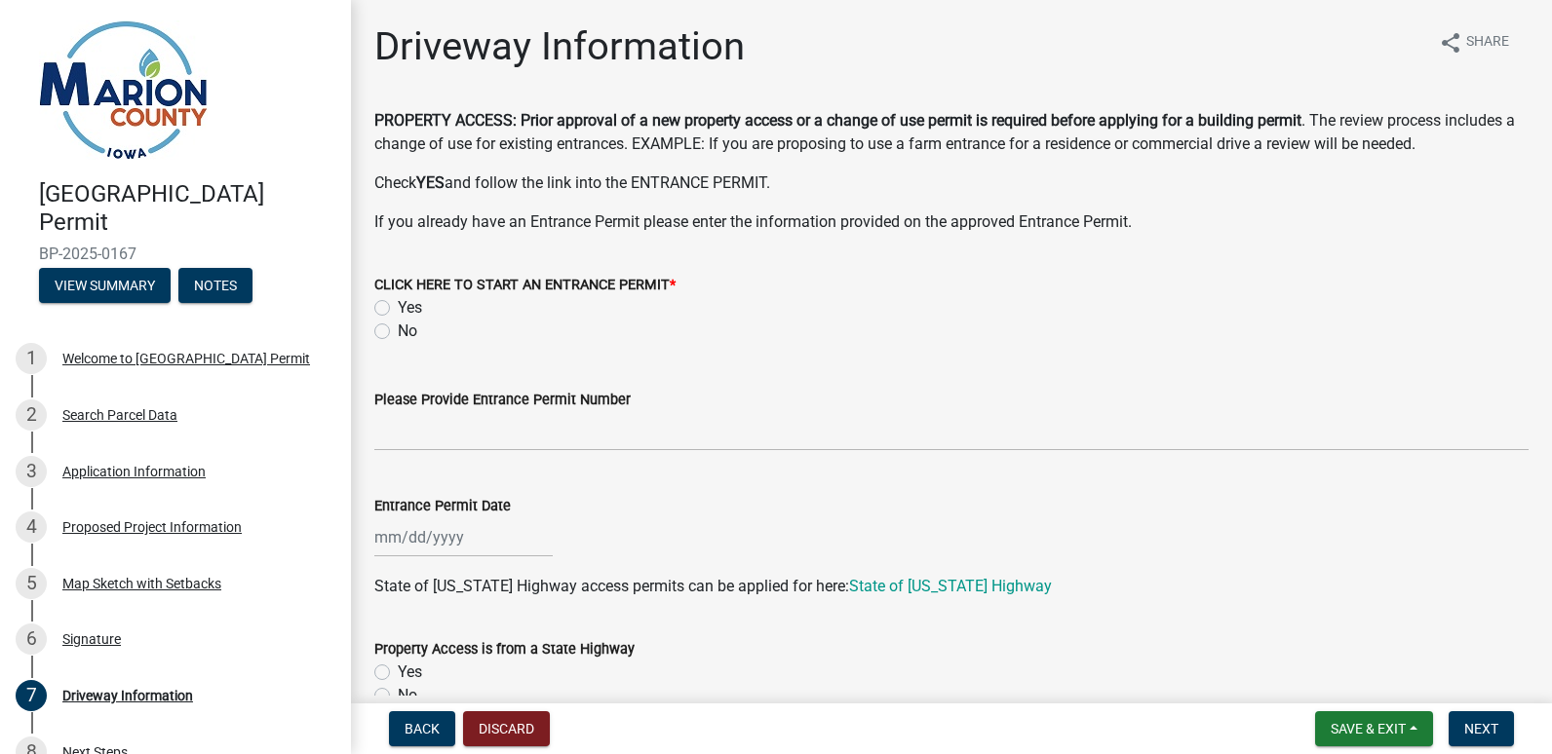
click at [398, 333] on label "No" at bounding box center [407, 331] width 19 height 23
click at [398, 332] on input "No" at bounding box center [404, 326] width 13 height 13
radio input "true"
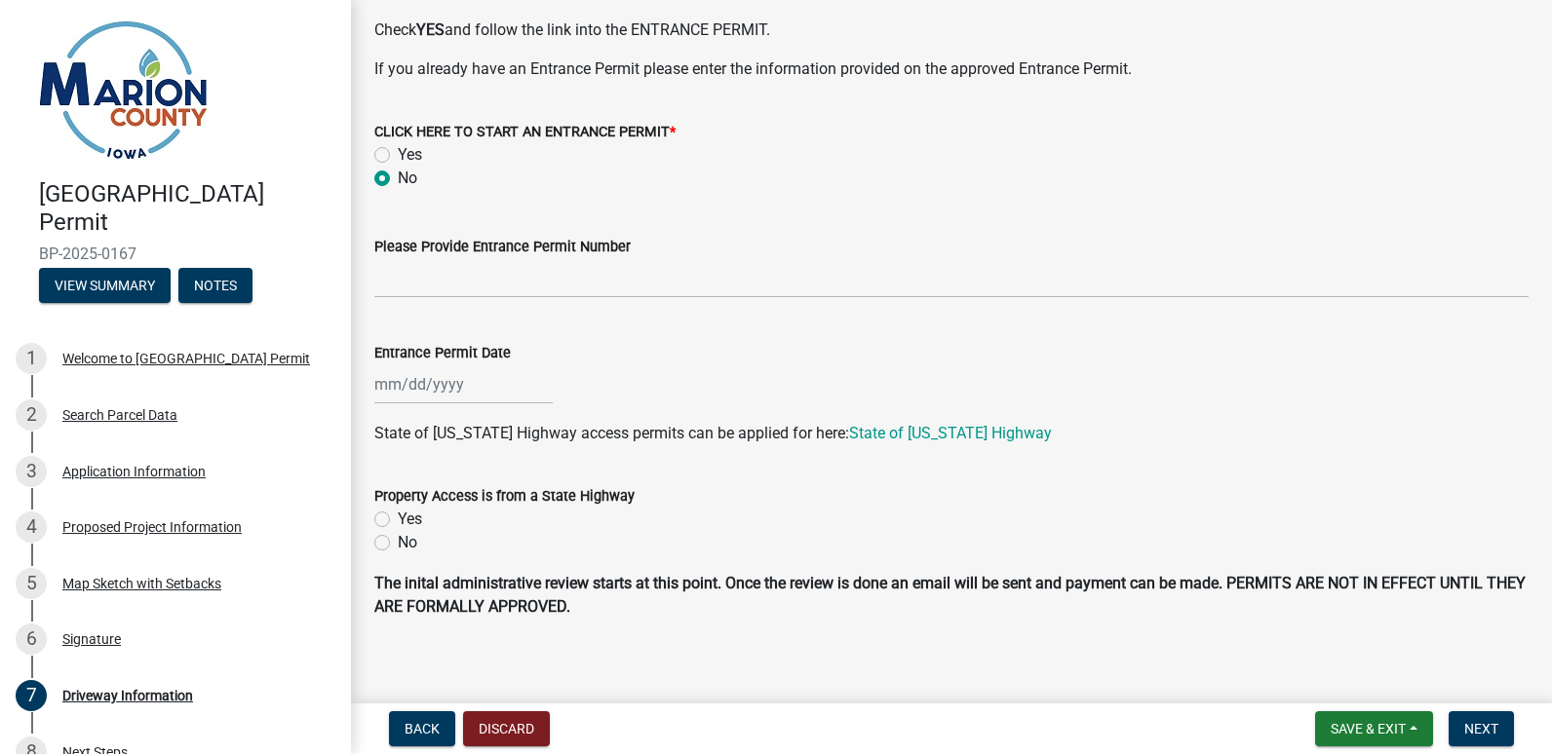
scroll to position [168, 0]
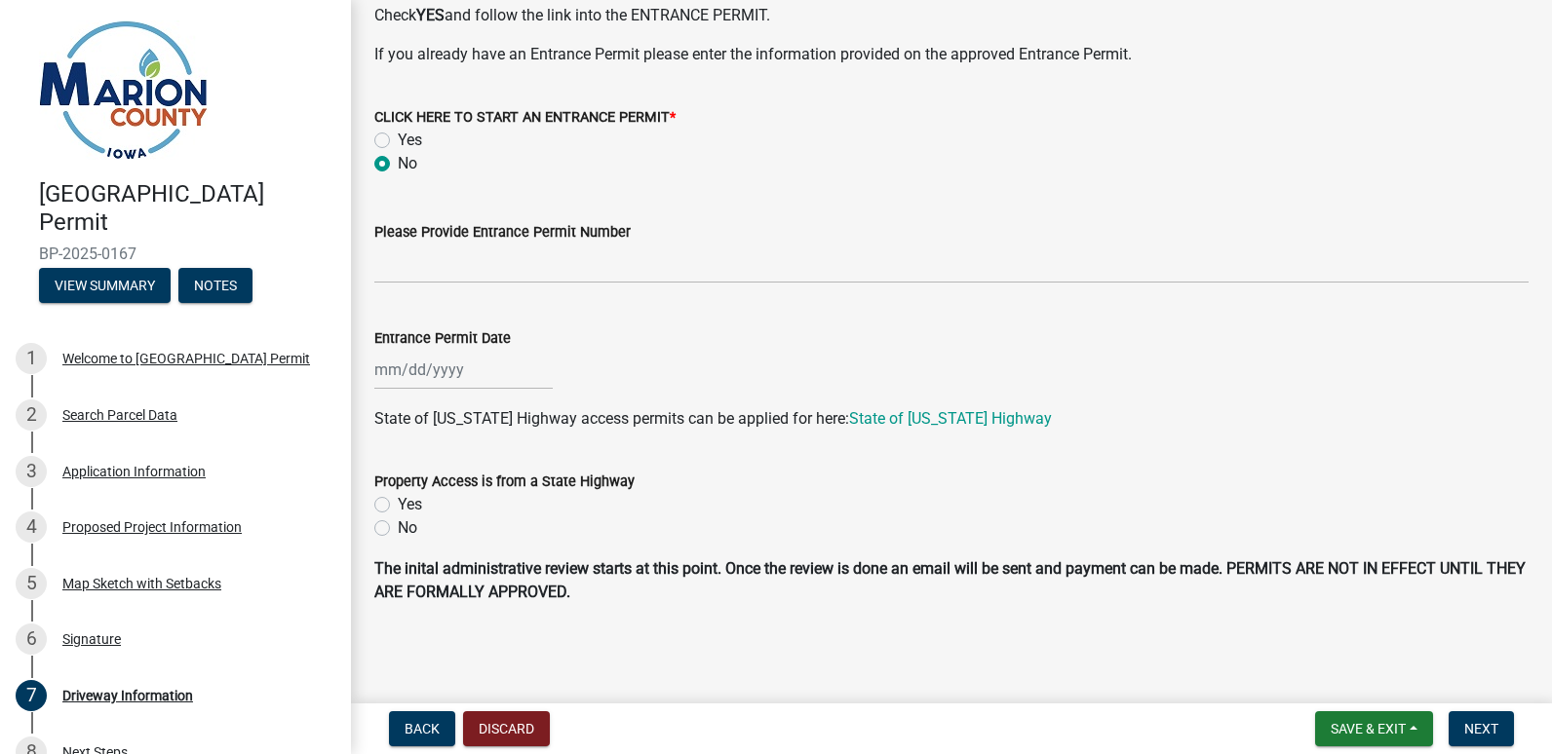
click at [398, 531] on label "No" at bounding box center [407, 528] width 19 height 23
click at [398, 529] on input "No" at bounding box center [404, 523] width 13 height 13
radio input "true"
click at [1479, 725] on span "Next" at bounding box center [1481, 729] width 34 height 16
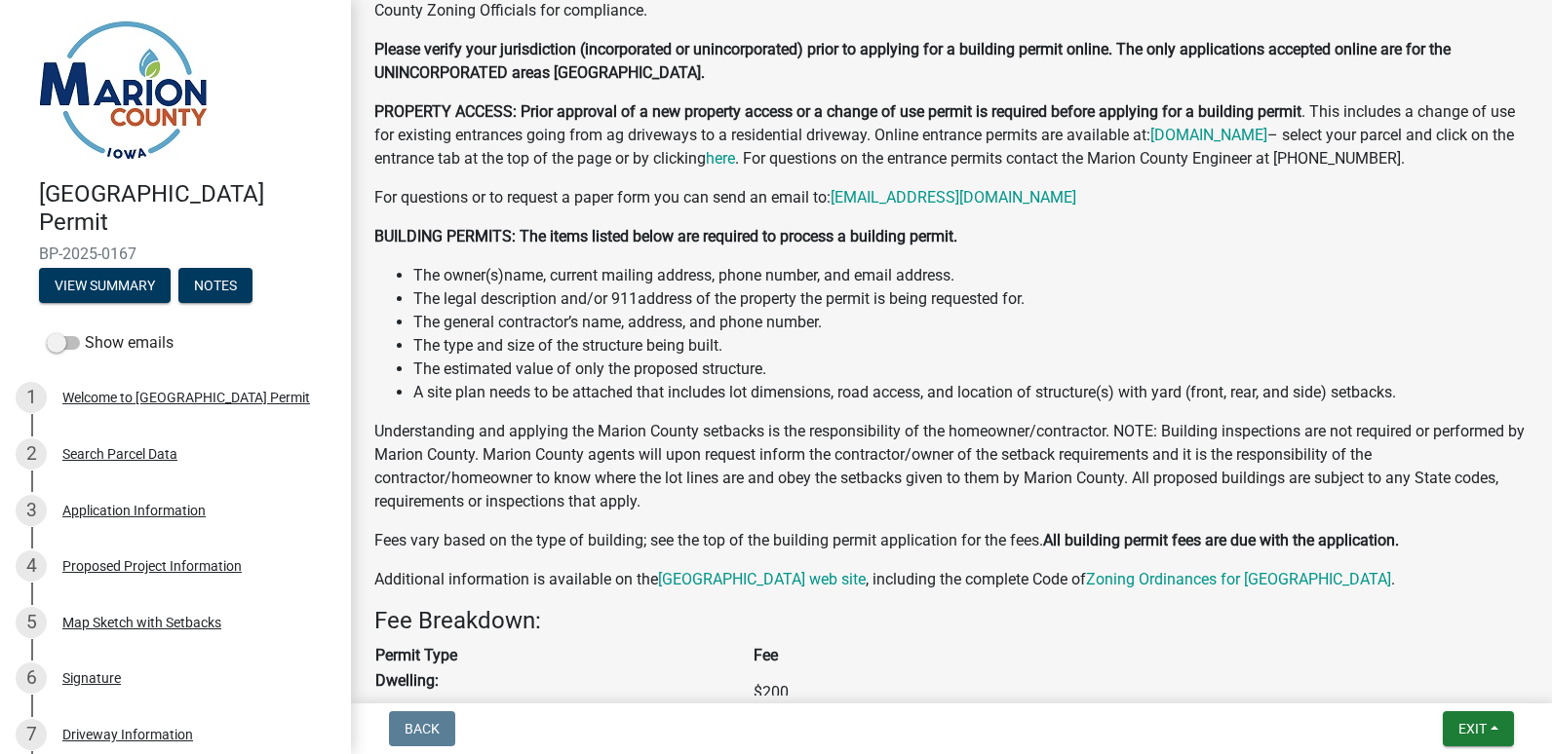
scroll to position [925, 0]
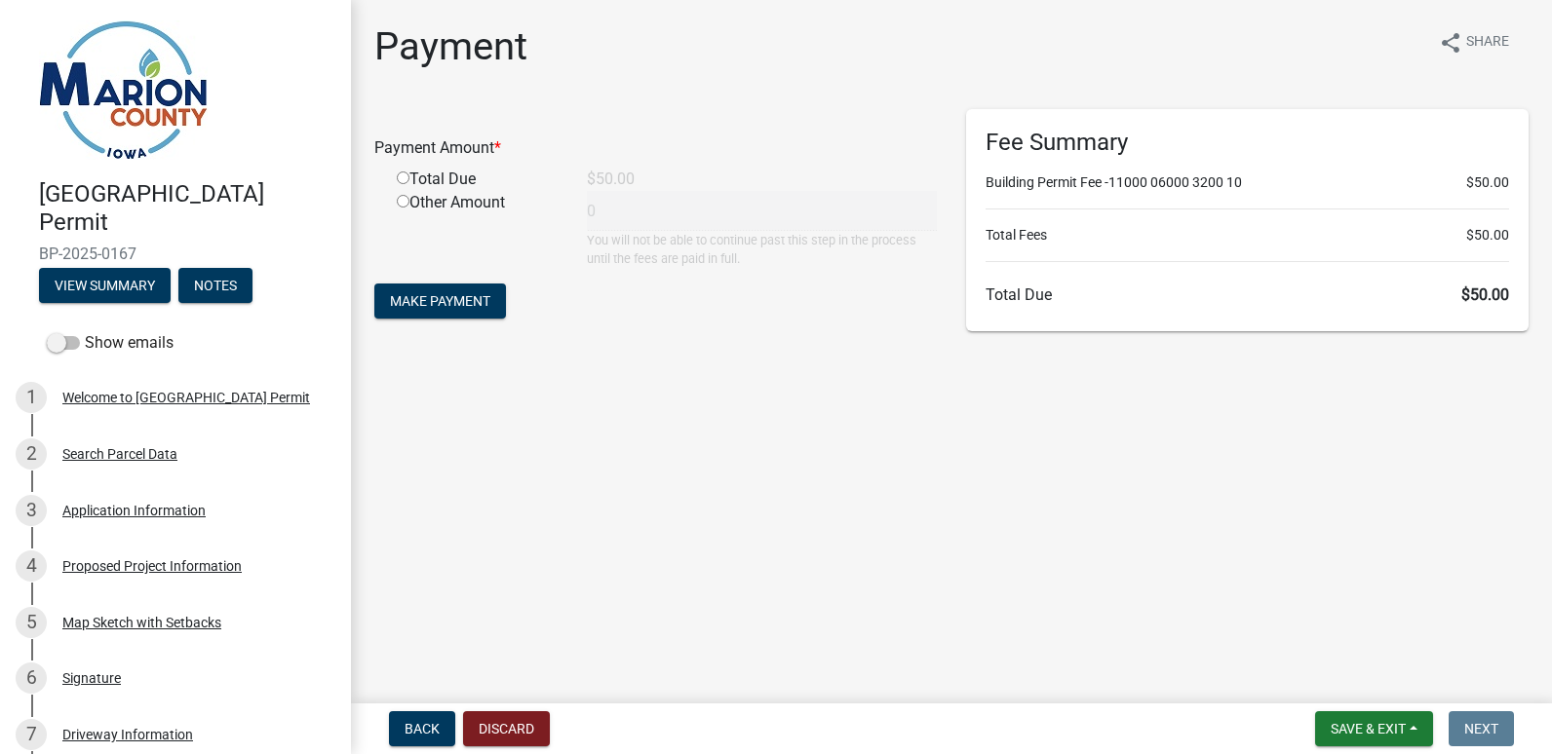
click at [407, 179] on input "radio" at bounding box center [403, 178] width 13 height 13
radio input "true"
type input "50"
click at [445, 306] on span "Make Payment" at bounding box center [440, 301] width 100 height 16
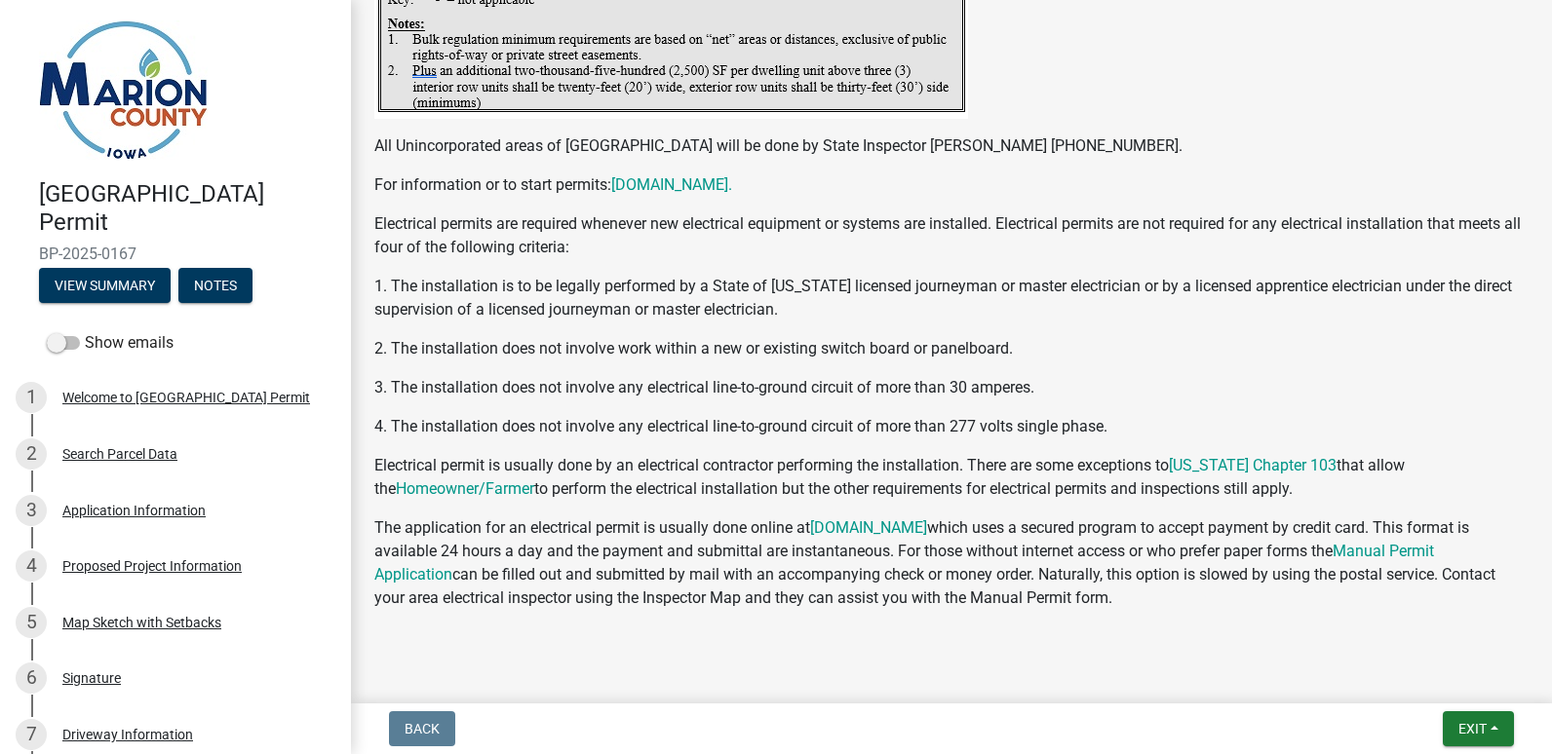
scroll to position [3940, 0]
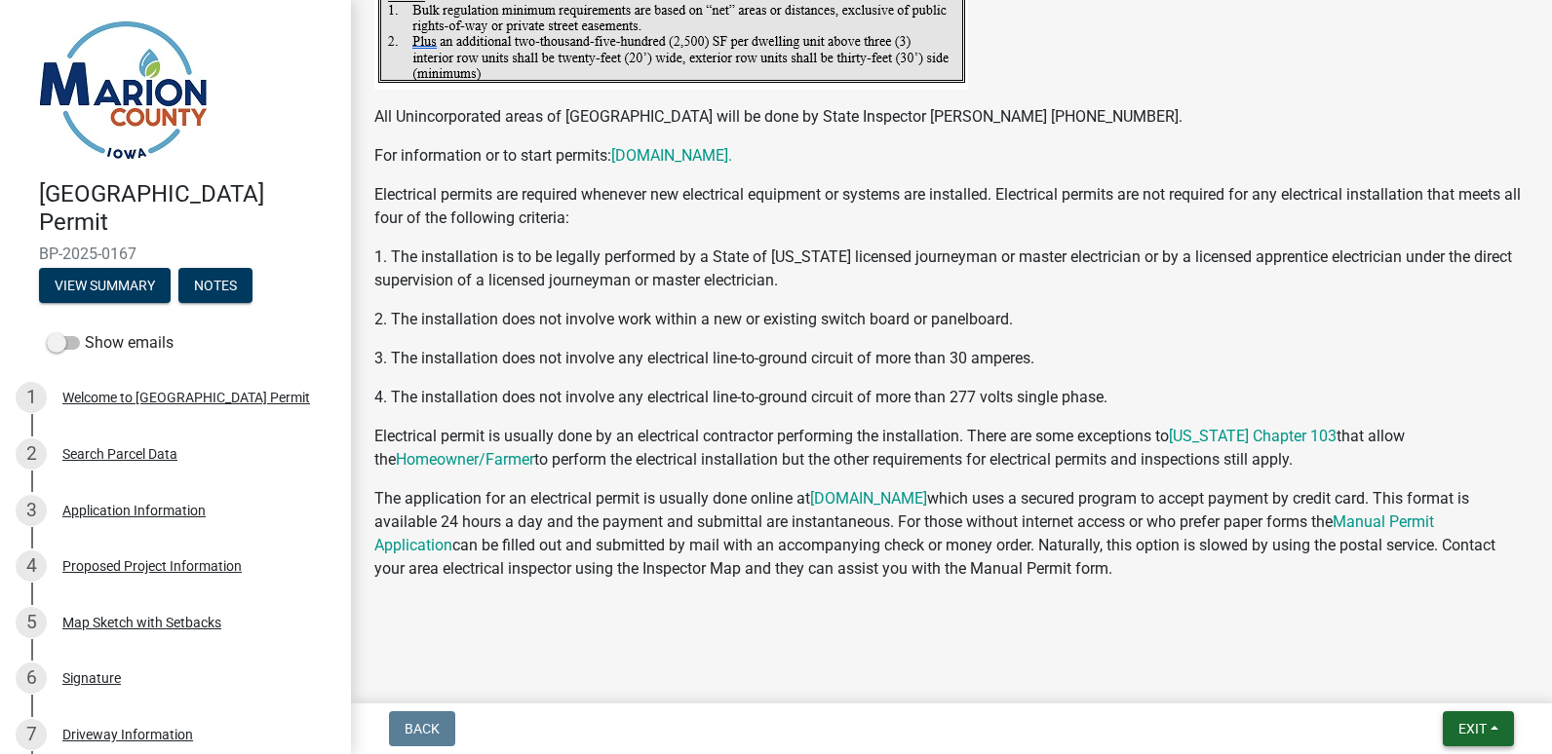
click at [1463, 734] on span "Exit" at bounding box center [1472, 729] width 28 height 16
click at [1409, 668] on button "Save & Exit" at bounding box center [1436, 678] width 156 height 47
